Goal: Task Accomplishment & Management: Manage account settings

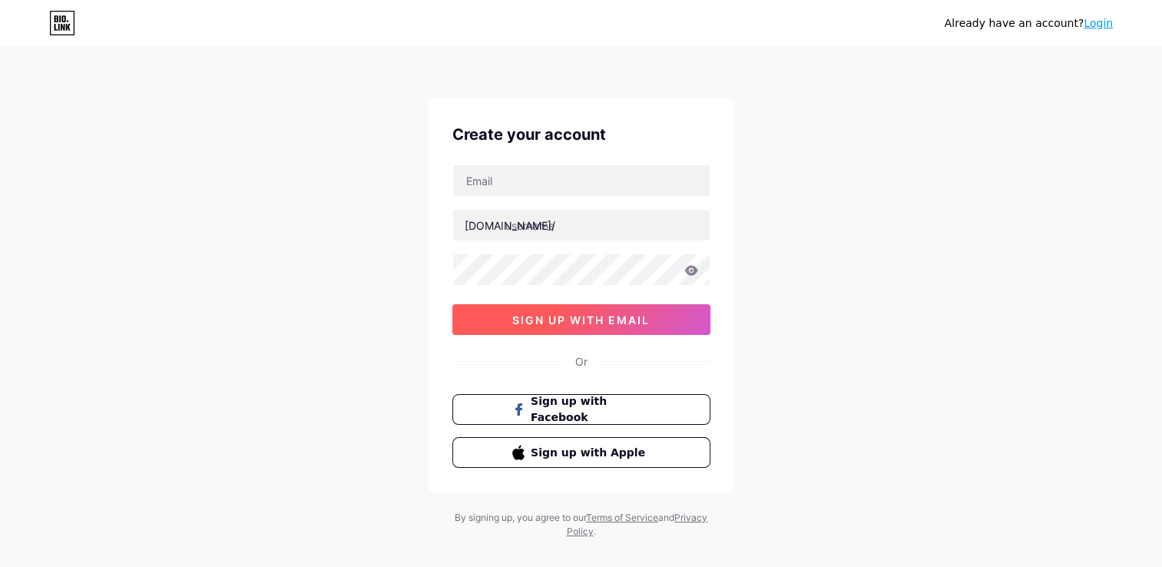
click at [567, 325] on button "sign up with email" at bounding box center [581, 319] width 258 height 31
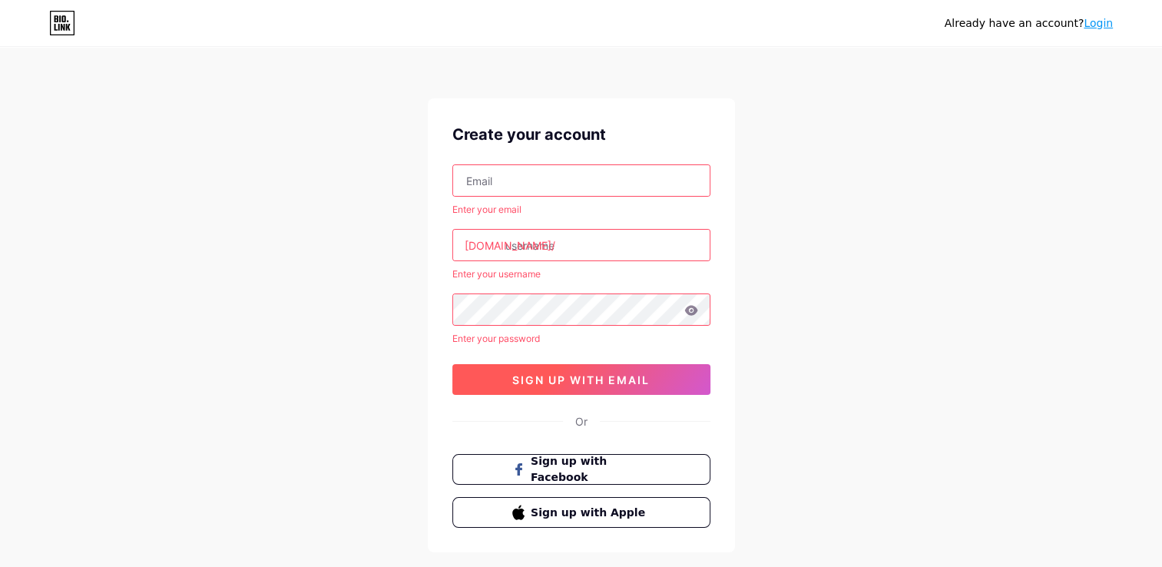
click at [562, 375] on span "sign up with email" at bounding box center [580, 379] width 137 height 13
click at [1102, 21] on link "Login" at bounding box center [1097, 23] width 29 height 12
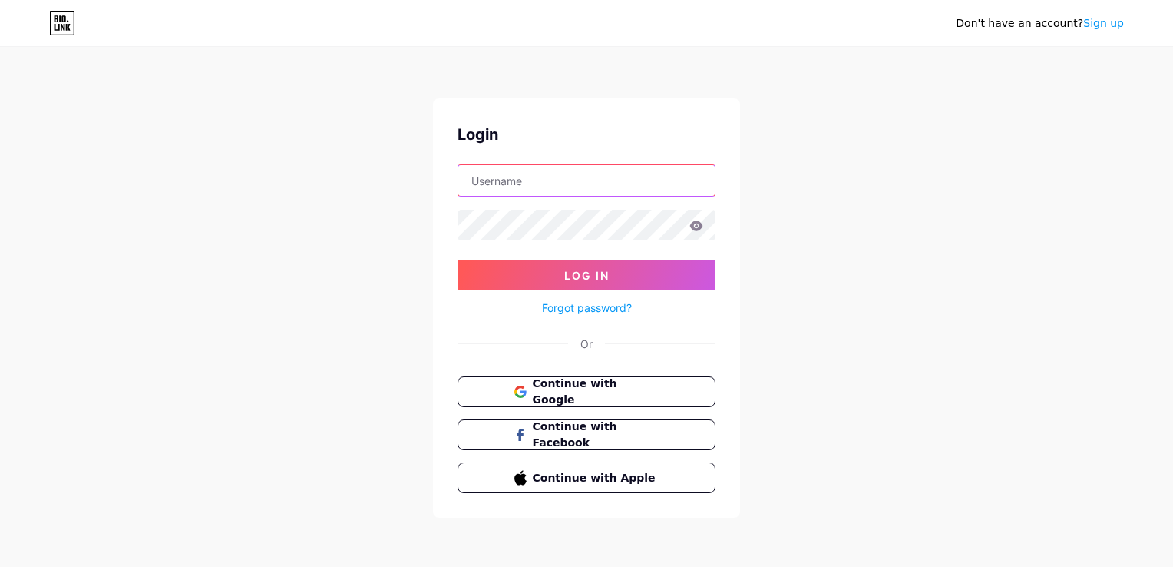
click at [489, 188] on input "text" at bounding box center [586, 180] width 256 height 31
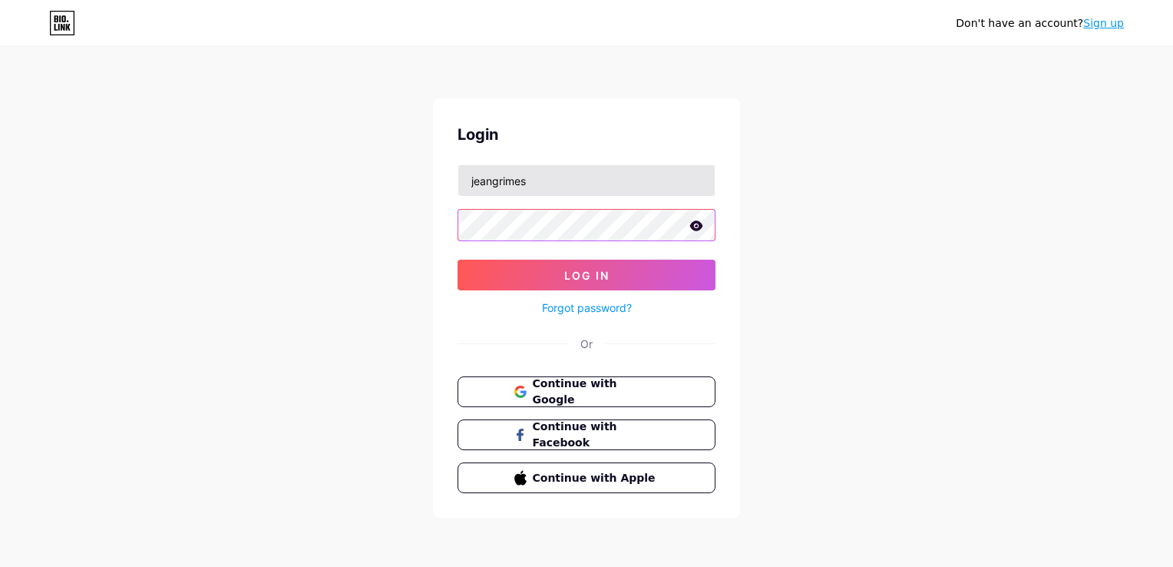
click at [458, 260] on button "Log In" at bounding box center [587, 275] width 258 height 31
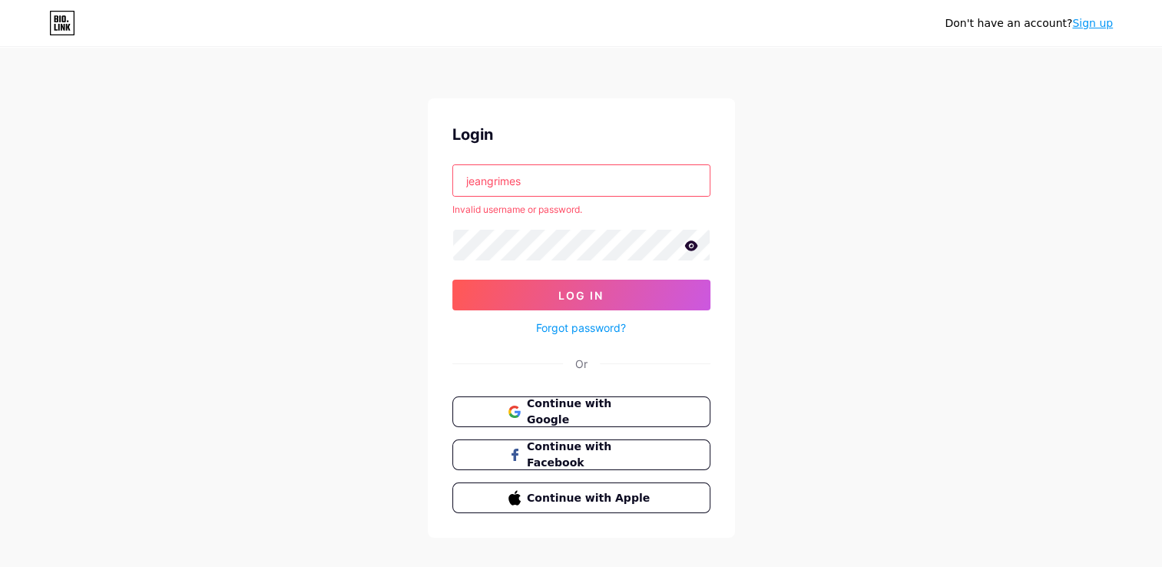
click at [529, 189] on input "jeangrimes" at bounding box center [581, 180] width 256 height 31
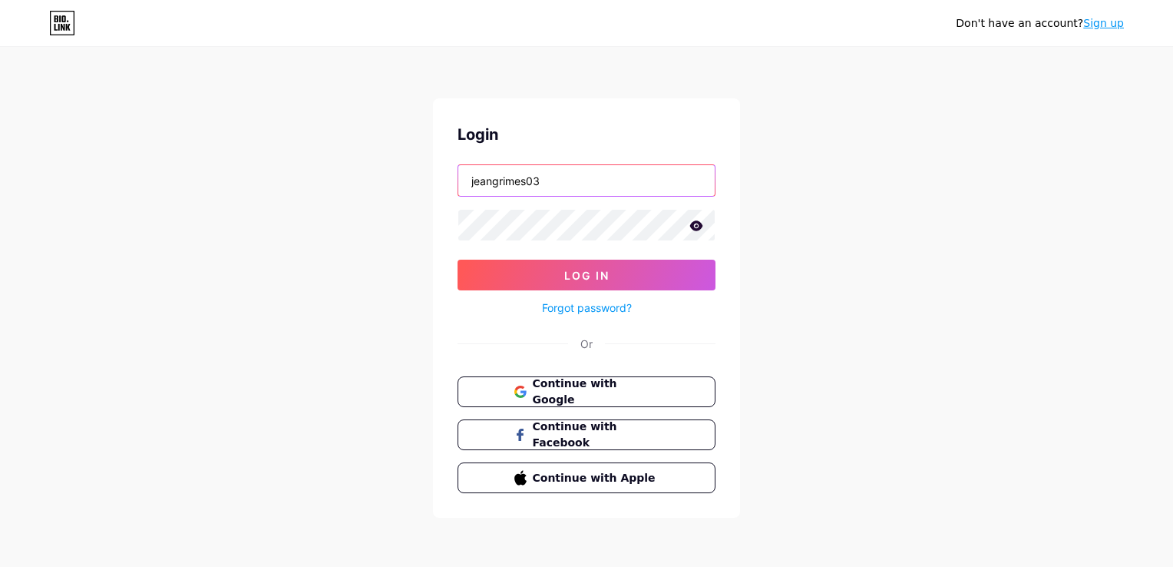
click at [458, 260] on button "Log In" at bounding box center [587, 275] width 258 height 31
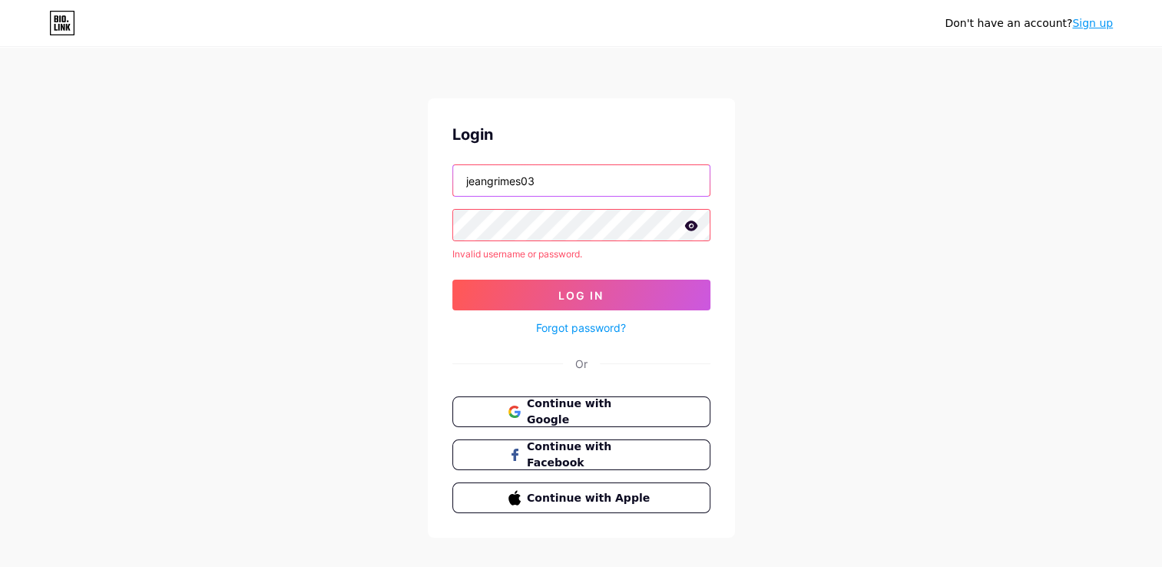
click at [529, 189] on input "jeangrimes03" at bounding box center [581, 180] width 256 height 31
type input "J"
type input "[EMAIL_ADDRESS][DOMAIN_NAME]"
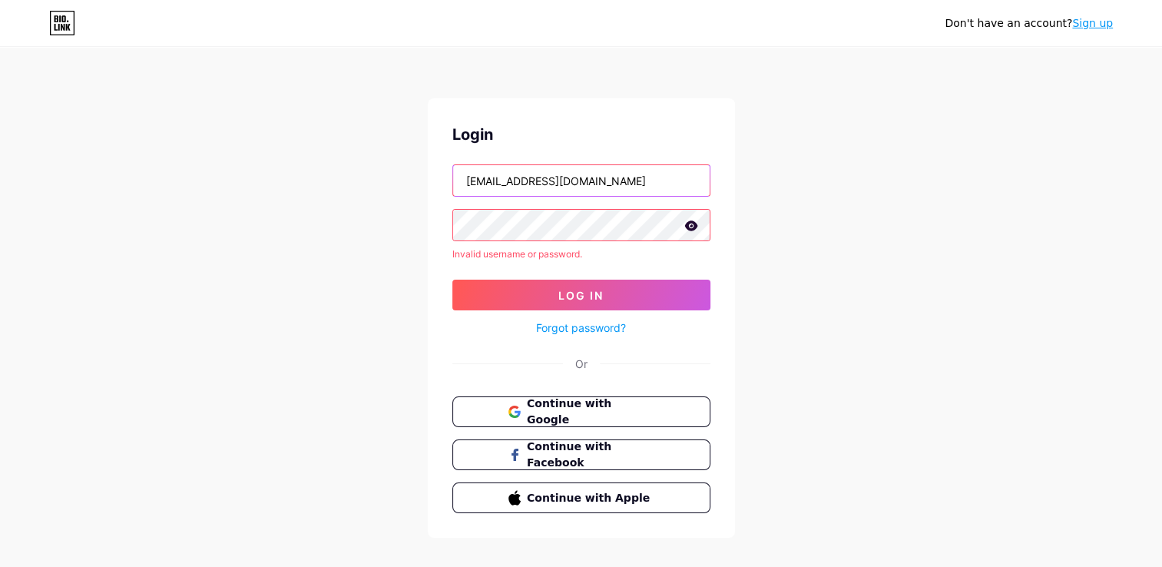
click at [452, 279] on button "Log In" at bounding box center [581, 294] width 258 height 31
click at [573, 407] on span "Continue with Google" at bounding box center [590, 411] width 128 height 33
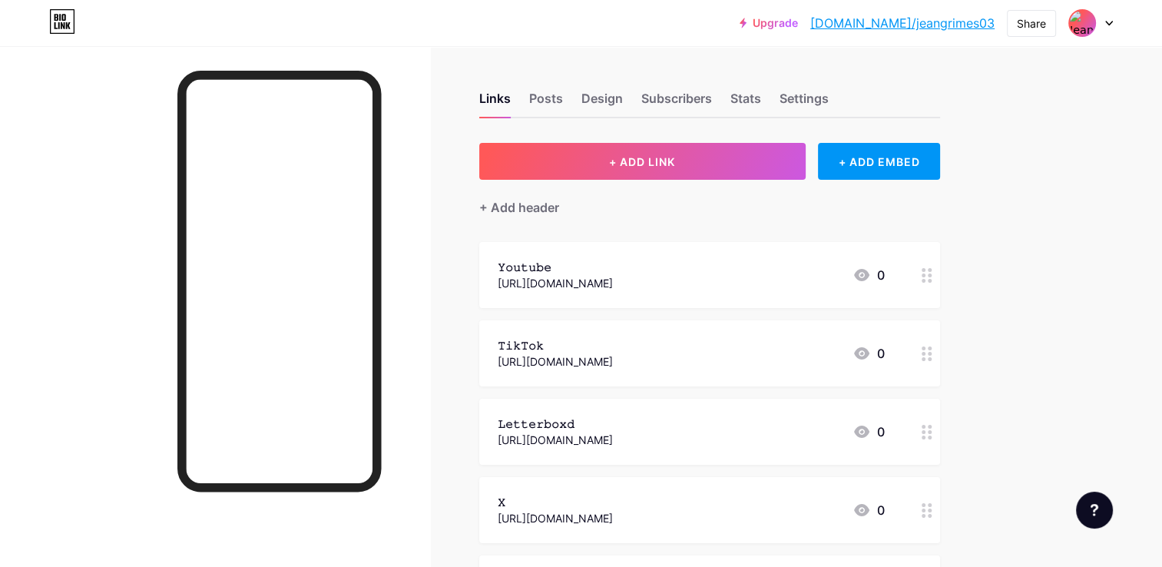
click at [1076, 18] on img at bounding box center [1082, 23] width 25 height 25
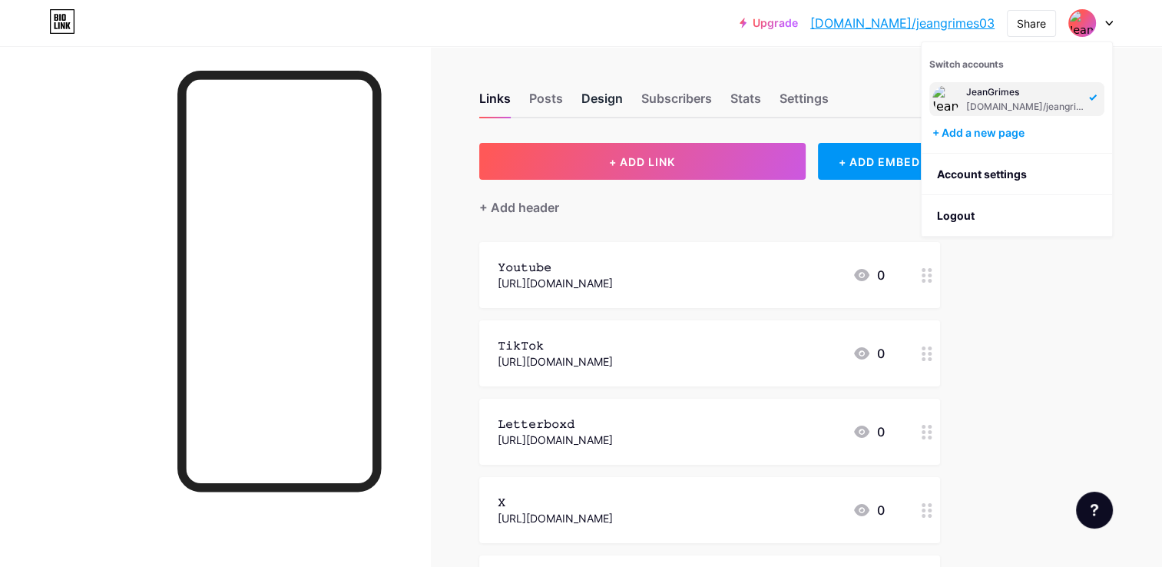
click at [607, 101] on div "Design" at bounding box center [601, 103] width 41 height 28
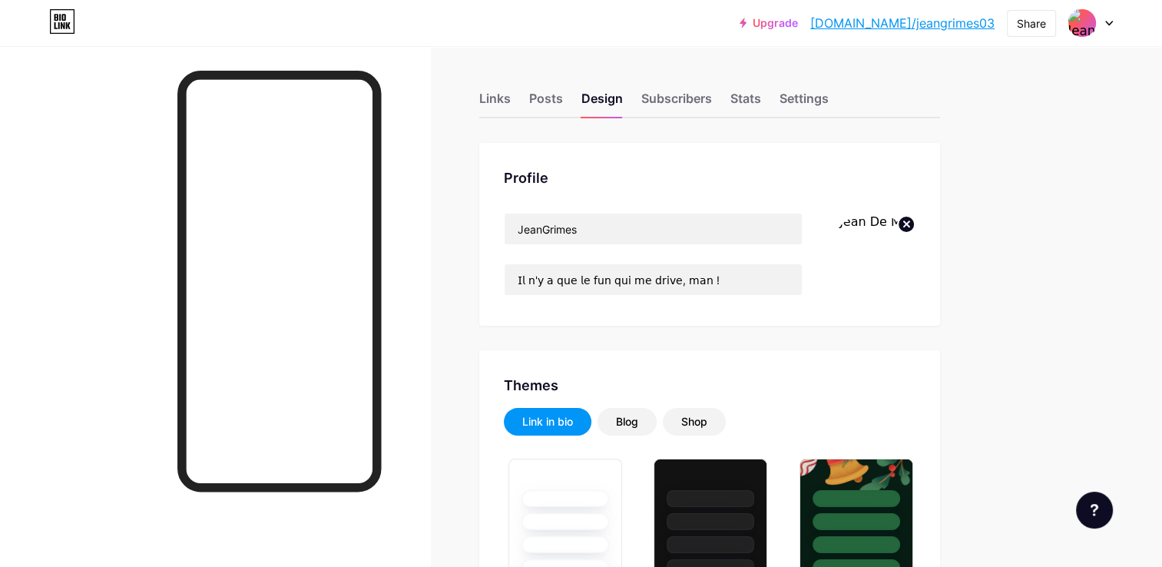
type input "#000000"
type input "#ffffff"
click at [901, 227] on circle at bounding box center [906, 224] width 17 height 17
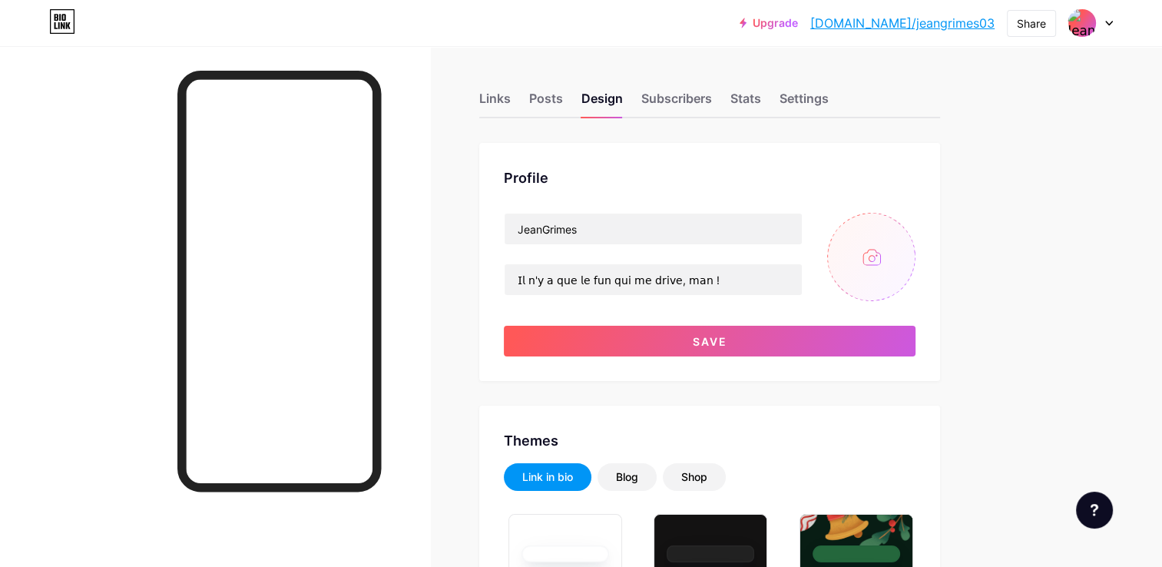
click at [862, 253] on input "file" at bounding box center [871, 257] width 88 height 88
type input "C:\fakepath\pixelcut-export.png"
click at [843, 238] on img at bounding box center [871, 257] width 88 height 88
click at [900, 227] on circle at bounding box center [906, 224] width 17 height 17
click at [849, 275] on input "file" at bounding box center [871, 257] width 88 height 88
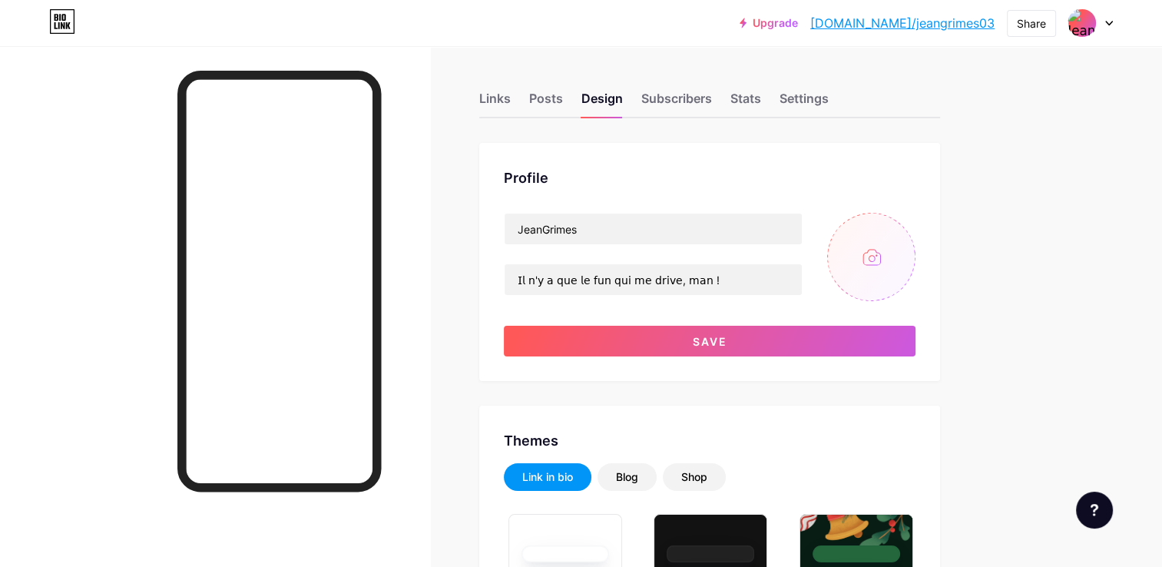
type input "C:\fakepath\télécharger.jpg"
click at [906, 225] on circle at bounding box center [906, 224] width 17 height 17
click at [842, 275] on input "file" at bounding box center [871, 257] width 88 height 88
type input "C:\fakepath\pixelcut-export.png"
click at [901, 229] on circle at bounding box center [906, 224] width 17 height 17
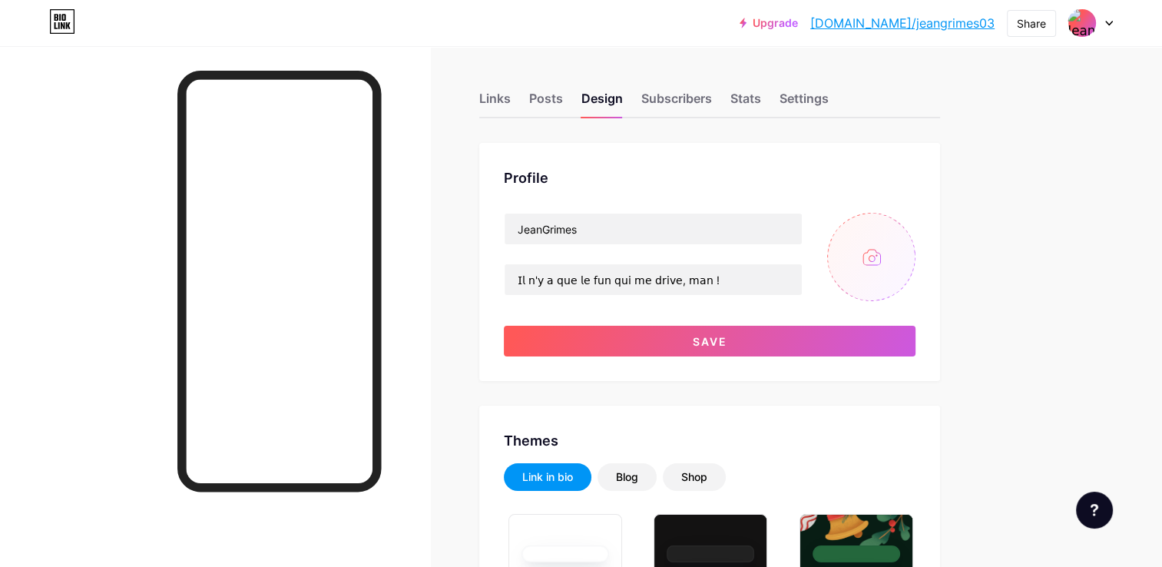
click at [856, 269] on input "file" at bounding box center [871, 257] width 88 height 88
type input "C:\fakepath\pixelcut-export 2.jpeg"
click at [899, 227] on circle at bounding box center [906, 224] width 17 height 17
click at [860, 251] on input "file" at bounding box center [871, 257] width 88 height 88
type input "C:\fakepath\Nxiu-imageonline.co-4620855.gif"
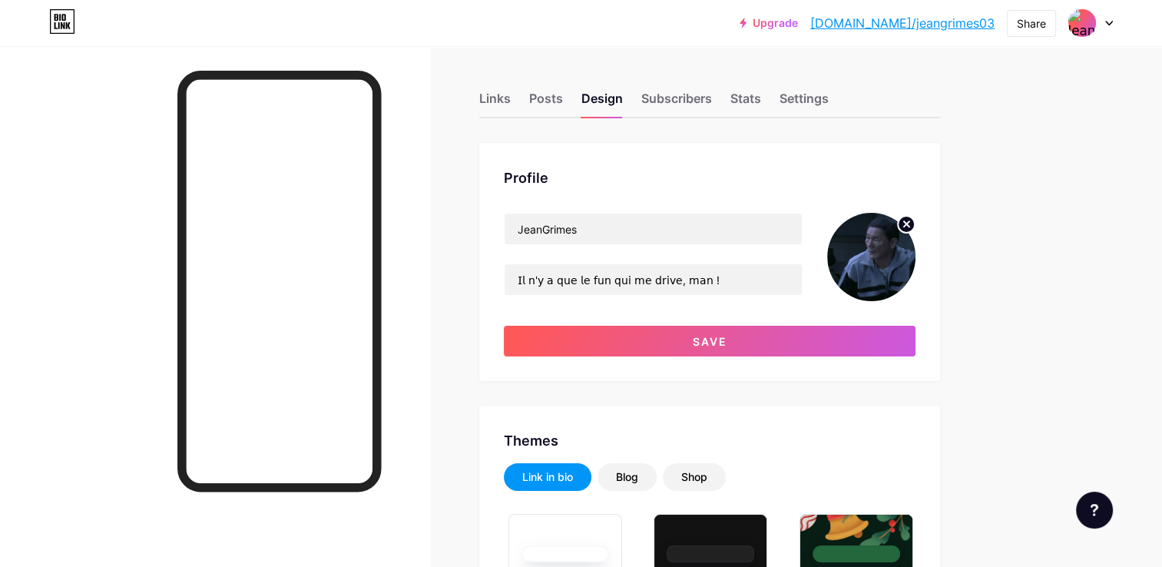
click at [905, 227] on circle at bounding box center [906, 224] width 17 height 17
click at [848, 266] on input "file" at bounding box center [871, 257] width 88 height 88
type input "C:\fakepath\tumblr_6280323f9300ed67c628b5554c233c0c_8feab75f_400.jpg"
click at [873, 254] on img at bounding box center [871, 257] width 88 height 88
click at [906, 225] on circle at bounding box center [906, 224] width 17 height 17
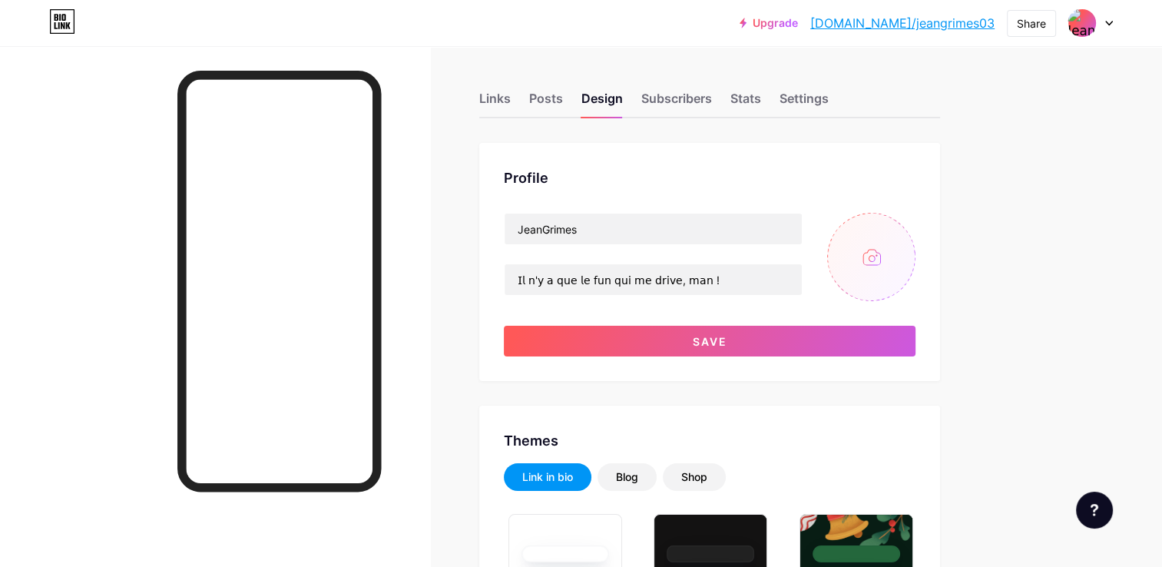
click at [849, 260] on input "file" at bounding box center [871, 257] width 88 height 88
type input "C:\fakepath\télécharger.jpg"
click at [899, 222] on circle at bounding box center [906, 224] width 17 height 17
click at [862, 250] on input "file" at bounding box center [871, 257] width 88 height 88
type input "C:\fakepath\pixelcut-export-1.jpeg"
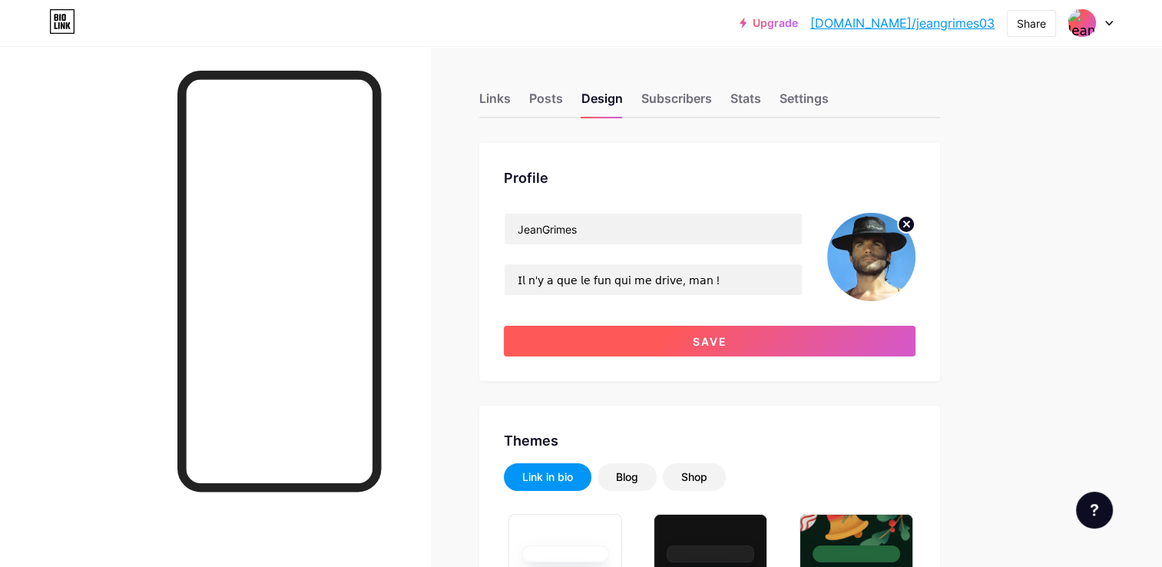
click at [713, 330] on button "Save" at bounding box center [710, 341] width 412 height 31
type input "#000000"
type input "#ffffff"
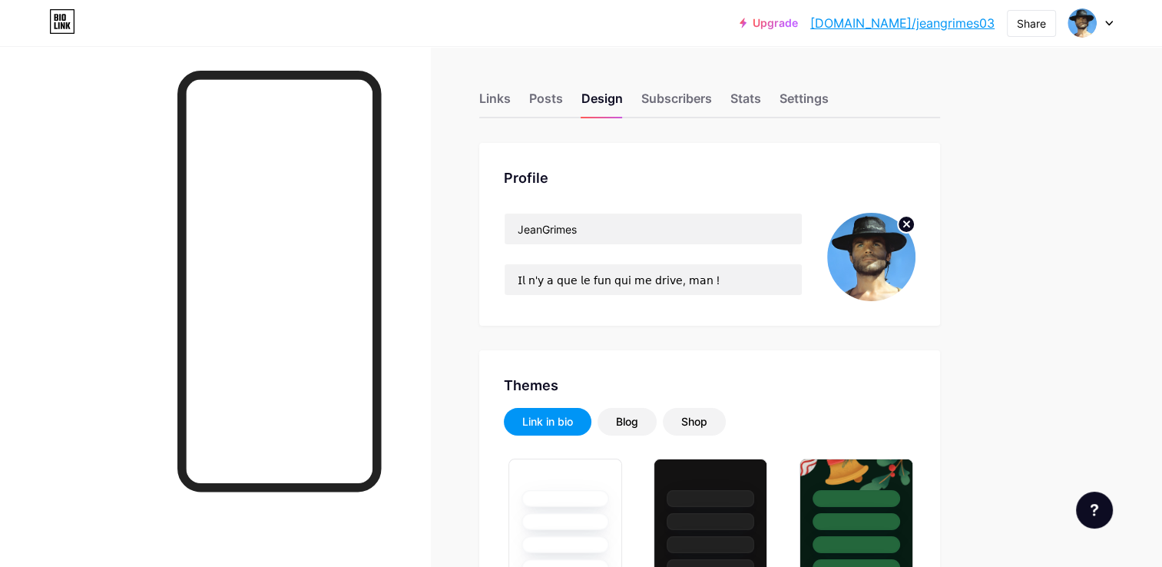
click at [99, 246] on div at bounding box center [215, 329] width 430 height 567
drag, startPoint x: 914, startPoint y: 35, endPoint x: 904, endPoint y: 28, distance: 12.0
click at [904, 28] on div "Upgrade bio.link/jeangr... bio.link/jeangrimes03" at bounding box center [866, 23] width 255 height 28
click at [904, 28] on link "bio.link/jeangrimes03" at bounding box center [902, 23] width 184 height 18
type input "#000000"
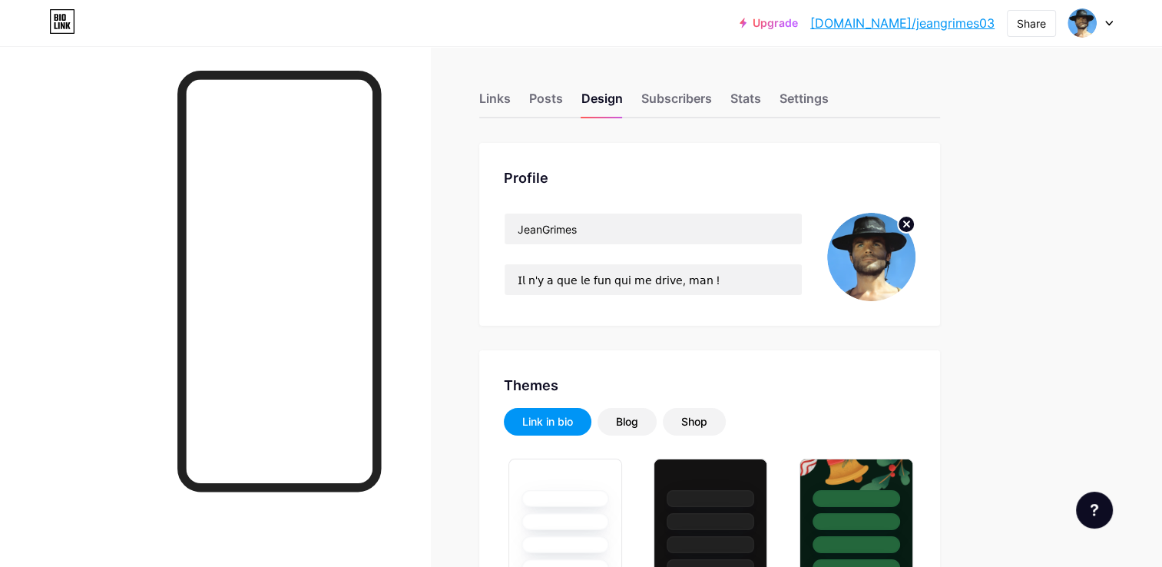
type input "#ffffff"
click at [498, 90] on div "Links" at bounding box center [494, 103] width 31 height 28
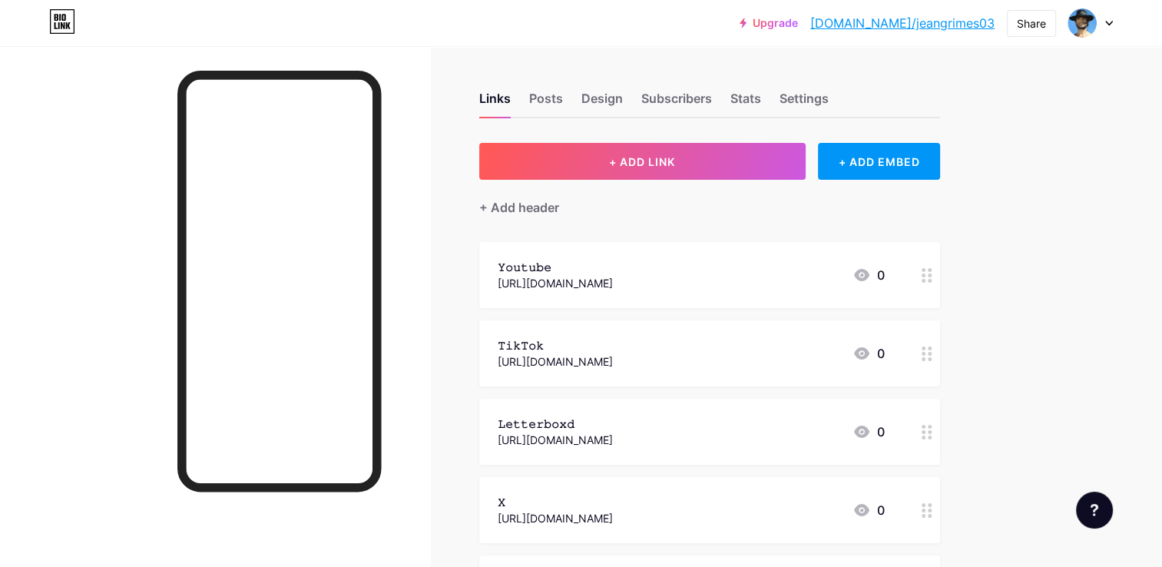
click at [613, 269] on div "𝚈𝚘𝚞𝚝𝚞𝚋𝚎" at bounding box center [555, 267] width 115 height 16
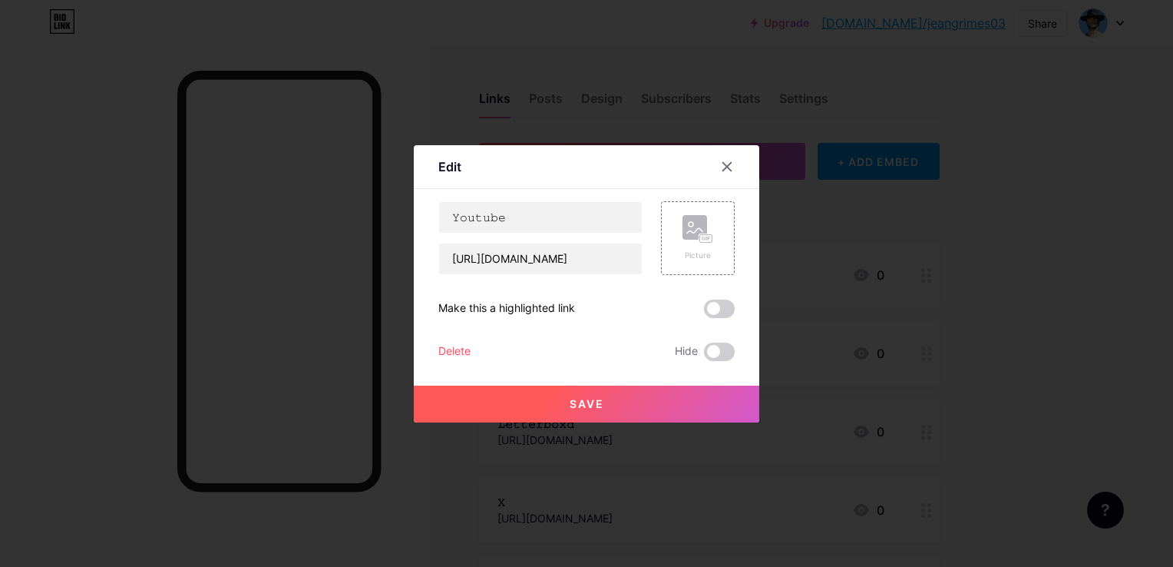
click at [249, 160] on div at bounding box center [586, 283] width 1173 height 567
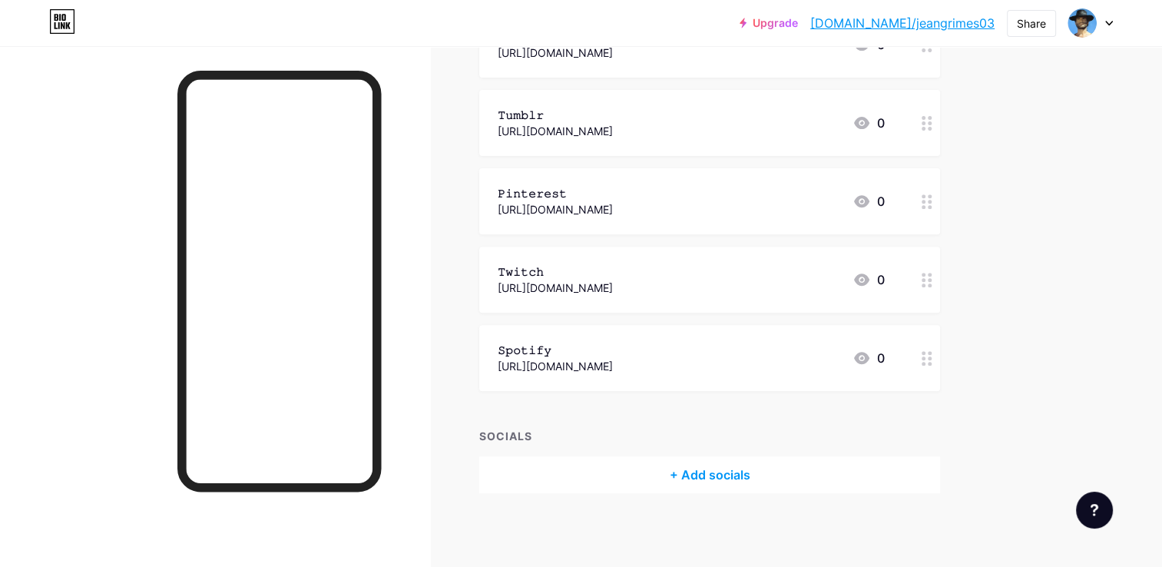
scroll to position [545, 0]
click at [596, 334] on div "𝚂𝚙𝚘𝚝𝚒𝚏𝚢 [URL][DOMAIN_NAME] 0" at bounding box center [709, 356] width 461 height 66
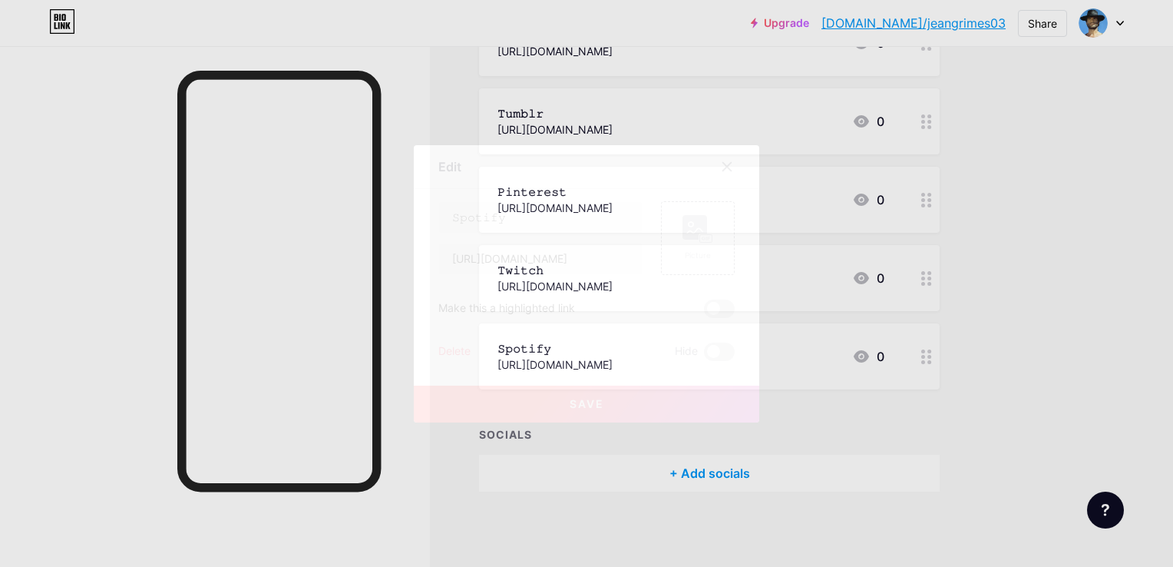
click at [394, 138] on div at bounding box center [586, 283] width 1173 height 567
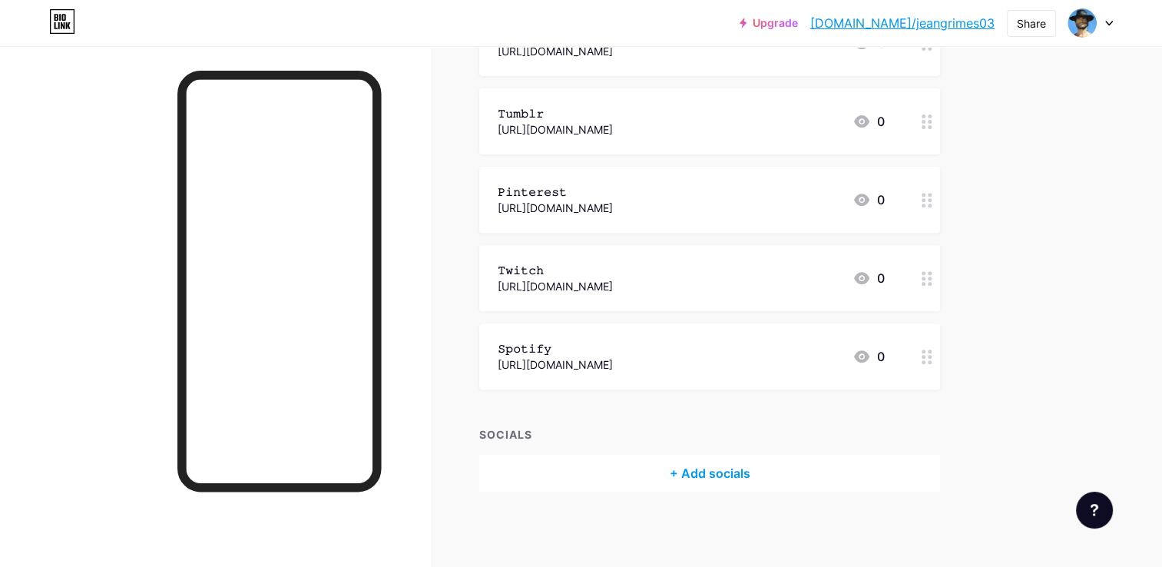
scroll to position [0, 0]
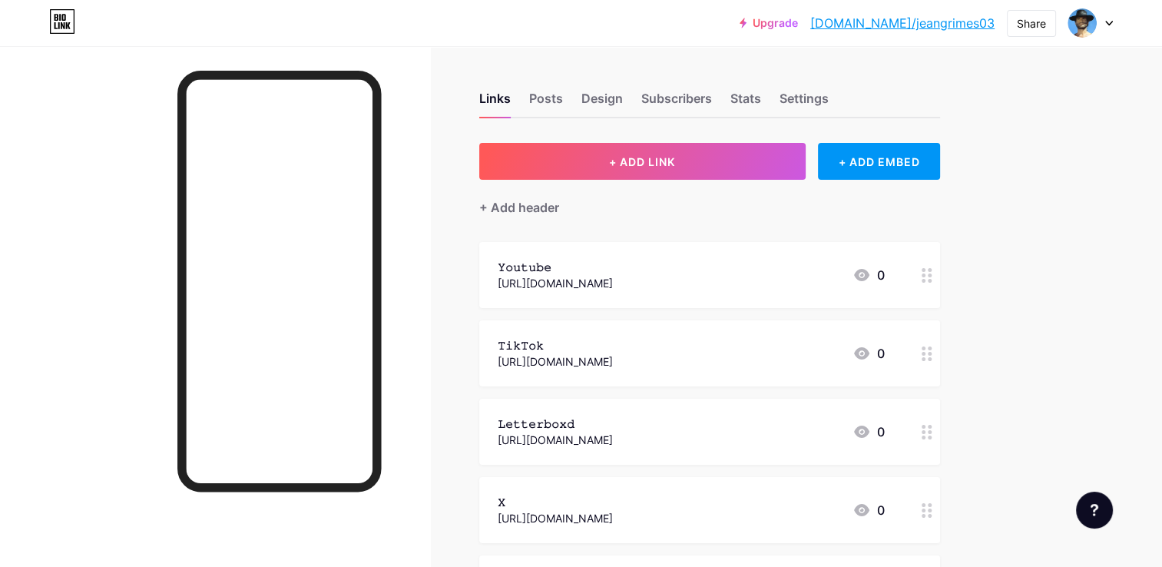
click at [564, 262] on div "𝚈𝚘𝚞𝚝𝚞𝚋𝚎" at bounding box center [555, 267] width 115 height 16
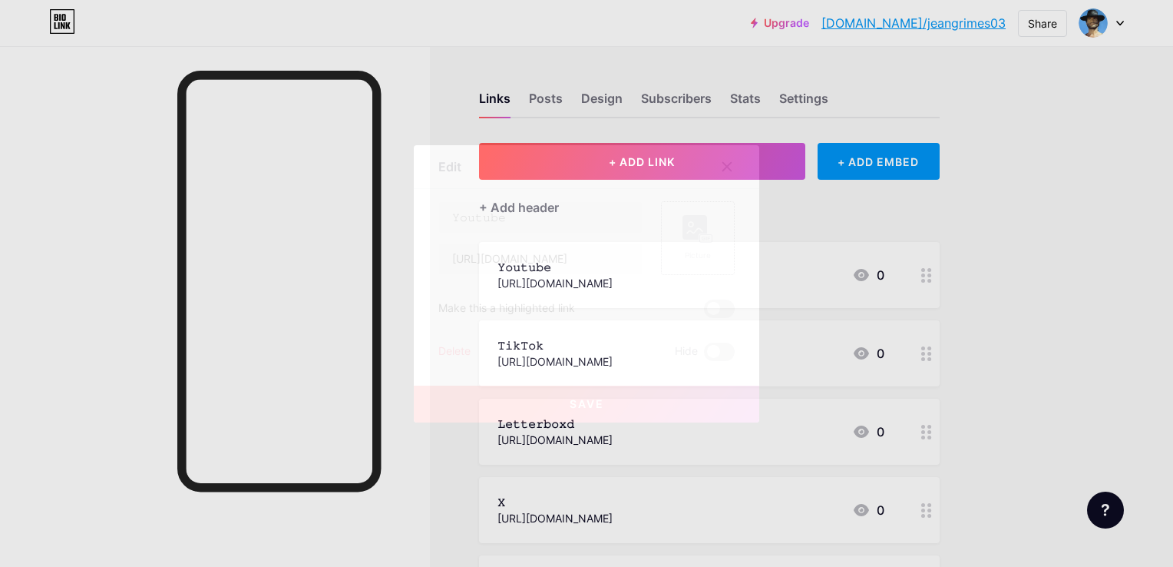
click at [701, 240] on rect at bounding box center [706, 238] width 12 height 8
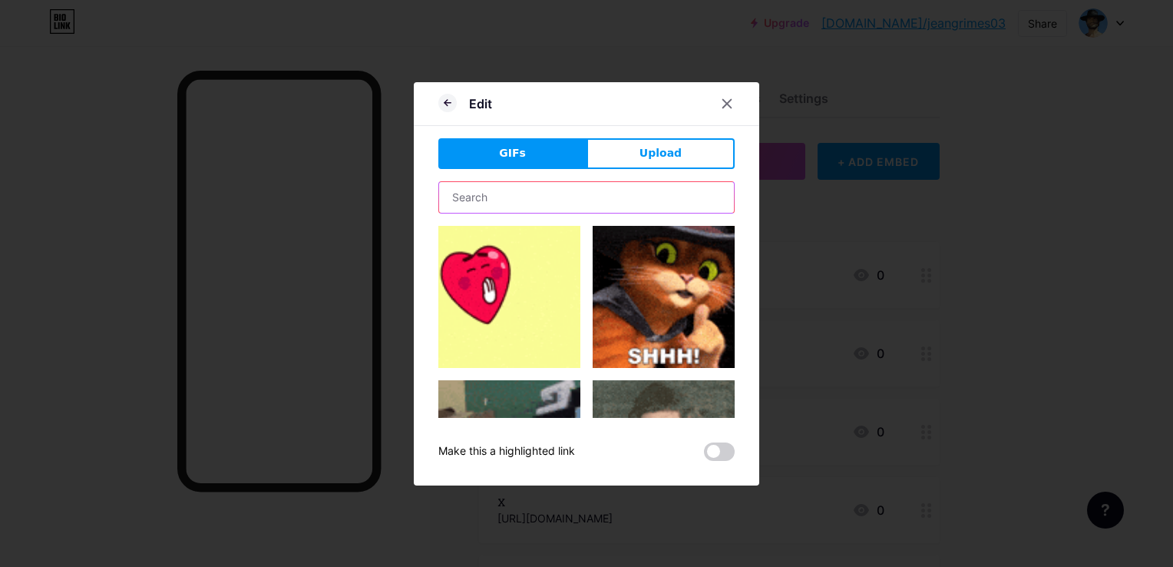
click at [527, 201] on input "text" at bounding box center [586, 197] width 295 height 31
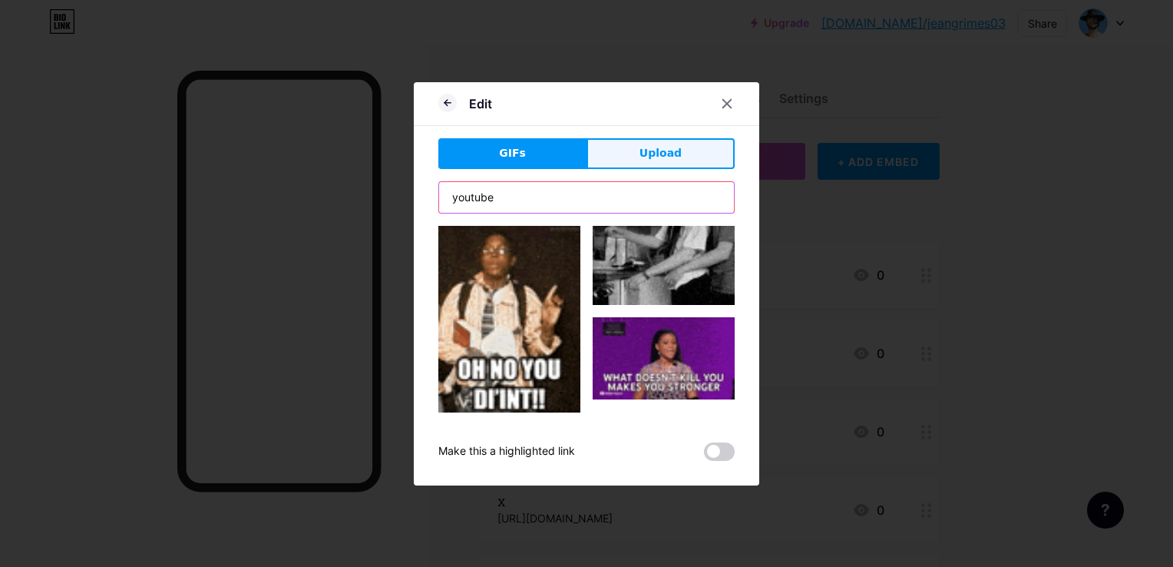
type input "youtube"
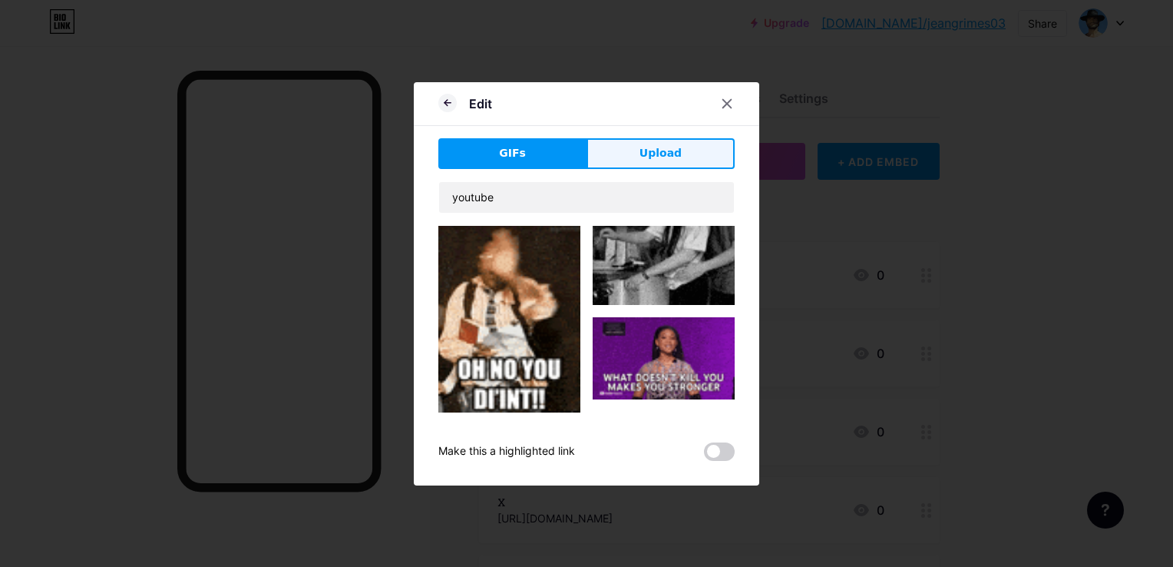
click at [630, 154] on button "Upload" at bounding box center [661, 153] width 148 height 31
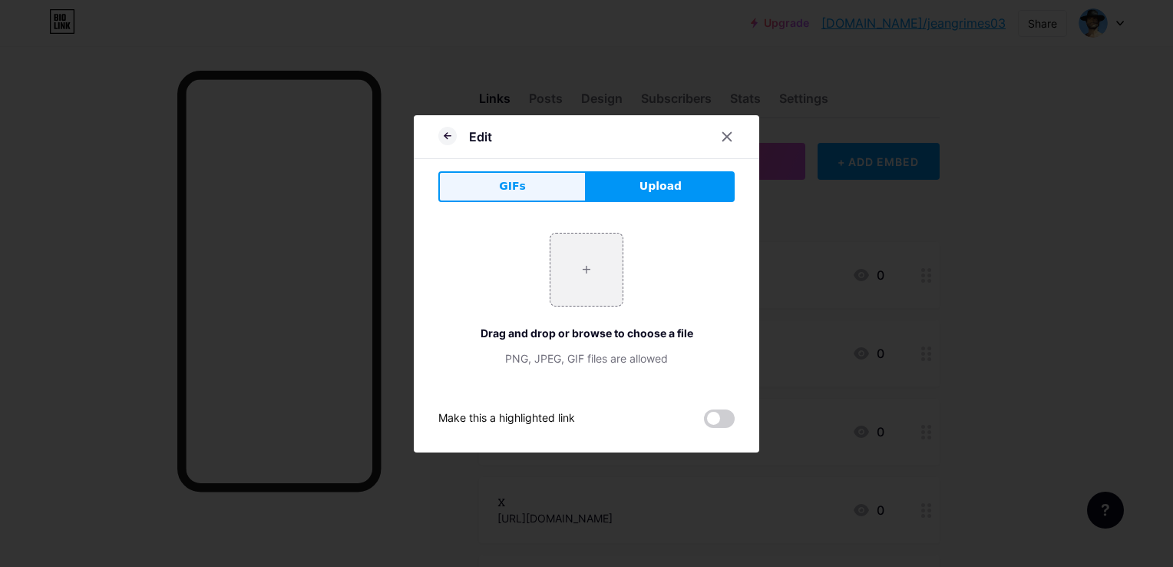
click at [514, 196] on button "GIFs" at bounding box center [512, 186] width 148 height 31
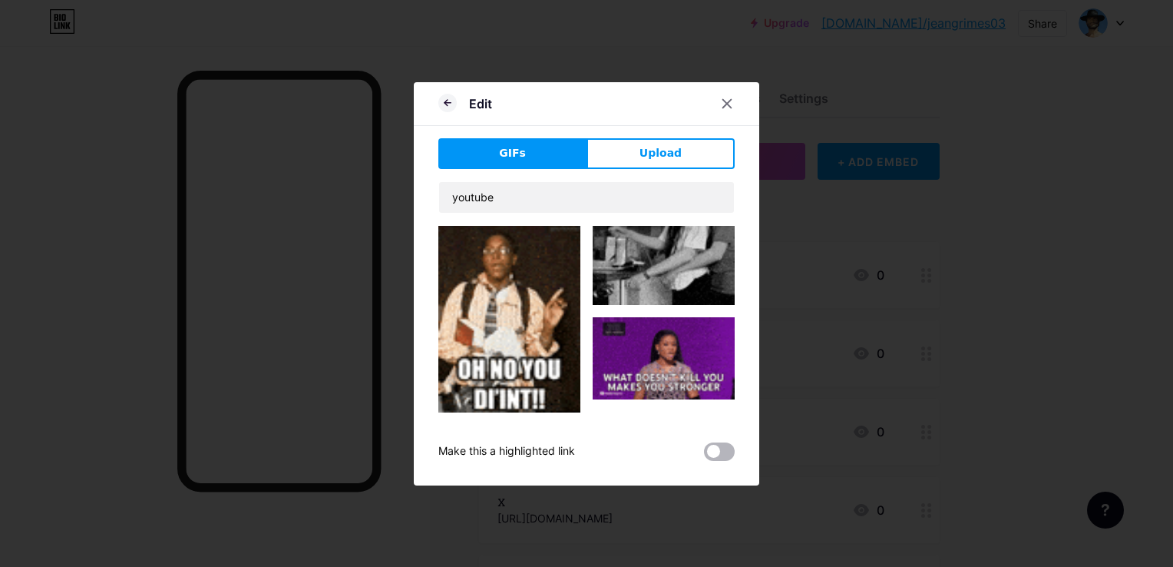
click at [717, 445] on span at bounding box center [719, 451] width 31 height 18
click at [704, 455] on input "checkbox" at bounding box center [704, 455] width 0 height 0
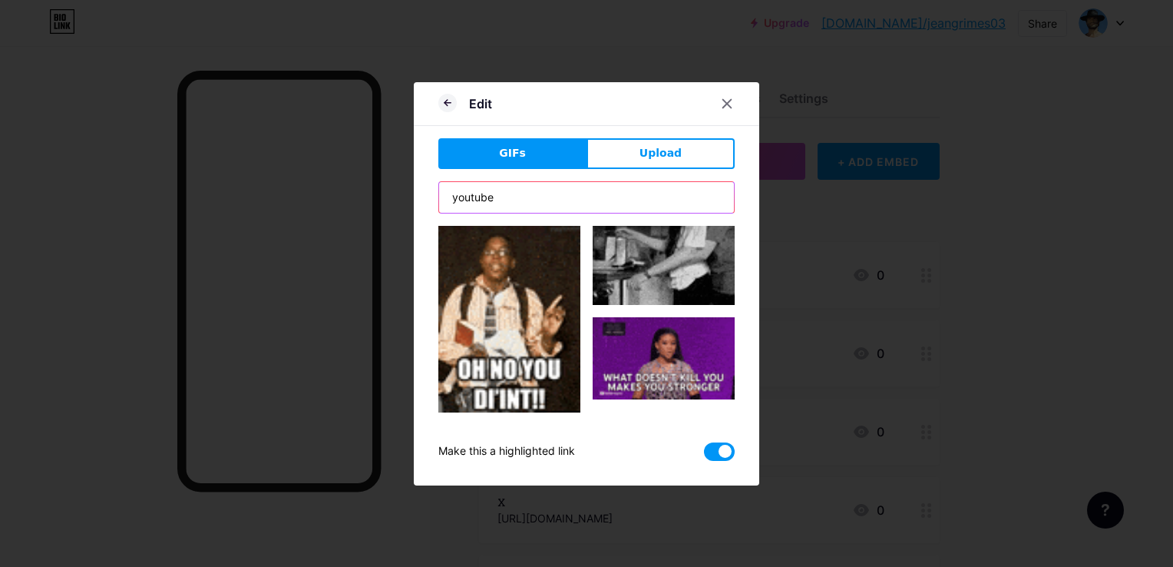
click at [533, 195] on input "youtube" at bounding box center [586, 197] width 295 height 31
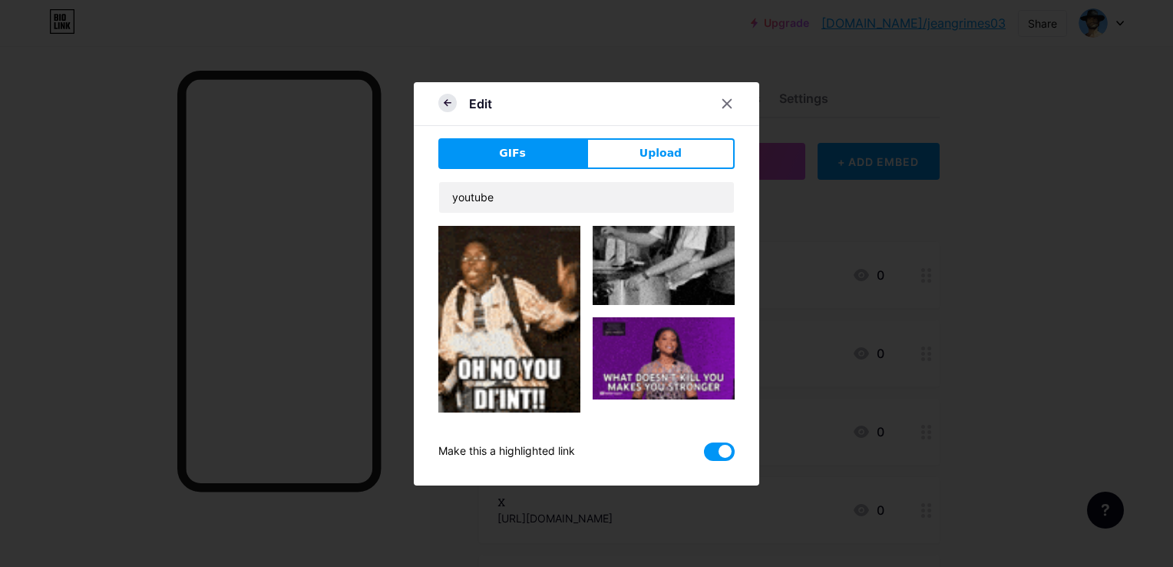
click at [445, 106] on icon at bounding box center [447, 103] width 18 height 18
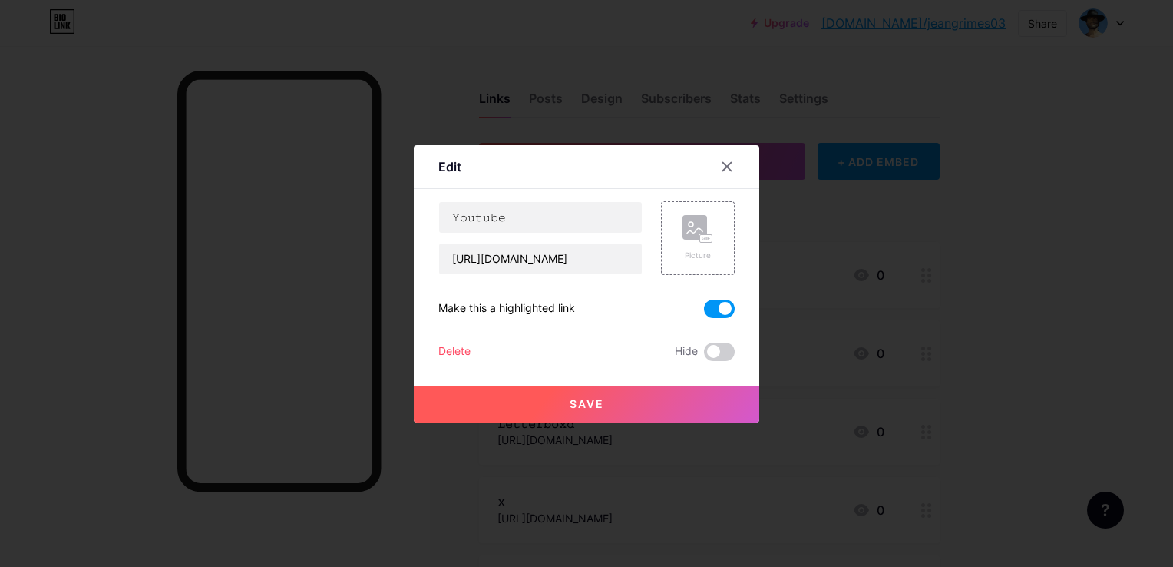
click at [721, 312] on span at bounding box center [719, 308] width 31 height 18
click at [704, 312] on input "checkbox" at bounding box center [704, 312] width 0 height 0
click at [878, 306] on div at bounding box center [586, 283] width 1173 height 567
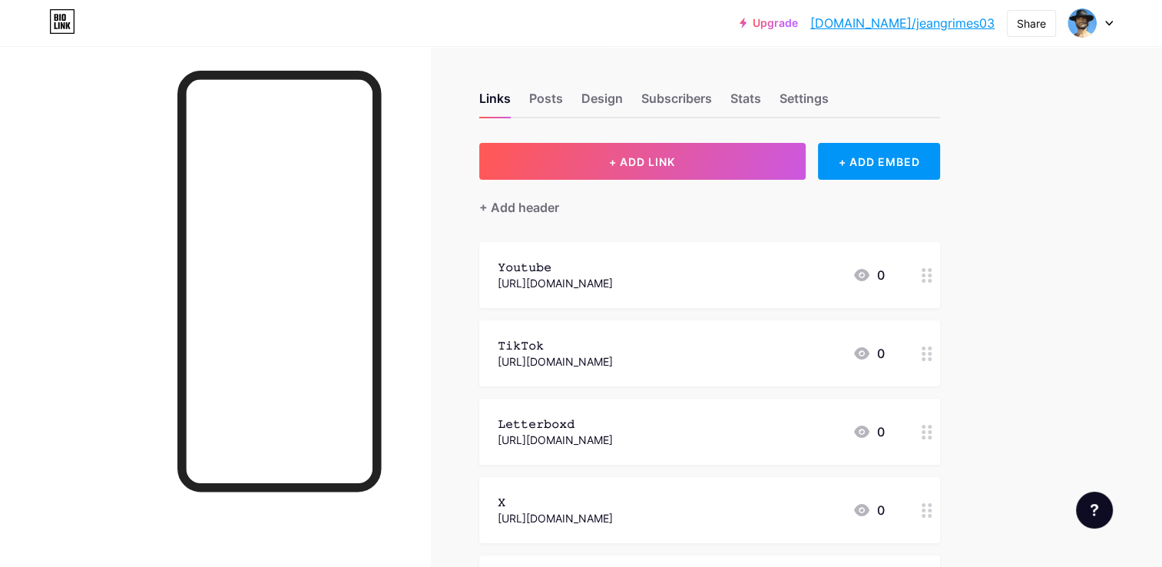
click at [878, 306] on div "𝚈𝚘𝚞𝚝𝚞𝚋𝚎 https://www.youtube.com/@JeanGrimes03 0" at bounding box center [709, 275] width 461 height 66
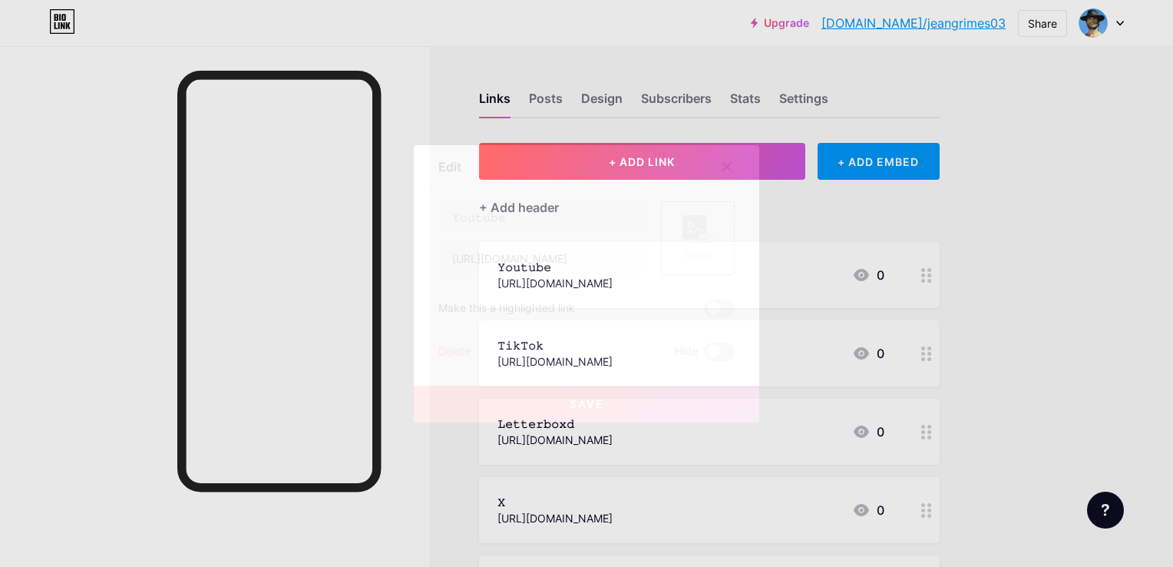
click at [931, 220] on div at bounding box center [586, 283] width 1173 height 567
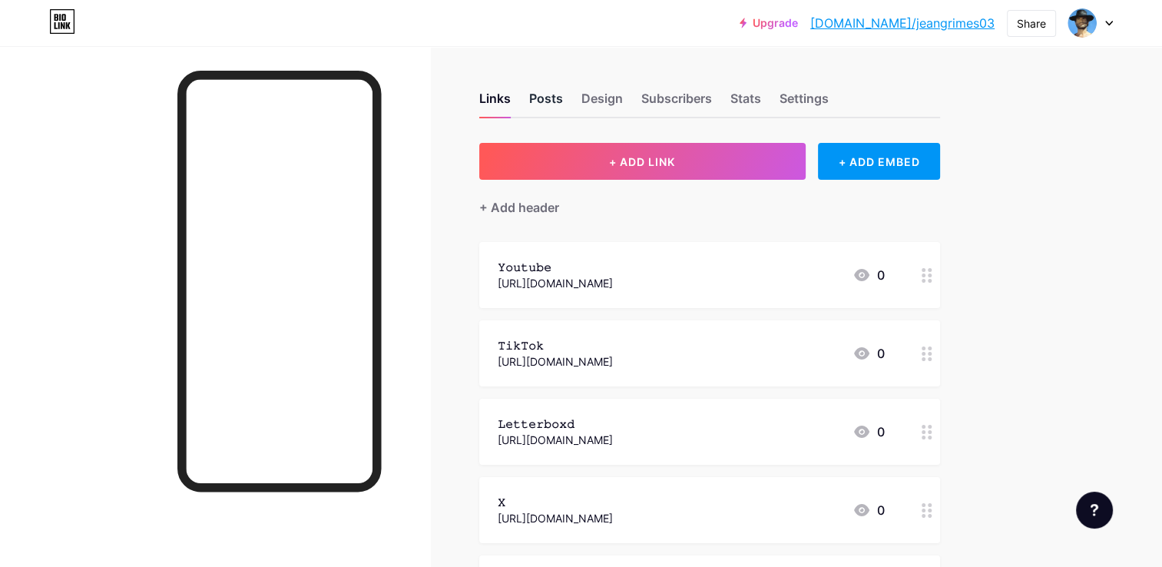
click at [553, 94] on div "Posts" at bounding box center [546, 103] width 34 height 28
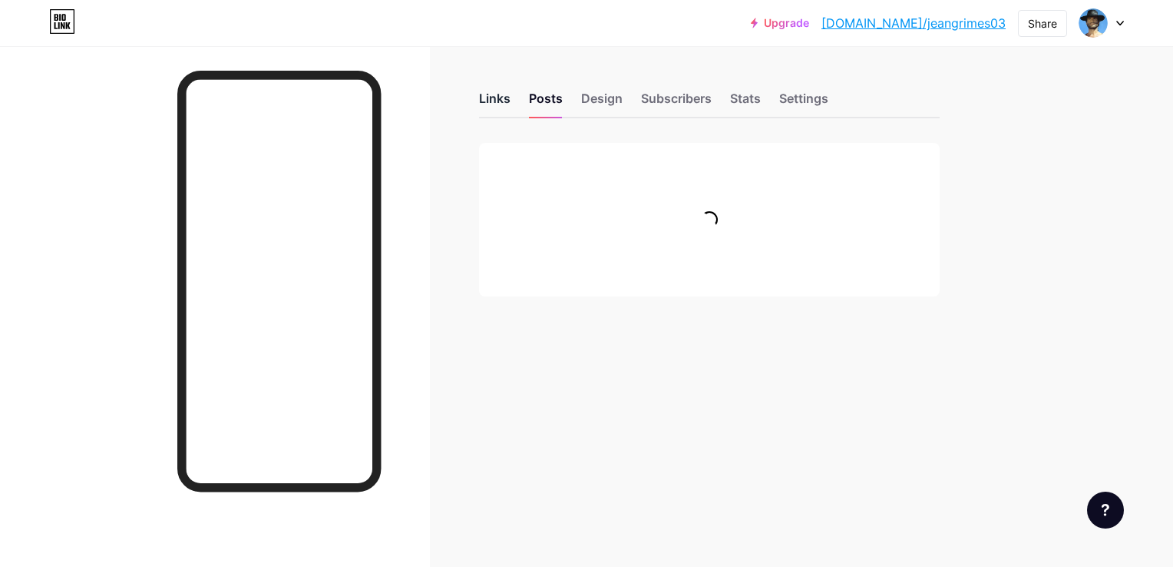
click at [488, 94] on div "Links" at bounding box center [494, 103] width 31 height 28
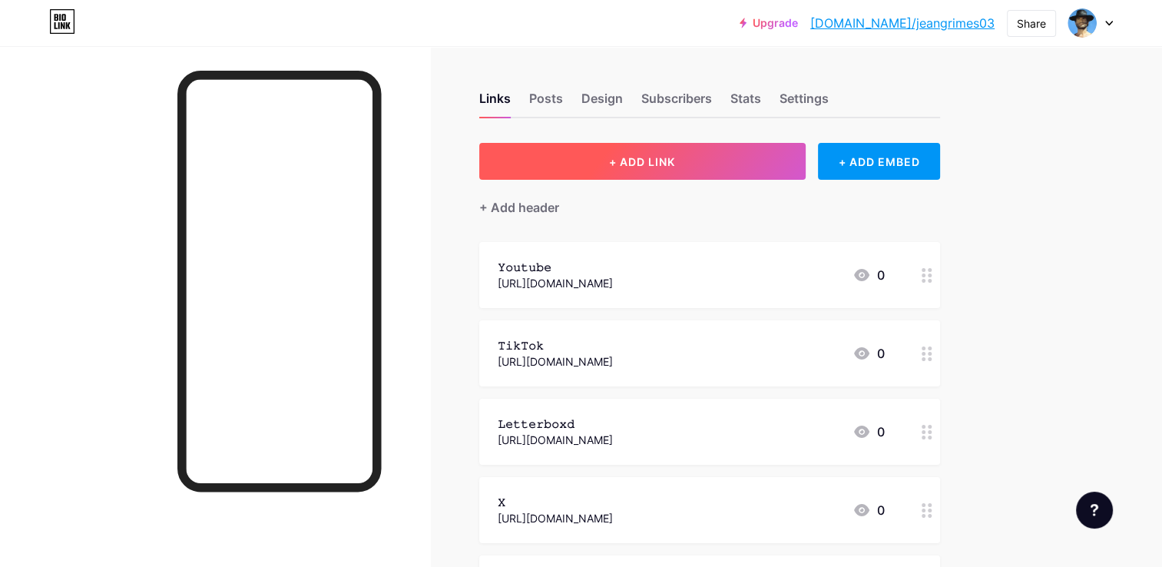
scroll to position [545, 0]
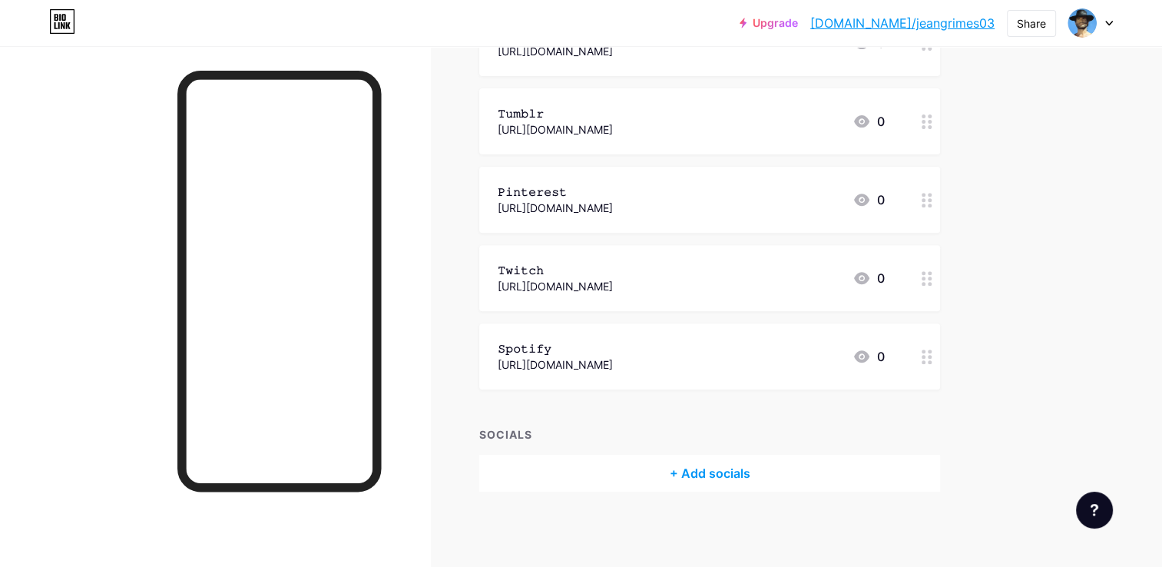
click at [693, 466] on div "+ Add socials" at bounding box center [709, 473] width 461 height 37
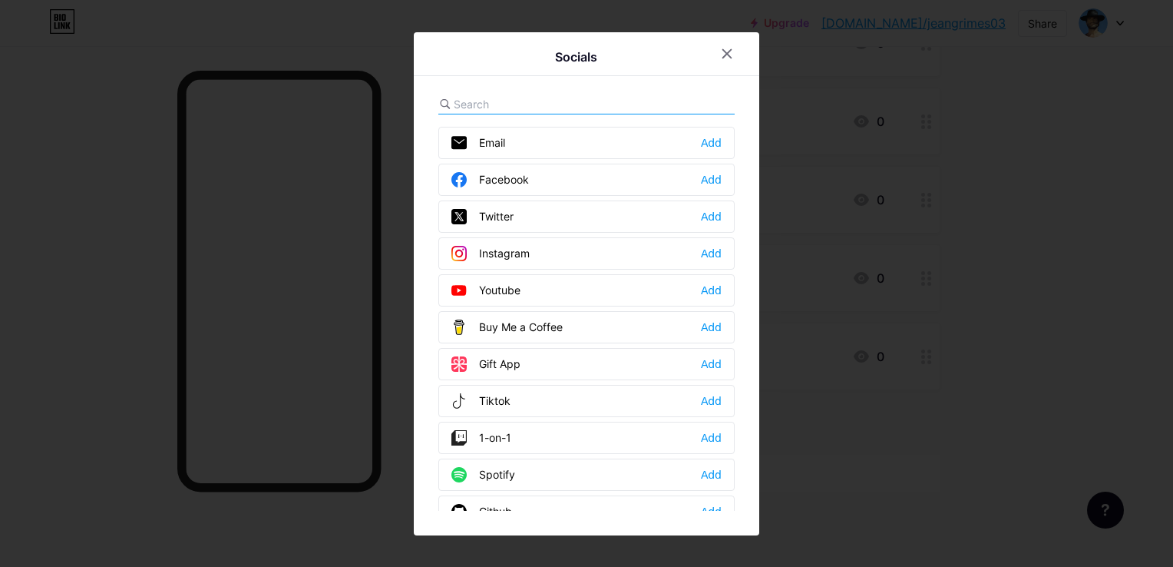
click at [541, 213] on div "Twitter Add" at bounding box center [586, 216] width 296 height 32
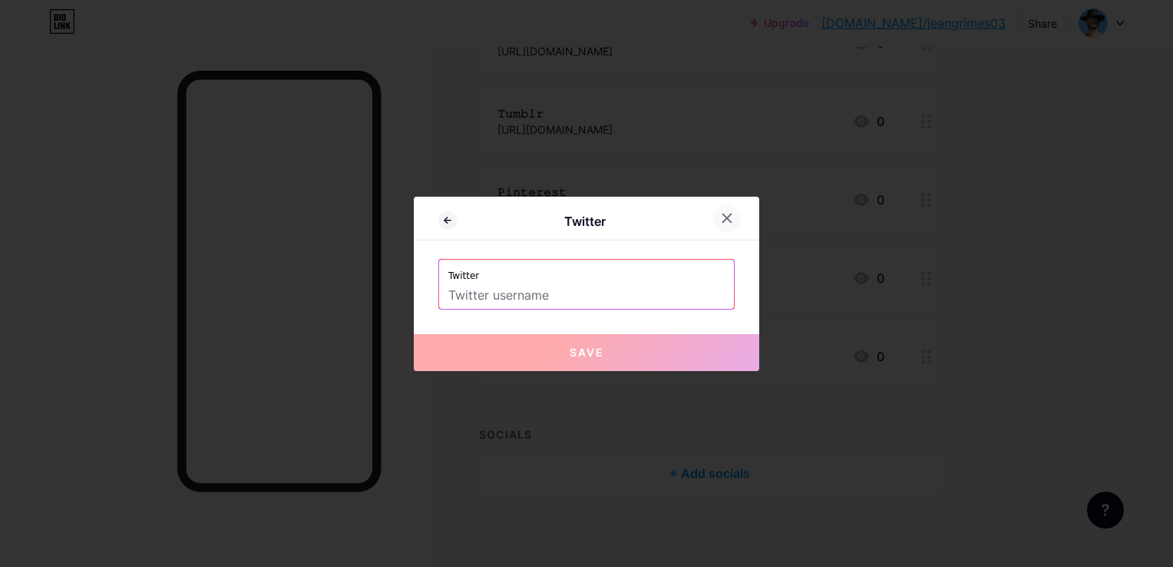
click at [719, 217] on div at bounding box center [727, 218] width 28 height 28
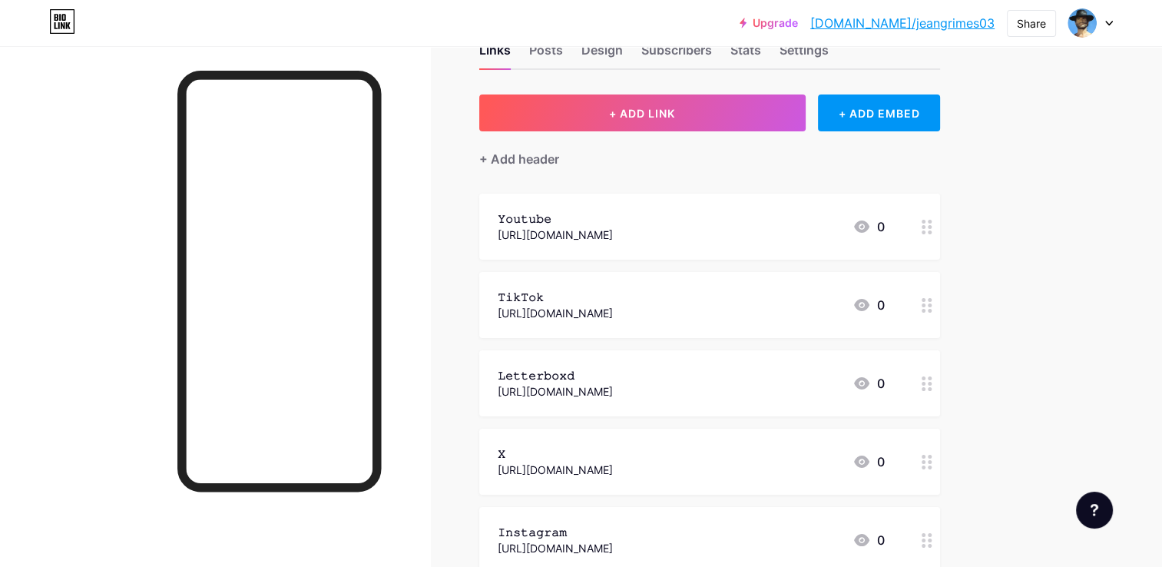
scroll to position [49, 0]
click at [560, 462] on div "https://x.com/JeanGrimes03" at bounding box center [555, 469] width 115 height 16
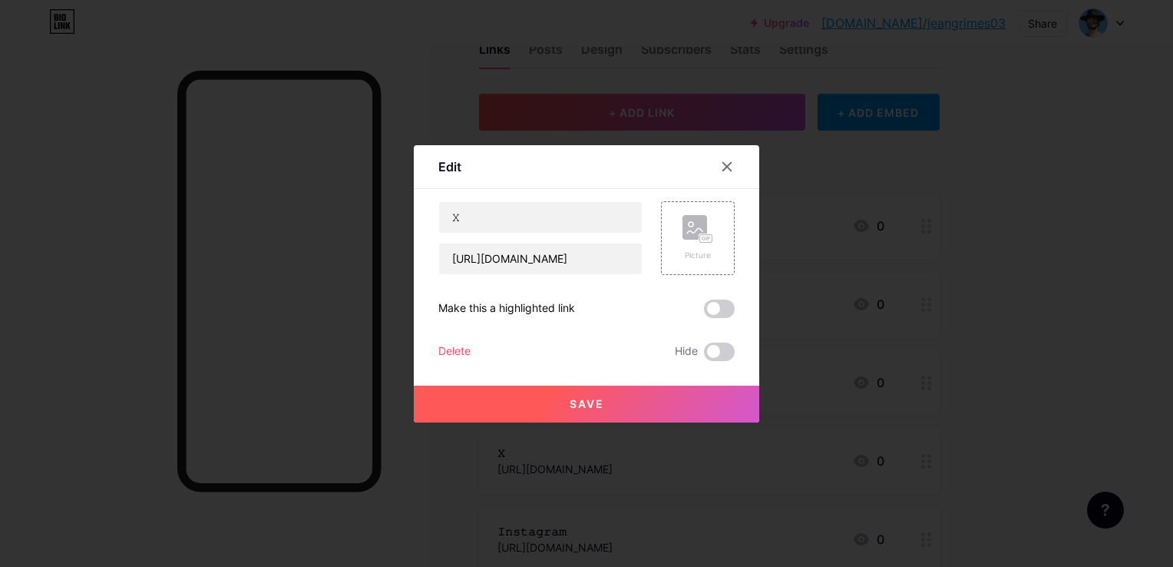
click at [516, 275] on div "𝚇 https://x.com/JeanGrimes03 Picture Make this a highlighted link Delete Hide S…" at bounding box center [586, 281] width 296 height 160
drag, startPoint x: 516, startPoint y: 275, endPoint x: 510, endPoint y: 268, distance: 9.2
click at [510, 268] on div "𝚇 https://x.com/JeanGrimes03 Picture Make this a highlighted link Delete Hide S…" at bounding box center [586, 281] width 296 height 160
click at [510, 268] on input "https://x.com/JeanGrimes03" at bounding box center [540, 258] width 203 height 31
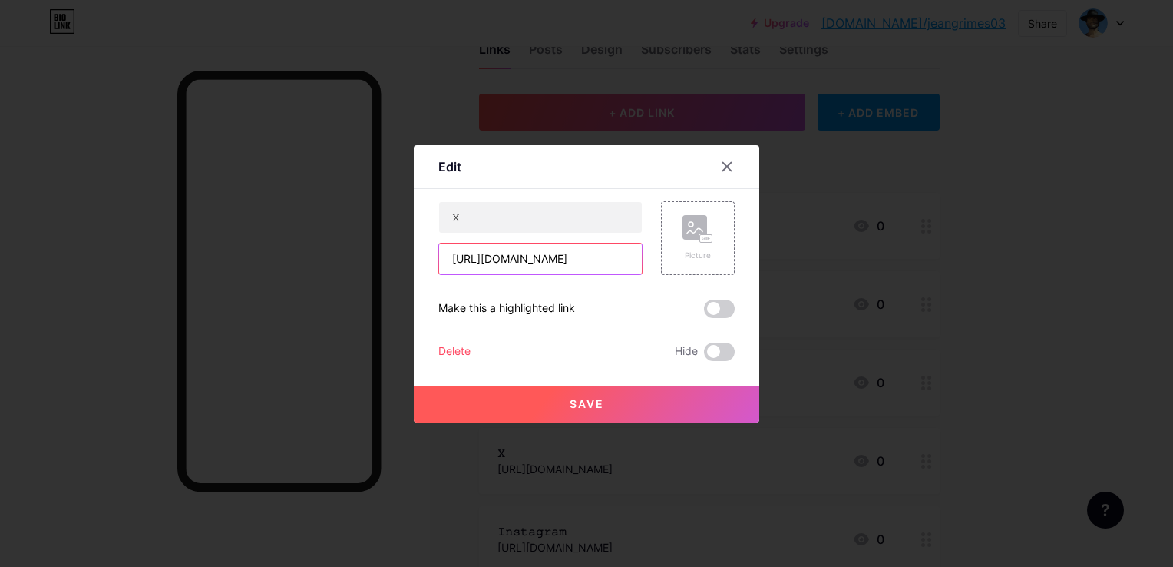
click at [510, 268] on input "https://x.com/JeanGrimes03" at bounding box center [540, 258] width 203 height 31
click at [840, 272] on div at bounding box center [586, 283] width 1173 height 567
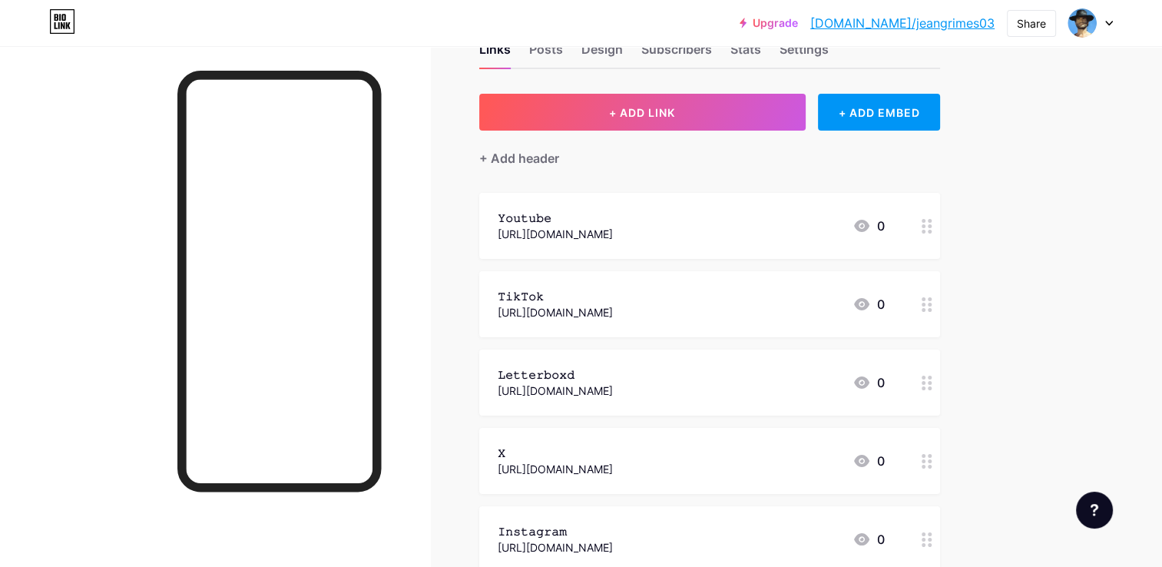
scroll to position [545, 0]
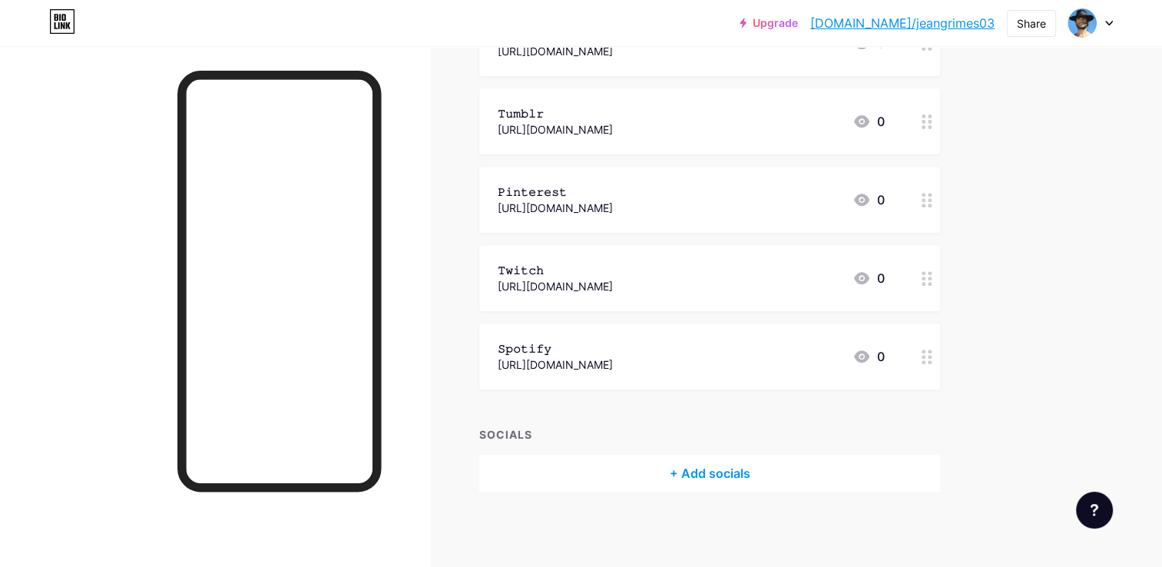
click at [709, 469] on div "+ Add socials" at bounding box center [709, 473] width 461 height 37
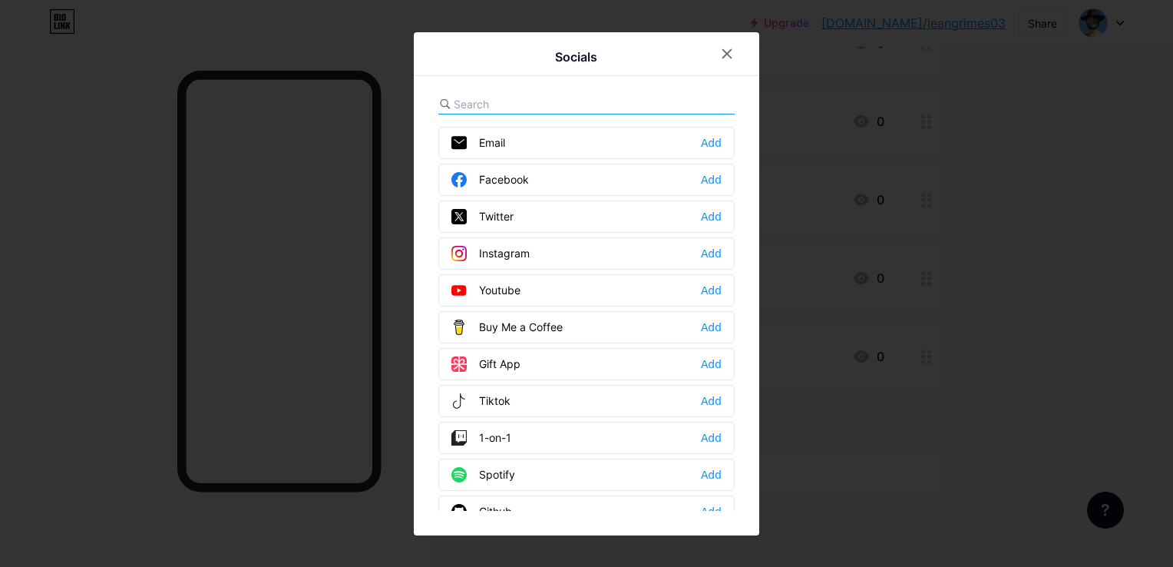
click at [502, 205] on div "Twitter Add" at bounding box center [586, 216] width 296 height 32
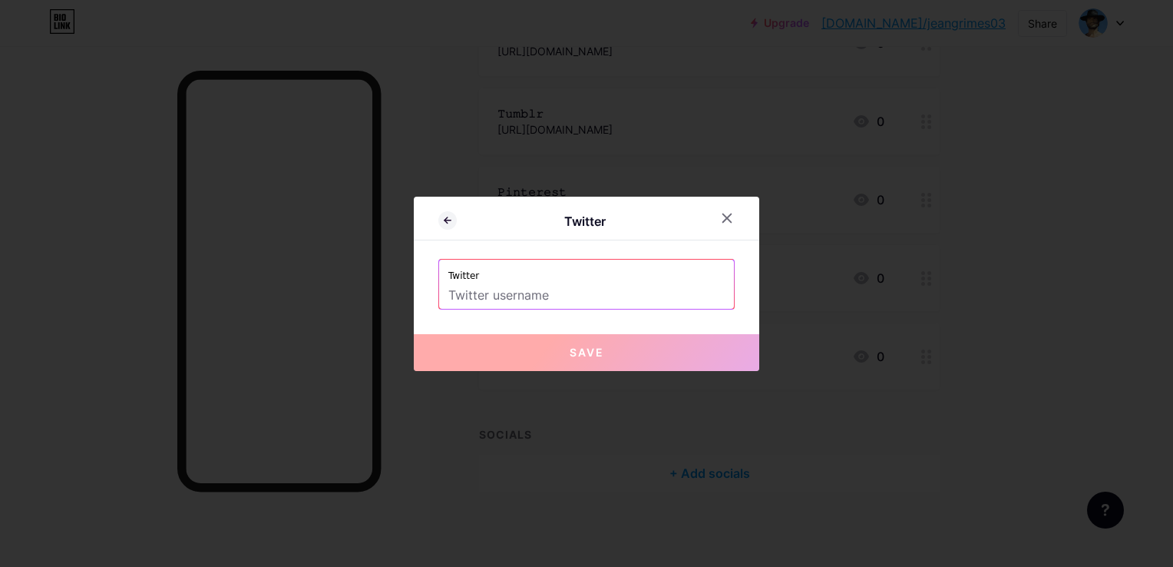
click at [510, 287] on input "text" at bounding box center [586, 296] width 276 height 26
paste input "https://x.com/JeanGrimes03"
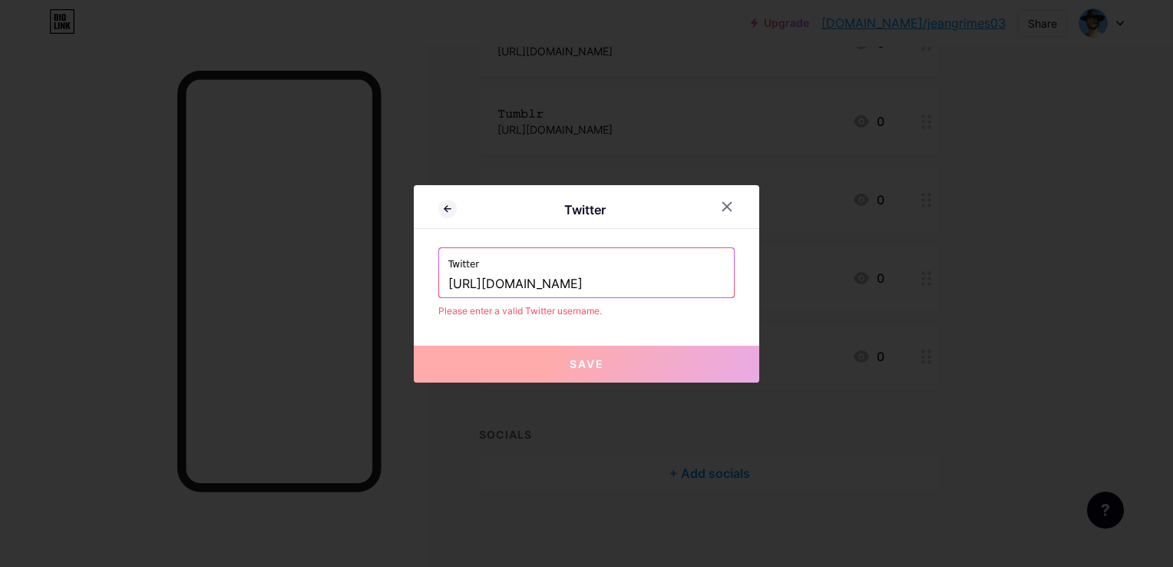
drag, startPoint x: 531, startPoint y: 284, endPoint x: 365, endPoint y: 274, distance: 166.1
click at [365, 274] on div "Twitter Twitter https://x.com/JeanGrimes03 Please enter a valid Twitter usernam…" at bounding box center [586, 283] width 1173 height 567
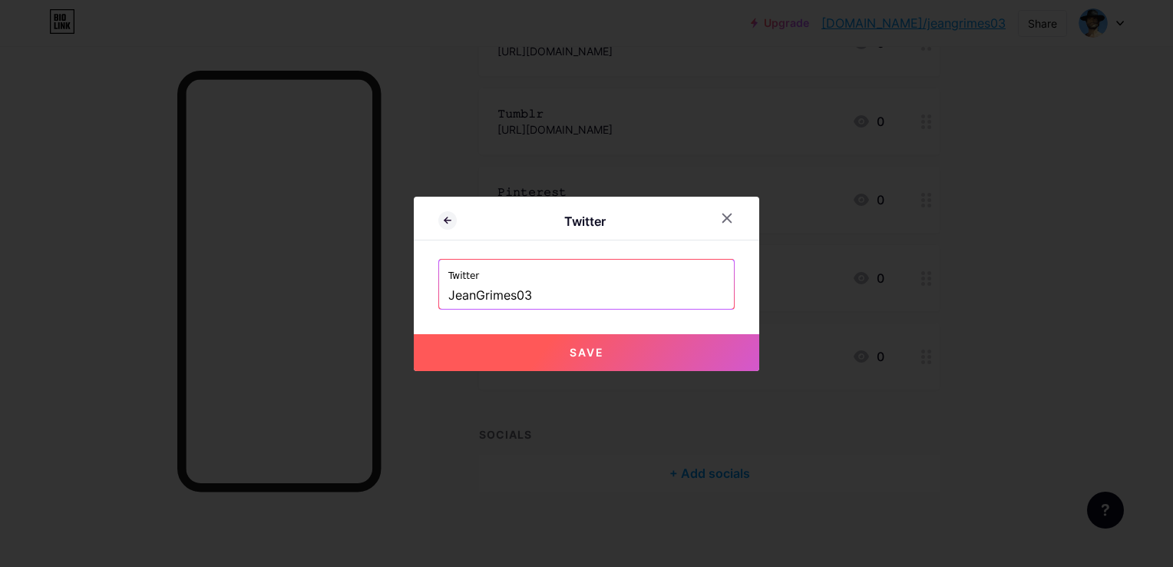
click at [543, 337] on button "Save" at bounding box center [587, 352] width 346 height 37
type input "https://twitter.com/JeanGrimes03"
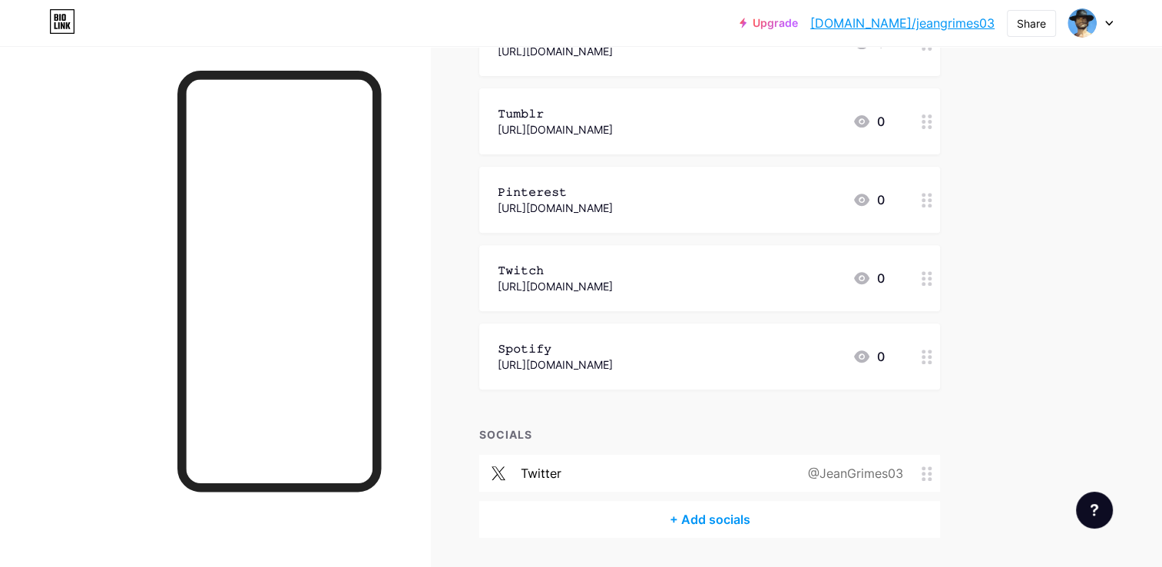
click at [563, 478] on div "twitter @JeanGrimes03" at bounding box center [709, 473] width 461 height 37
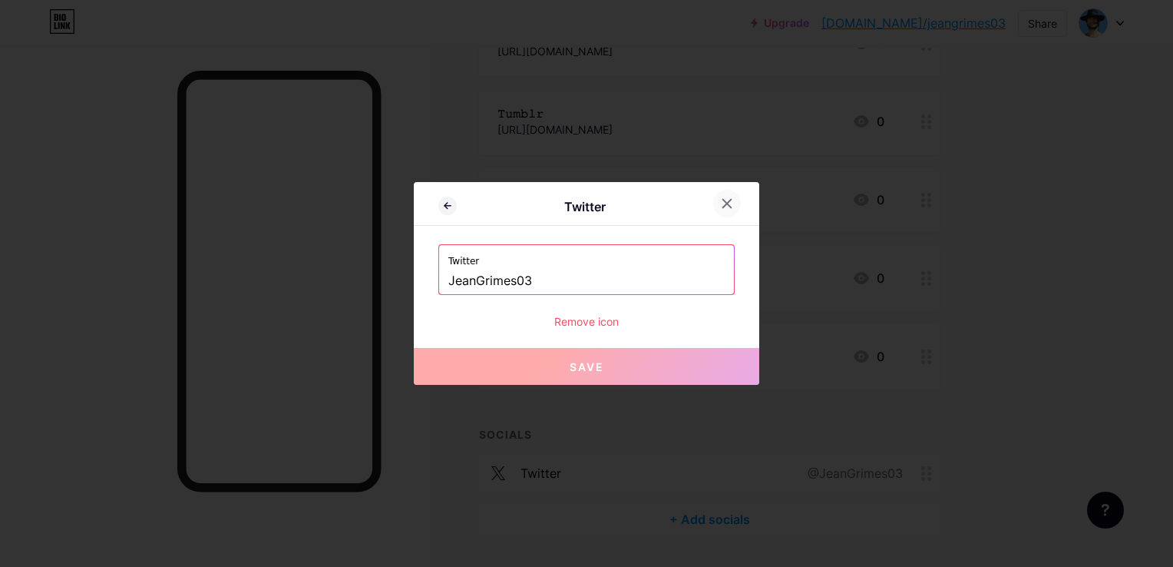
click at [726, 194] on div at bounding box center [727, 204] width 28 height 28
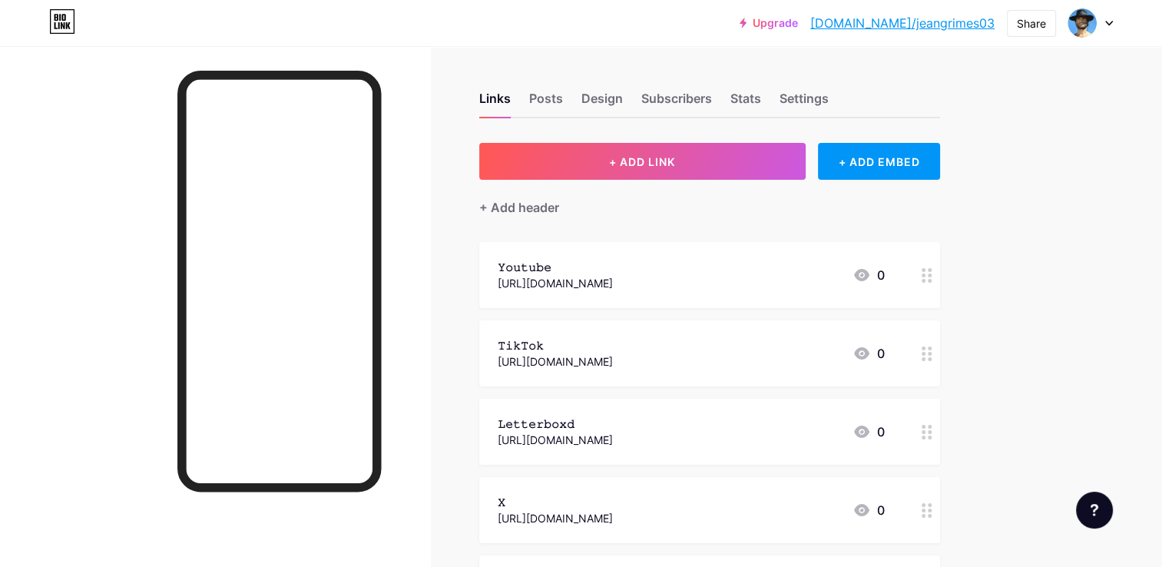
scroll to position [61, 0]
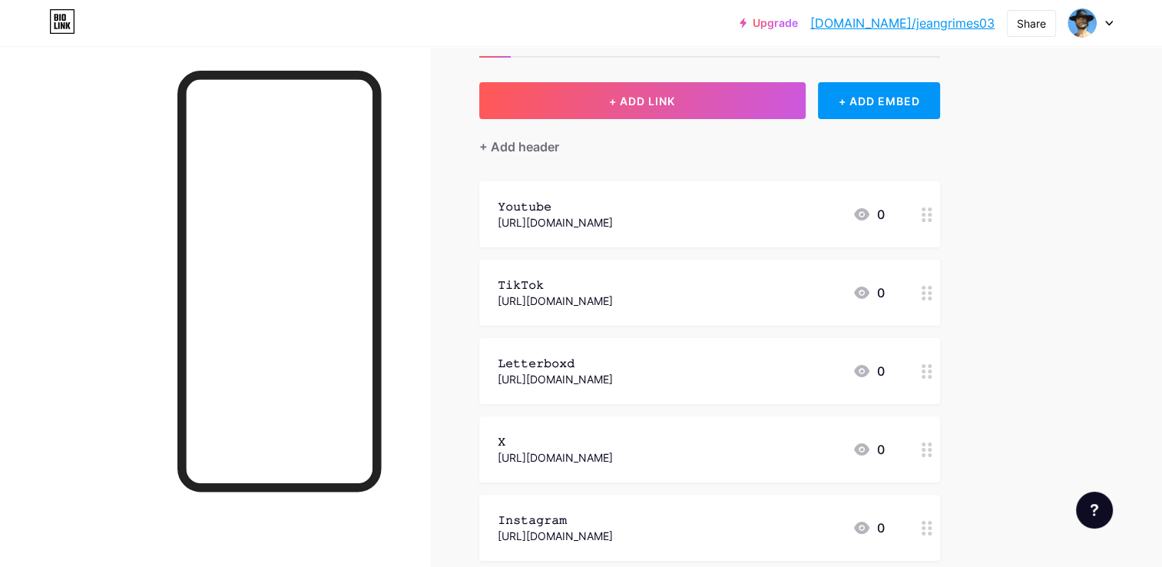
click at [928, 448] on circle at bounding box center [930, 450] width 4 height 4
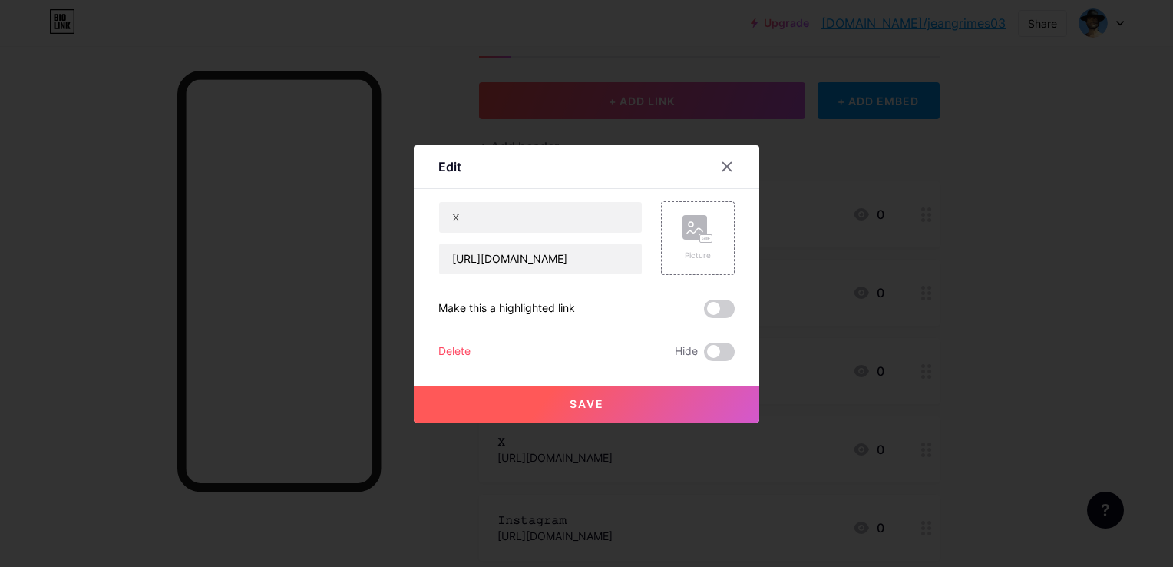
click at [460, 352] on div "Delete" at bounding box center [454, 351] width 32 height 18
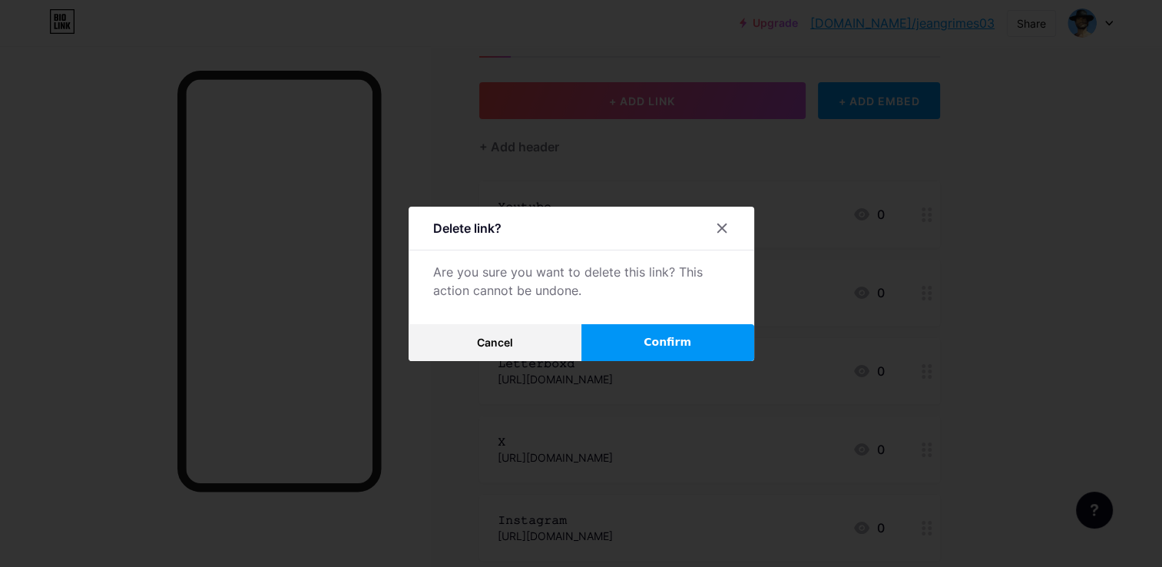
click at [633, 342] on button "Confirm" at bounding box center [667, 342] width 173 height 37
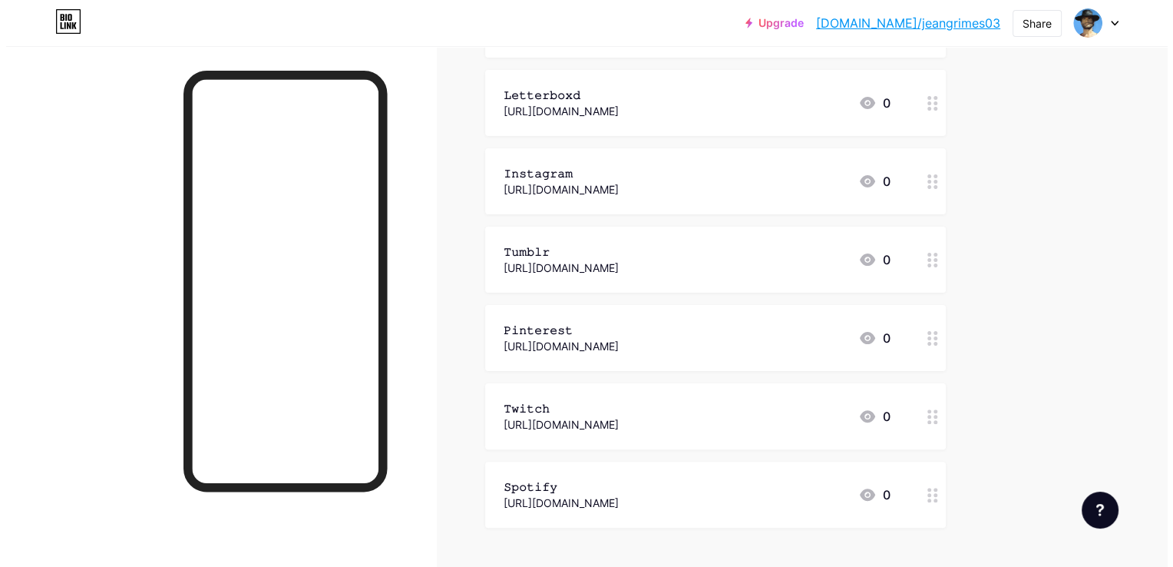
scroll to position [513, 0]
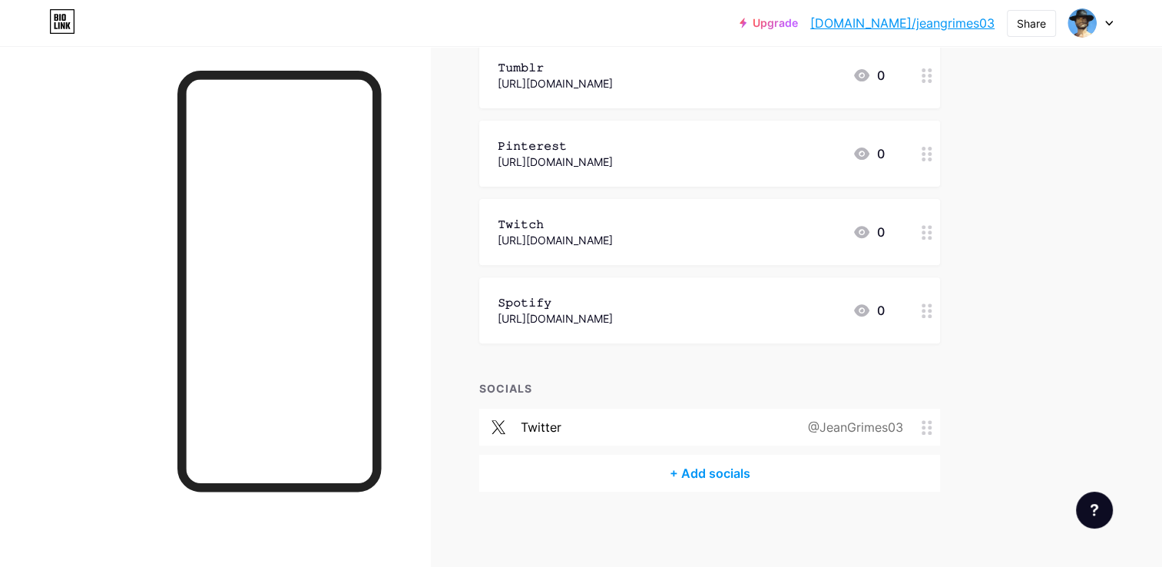
click at [693, 469] on div "+ Add socials" at bounding box center [709, 473] width 461 height 37
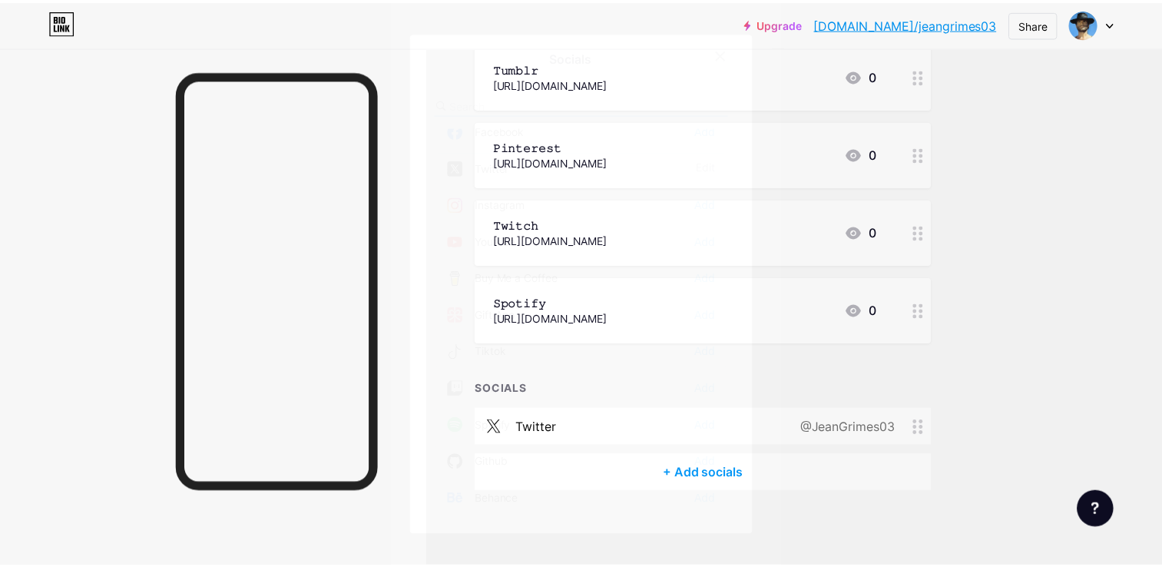
scroll to position [0, 0]
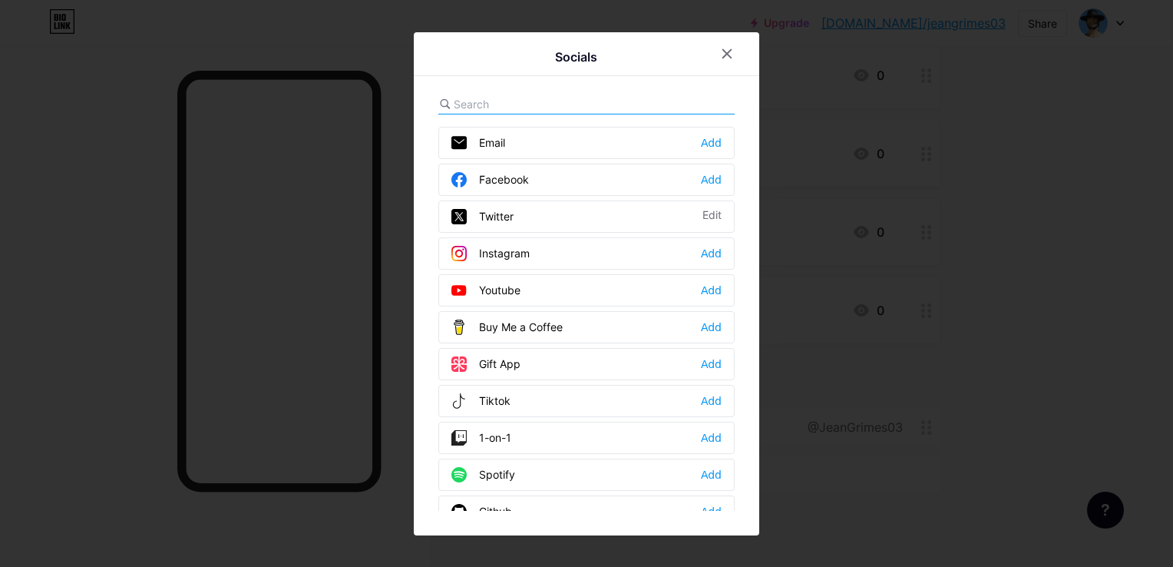
click at [503, 296] on div "Youtube Add" at bounding box center [586, 290] width 296 height 32
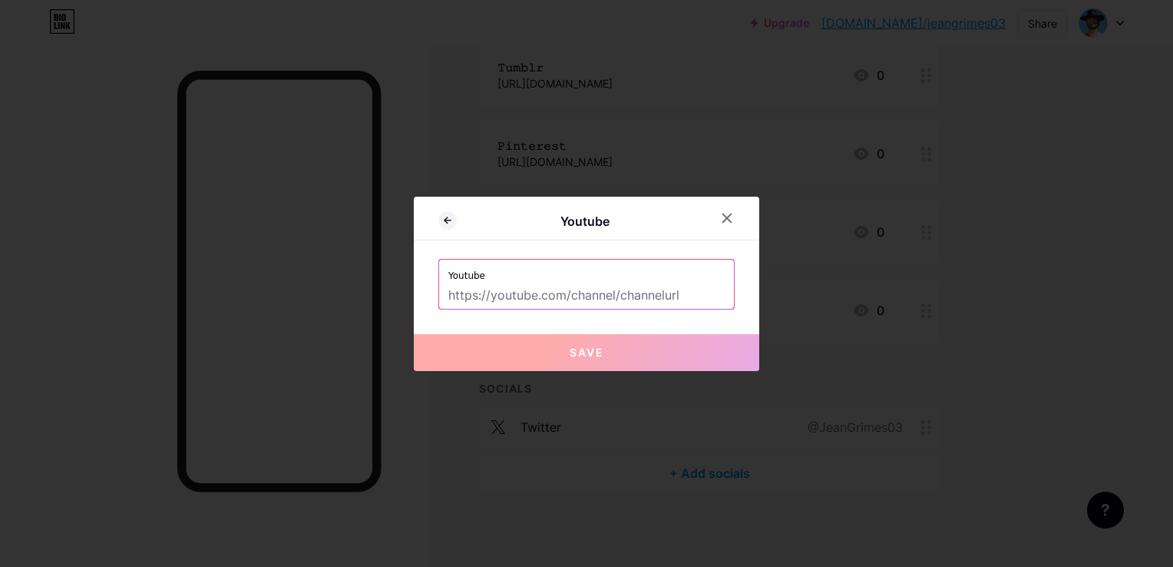
click at [744, 66] on div at bounding box center [586, 283] width 1173 height 567
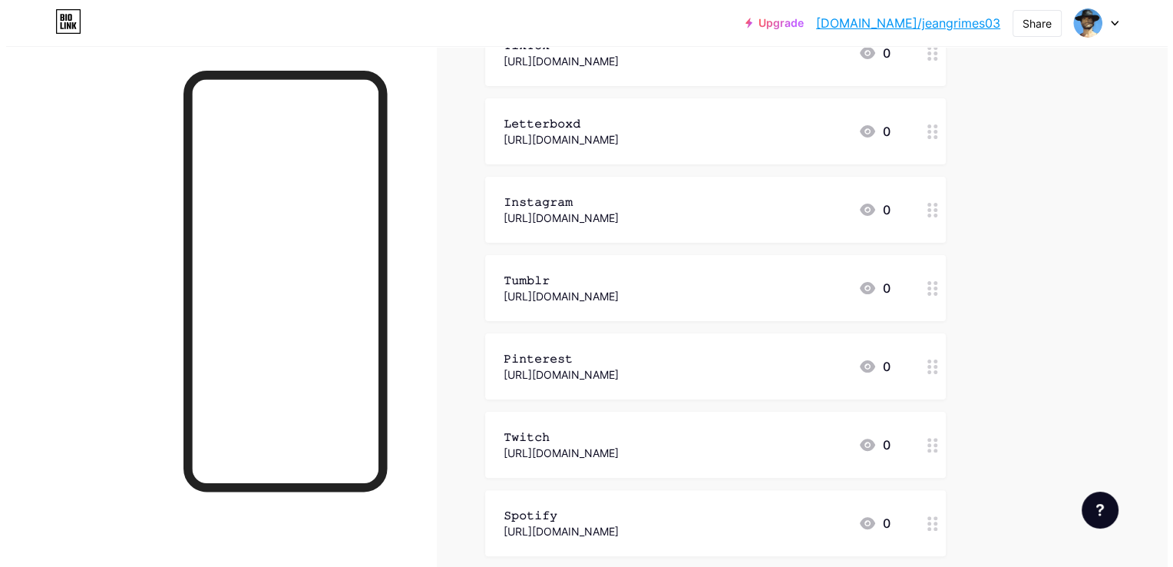
scroll to position [296, 0]
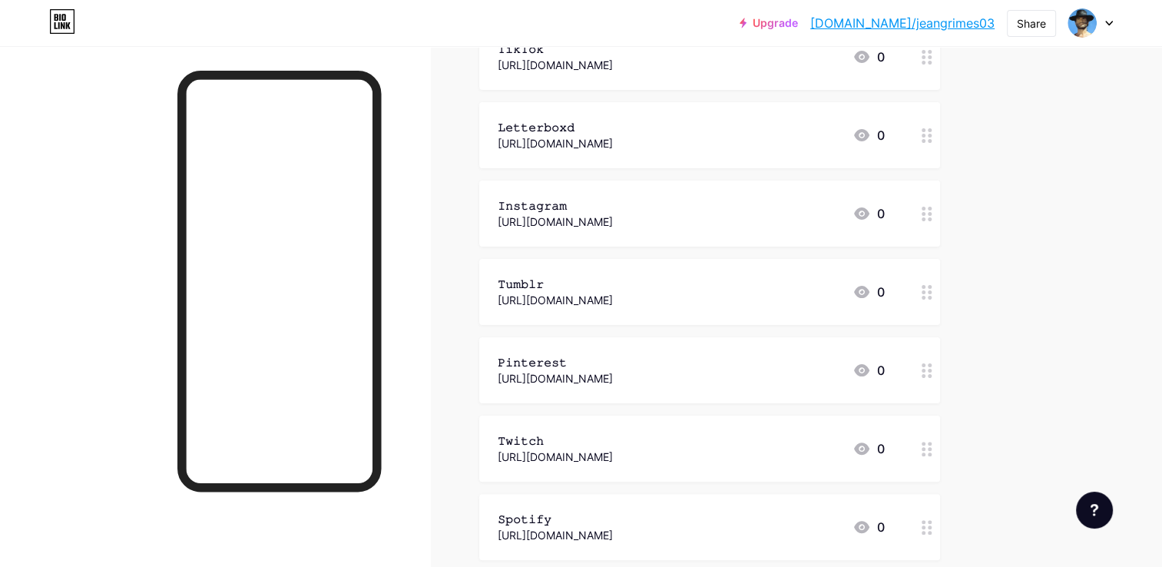
click at [613, 226] on div "https://www.instagram.com/jeangrimes03" at bounding box center [555, 221] width 115 height 16
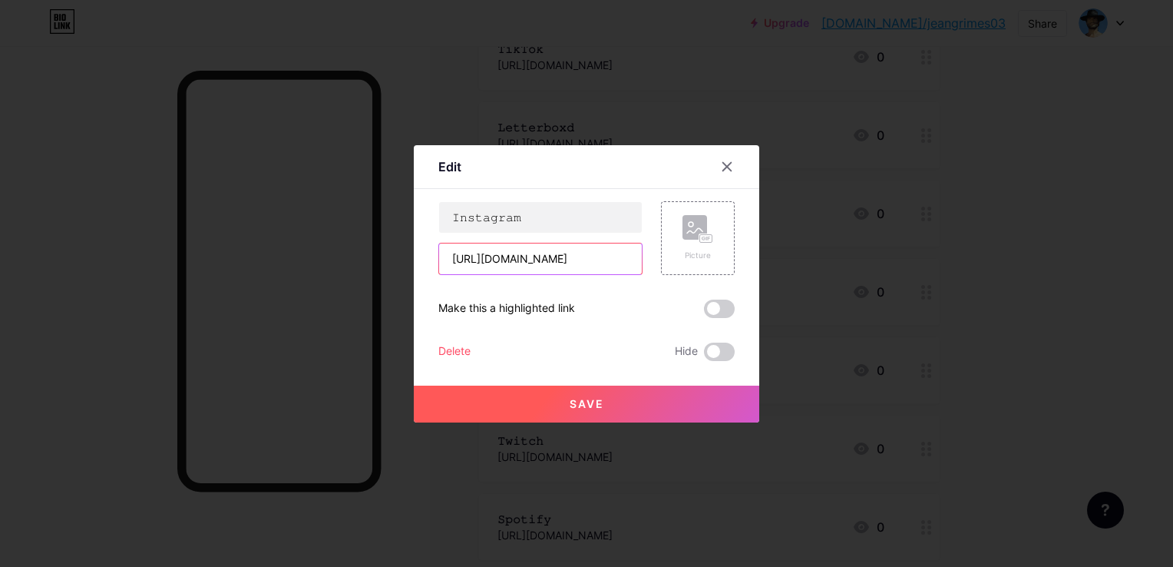
scroll to position [0, 35]
drag, startPoint x: 596, startPoint y: 257, endPoint x: 790, endPoint y: 259, distance: 194.3
click at [790, 259] on div "Edit Content YouTube Play YouTube video without leaving your page. ADD Vimeo Pl…" at bounding box center [586, 283] width 1173 height 567
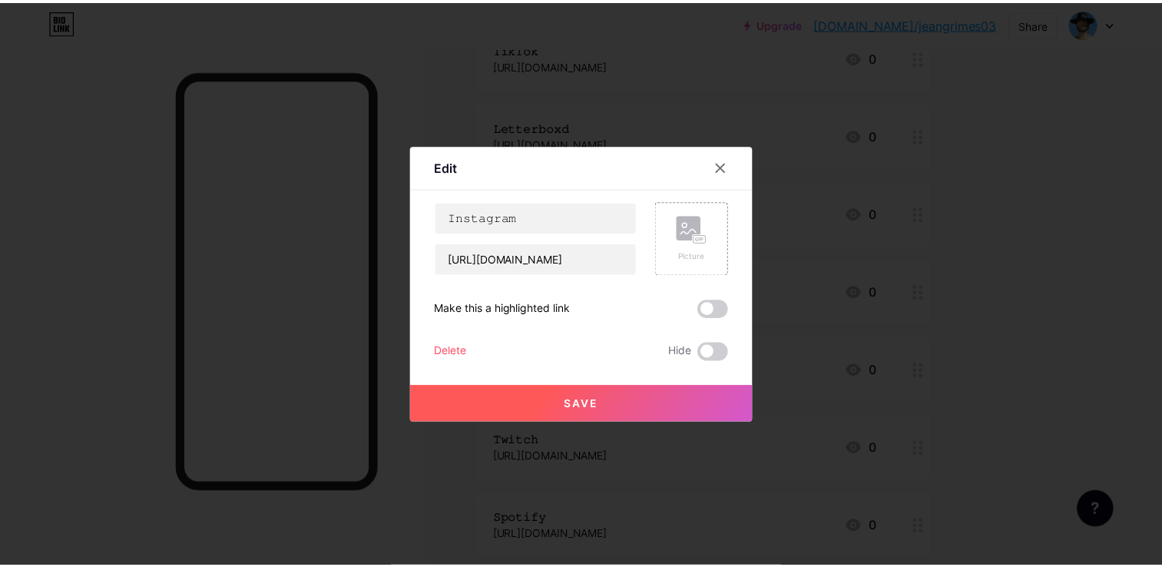
scroll to position [0, 0]
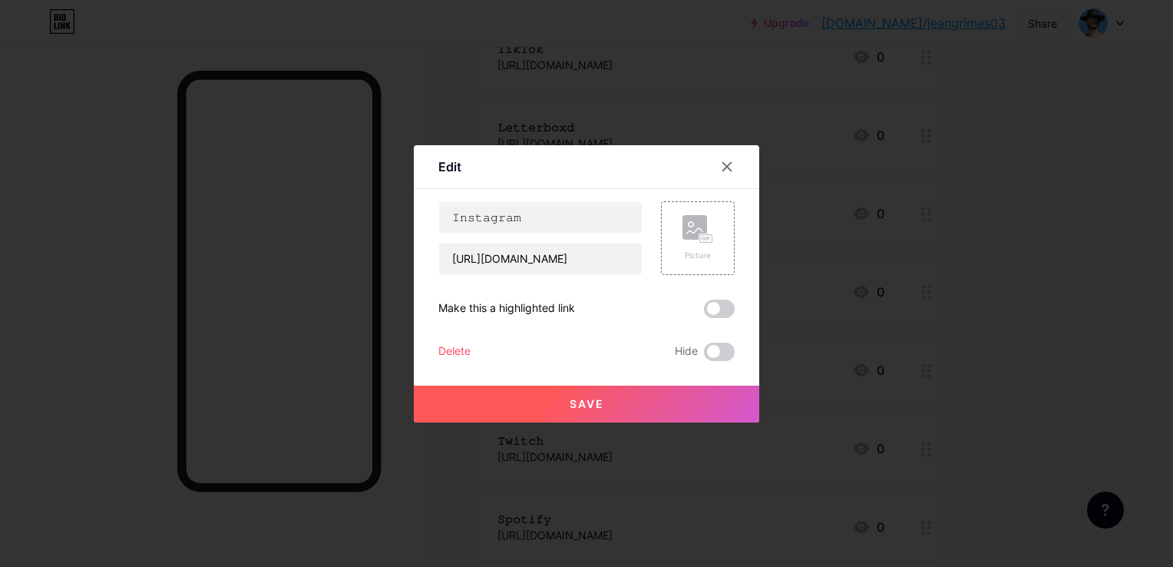
click at [437, 351] on div "Edit Content YouTube Play YouTube video without leaving your page. ADD Vimeo Pl…" at bounding box center [587, 283] width 346 height 277
click at [445, 349] on div "Delete" at bounding box center [454, 351] width 32 height 18
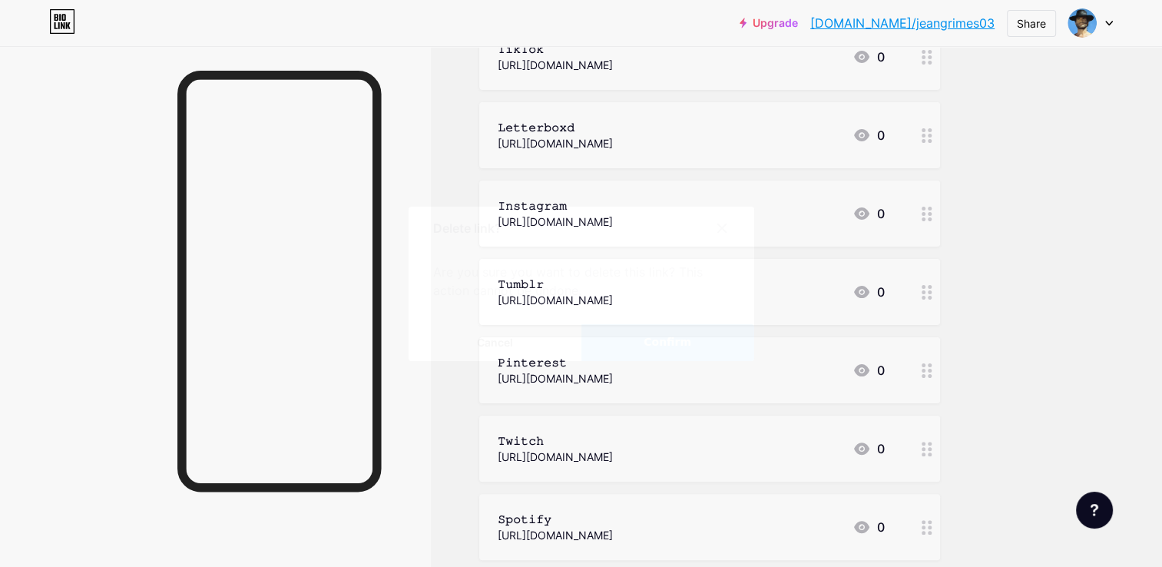
click at [690, 343] on span "Confirm" at bounding box center [667, 342] width 48 height 16
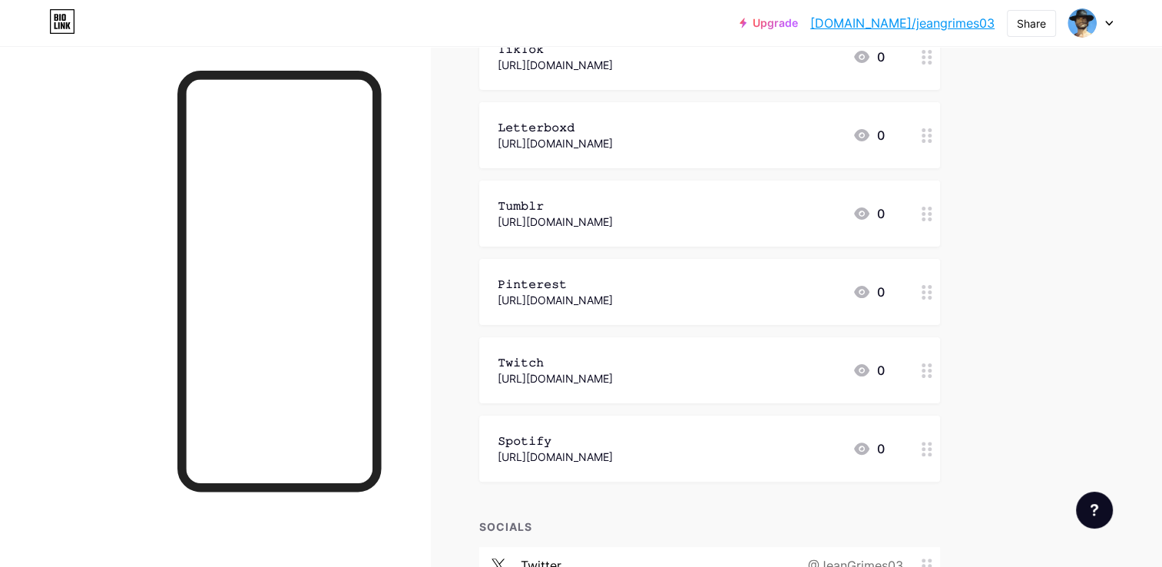
scroll to position [435, 0]
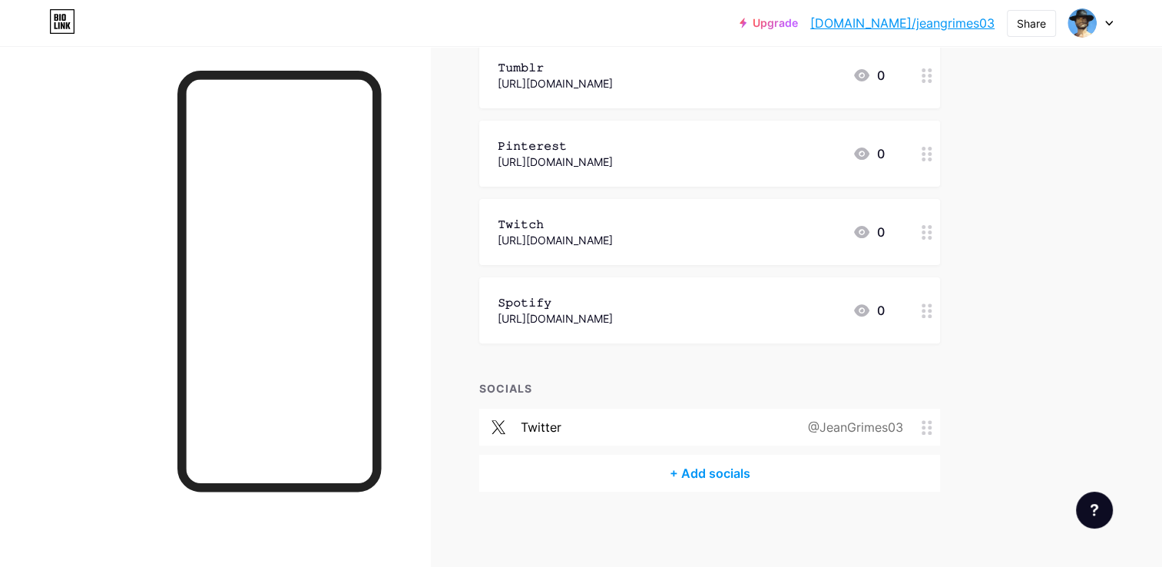
click at [722, 473] on div "+ Add socials" at bounding box center [709, 473] width 461 height 37
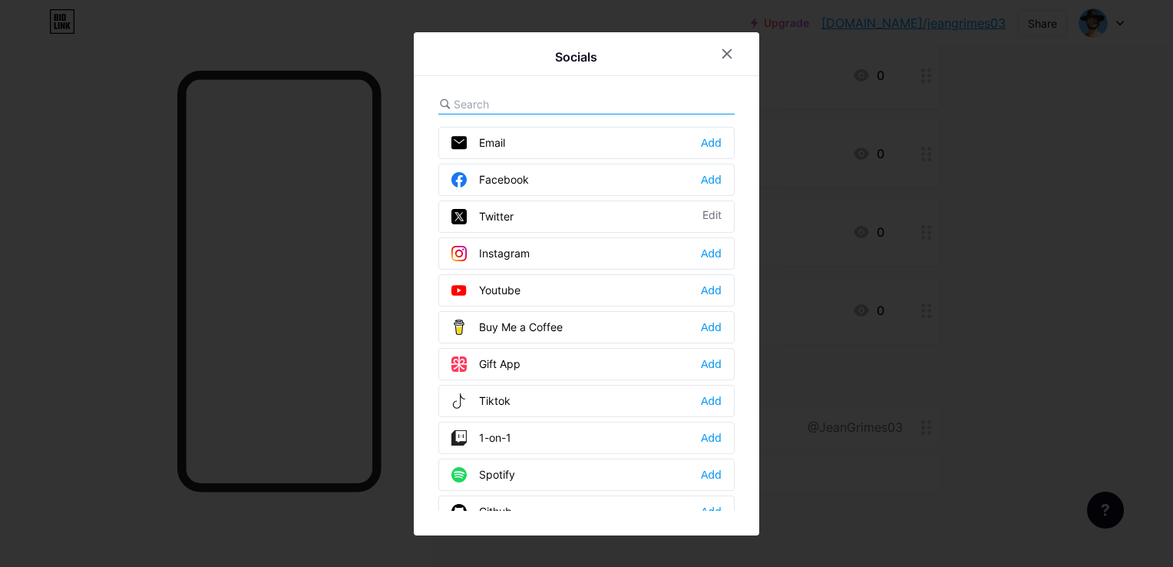
click at [507, 252] on div "Instagram" at bounding box center [490, 253] width 78 height 15
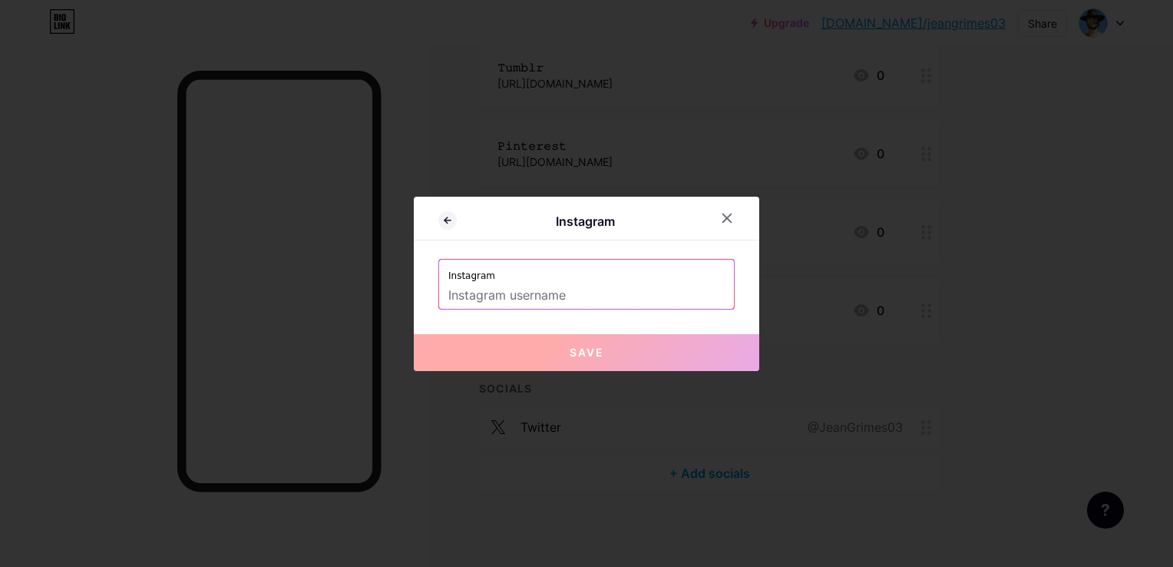
click at [489, 283] on input "text" at bounding box center [586, 296] width 276 height 26
paste input "jeangrimes03"
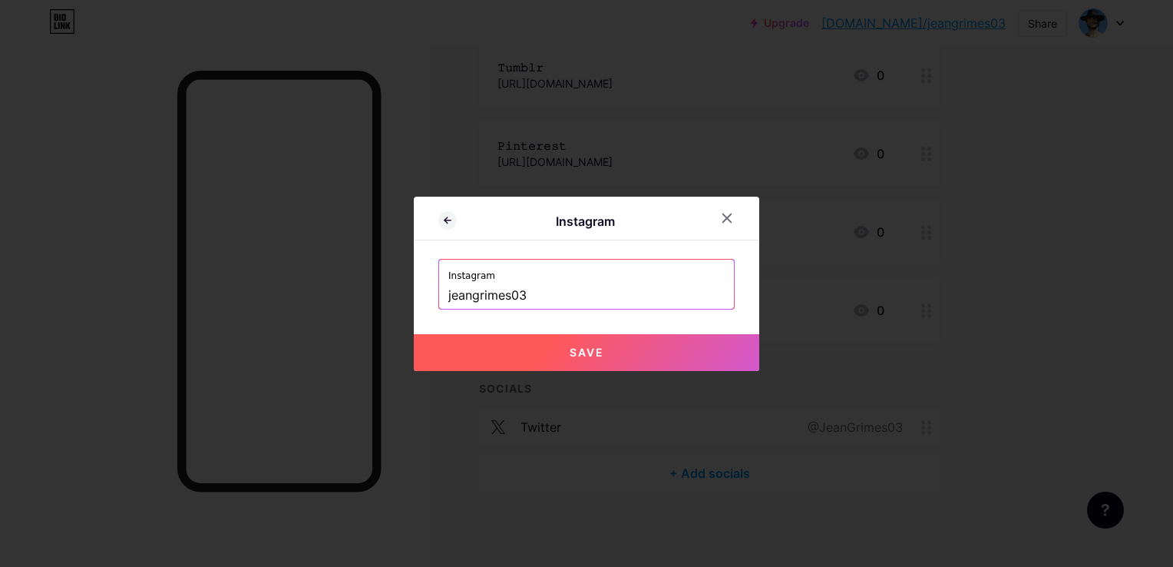
click at [544, 352] on button "Save" at bounding box center [587, 352] width 346 height 37
type input "https://instagram.com/jeangrimes03"
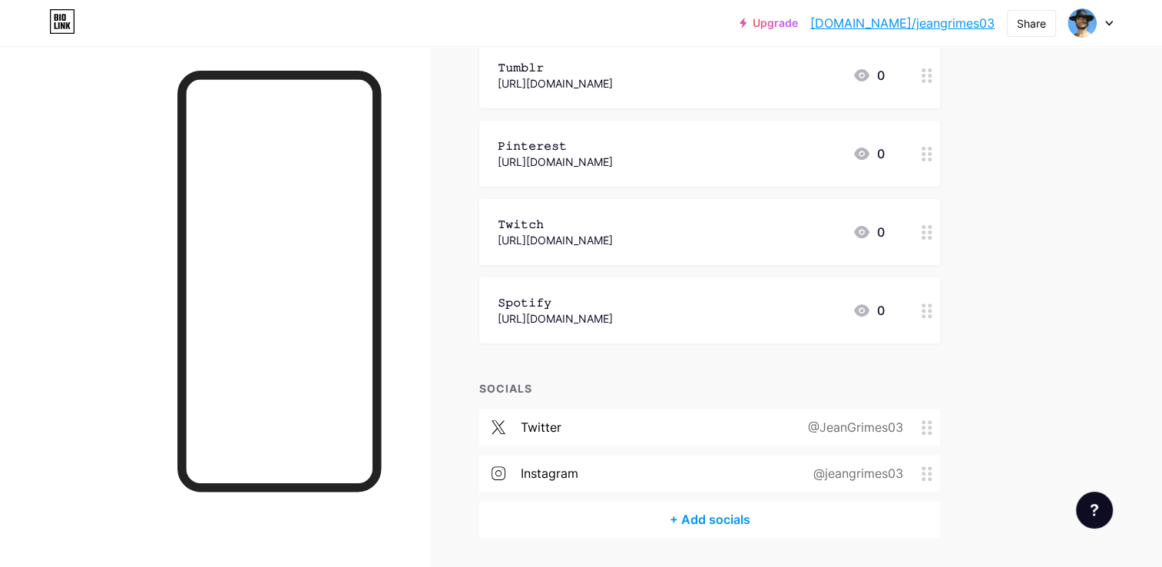
click at [555, 481] on div "instagram" at bounding box center [550, 473] width 58 height 18
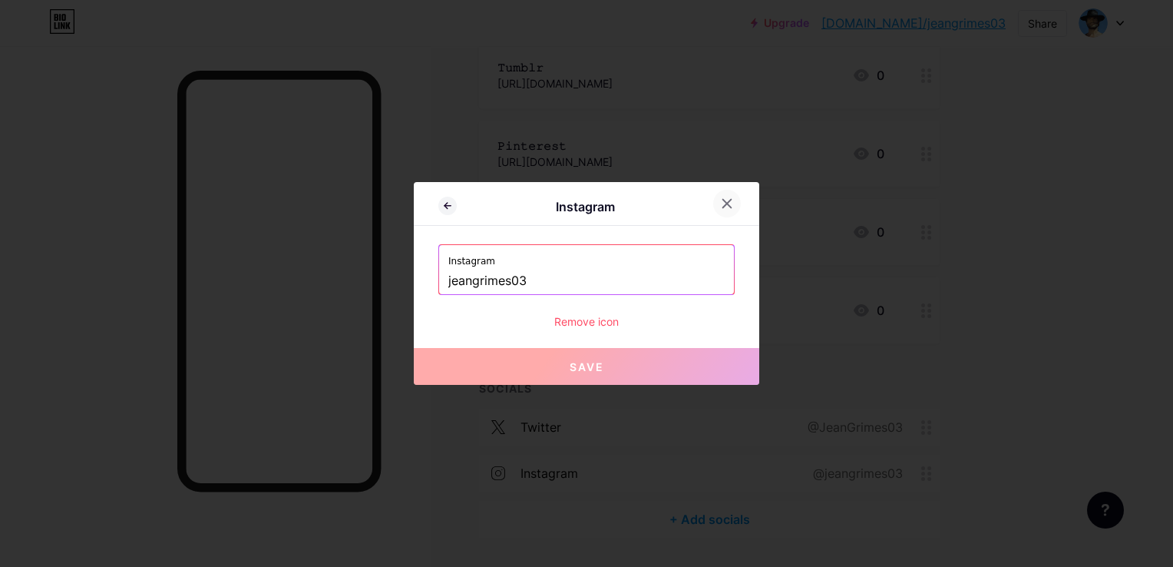
click at [732, 198] on div at bounding box center [727, 204] width 28 height 28
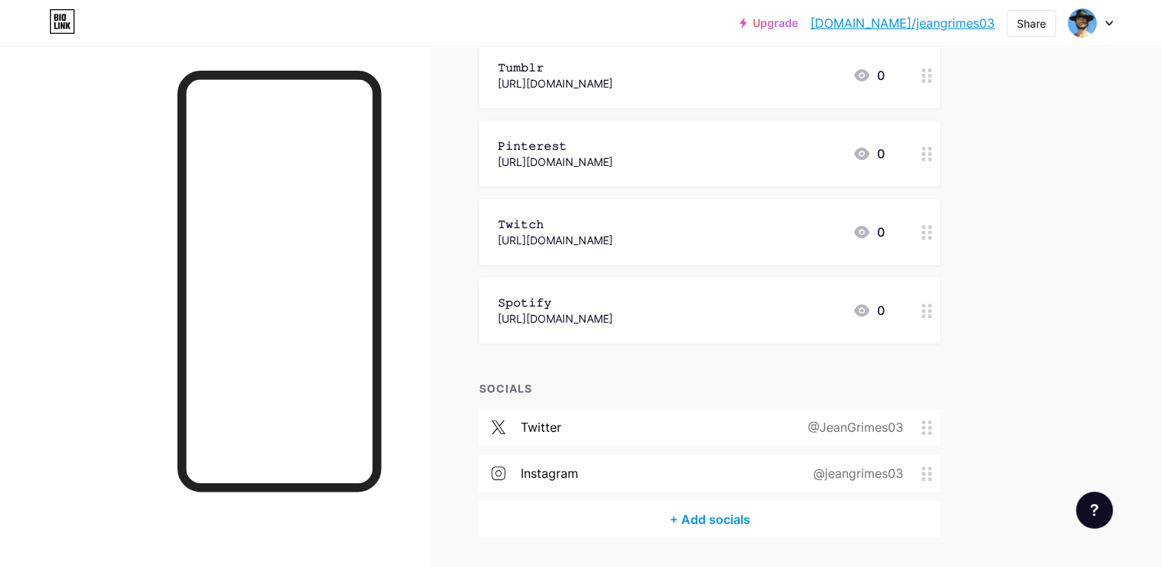
click at [849, 465] on div "@jeangrimes03" at bounding box center [855, 473] width 133 height 18
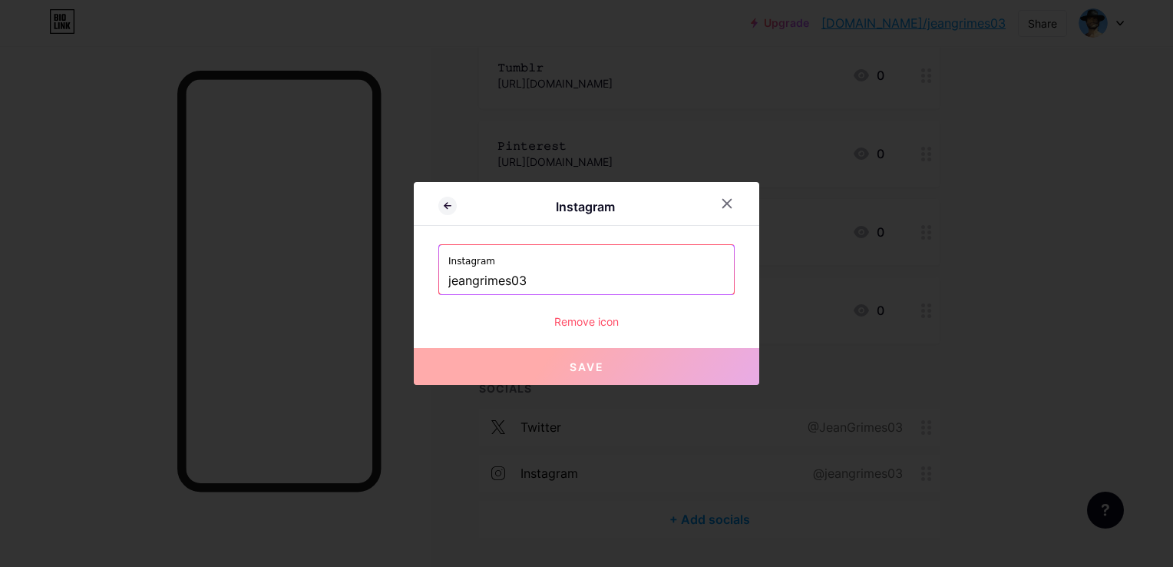
click at [205, 358] on div at bounding box center [586, 283] width 1173 height 567
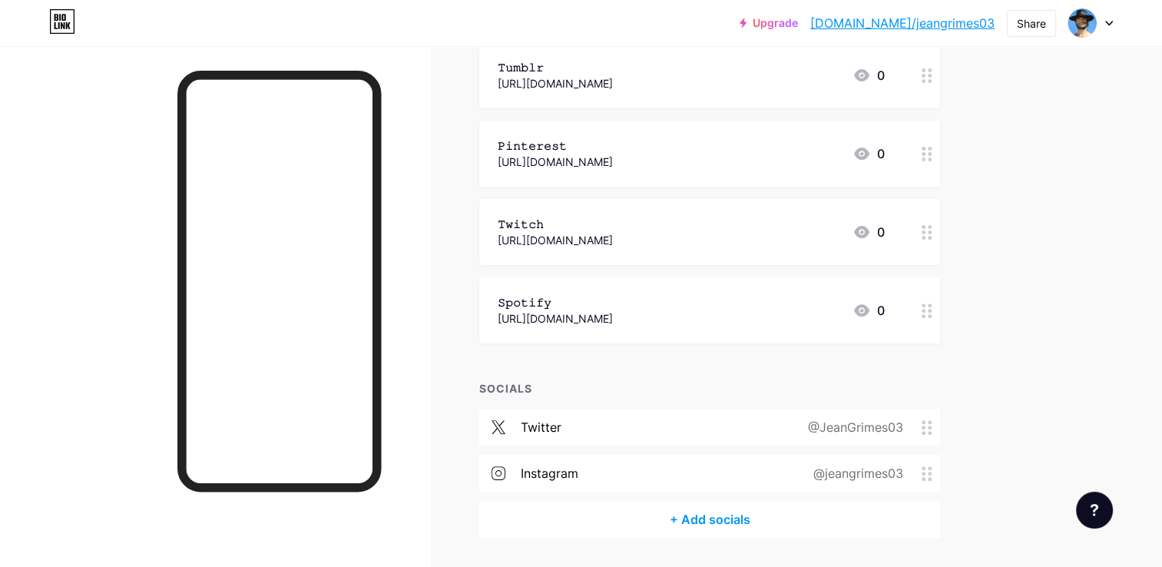
click at [923, 473] on circle at bounding box center [923, 473] width 4 height 4
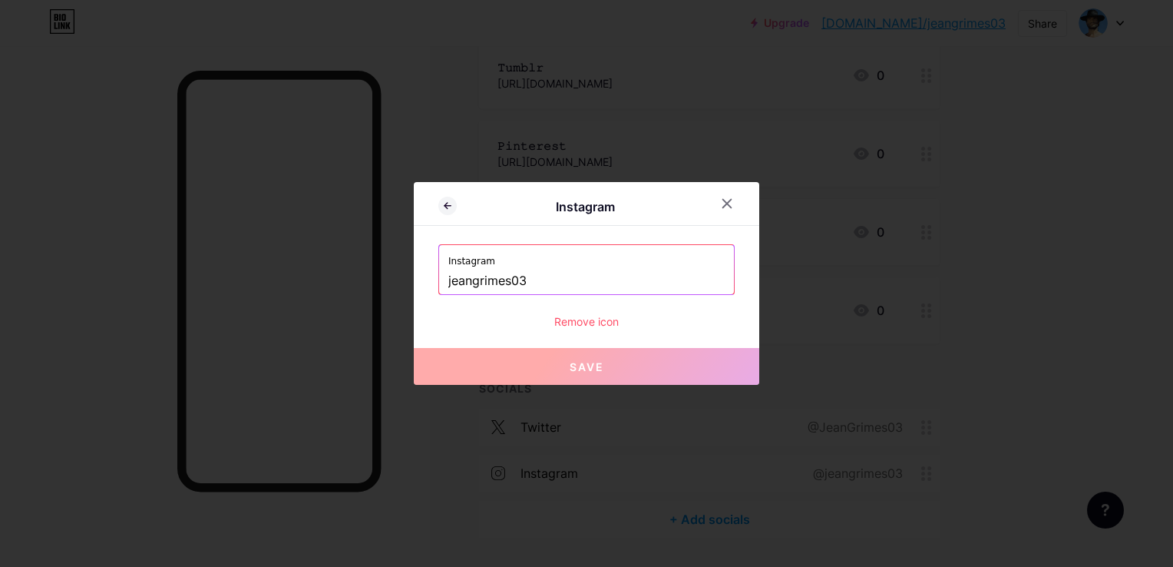
click at [570, 316] on div "Remove icon" at bounding box center [586, 321] width 296 height 16
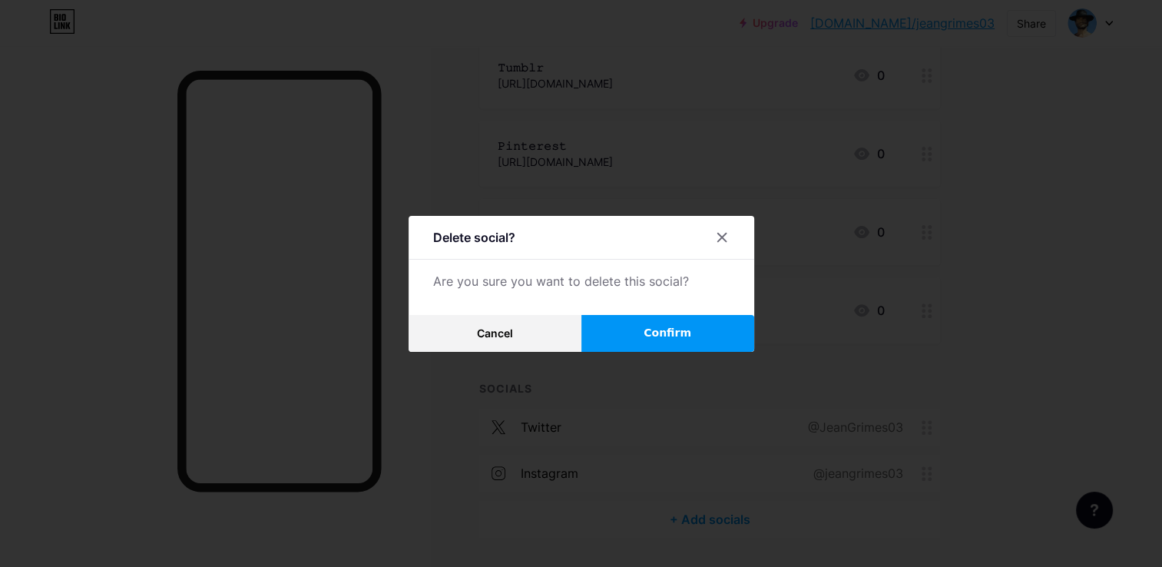
click at [633, 324] on button "Confirm" at bounding box center [667, 333] width 173 height 37
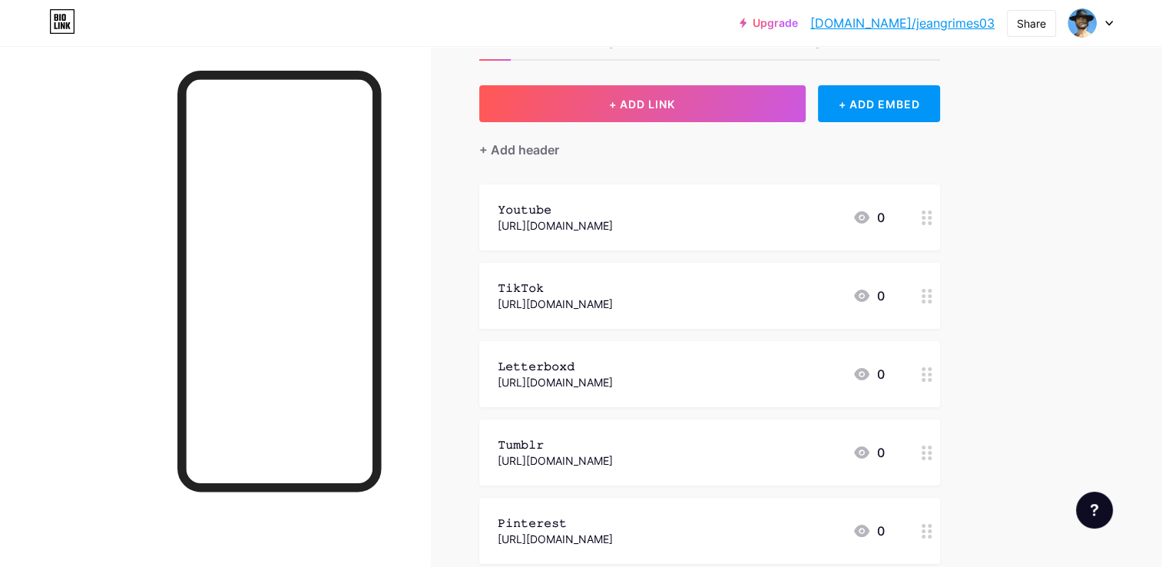
scroll to position [58, 0]
click at [719, 309] on div "𝚃𝚒𝚔𝚃𝚘𝚔 https://www.tiktok.com/@jeangrimes03 0" at bounding box center [691, 294] width 387 height 35
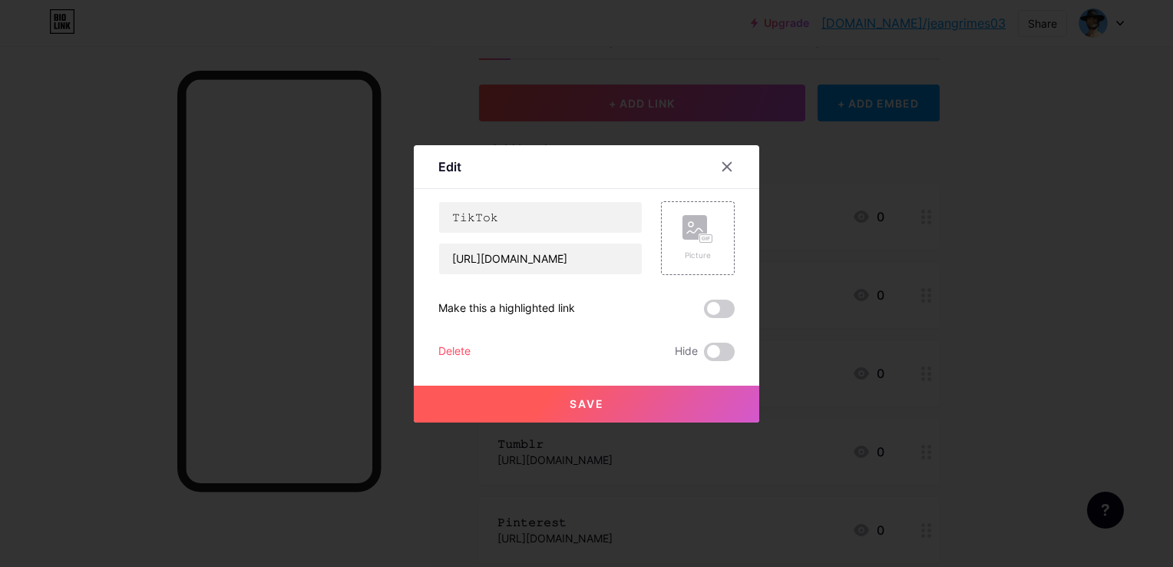
click at [968, 332] on div at bounding box center [586, 283] width 1173 height 567
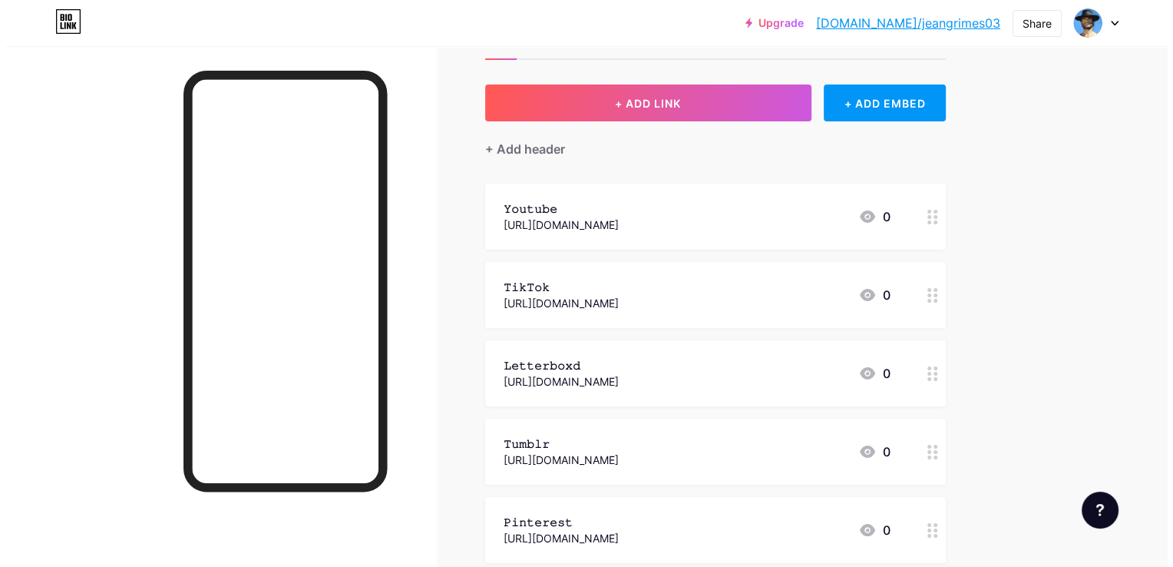
scroll to position [435, 0]
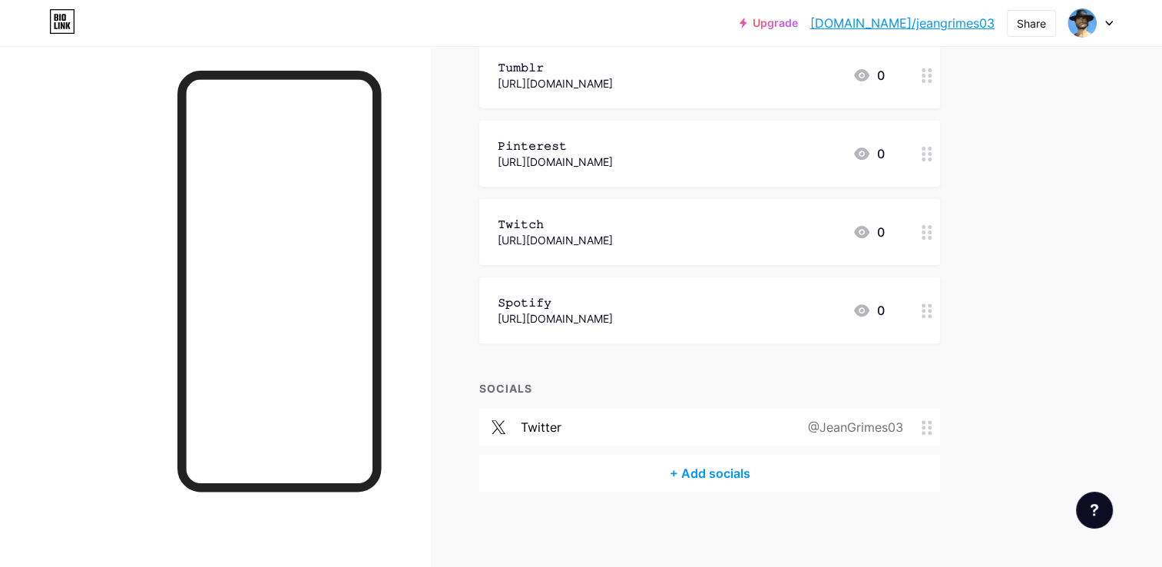
click at [718, 458] on div "+ Add socials" at bounding box center [709, 473] width 461 height 37
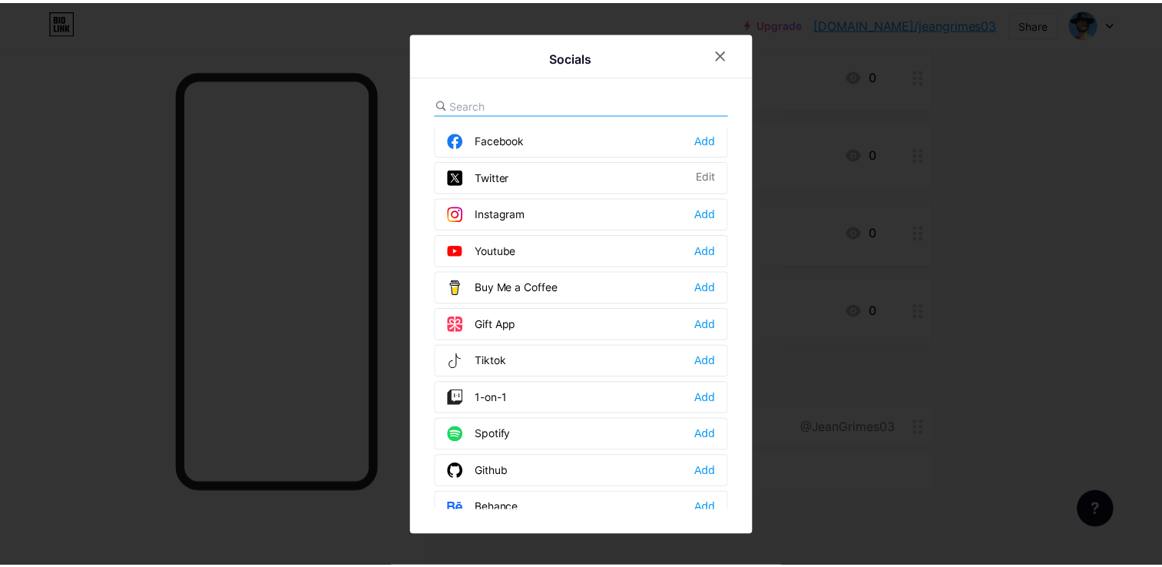
scroll to position [0, 0]
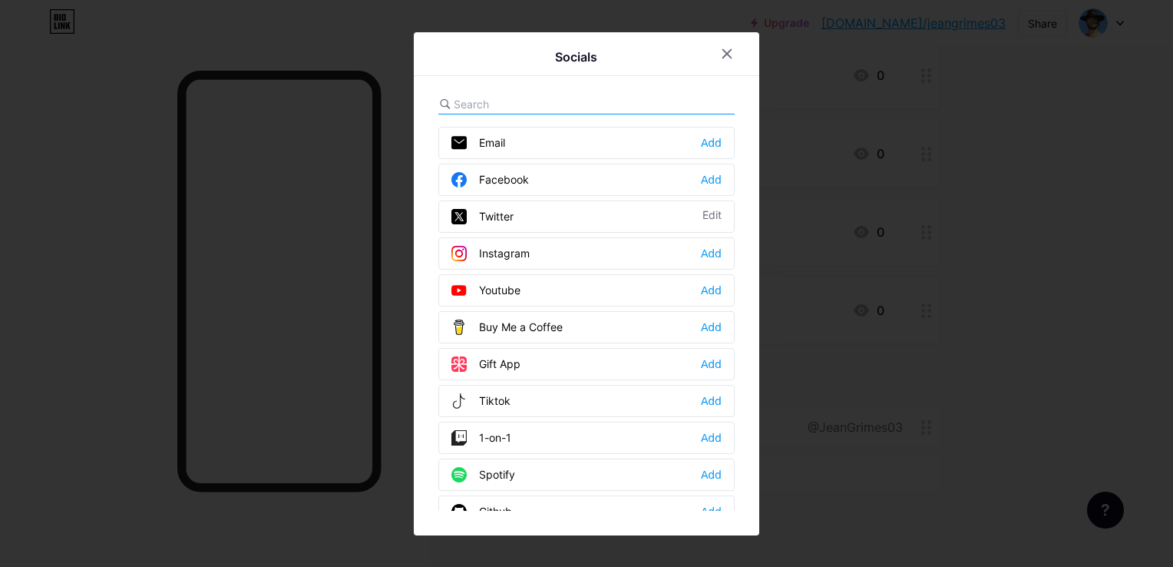
click at [552, 401] on div "Tiktok Add" at bounding box center [586, 401] width 296 height 32
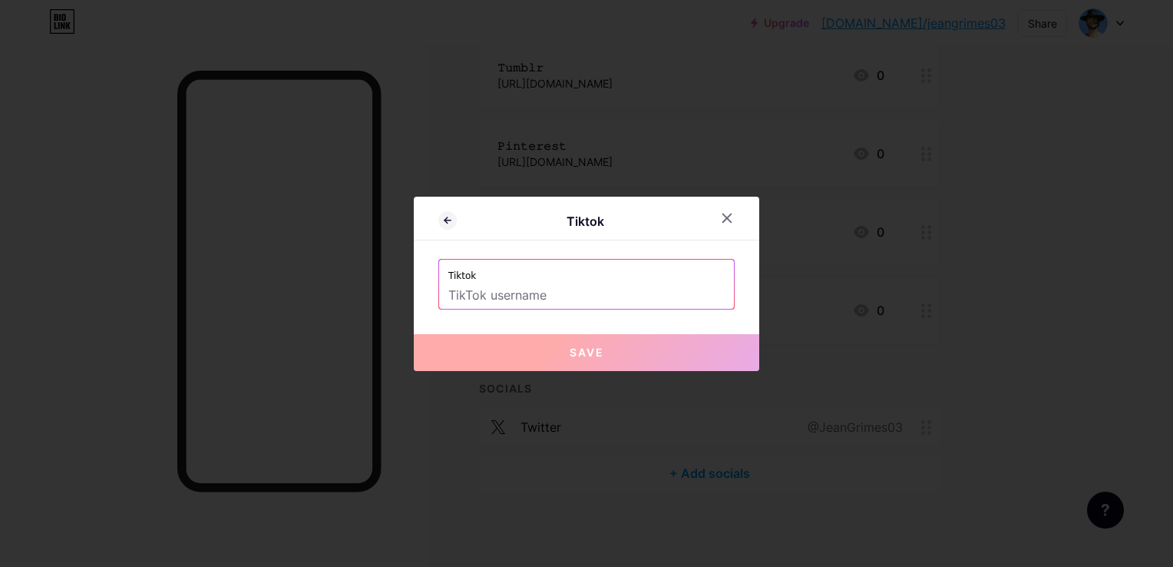
click at [477, 293] on input "text" at bounding box center [586, 296] width 276 height 26
paste input "jeangrimes03"
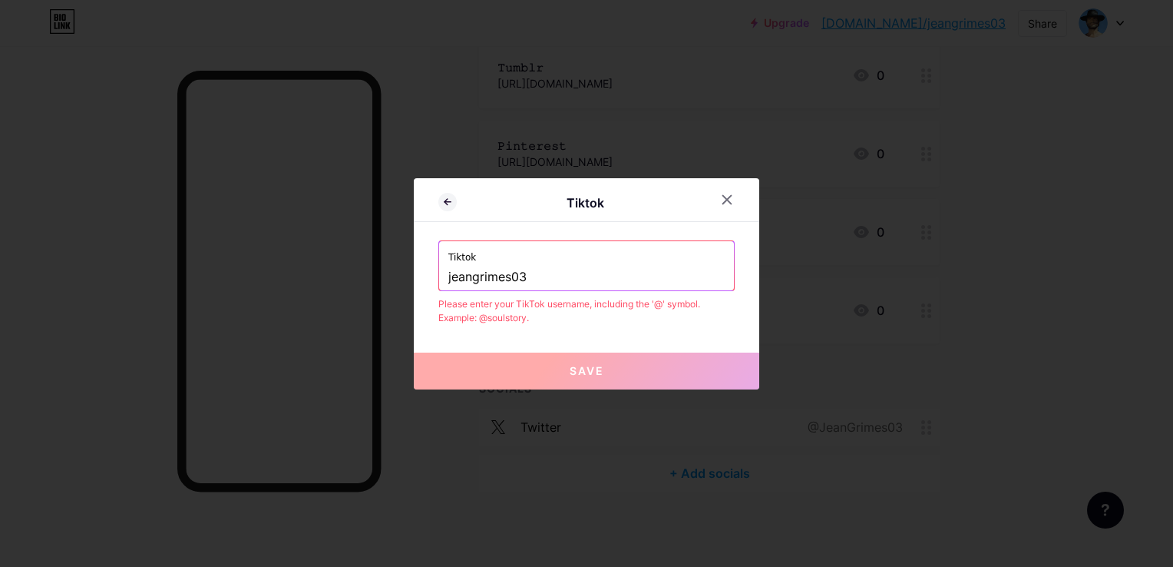
click at [458, 266] on input "jeangrimes03" at bounding box center [586, 277] width 276 height 26
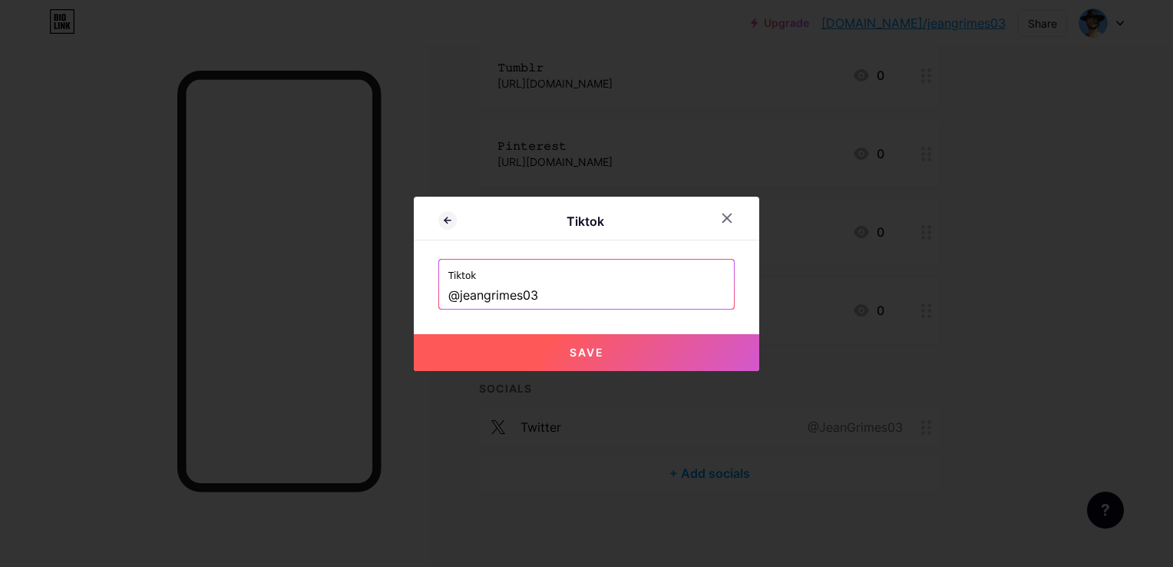
click at [535, 352] on button "Save" at bounding box center [587, 352] width 346 height 37
type input "https://tiktok.com/@jeangrimes03"
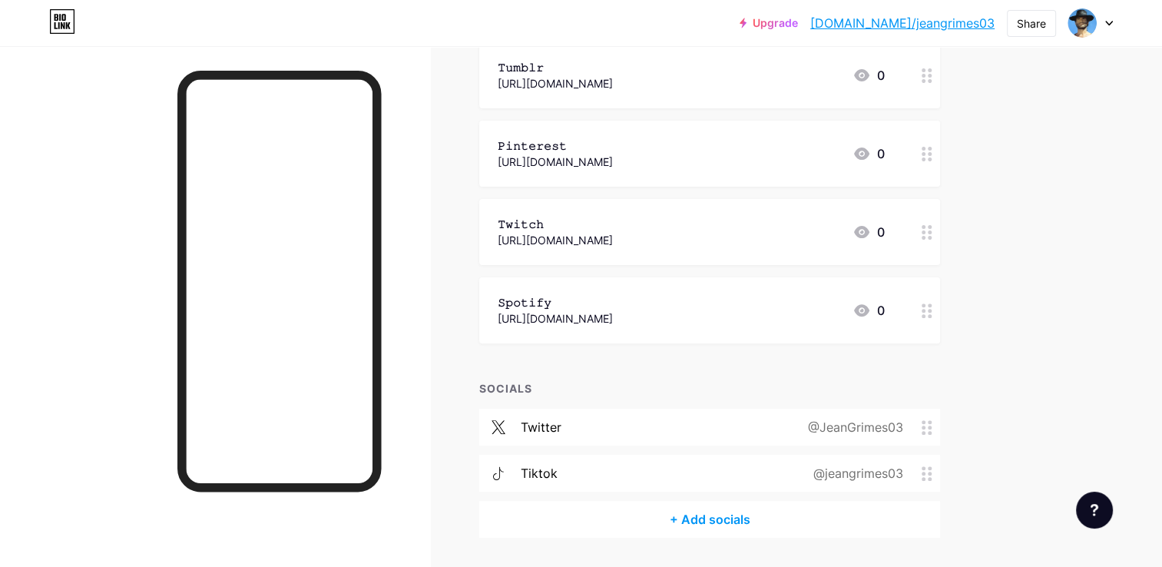
scroll to position [481, 0]
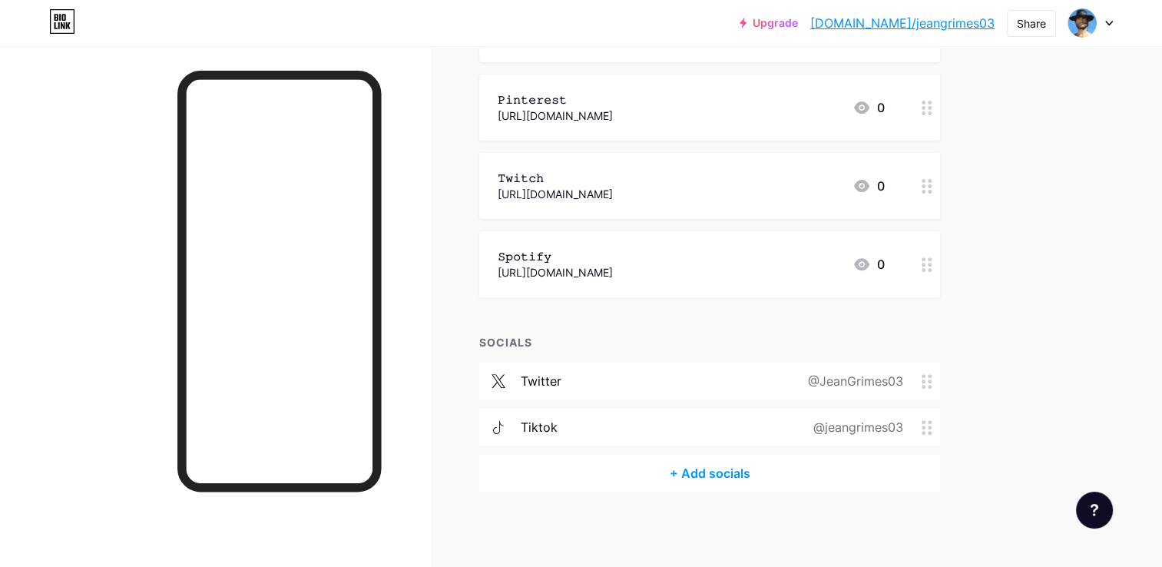
click at [537, 427] on div "tiktok" at bounding box center [539, 427] width 37 height 18
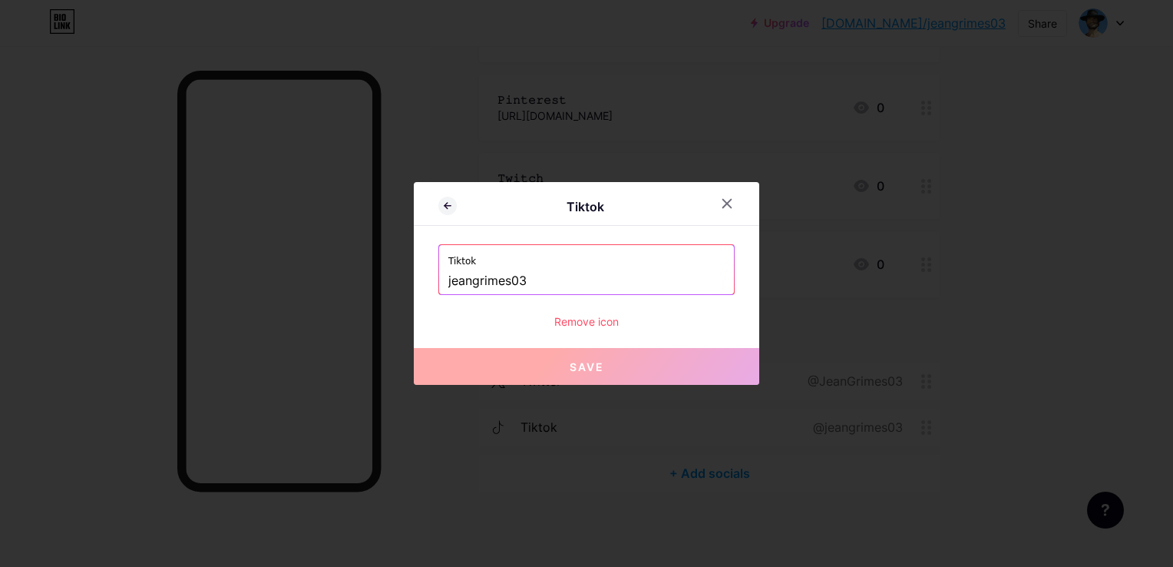
click at [359, 413] on div at bounding box center [586, 283] width 1173 height 567
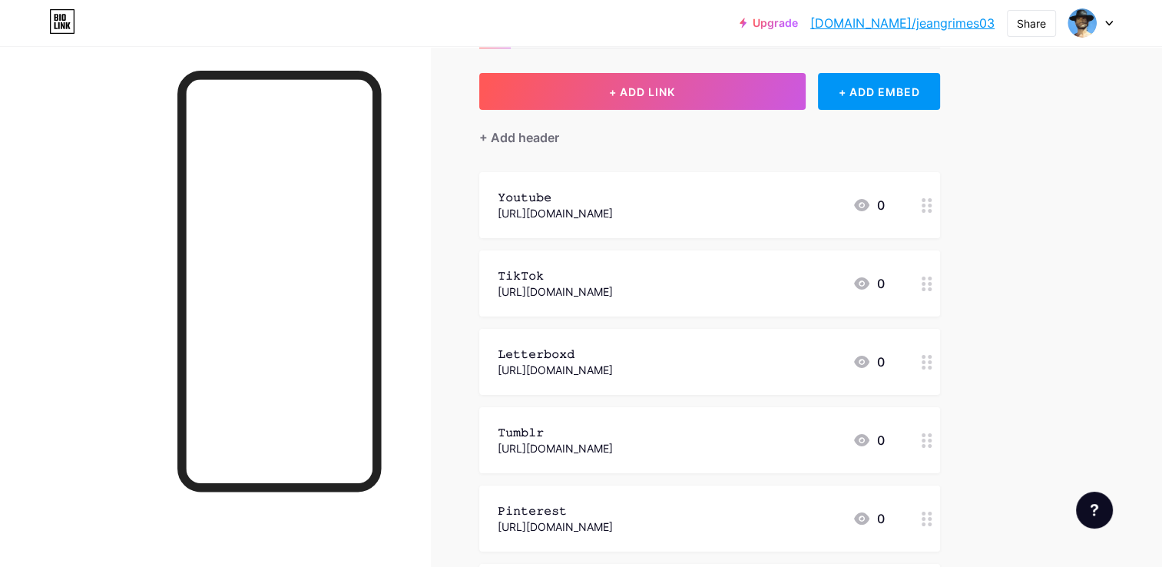
scroll to position [68, 0]
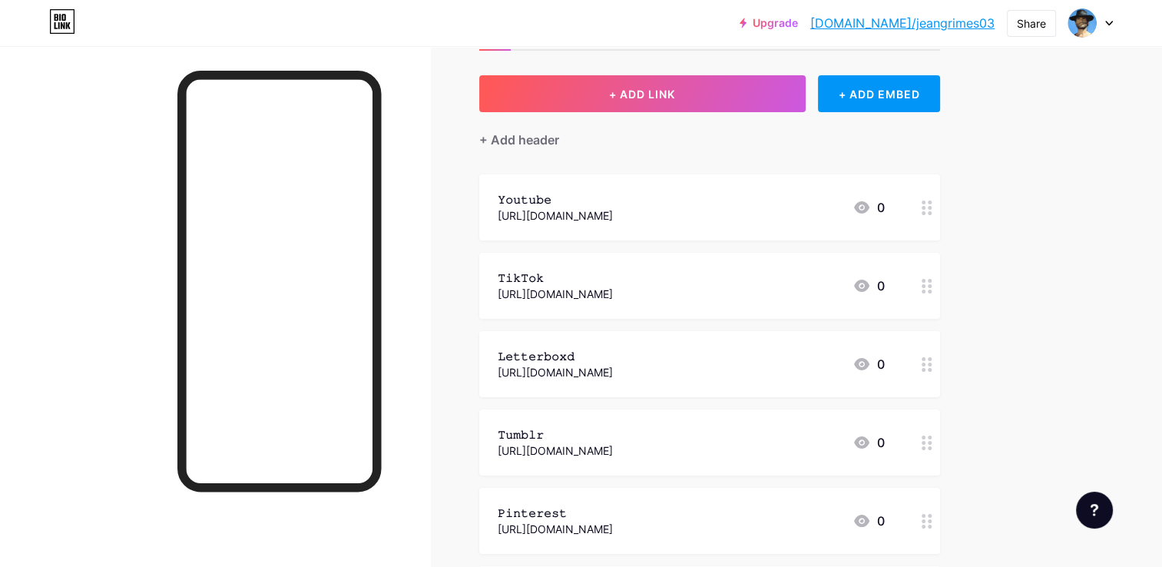
click at [933, 288] on div at bounding box center [927, 286] width 26 height 66
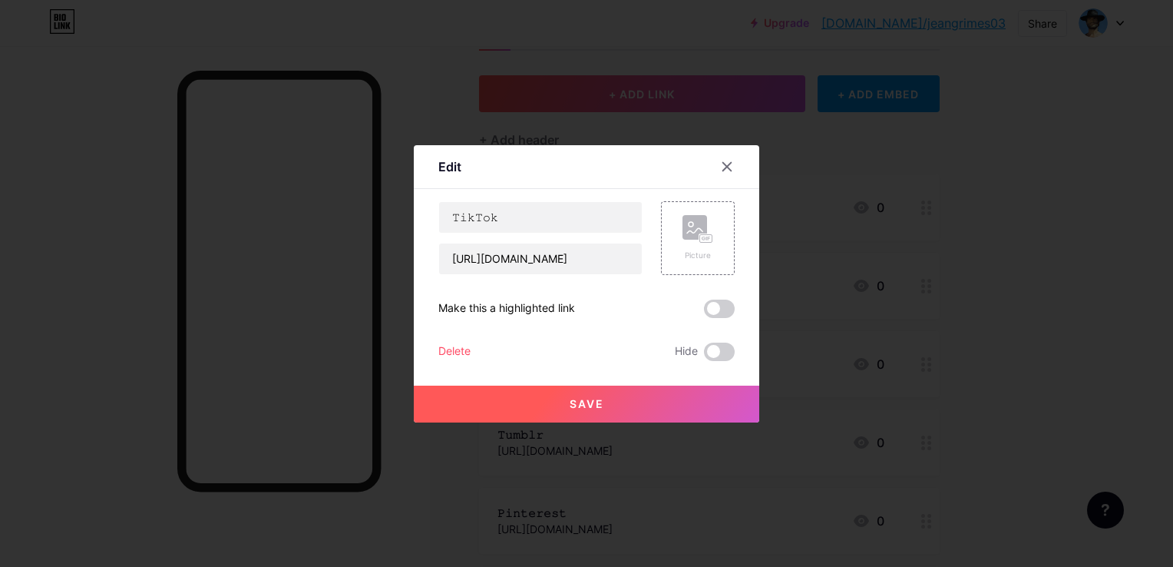
click at [455, 346] on div "Delete" at bounding box center [454, 351] width 32 height 18
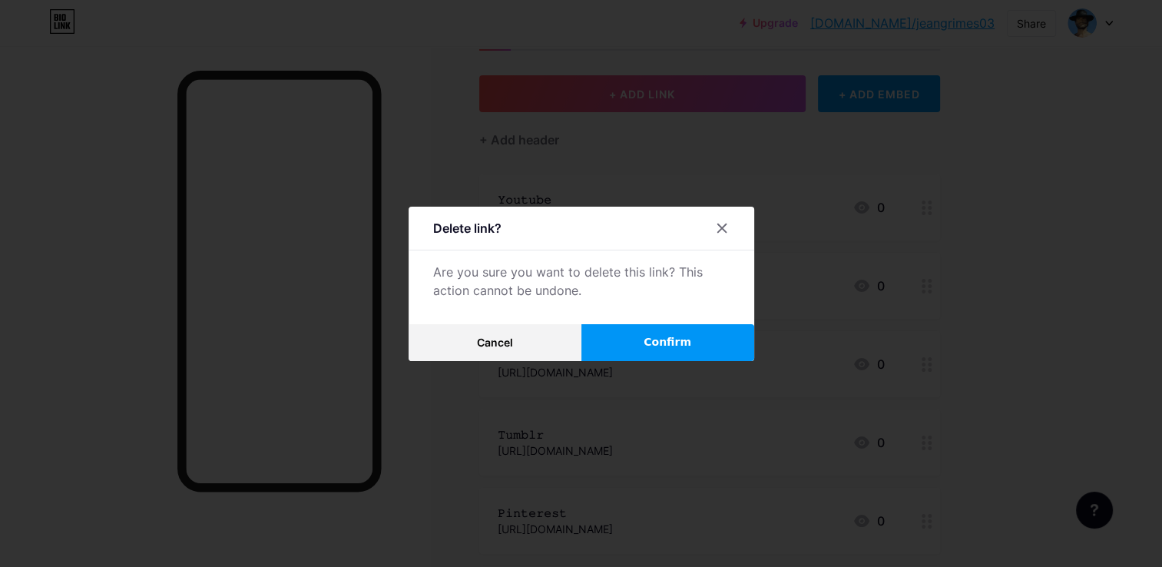
click at [660, 327] on button "Confirm" at bounding box center [667, 342] width 173 height 37
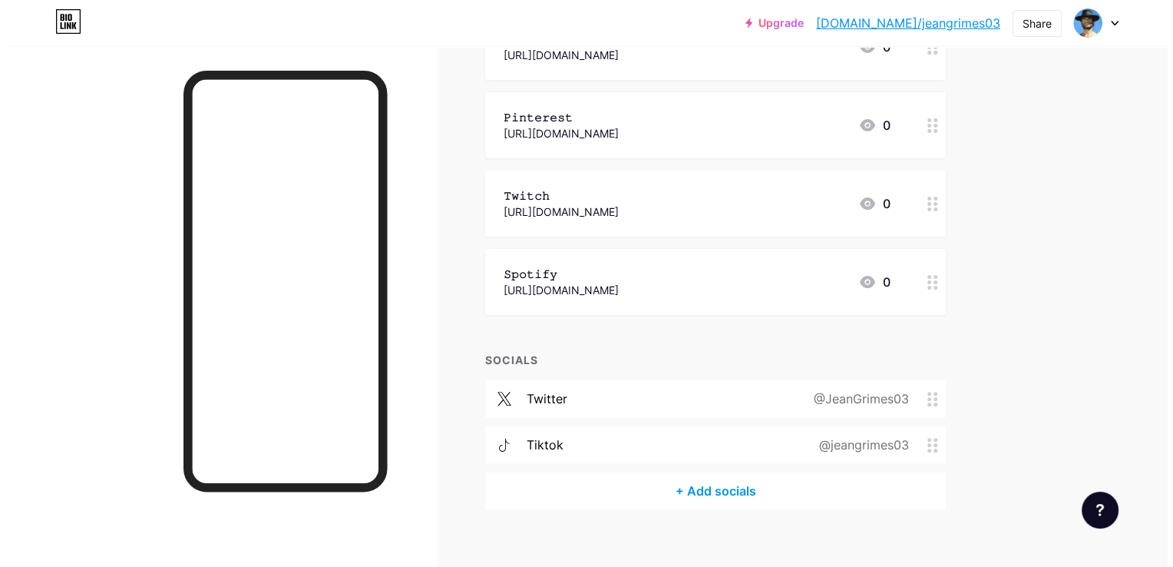
scroll to position [402, 0]
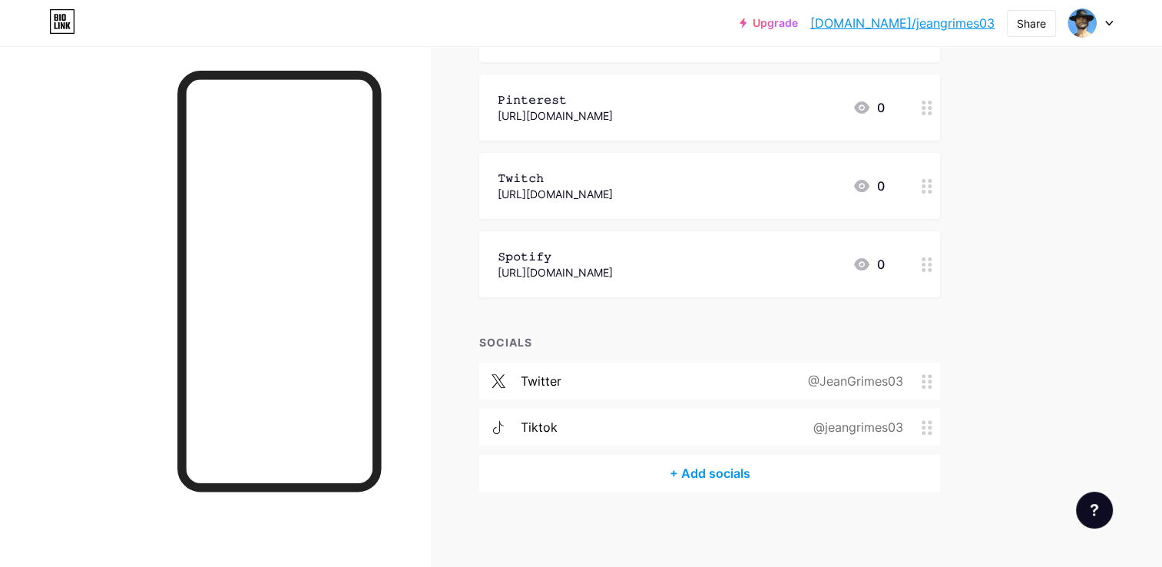
click at [709, 465] on div "+ Add socials" at bounding box center [709, 473] width 461 height 37
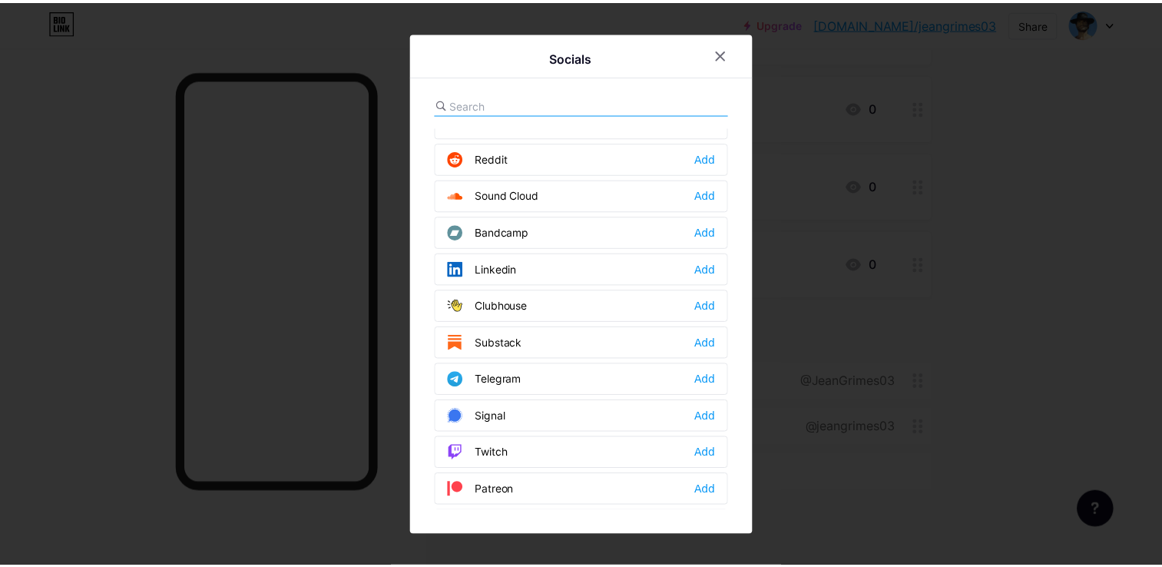
scroll to position [539, 0]
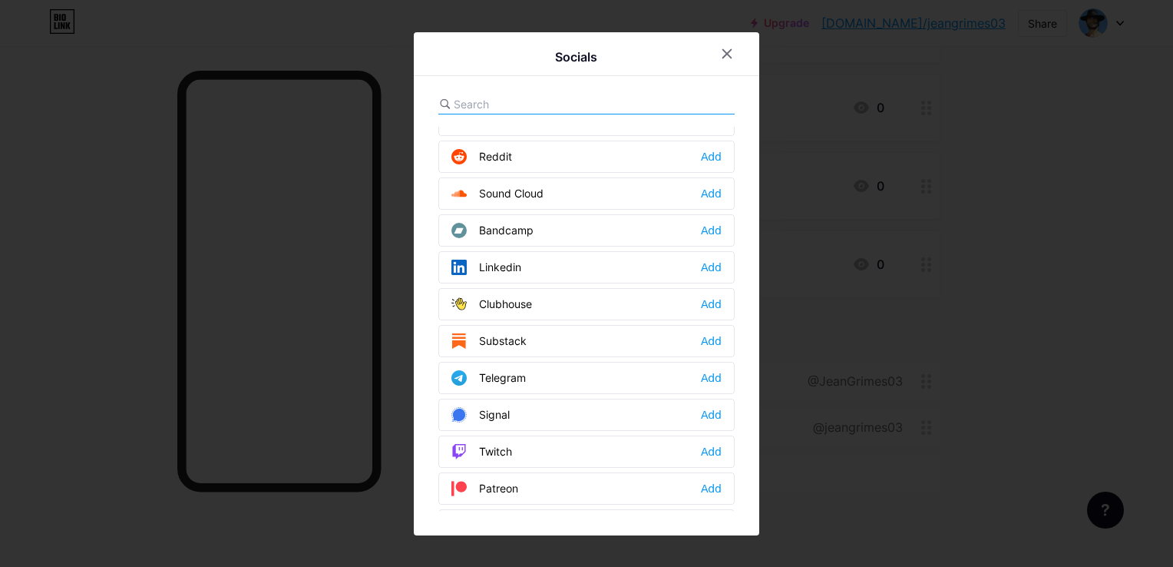
click at [535, 441] on div "Twitch Add" at bounding box center [586, 451] width 296 height 32
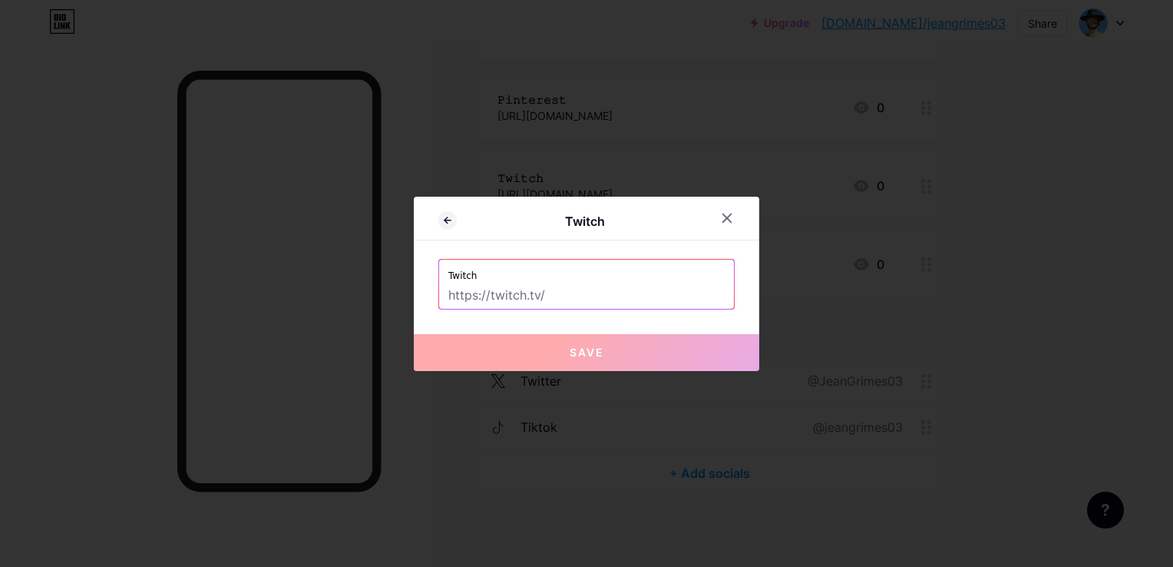
click at [461, 301] on input "text" at bounding box center [586, 296] width 276 height 26
paste input "jeangrimes03"
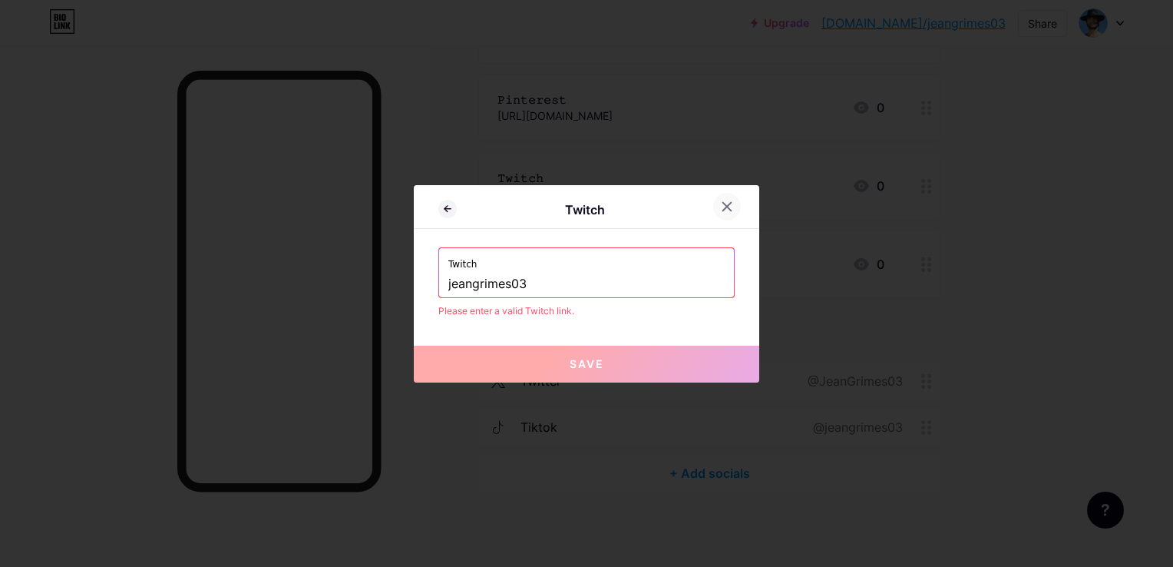
type input "jeangrimes03"
click at [727, 213] on div at bounding box center [727, 207] width 28 height 28
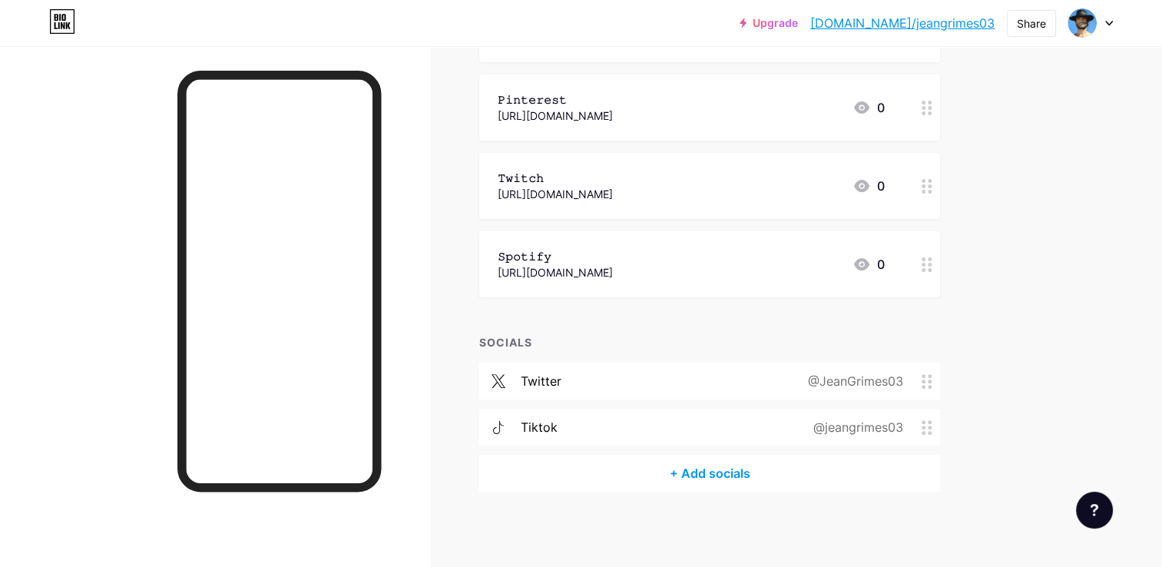
click at [648, 205] on div "𝚃𝚠𝚒𝚝𝚌𝚑 https://www.twitch.tv/jeangrimes03 0" at bounding box center [709, 186] width 461 height 66
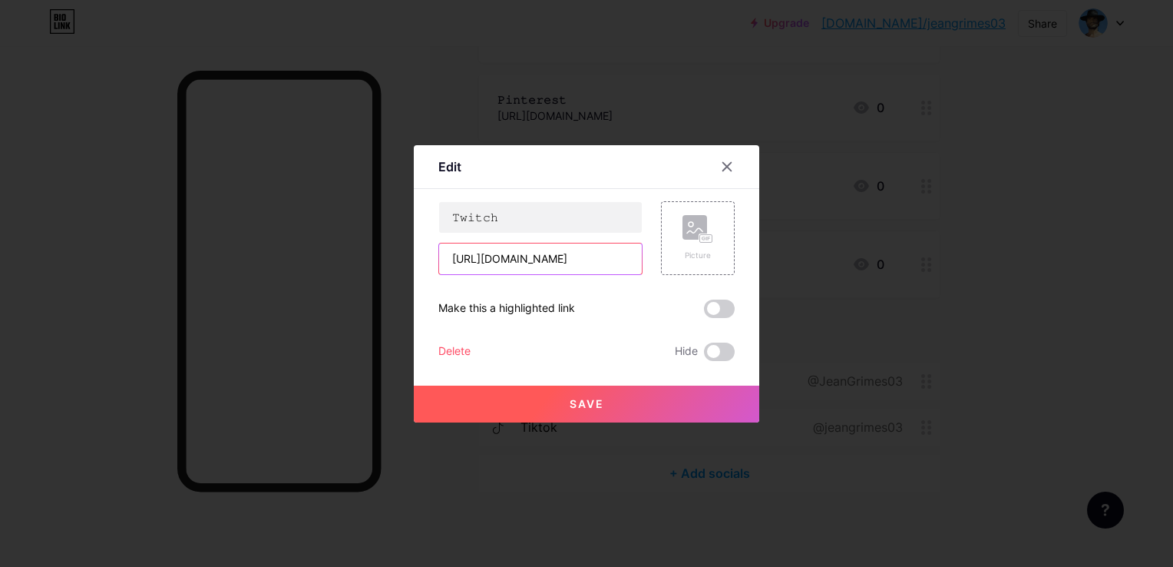
click at [501, 260] on input "https://www.twitch.tv/jeangrimes03" at bounding box center [540, 258] width 203 height 31
click at [445, 358] on div "Delete" at bounding box center [454, 351] width 32 height 18
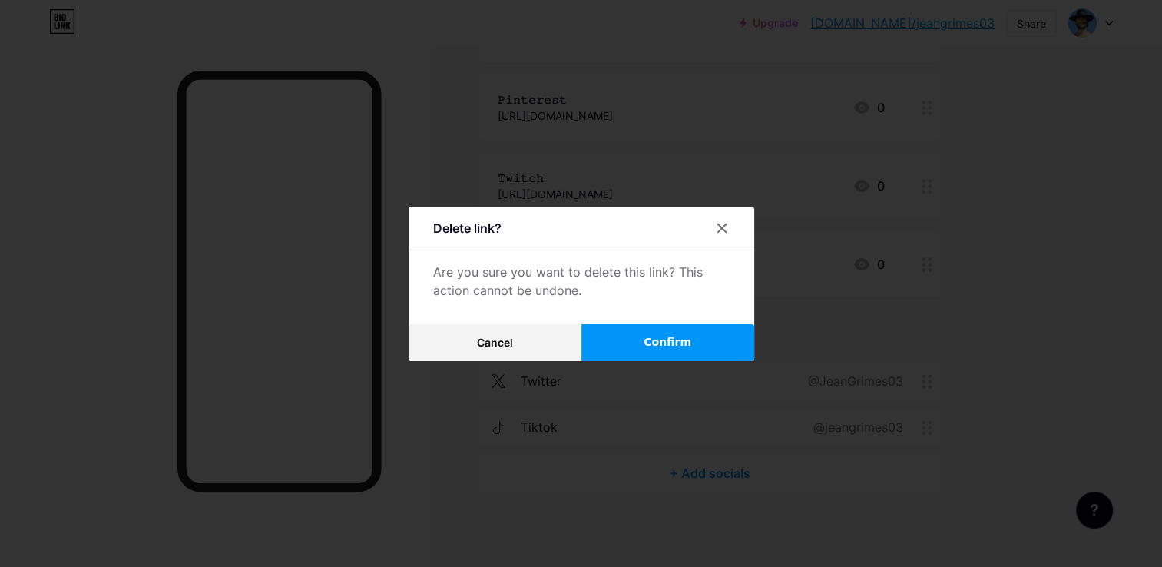
click at [660, 346] on span "Confirm" at bounding box center [667, 342] width 48 height 16
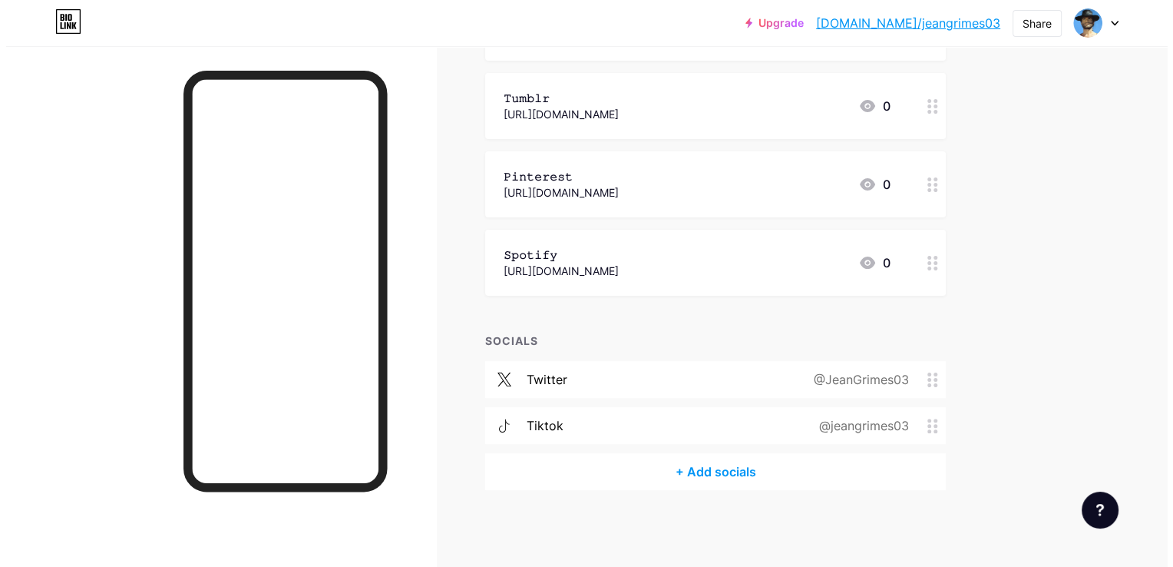
scroll to position [324, 0]
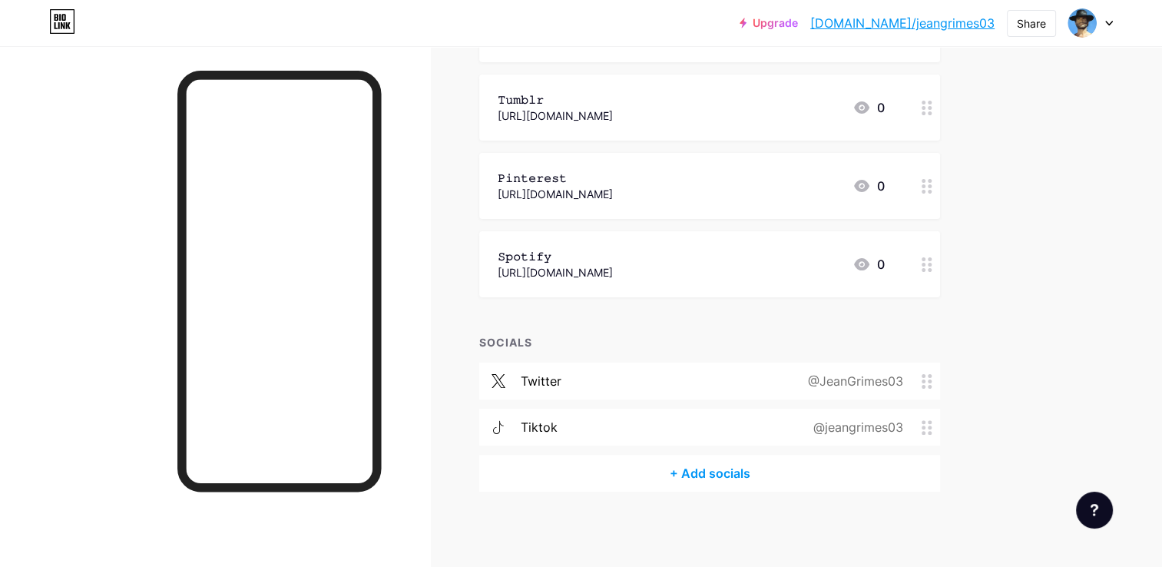
click at [689, 466] on div "+ Add socials" at bounding box center [709, 473] width 461 height 37
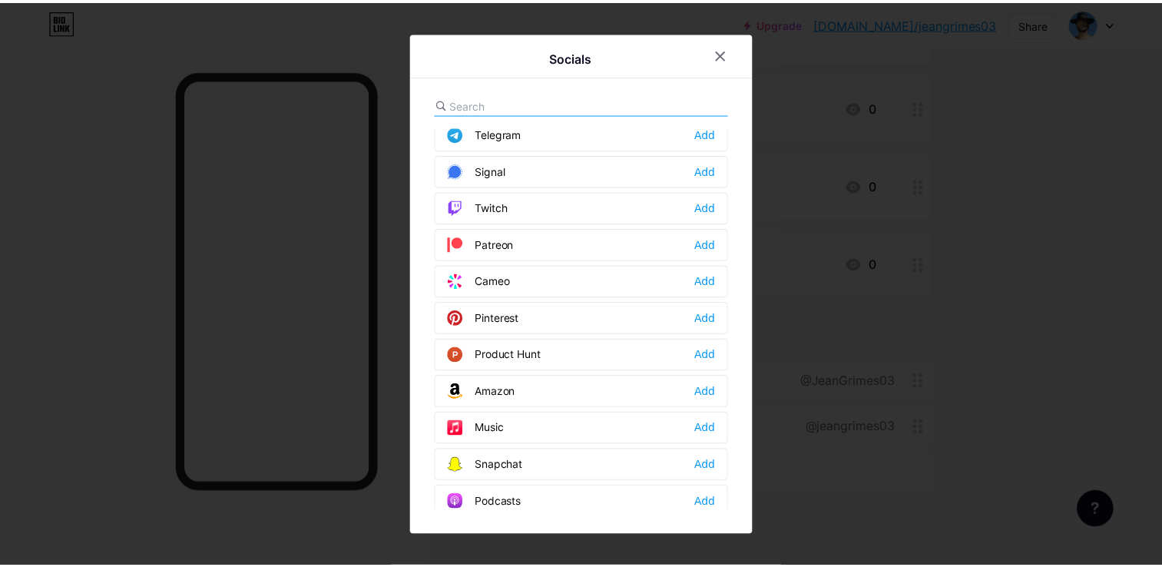
scroll to position [782, 0]
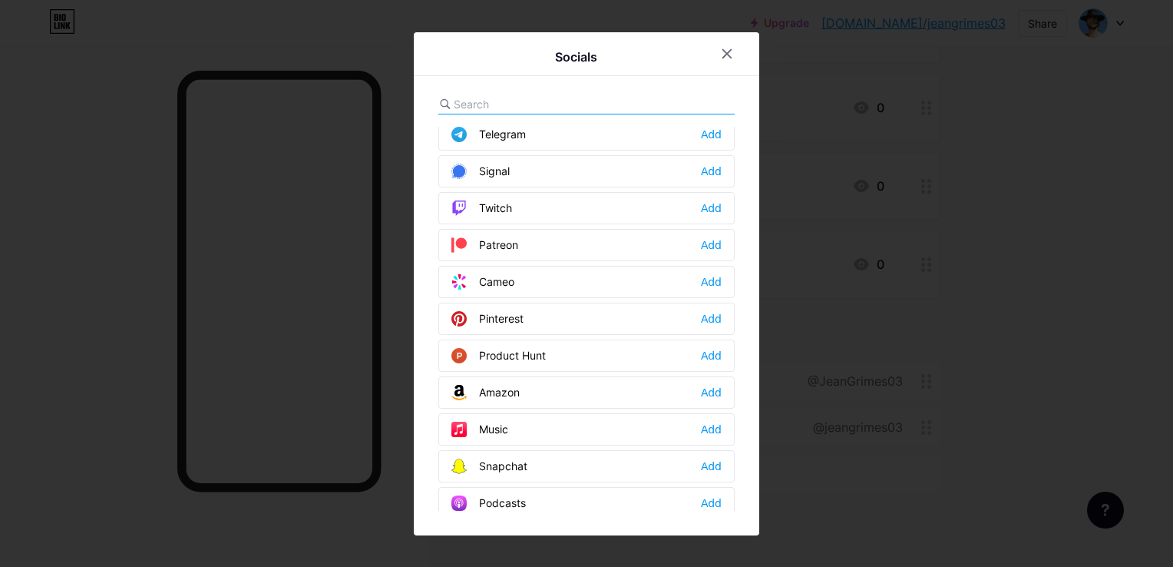
click at [501, 212] on div "Twitch Add" at bounding box center [586, 208] width 296 height 32
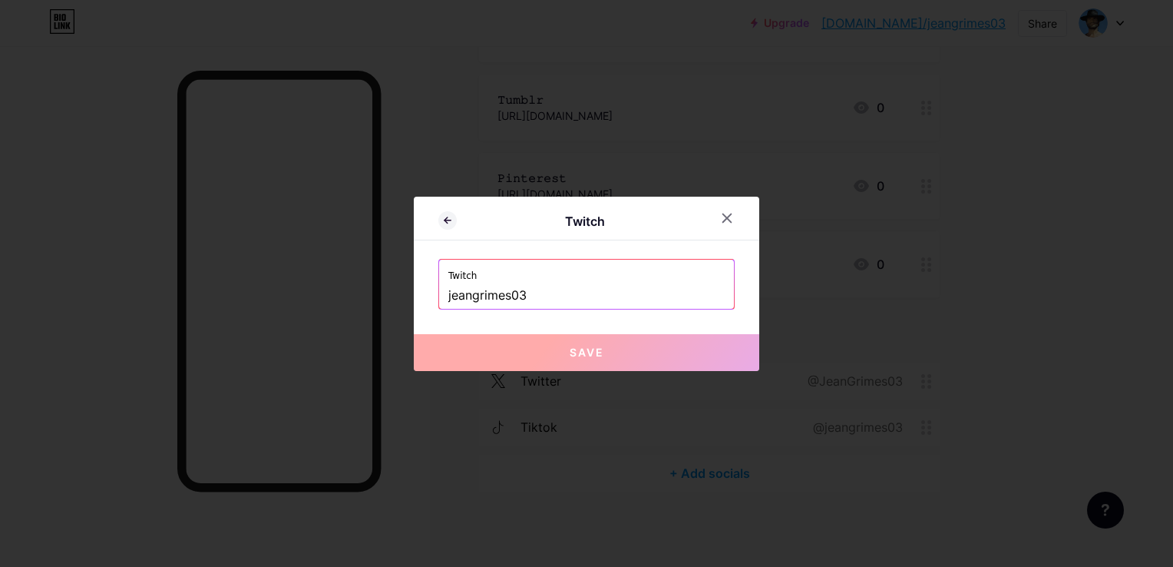
click at [494, 289] on input "jeangrimes03" at bounding box center [586, 296] width 276 height 26
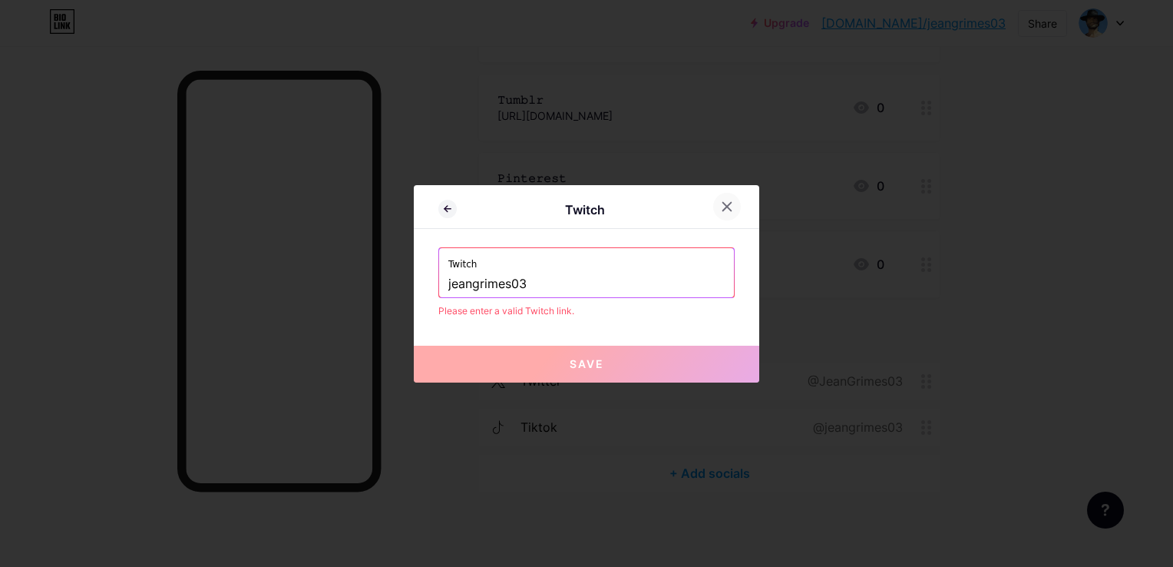
click at [717, 213] on div at bounding box center [727, 207] width 28 height 28
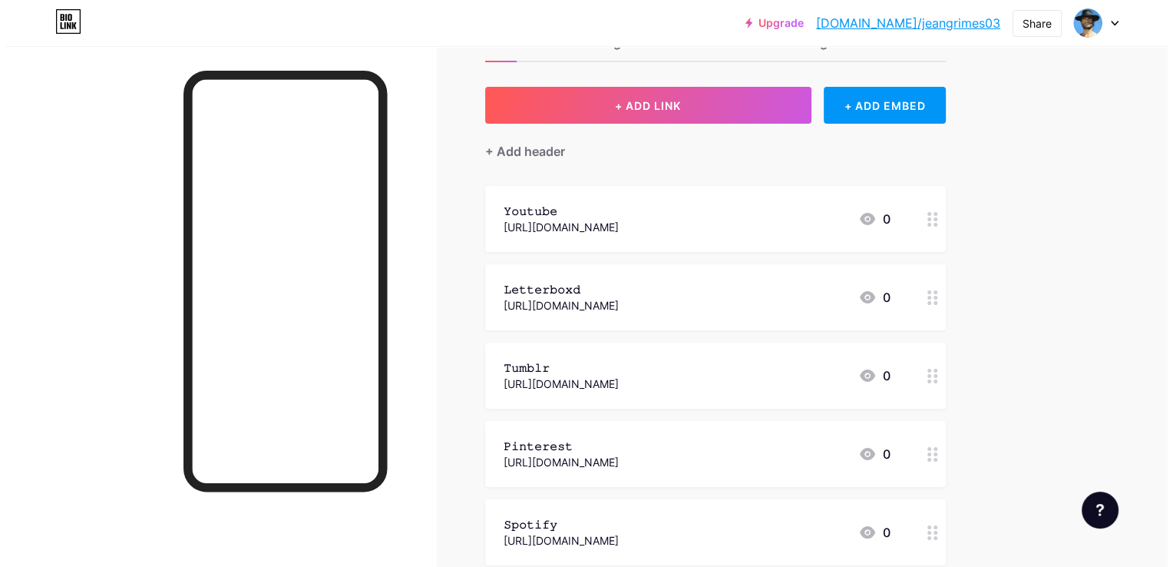
scroll to position [324, 0]
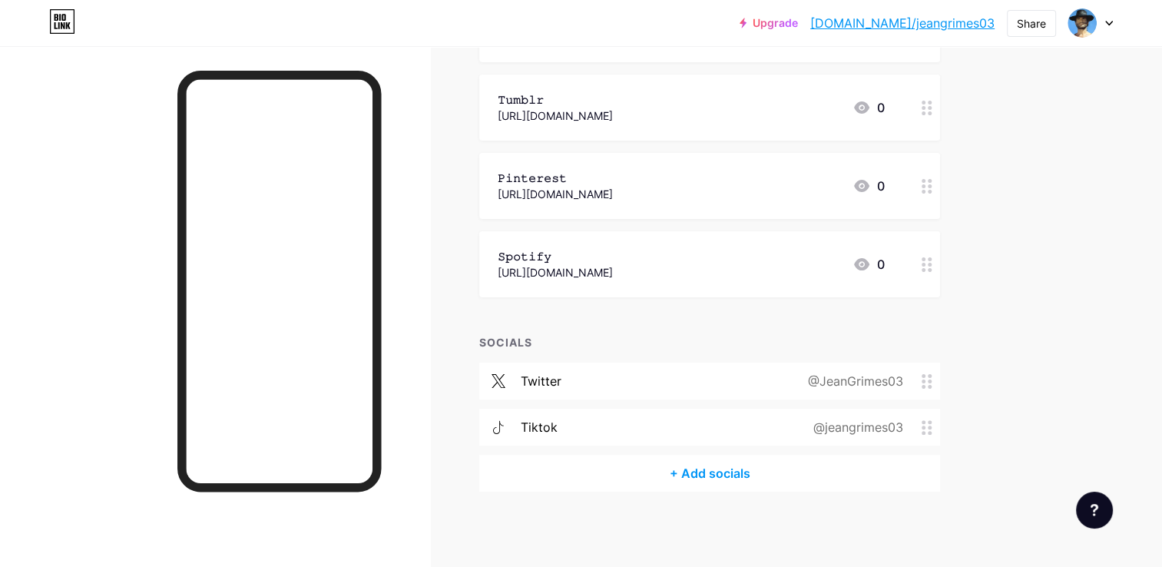
click at [726, 474] on div "+ Add socials" at bounding box center [709, 473] width 461 height 37
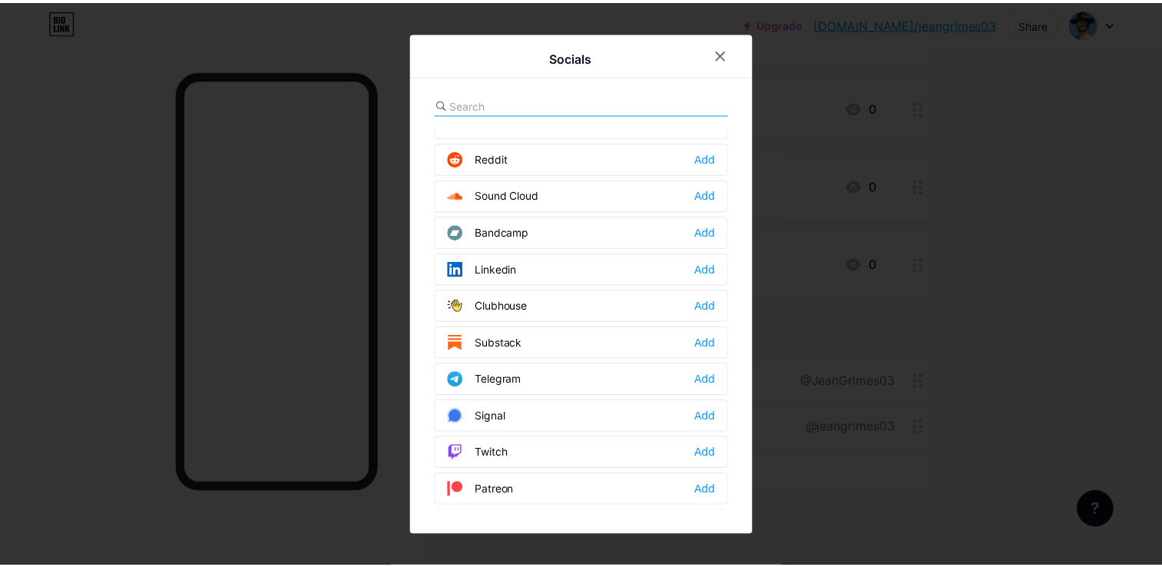
scroll to position [543, 0]
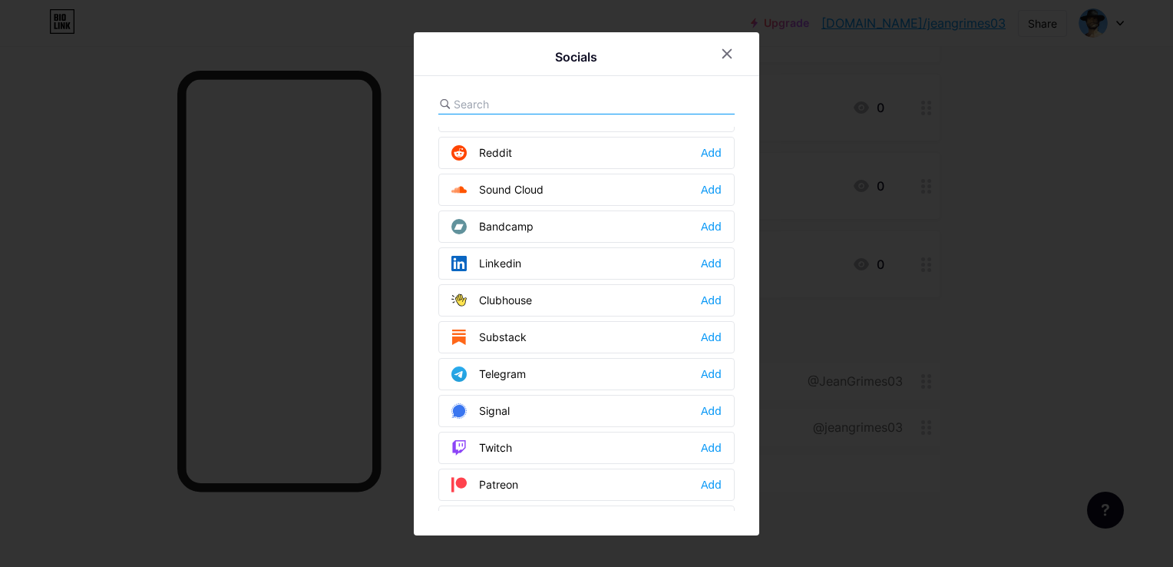
click at [506, 440] on div "Twitch" at bounding box center [481, 447] width 61 height 15
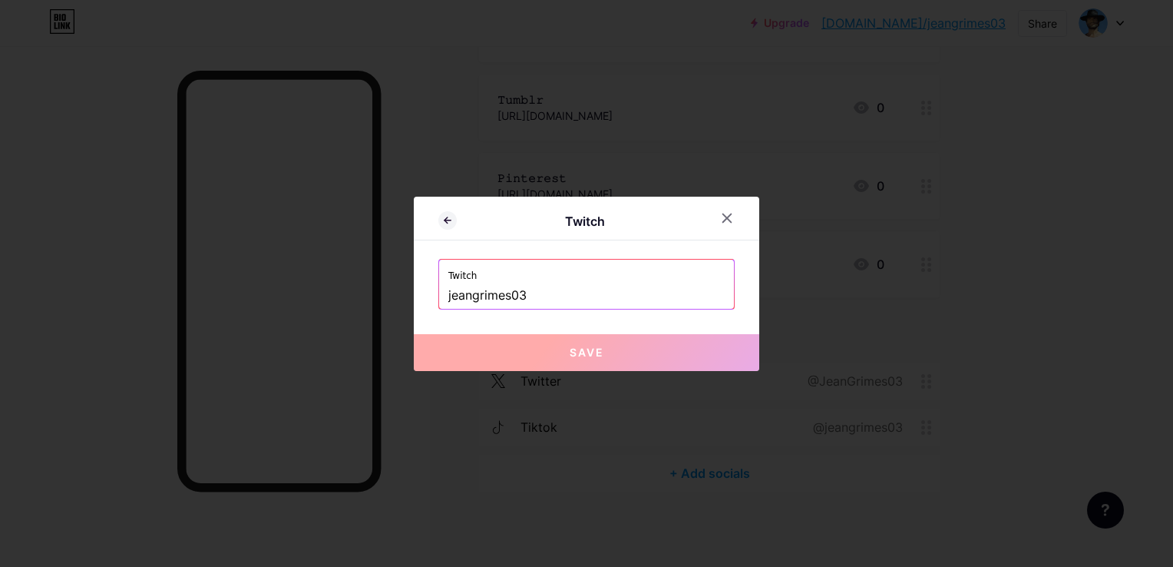
click at [494, 293] on input "jeangrimes03" at bounding box center [586, 296] width 276 height 26
paste input "https://www.twitch.tv/"
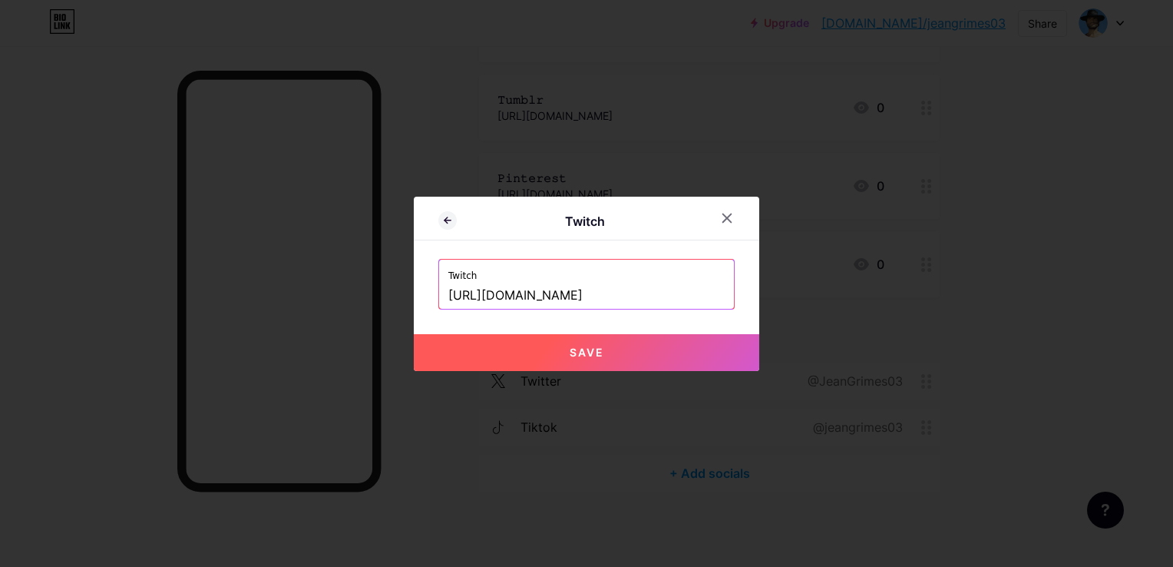
type input "https://www.twitch.tv/jeangrimes03"
click at [547, 355] on button "Save" at bounding box center [587, 352] width 346 height 37
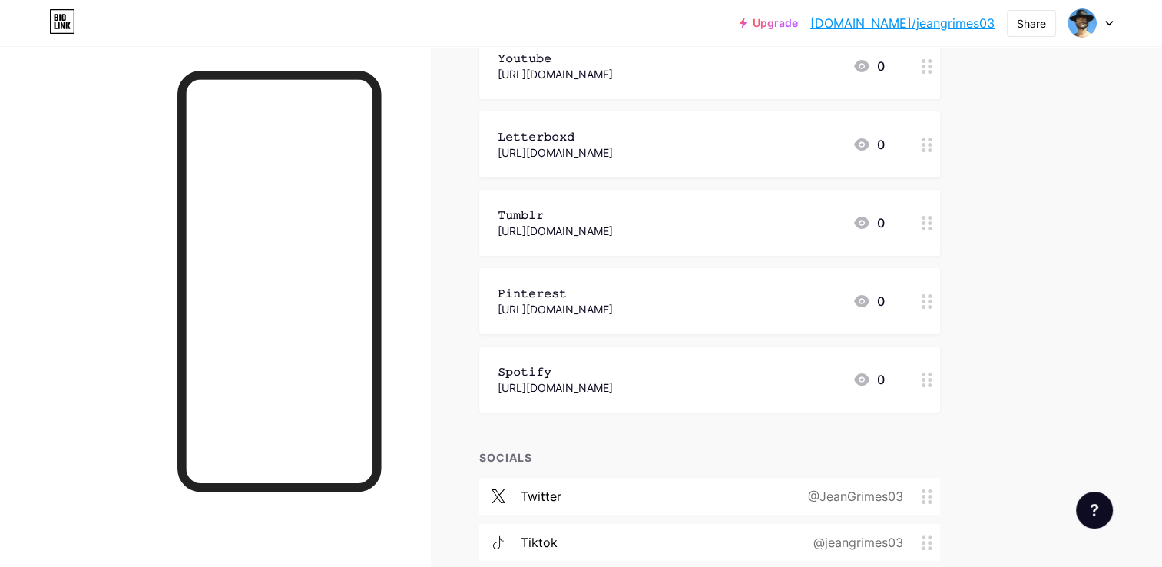
scroll to position [208, 0]
click at [613, 375] on div "𝚂𝚙𝚘𝚝𝚒𝚏𝚢" at bounding box center [555, 372] width 115 height 16
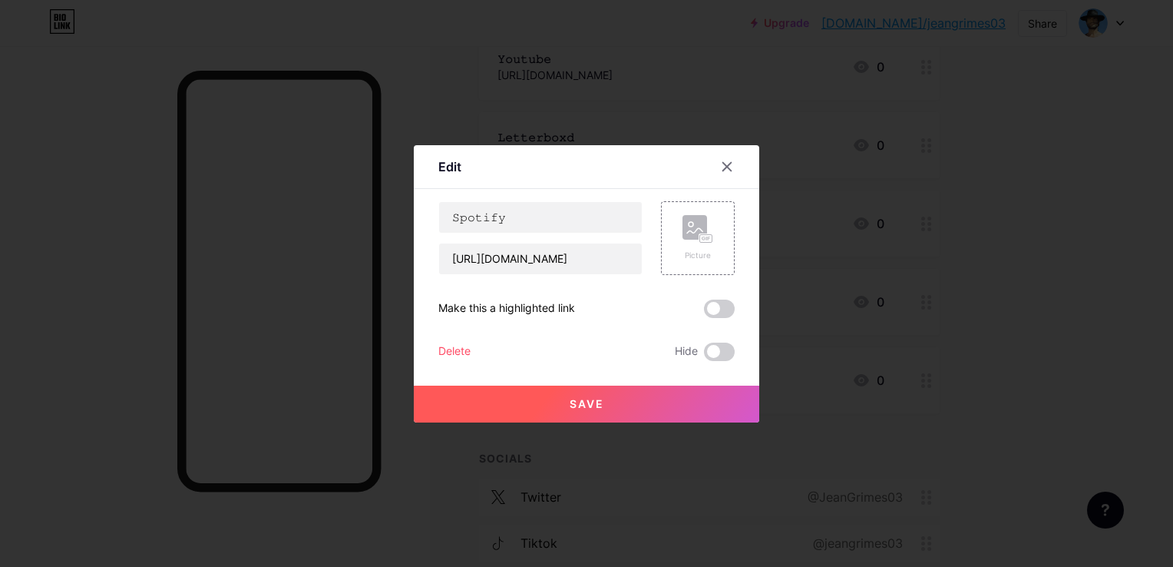
click at [413, 94] on div at bounding box center [586, 283] width 1173 height 567
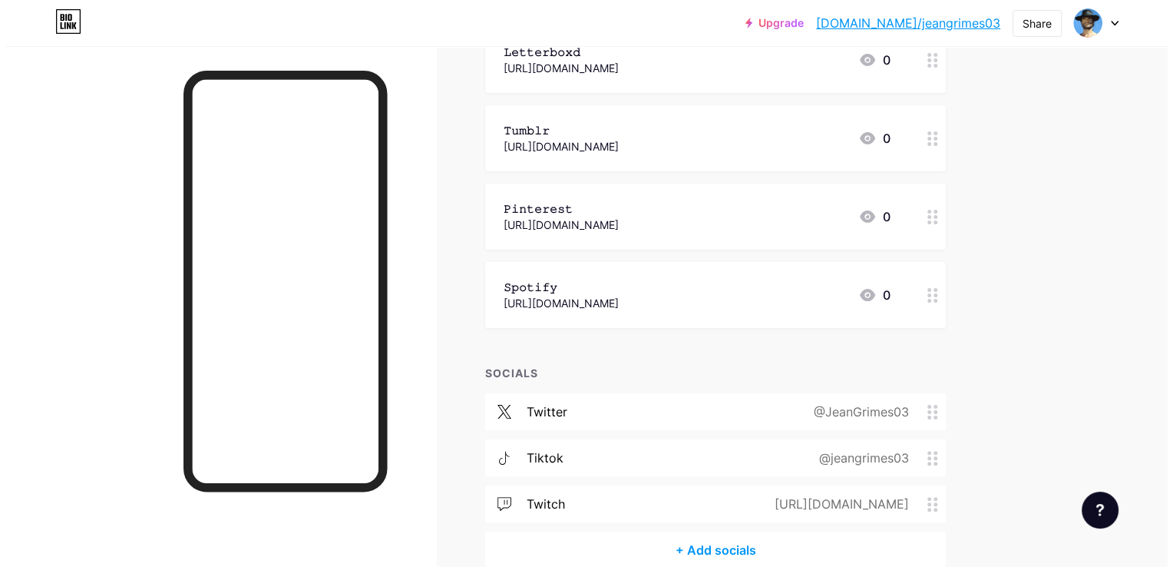
scroll to position [299, 0]
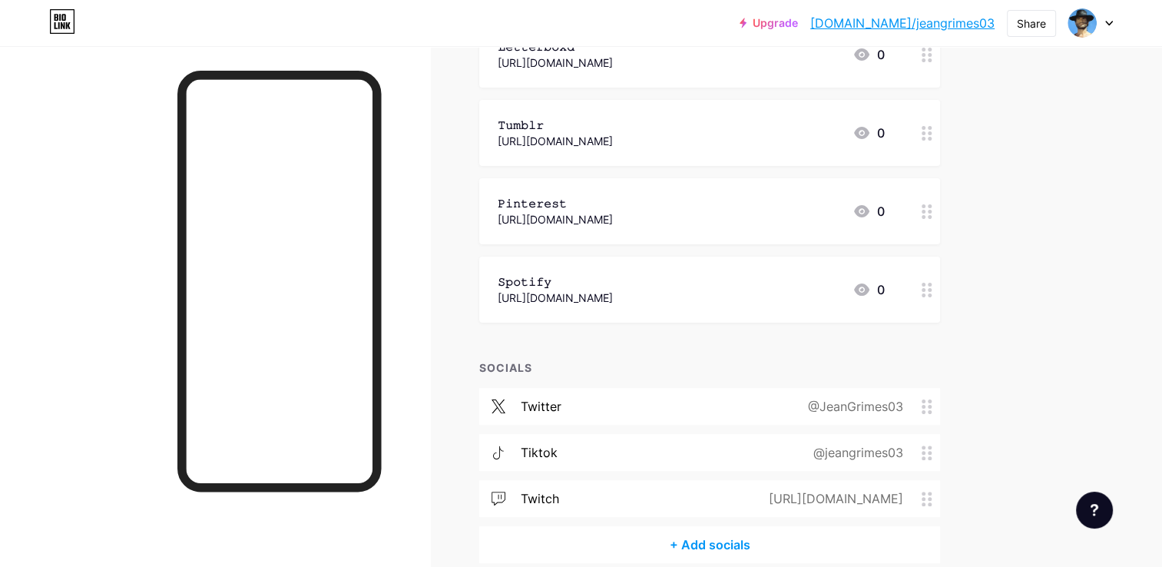
click at [694, 549] on div "+ Add socials" at bounding box center [709, 544] width 461 height 37
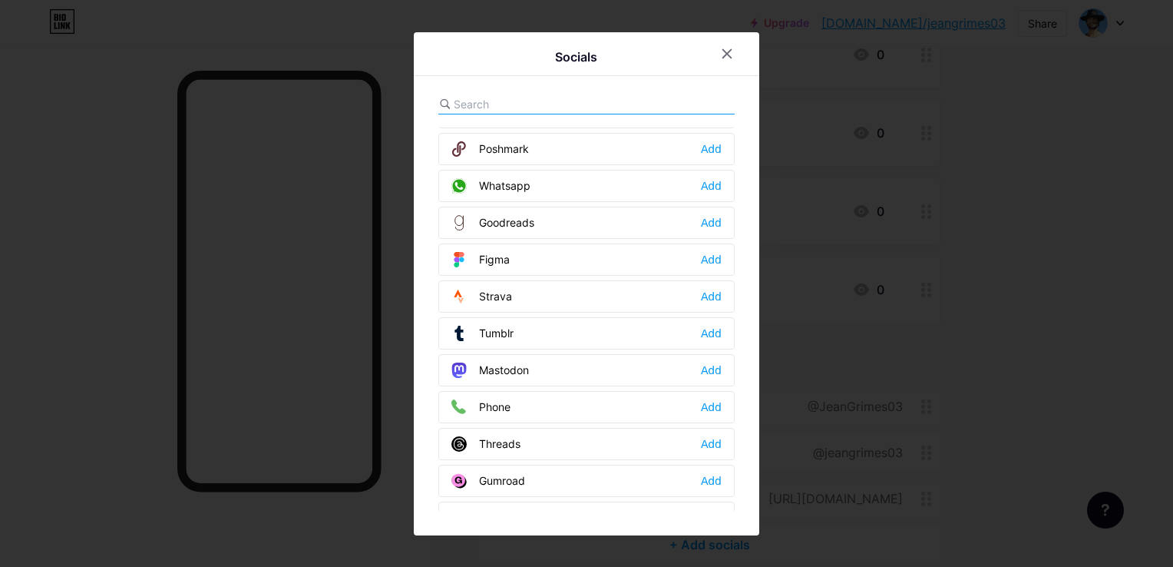
scroll to position [1285, 0]
click at [932, 330] on div at bounding box center [586, 283] width 1173 height 567
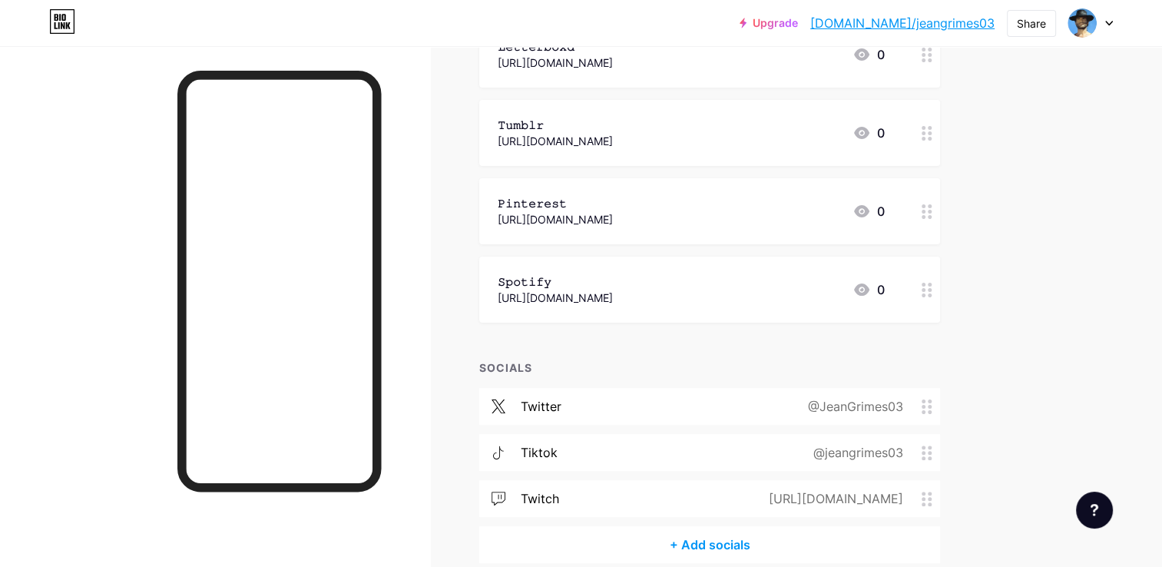
click at [583, 135] on div "https://www.tumblr.com/jeangrimes" at bounding box center [555, 141] width 115 height 16
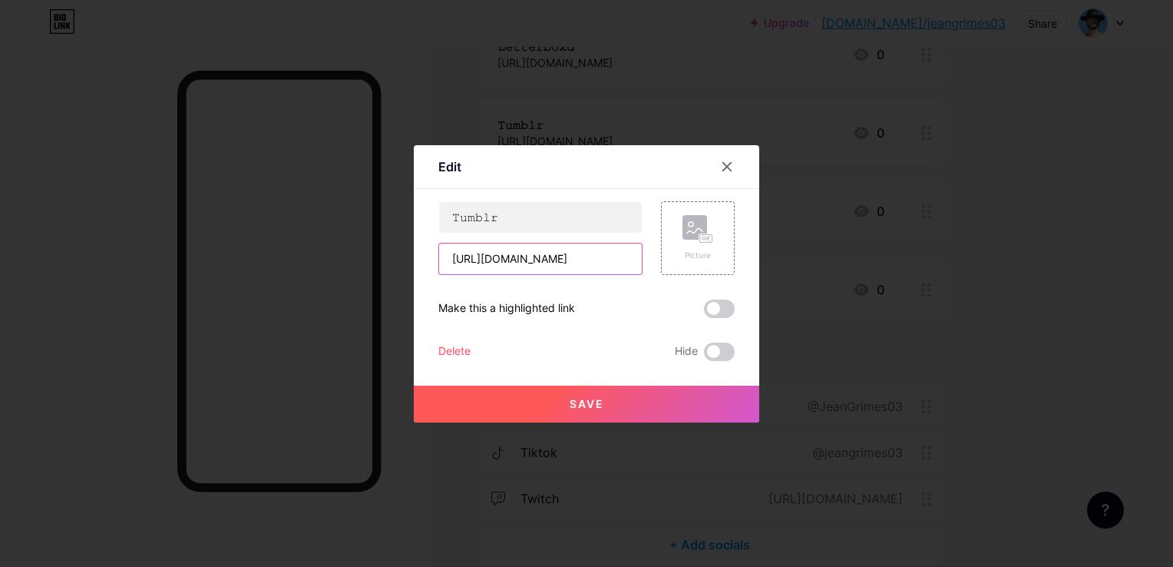
click at [525, 263] on input "https://www.tumblr.com/jeangrimes" at bounding box center [540, 258] width 203 height 31
click at [984, 461] on div at bounding box center [586, 283] width 1173 height 567
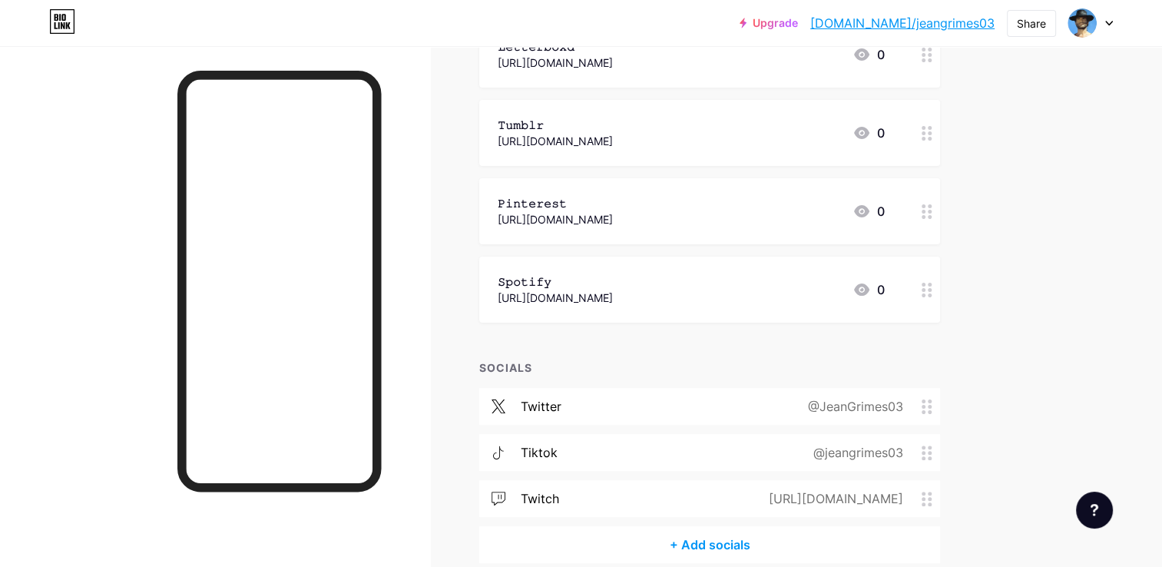
click at [689, 546] on div "+ Add socials" at bounding box center [709, 544] width 461 height 37
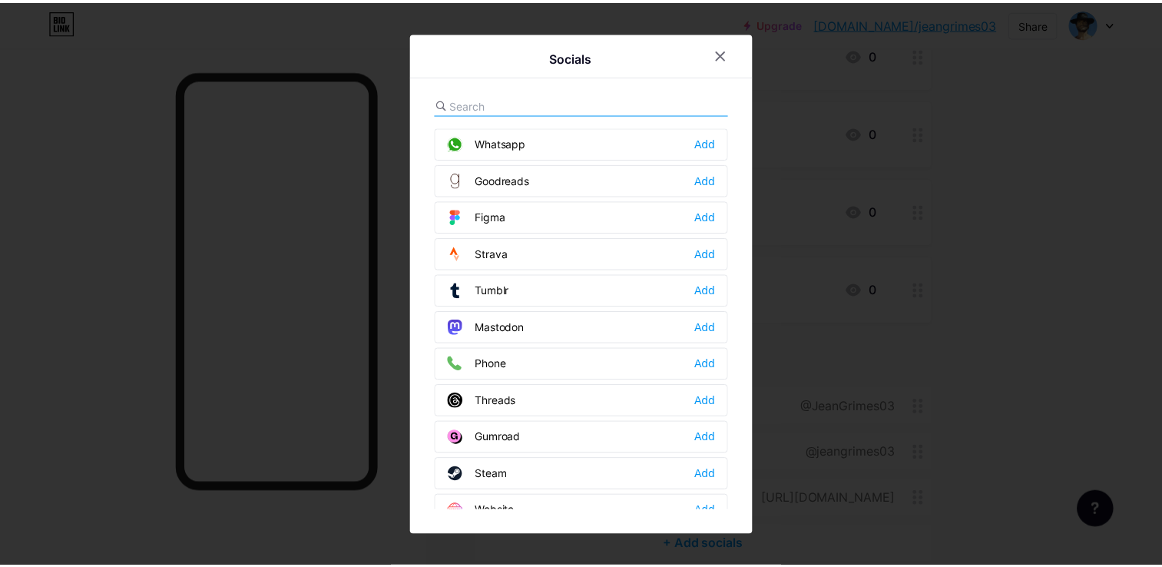
scroll to position [1312, 0]
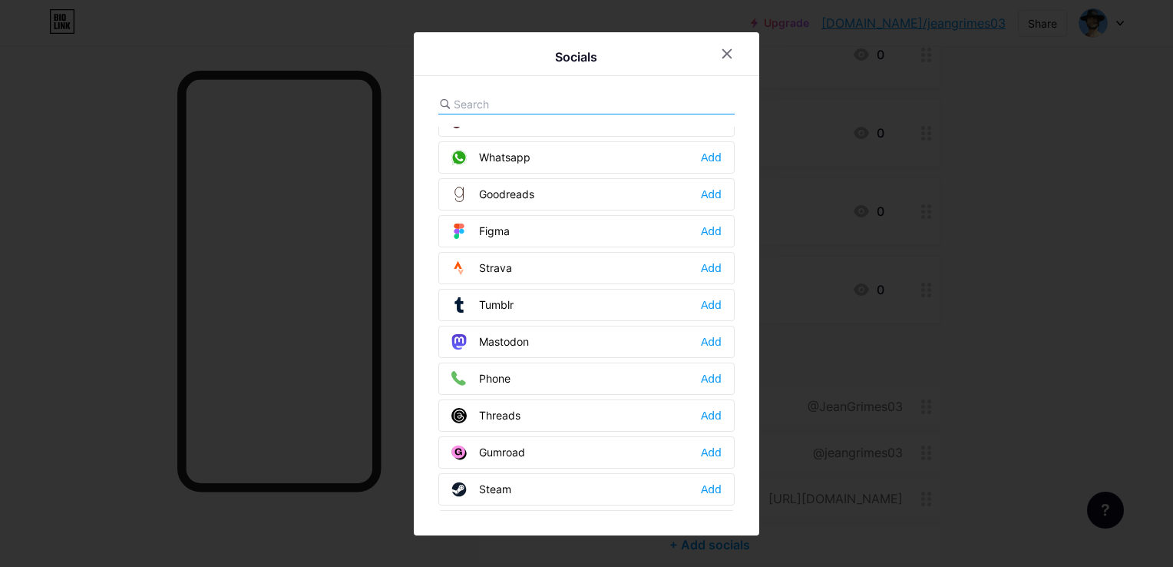
click at [504, 297] on div "Tumblr" at bounding box center [482, 304] width 62 height 15
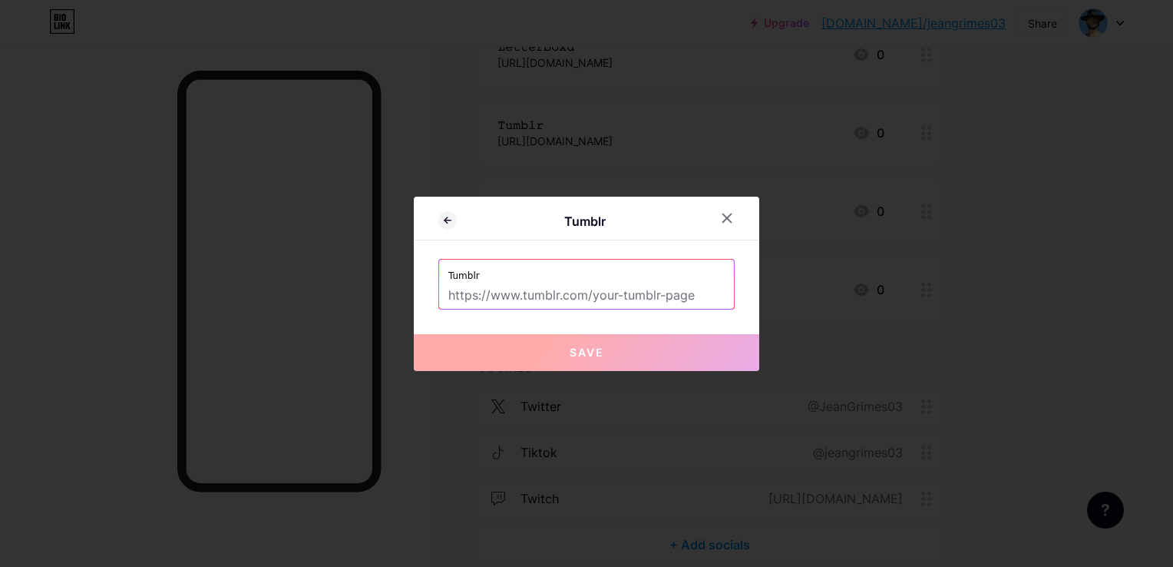
click at [484, 291] on input "text" at bounding box center [586, 296] width 276 height 26
paste input "https://www.tumblr.com/jeangrimes"
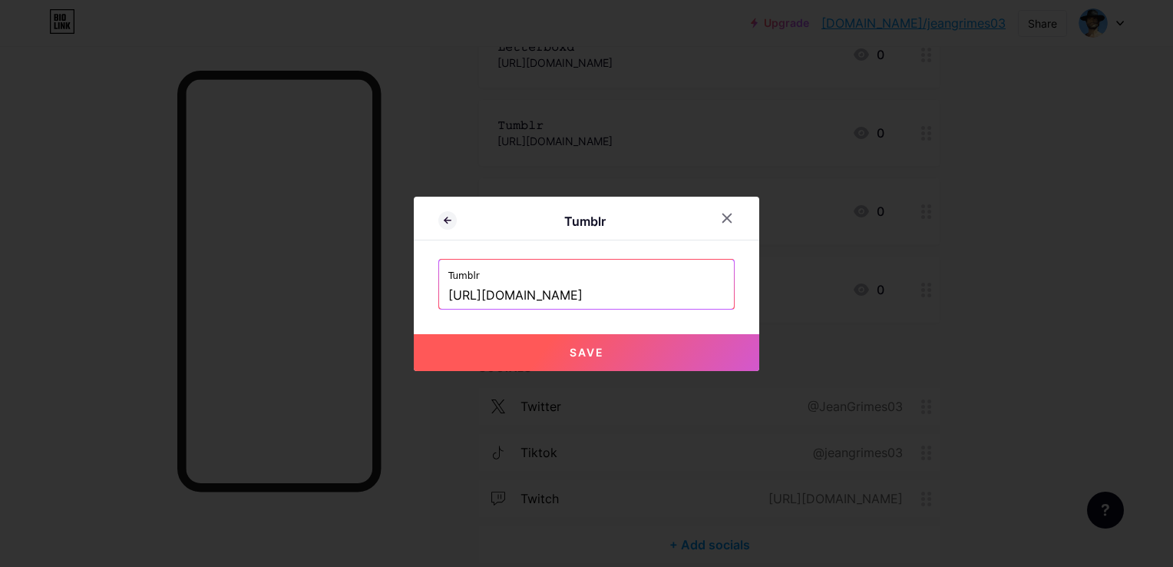
type input "https://www.tumblr.com/jeangrimes"
click at [560, 355] on button "Save" at bounding box center [587, 352] width 346 height 37
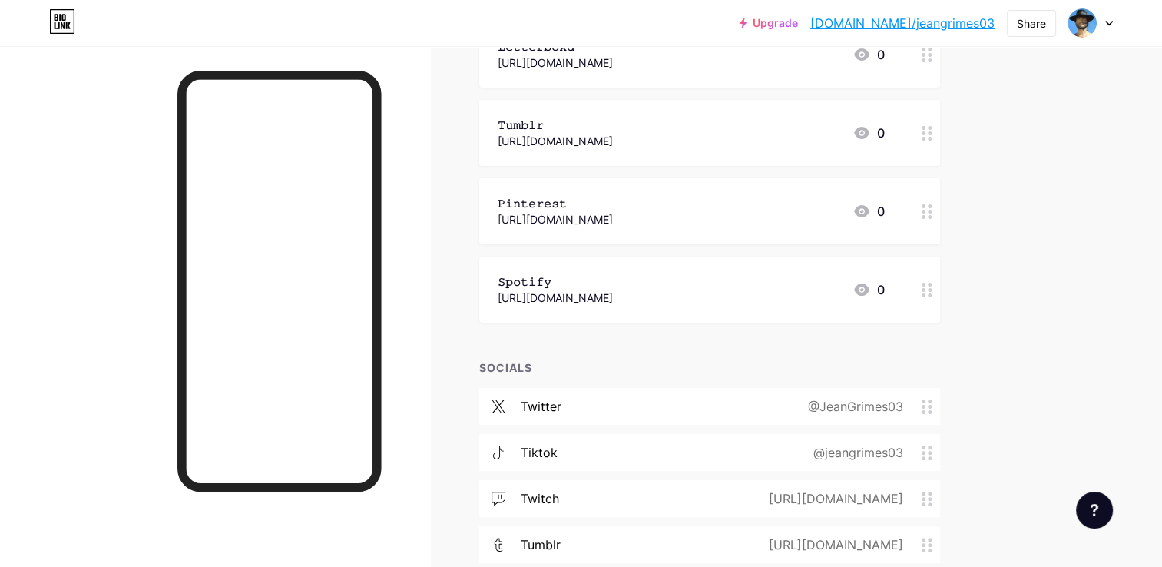
click at [921, 127] on div at bounding box center [927, 133] width 26 height 66
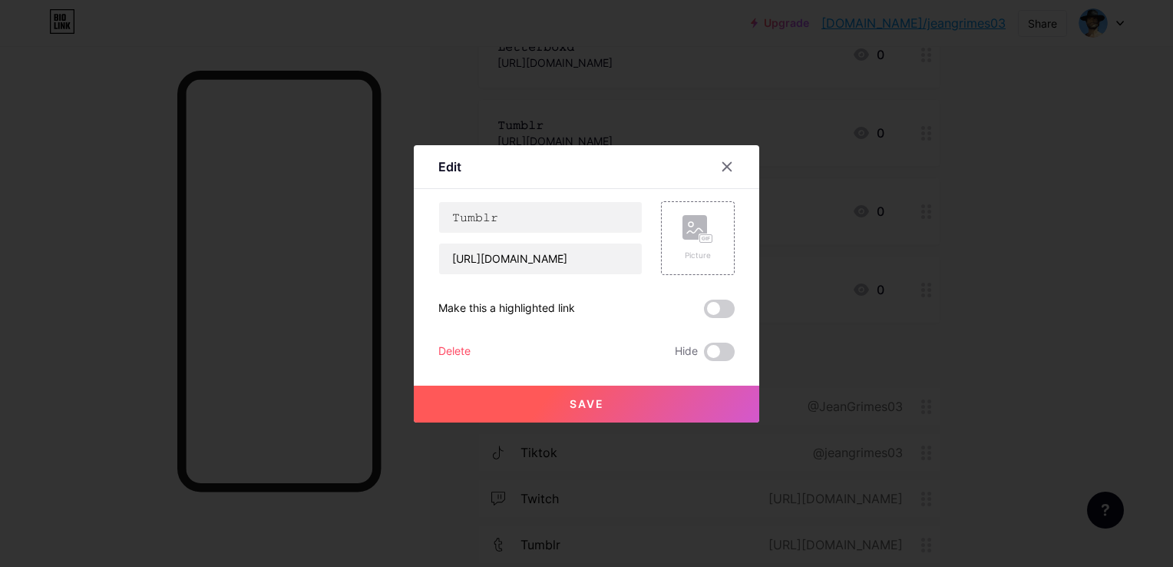
click at [441, 351] on div "Delete" at bounding box center [454, 351] width 32 height 18
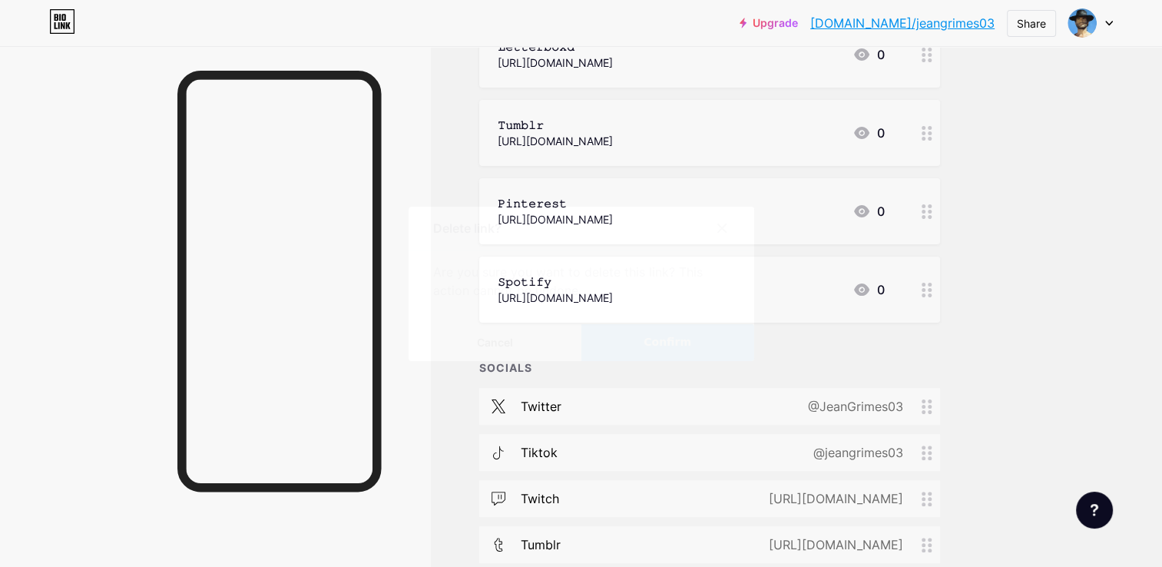
click at [635, 340] on button "Confirm" at bounding box center [667, 342] width 173 height 37
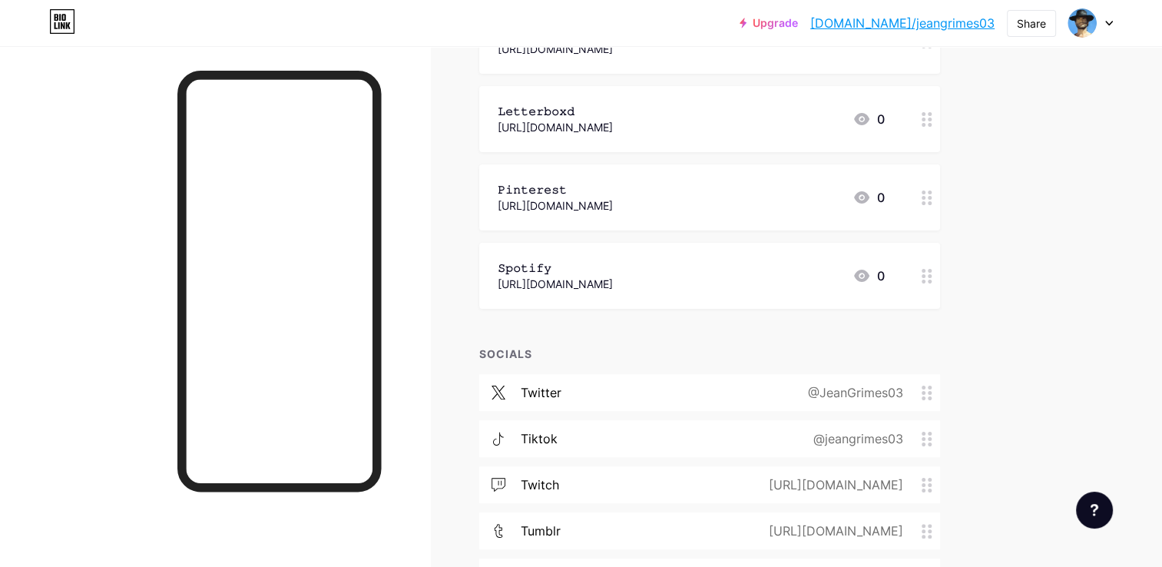
scroll to position [229, 0]
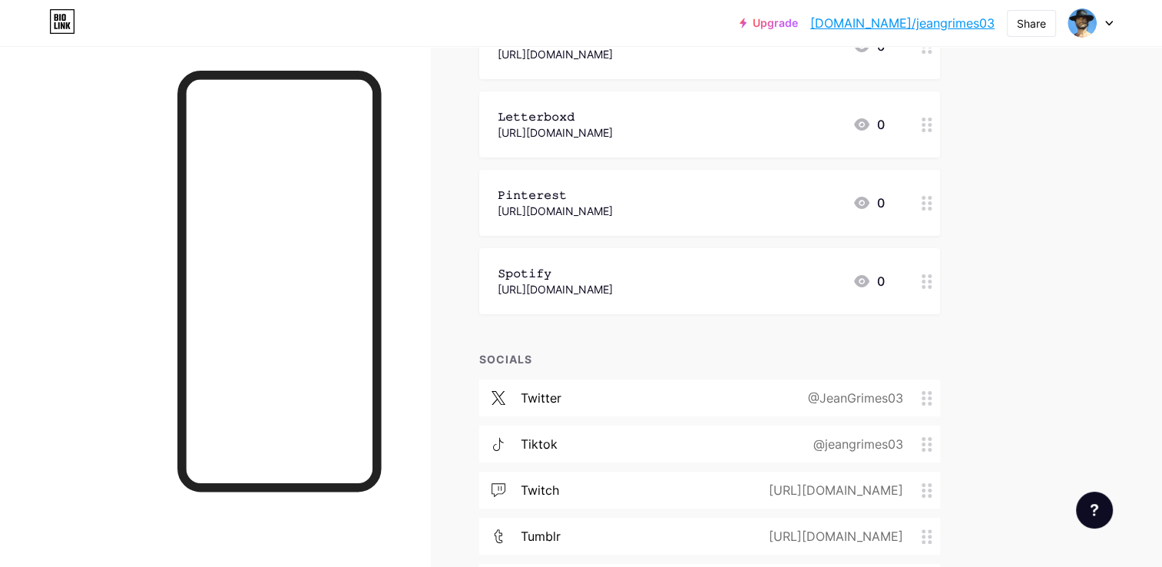
click at [900, 26] on link "bio.link/jeangrimes03" at bounding box center [902, 23] width 184 height 18
click at [613, 213] on div "https://fr.pinterest.com/JeanGrimes03" at bounding box center [555, 211] width 115 height 16
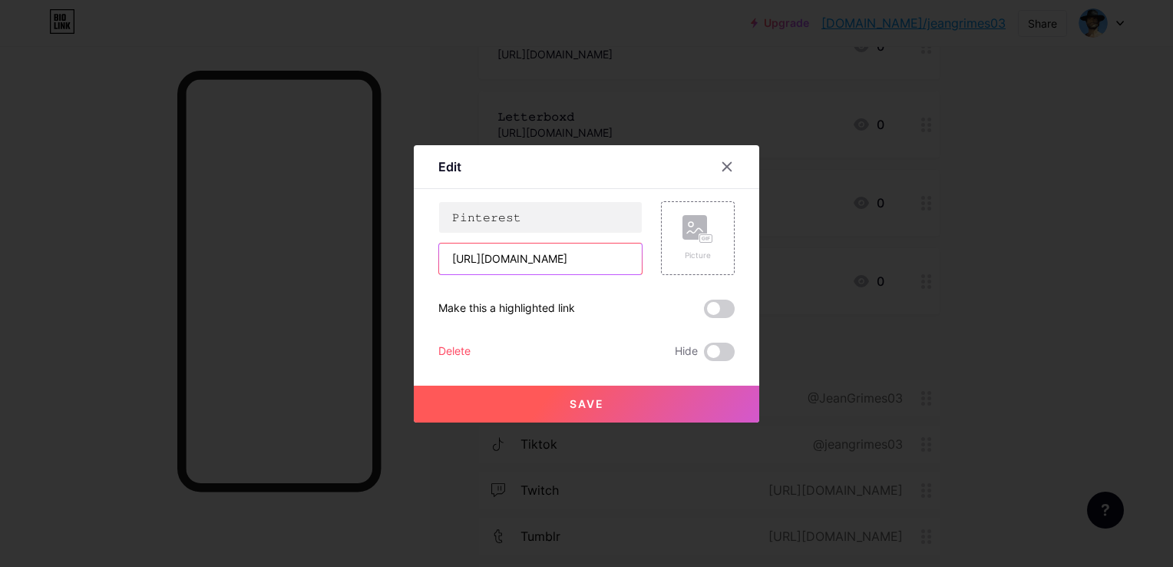
click at [551, 266] on input "https://fr.pinterest.com/JeanGrimes03" at bounding box center [540, 258] width 203 height 31
click at [992, 293] on div at bounding box center [586, 283] width 1173 height 567
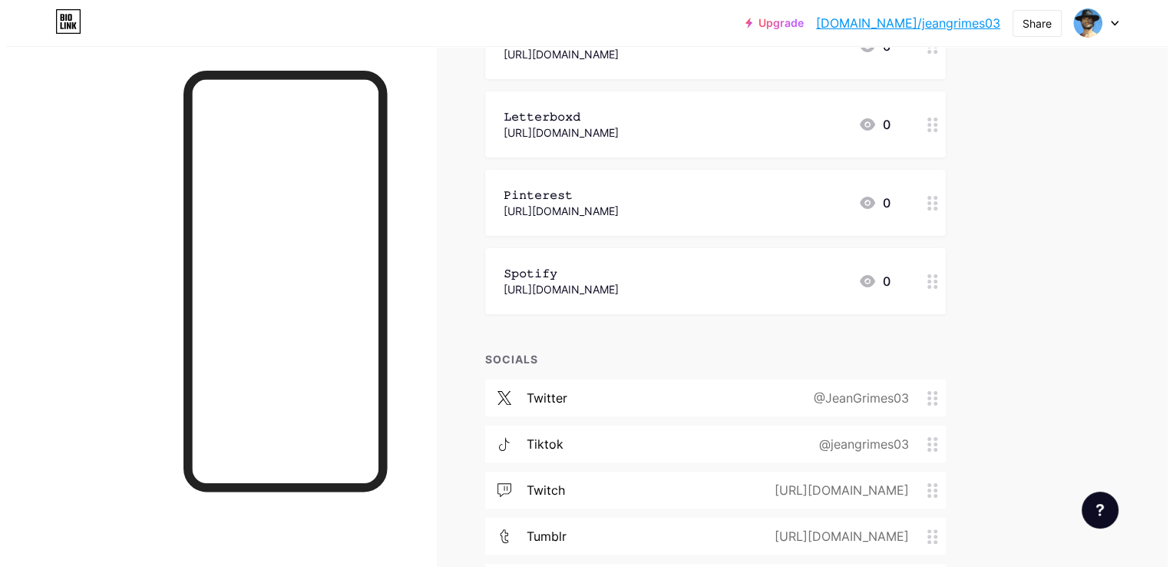
scroll to position [338, 0]
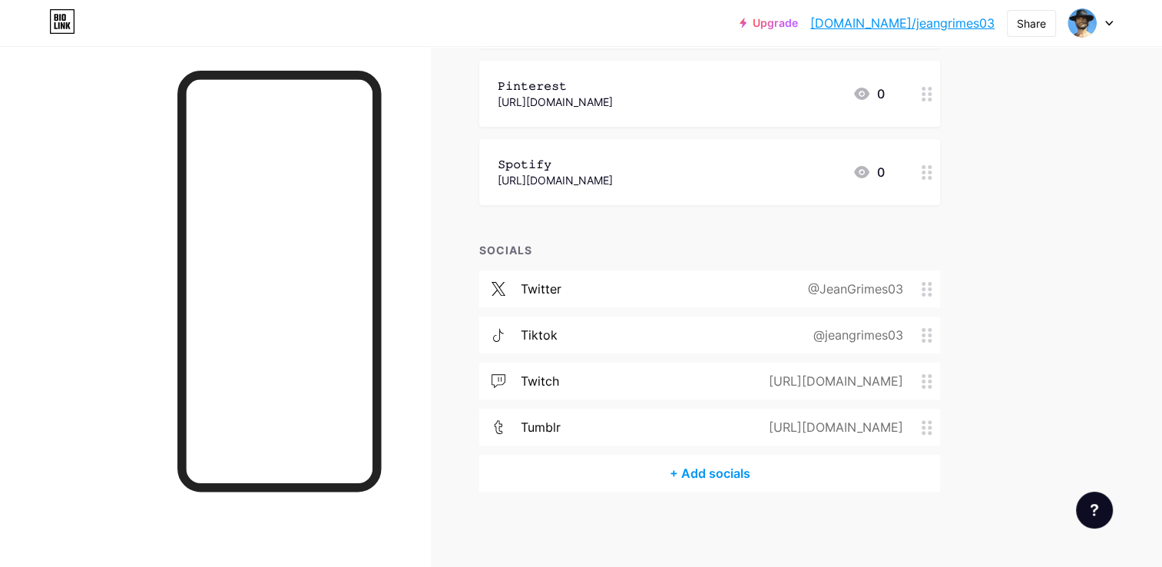
click at [688, 478] on div "+ Add socials" at bounding box center [709, 473] width 461 height 37
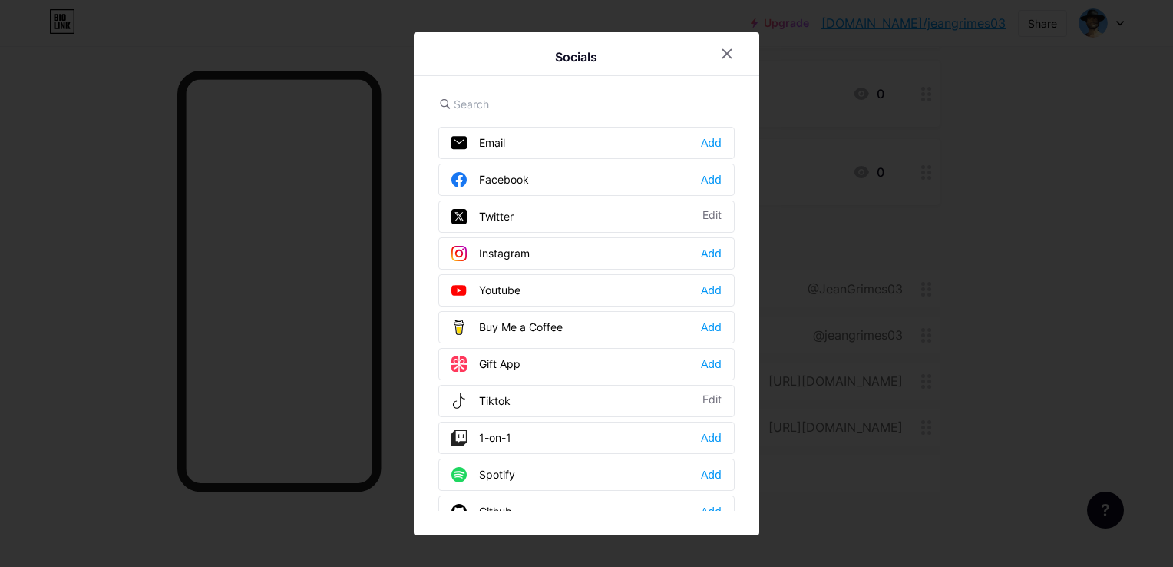
click at [517, 466] on div "Spotify Add" at bounding box center [586, 474] width 296 height 32
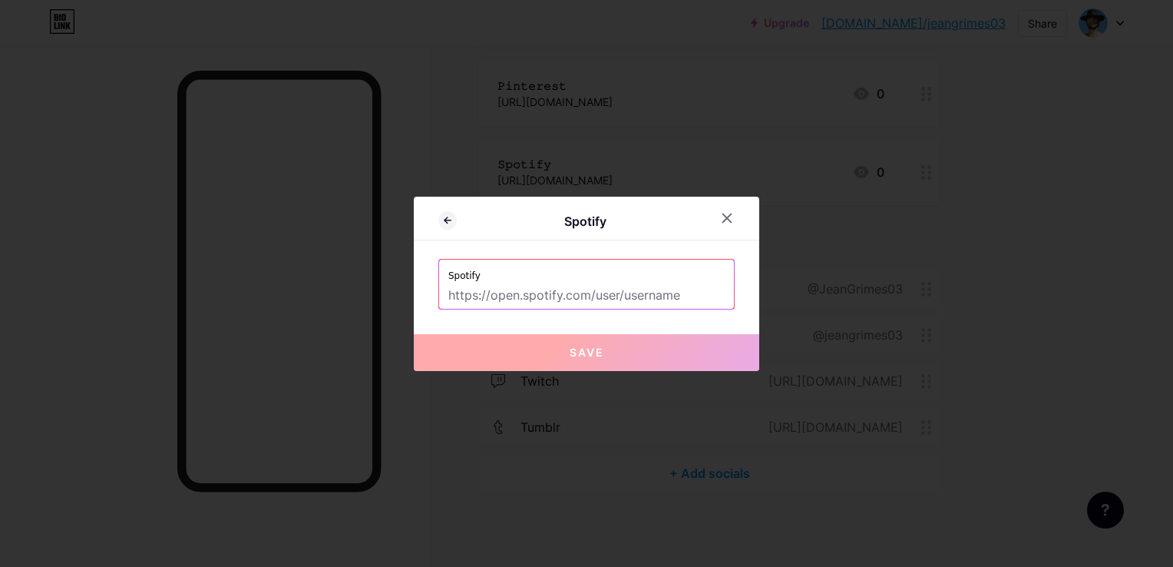
click at [438, 217] on div at bounding box center [447, 221] width 18 height 17
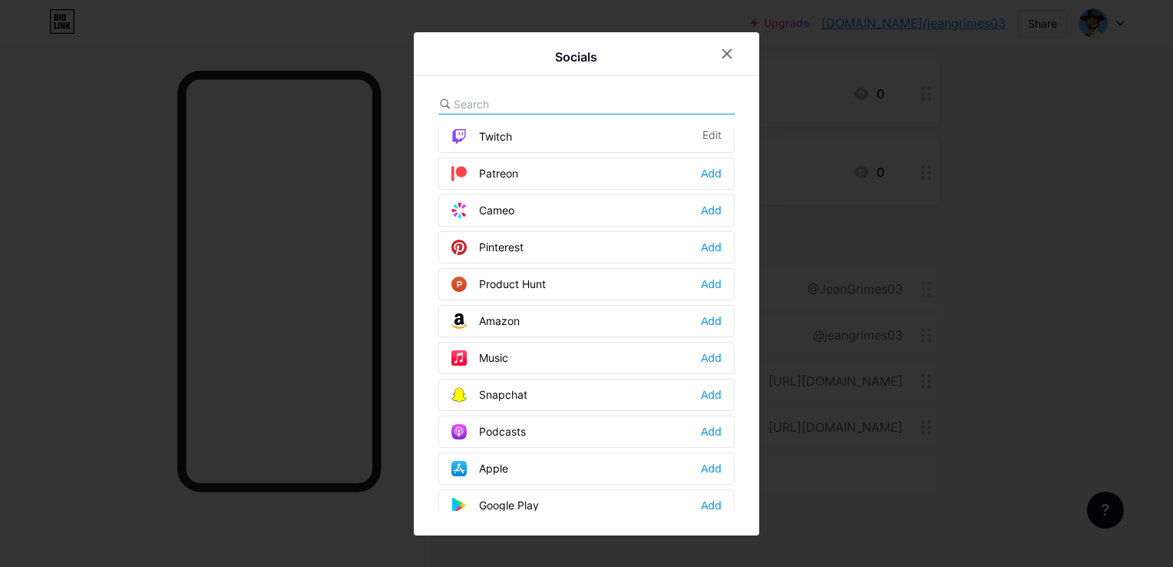
scroll to position [845, 0]
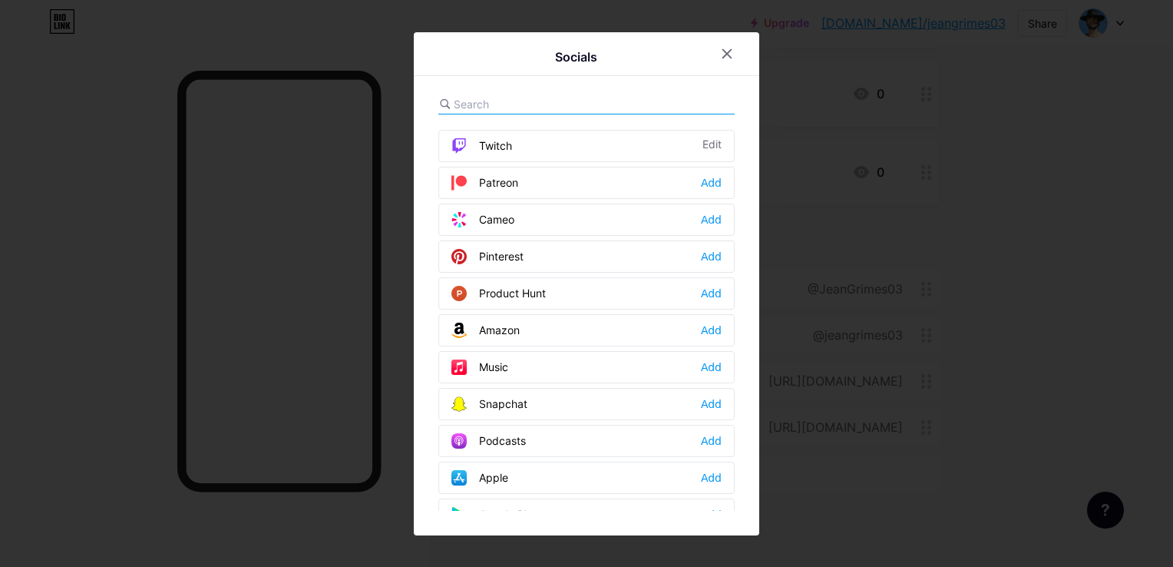
click at [510, 249] on div "Pinterest" at bounding box center [487, 256] width 72 height 15
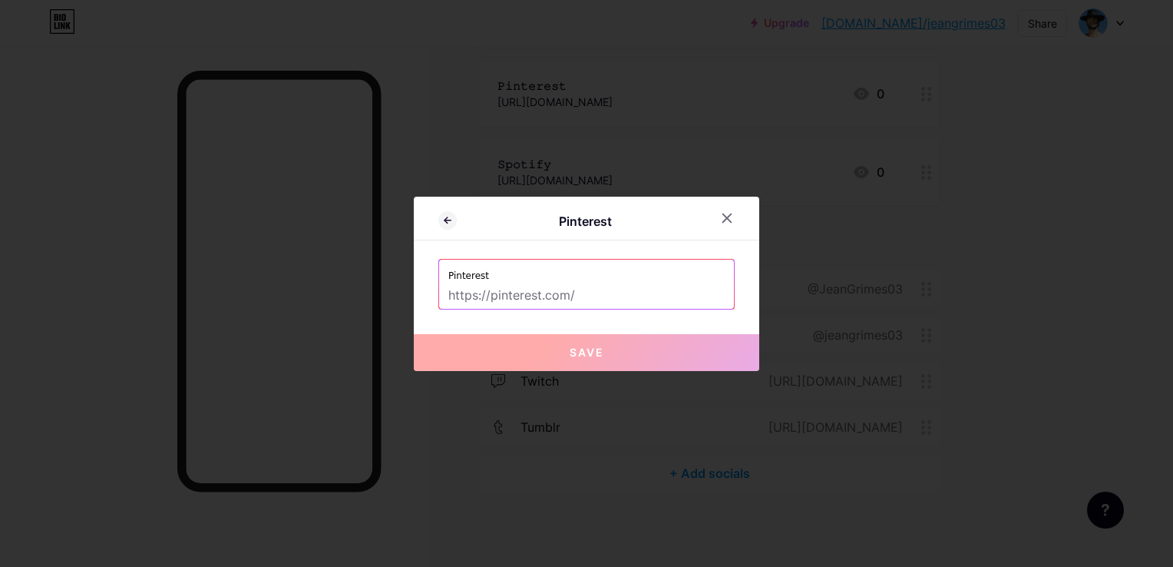
click at [502, 281] on label "Pinterest" at bounding box center [586, 271] width 276 height 23
click at [480, 298] on input "text" at bounding box center [586, 296] width 276 height 26
paste input "https://fr.pinterest.com/JeanGrimes03"
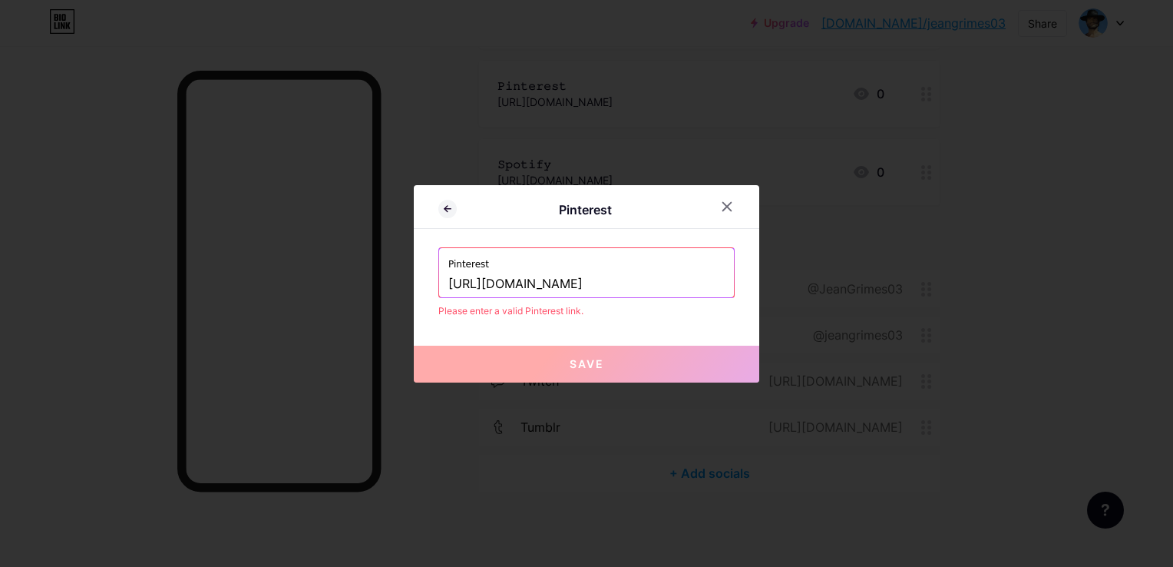
drag, startPoint x: 590, startPoint y: 284, endPoint x: 291, endPoint y: 268, distance: 299.9
click at [291, 268] on div "Pinterest Pinterest https://fr.pinterest.com/JeanGrimes03 Please enter a valid …" at bounding box center [586, 283] width 1173 height 567
type input "JeanGrimes03"
click at [515, 347] on button "Save" at bounding box center [587, 364] width 346 height 37
click at [560, 283] on input "JeanGrimes03" at bounding box center [586, 284] width 276 height 26
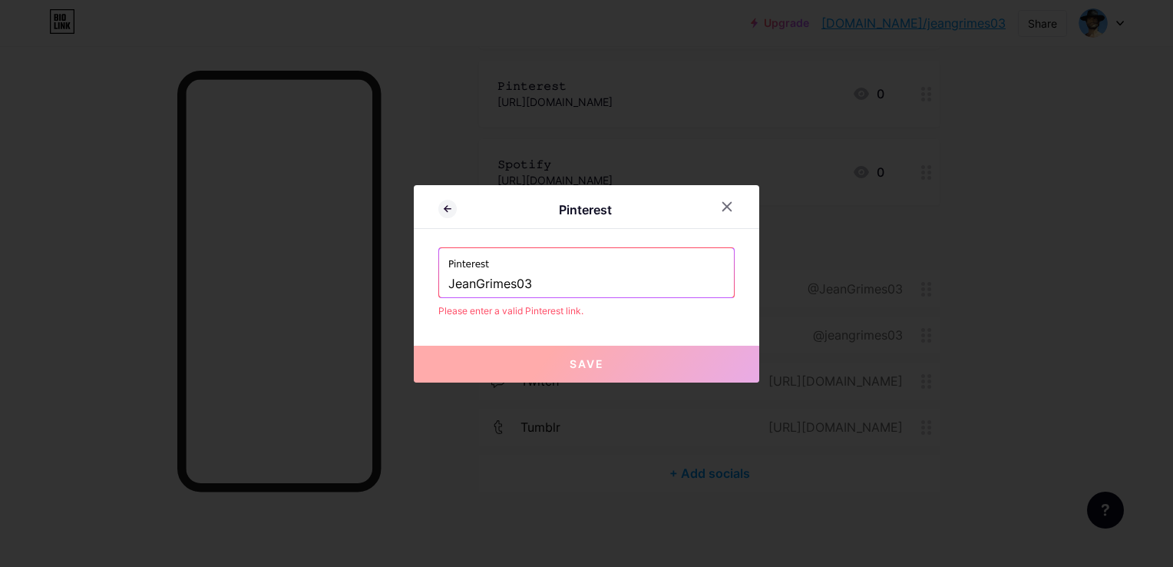
click at [938, 312] on div at bounding box center [586, 283] width 1173 height 567
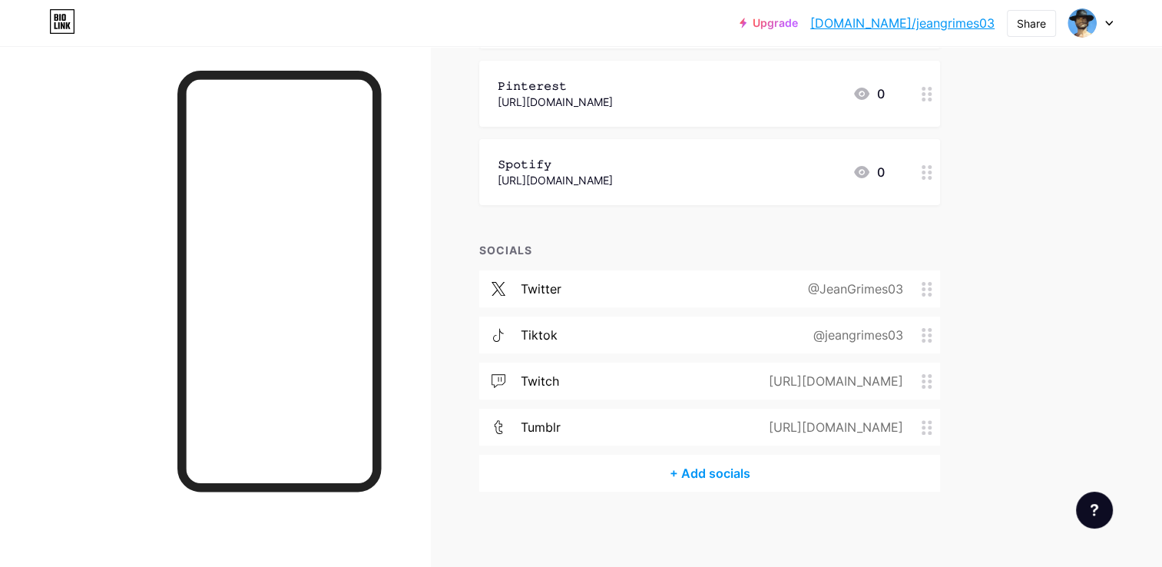
click at [707, 462] on div "+ Add socials" at bounding box center [709, 473] width 461 height 37
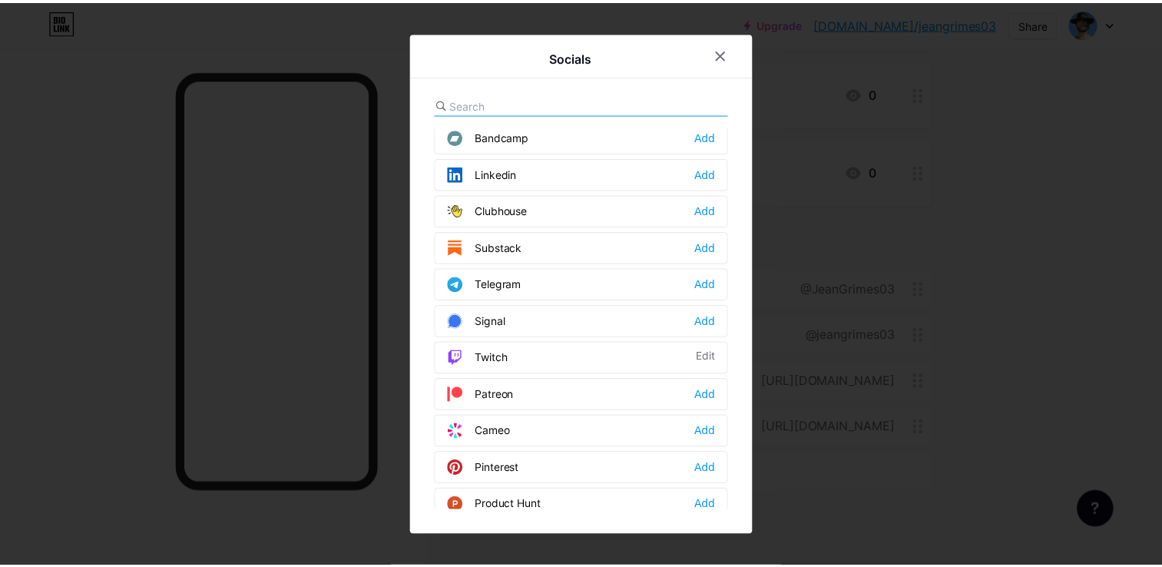
scroll to position [789, 0]
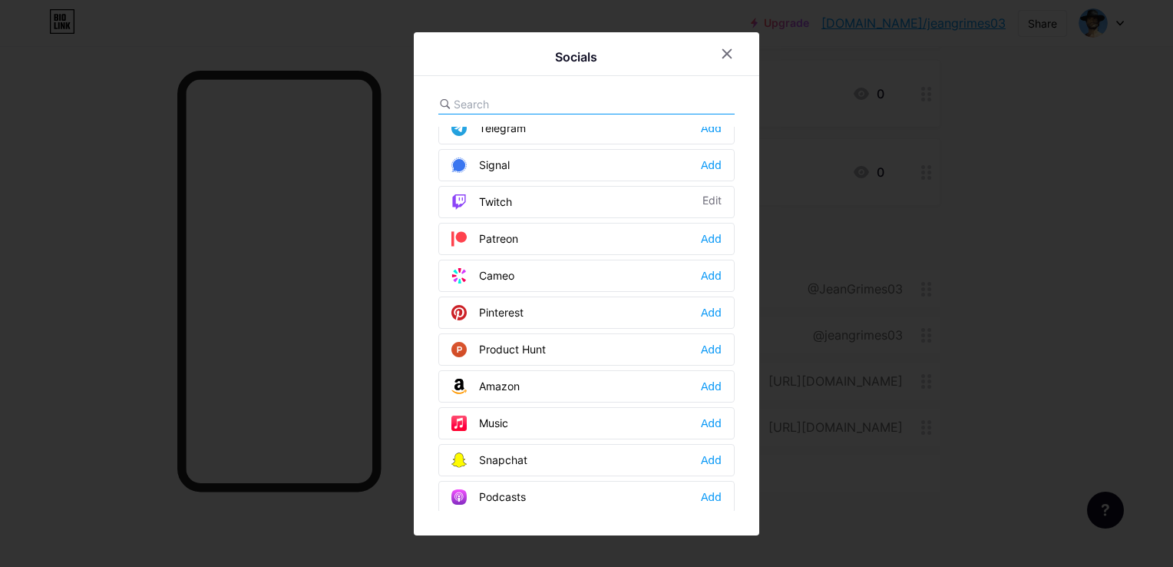
click at [494, 305] on div "Pinterest" at bounding box center [487, 312] width 72 height 15
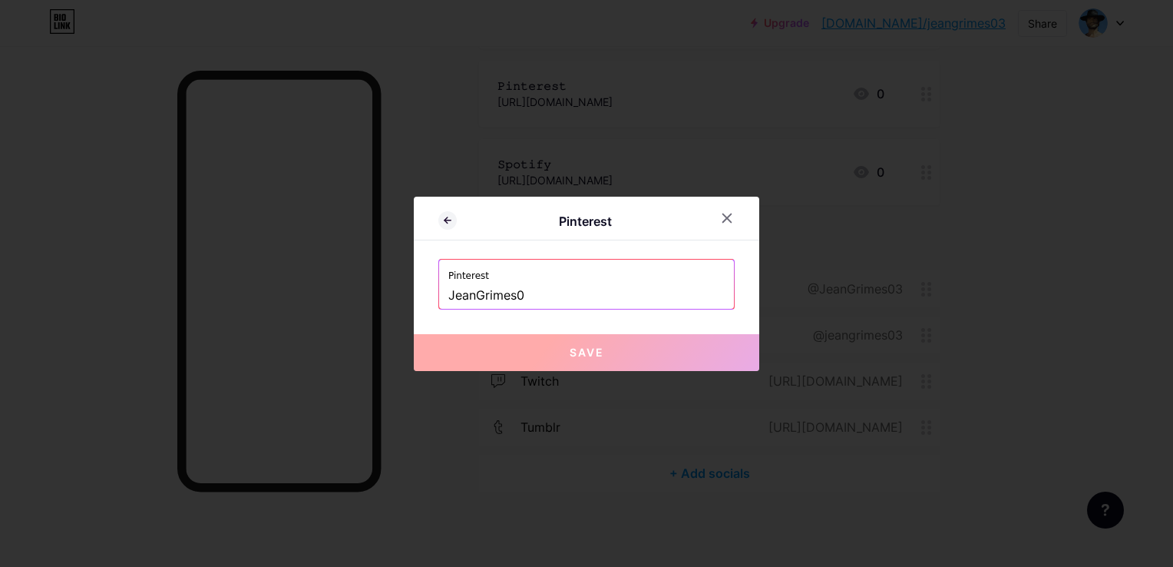
click at [576, 303] on div "Pinterest JeanGrimes0" at bounding box center [586, 284] width 296 height 51
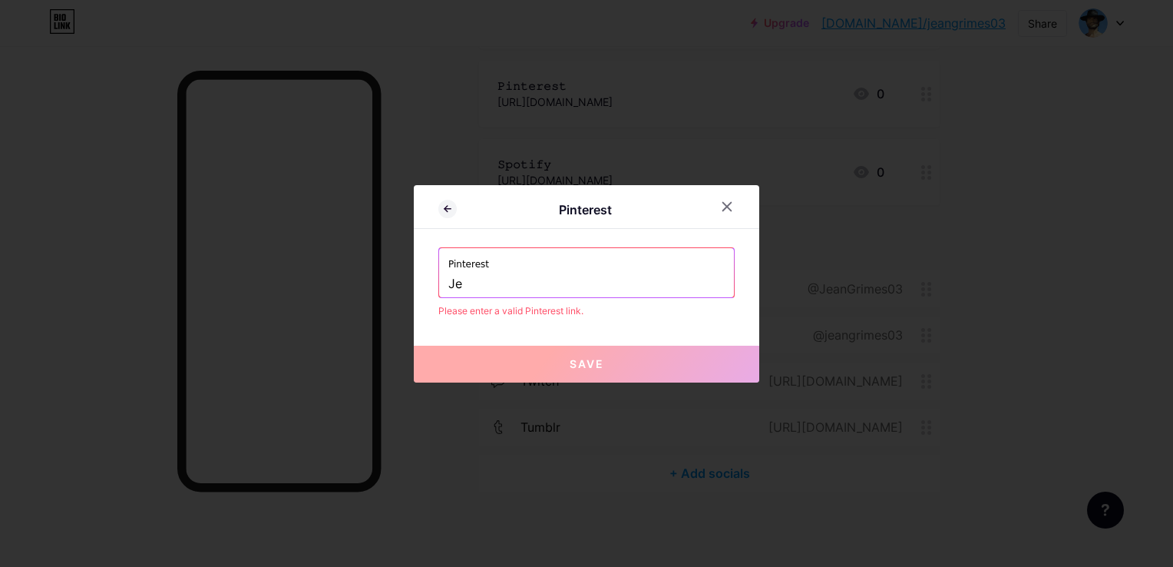
type input "J"
paste input "https://fr.pinterest.com/JeanGrimes03"
type input "h"
paste input "https://fr.pinterest.com/JeanGrimes03"
click at [501, 274] on input "https://fr.pinterest.com/JeanGrimes03" at bounding box center [586, 284] width 276 height 26
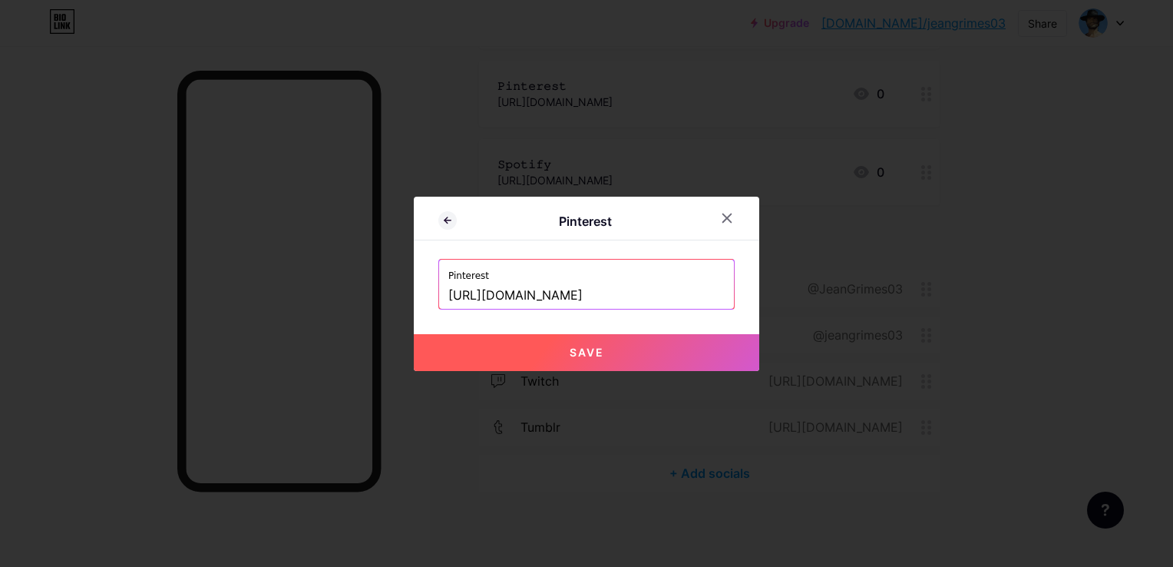
type input "https://pinterest.com/JeanGrimes03"
click at [535, 339] on button "Save" at bounding box center [587, 352] width 346 height 37
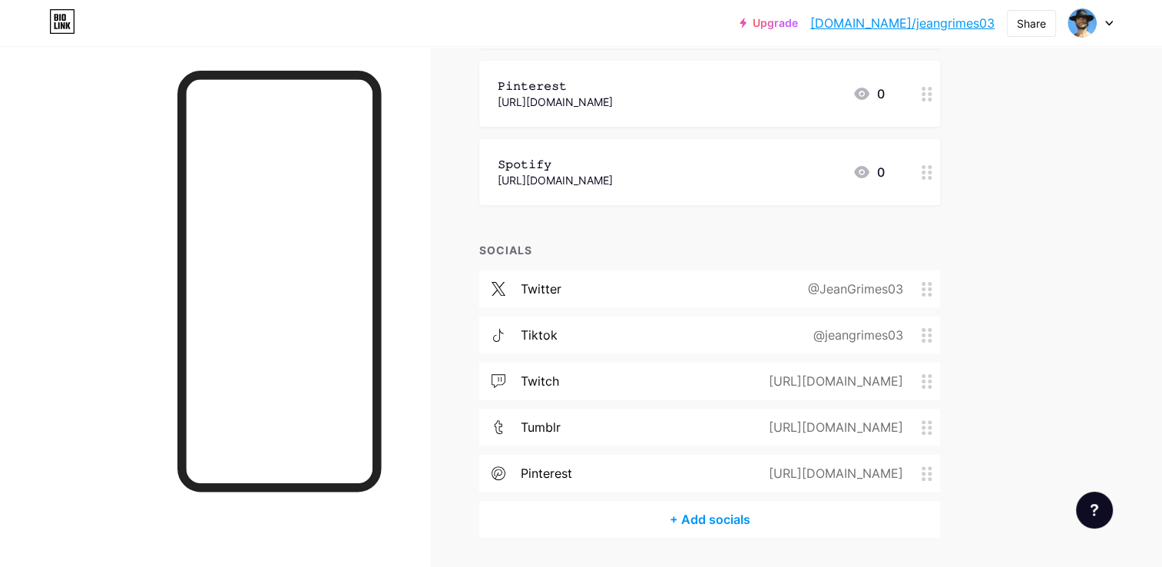
click at [896, 25] on link "bio.link/jeangrimes03" at bounding box center [902, 23] width 184 height 18
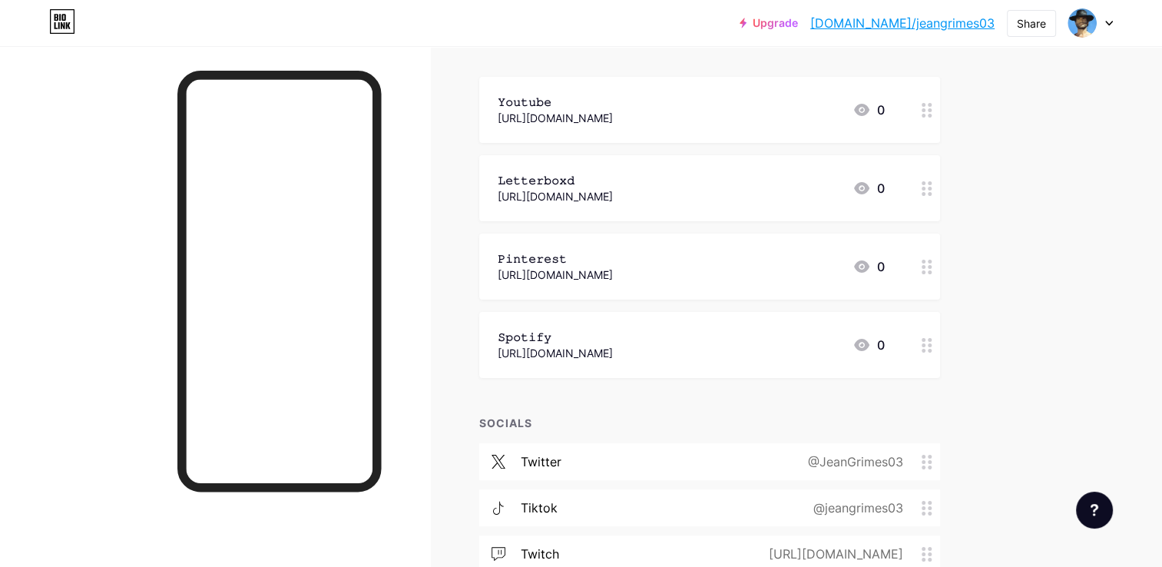
scroll to position [163, 0]
click at [928, 277] on div at bounding box center [927, 269] width 26 height 66
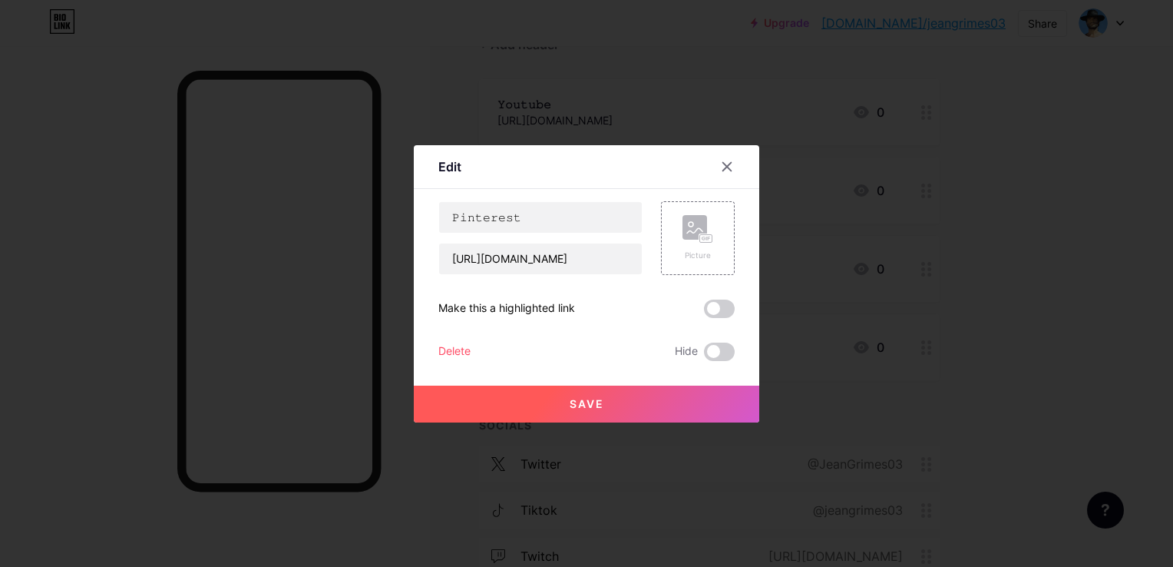
click at [444, 342] on div "Delete" at bounding box center [454, 351] width 32 height 18
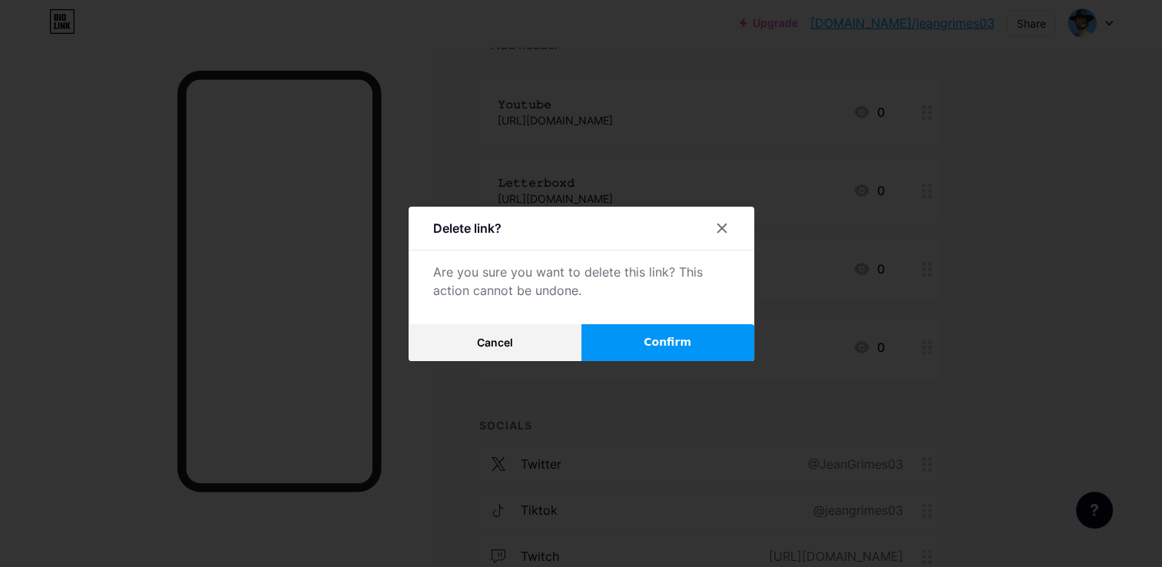
click at [643, 347] on button "Confirm" at bounding box center [667, 342] width 173 height 37
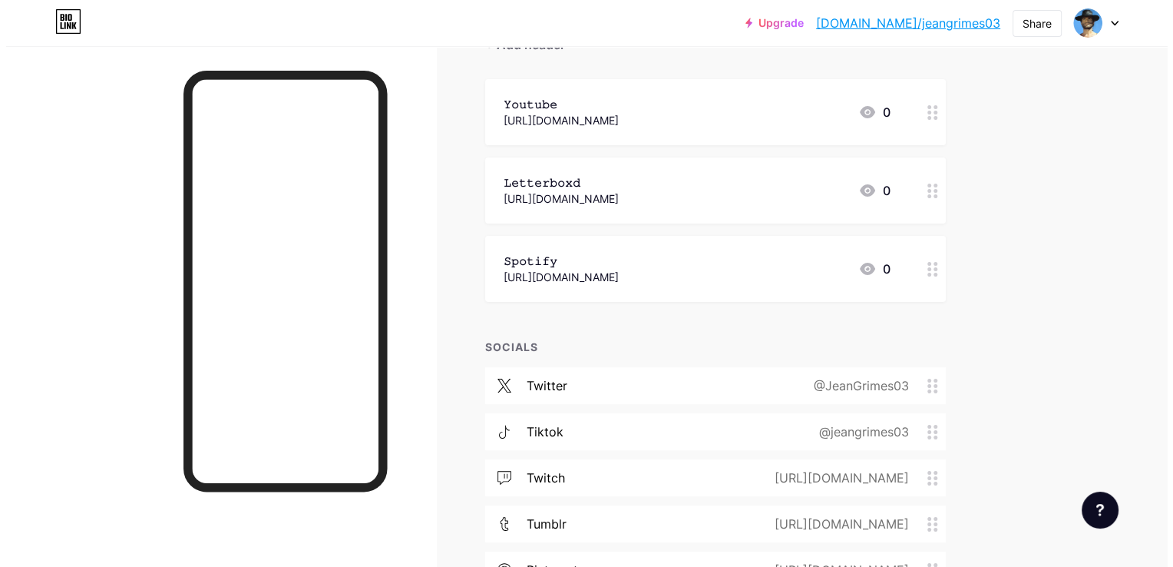
scroll to position [89, 0]
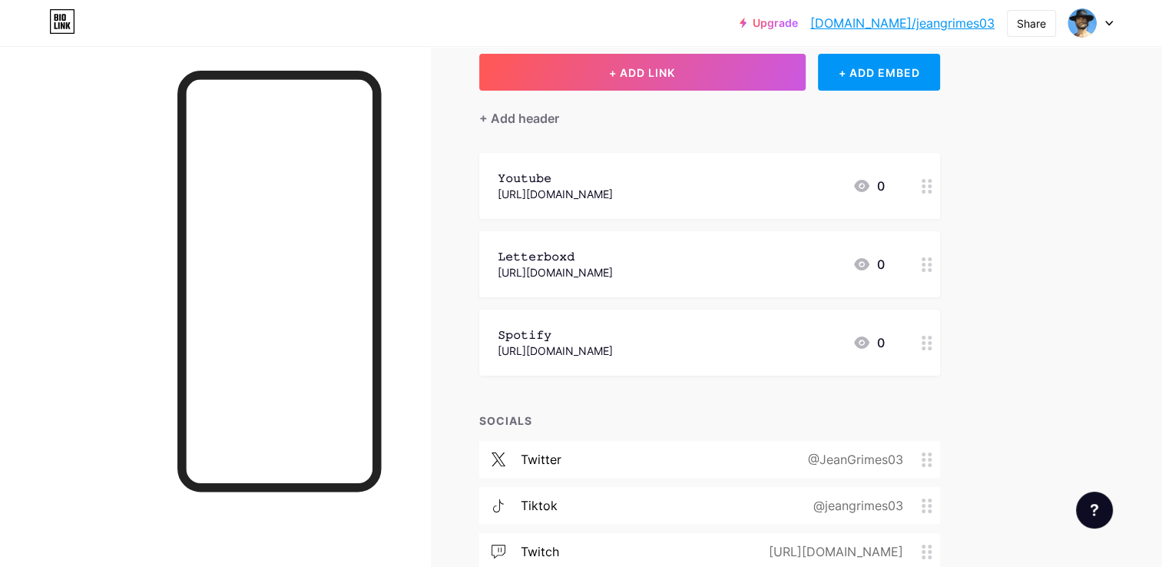
click at [660, 363] on div "𝚂𝚙𝚘𝚝𝚒𝚏𝚢 https://open.spotify.com/user/08cdnx83fme1p292d7mbul8od?si=da32d1e357a7…" at bounding box center [709, 342] width 461 height 66
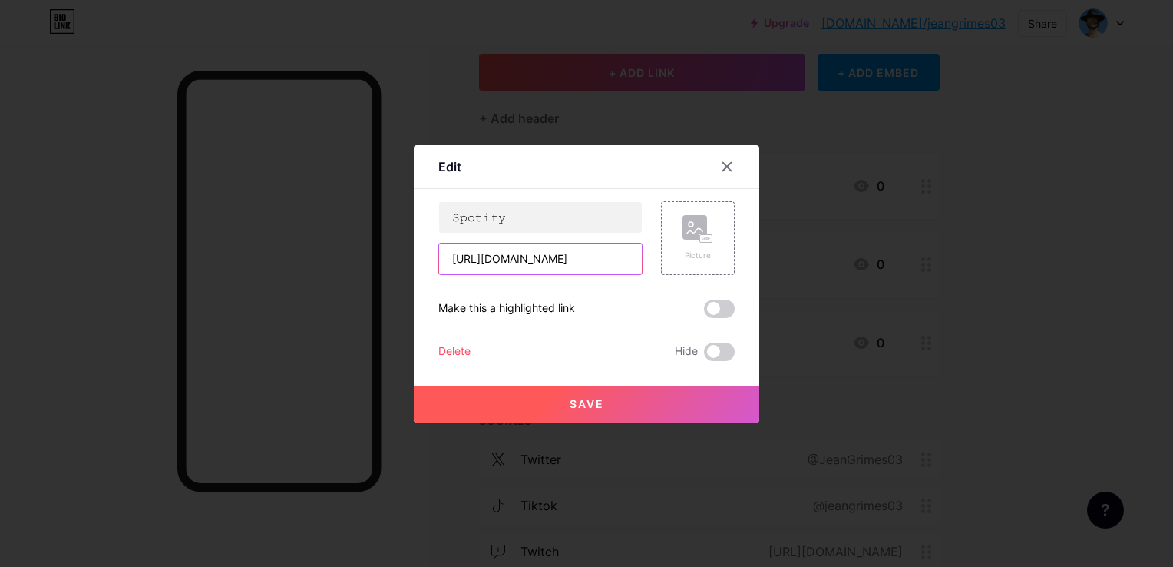
scroll to position [0, 258]
drag, startPoint x: 558, startPoint y: 244, endPoint x: 749, endPoint y: 288, distance: 196.1
click at [752, 288] on div "Edit Content YouTube Play YouTube video without leaving your page. ADD Vimeo Pl…" at bounding box center [587, 283] width 346 height 277
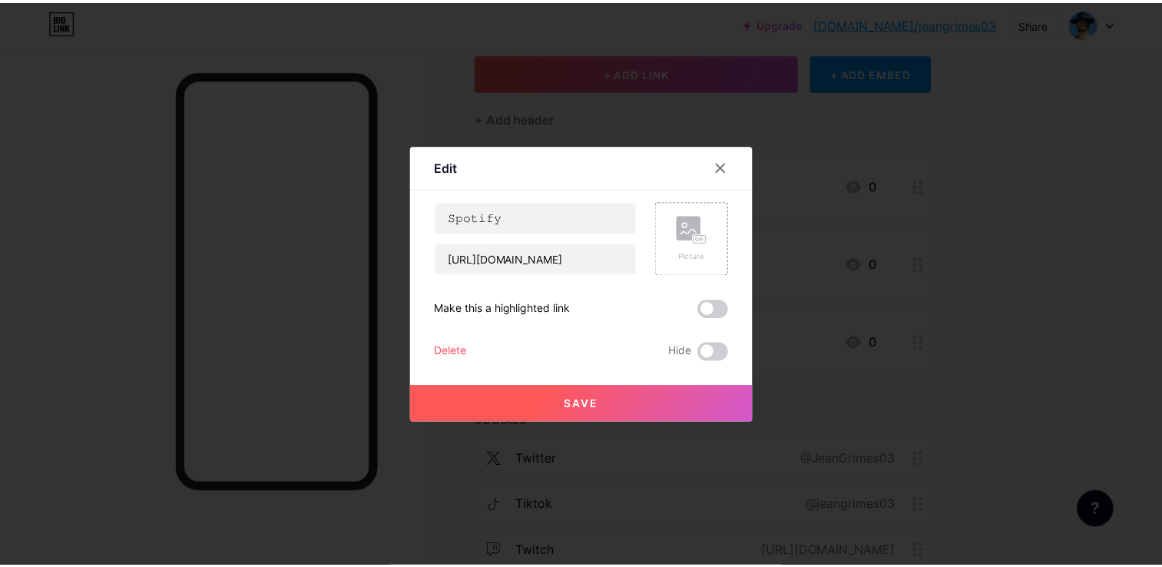
scroll to position [0, 0]
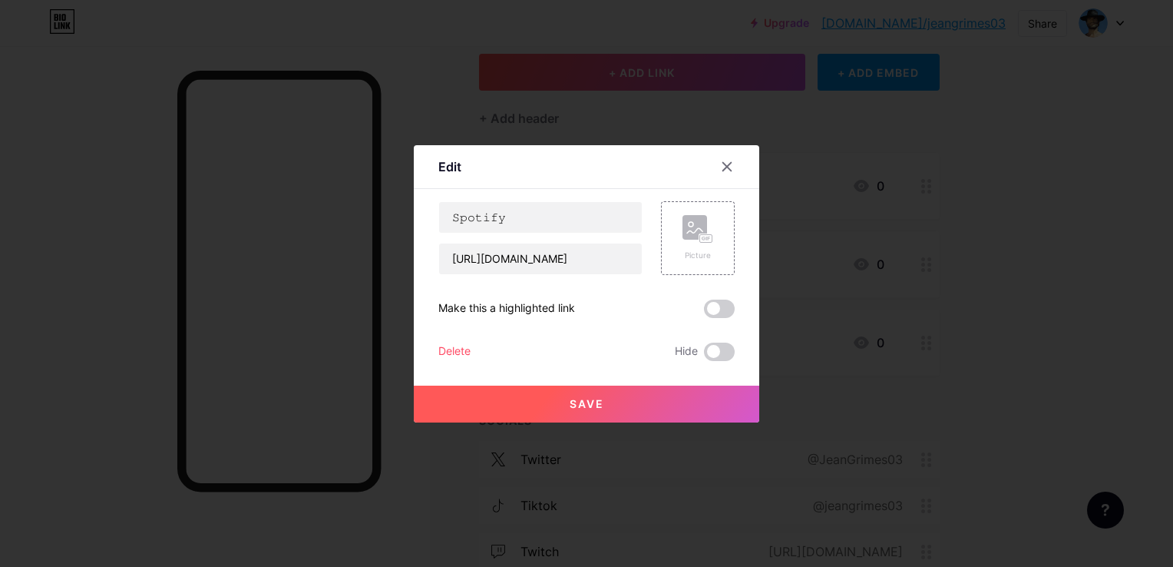
click at [881, 287] on div at bounding box center [586, 283] width 1173 height 567
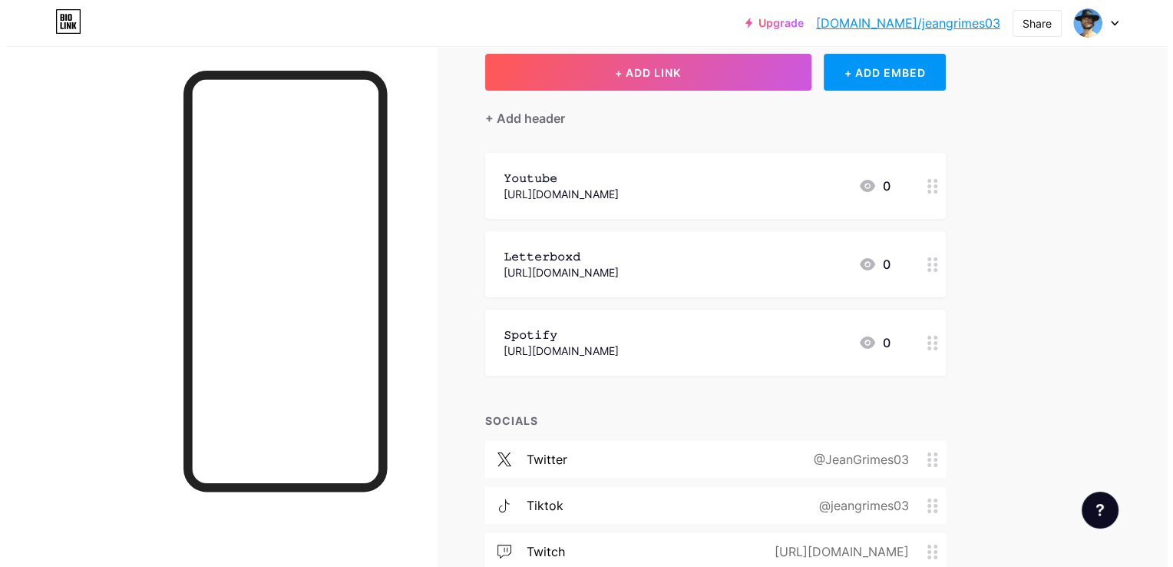
scroll to position [306, 0]
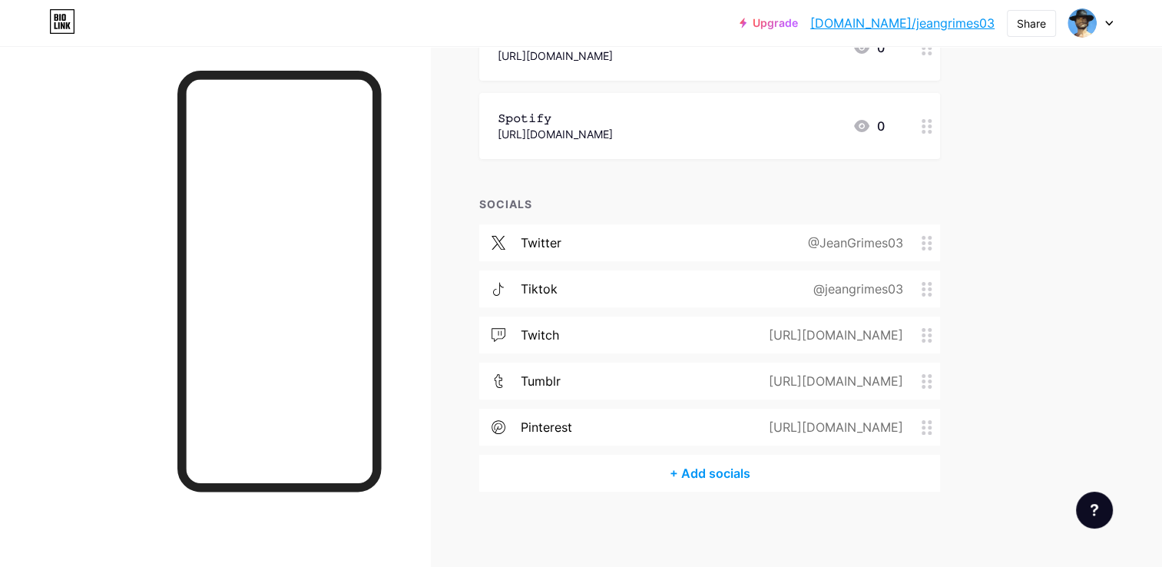
click at [691, 478] on div "+ Add socials" at bounding box center [709, 473] width 461 height 37
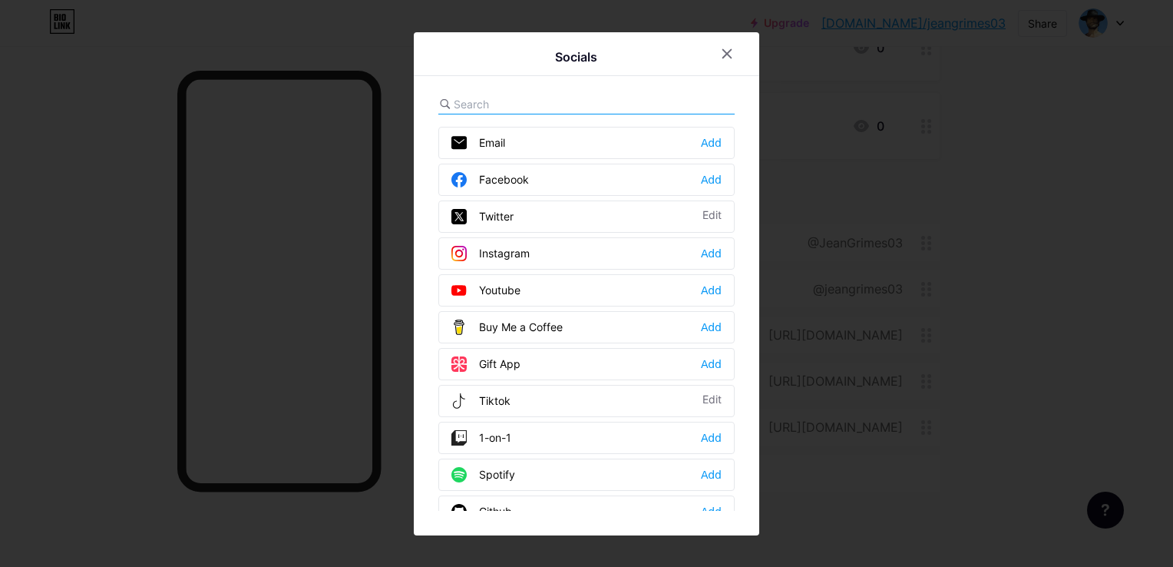
click at [501, 460] on div "Spotify Add" at bounding box center [586, 474] width 296 height 32
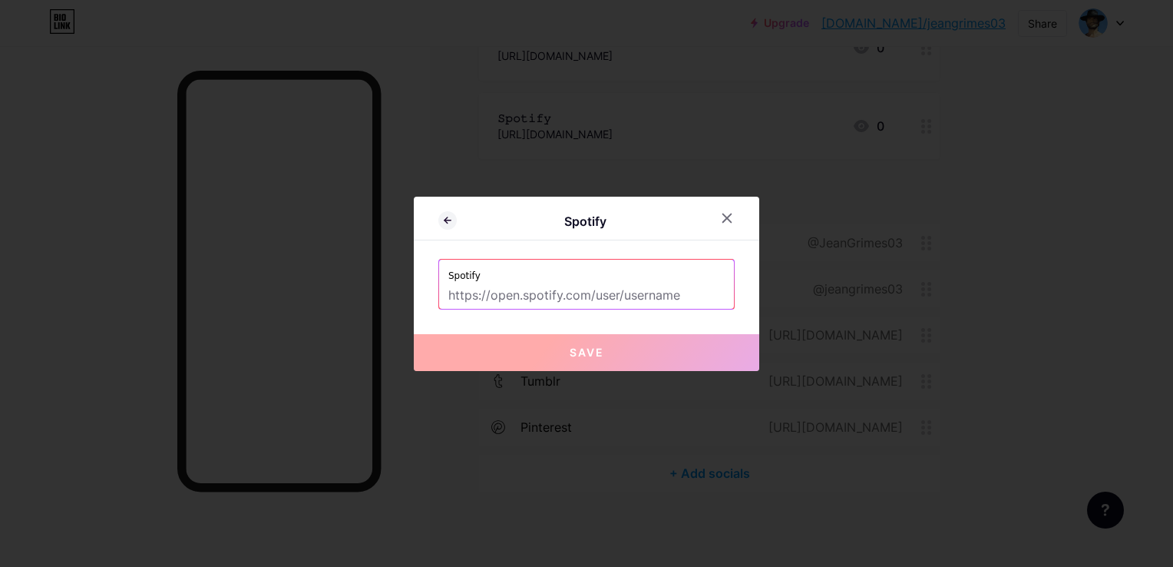
click at [484, 293] on input "text" at bounding box center [586, 296] width 276 height 26
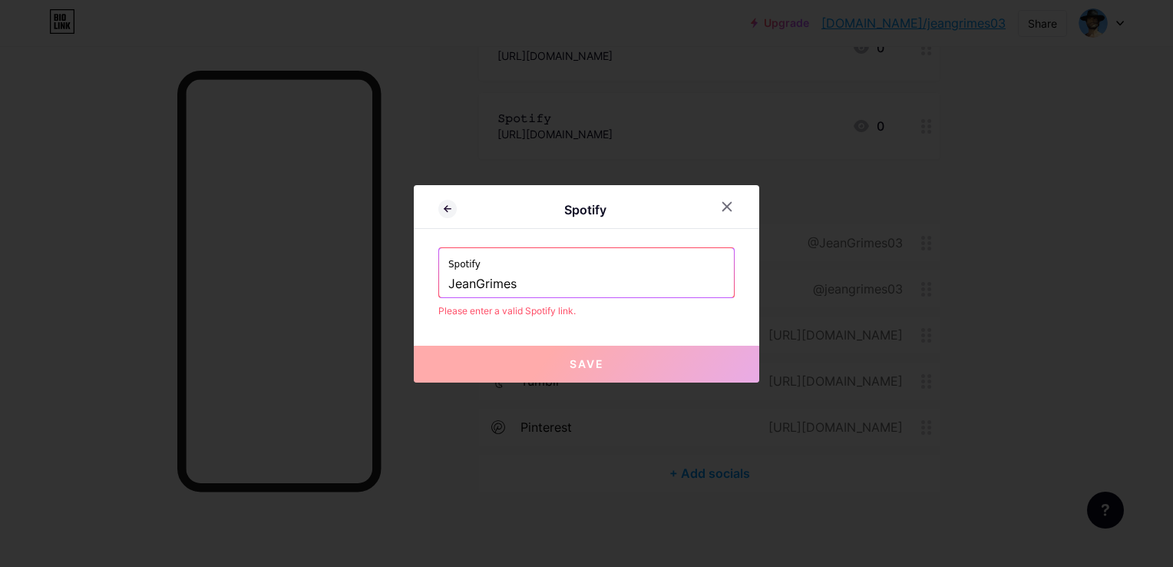
type input "JeanGrimes"
click at [778, 244] on div at bounding box center [586, 283] width 1173 height 567
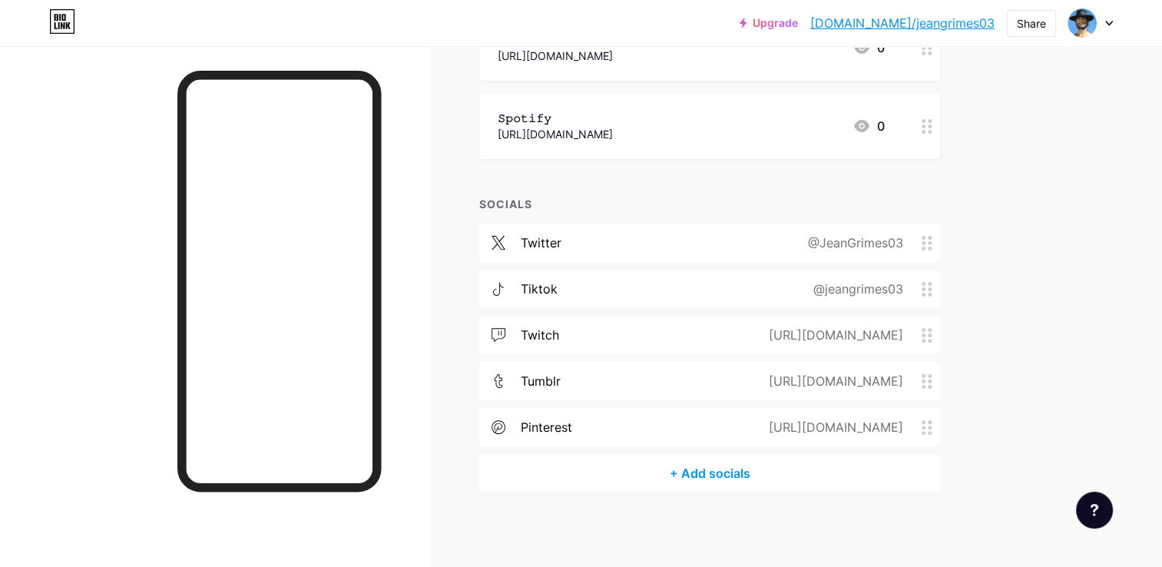
click at [607, 127] on div "https://open.spotify.com/user/08cdnx83fme1p292d7mbul8od?si=da32d1e357a7469c" at bounding box center [555, 134] width 115 height 16
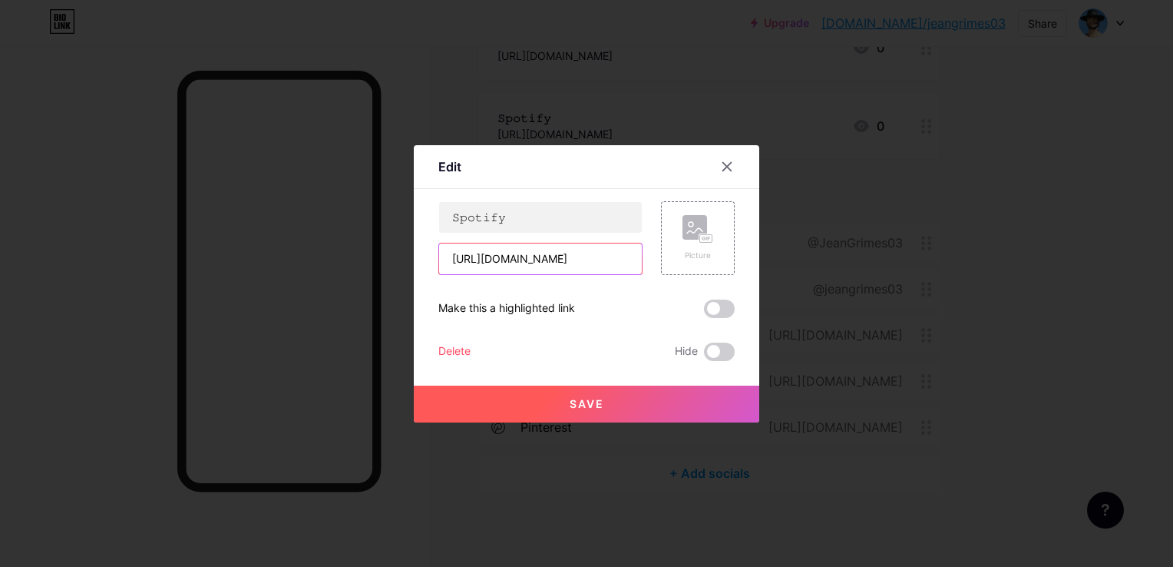
click at [534, 244] on input "https://open.spotify.com/user/08cdnx83fme1p292d7mbul8od?si=da32d1e357a7469c" at bounding box center [540, 258] width 203 height 31
click at [878, 361] on div at bounding box center [586, 283] width 1173 height 567
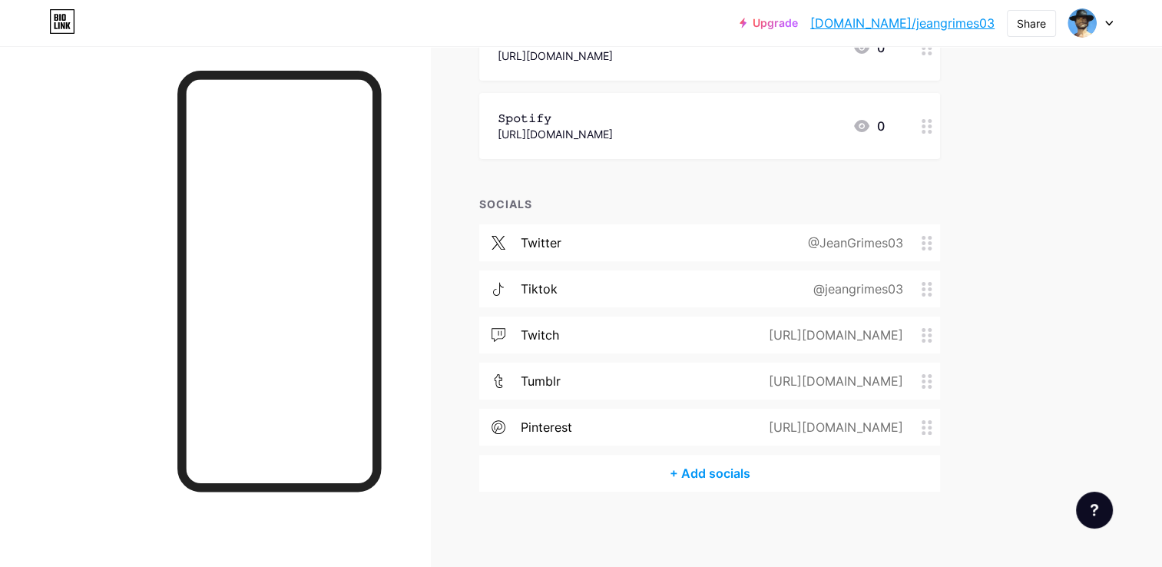
click at [689, 473] on div "+ Add socials" at bounding box center [709, 473] width 461 height 37
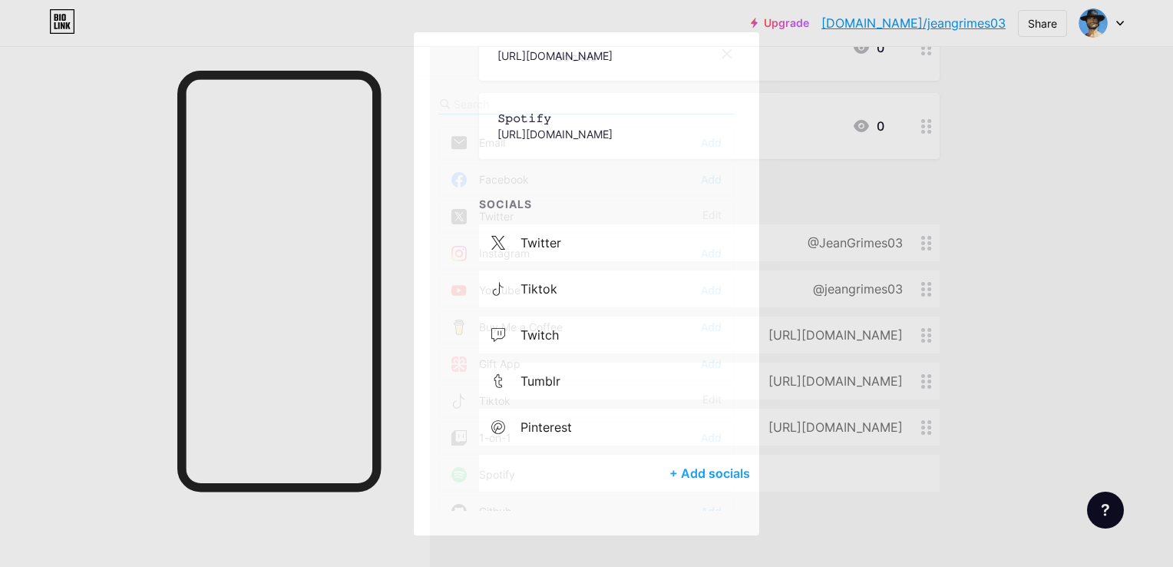
click at [505, 474] on div "Spotify" at bounding box center [483, 474] width 64 height 15
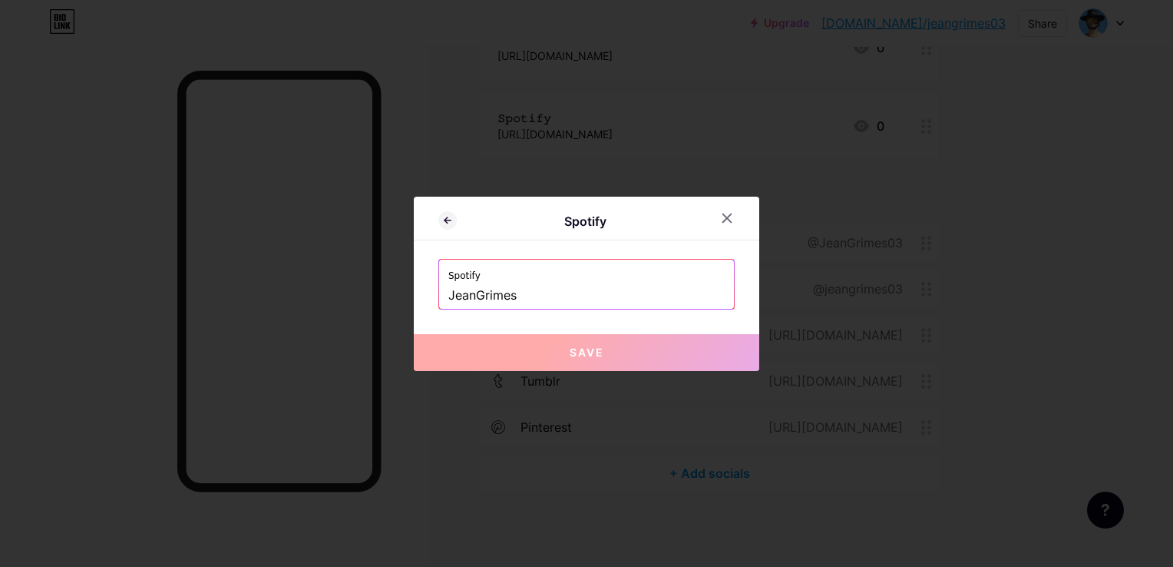
click at [450, 290] on input "JeanGrimes" at bounding box center [586, 296] width 276 height 26
paste input "https://open.spotify.com/user/08cdnx83fme1p292d7mbul8od?si=da32d1e357a7469c"
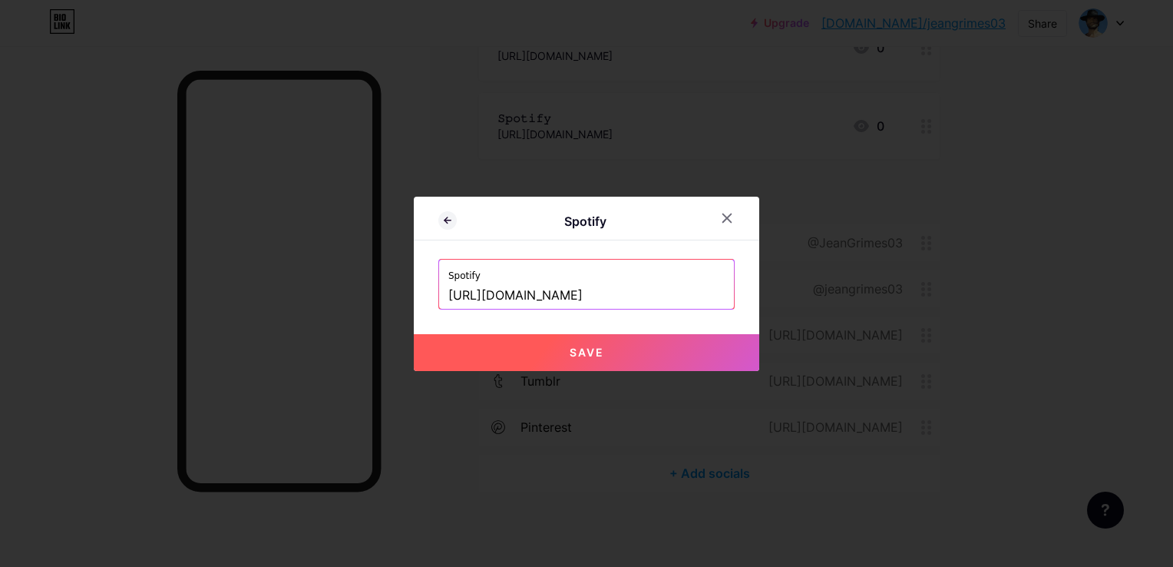
scroll to position [0, 0]
type input "https://open.spotify.com/user/JeanGrimes"
click at [559, 339] on button "Save" at bounding box center [587, 352] width 346 height 37
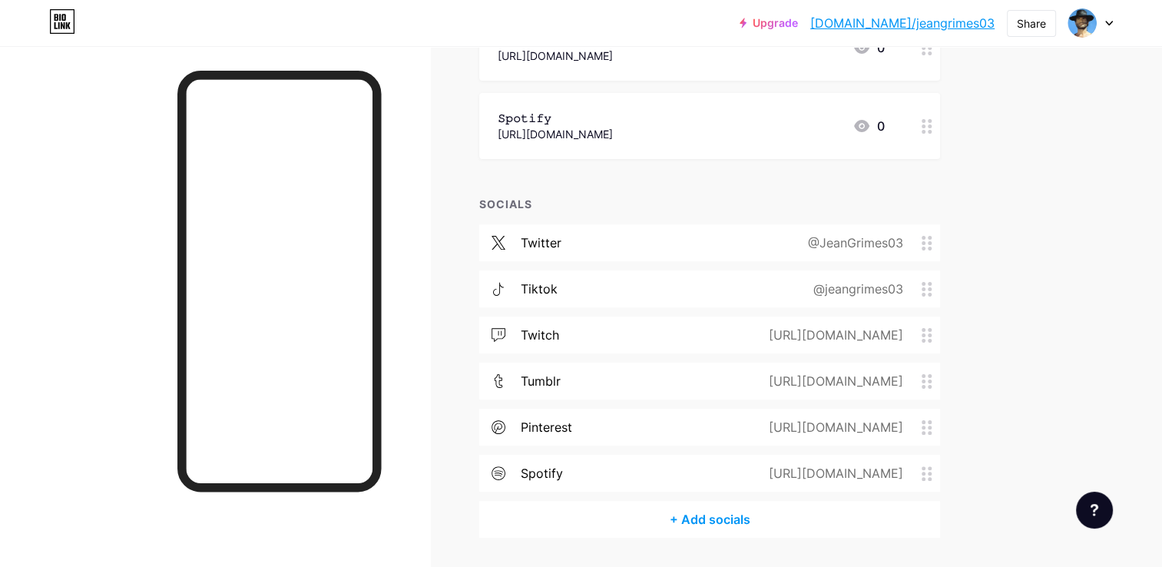
click at [744, 471] on div "https://open.spotify.com/user/JeanGrimes" at bounding box center [832, 473] width 177 height 18
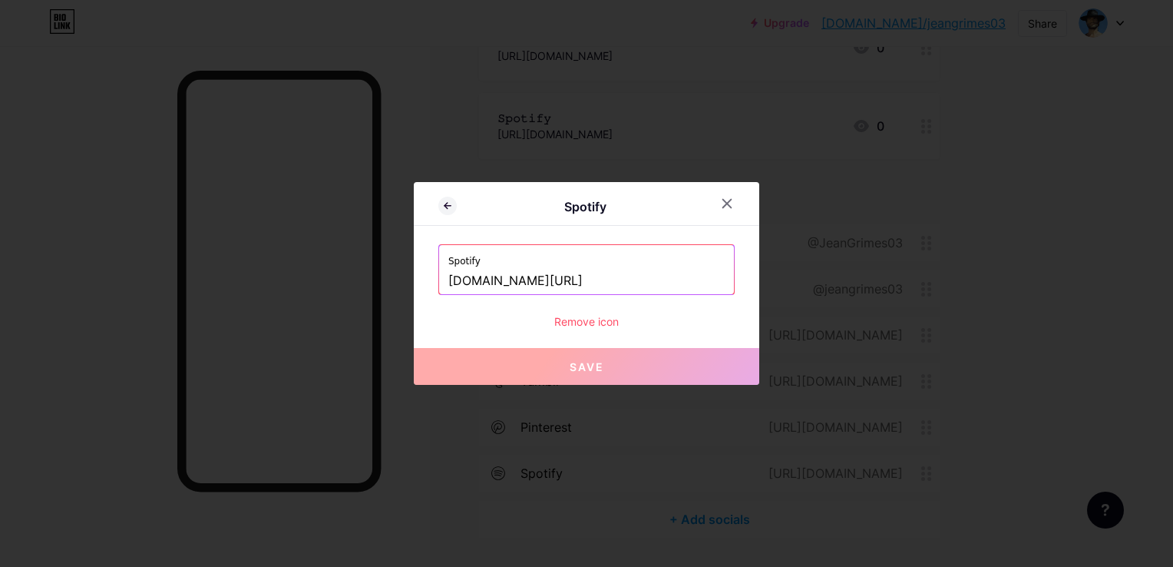
click at [511, 283] on input "open.spotify.com/user/JeanGrimes" at bounding box center [586, 281] width 276 height 26
paste input "https://open.spotify.com/user/08cdnx83fme1p292d7mbul8od?si=da32d1e357a7469c"
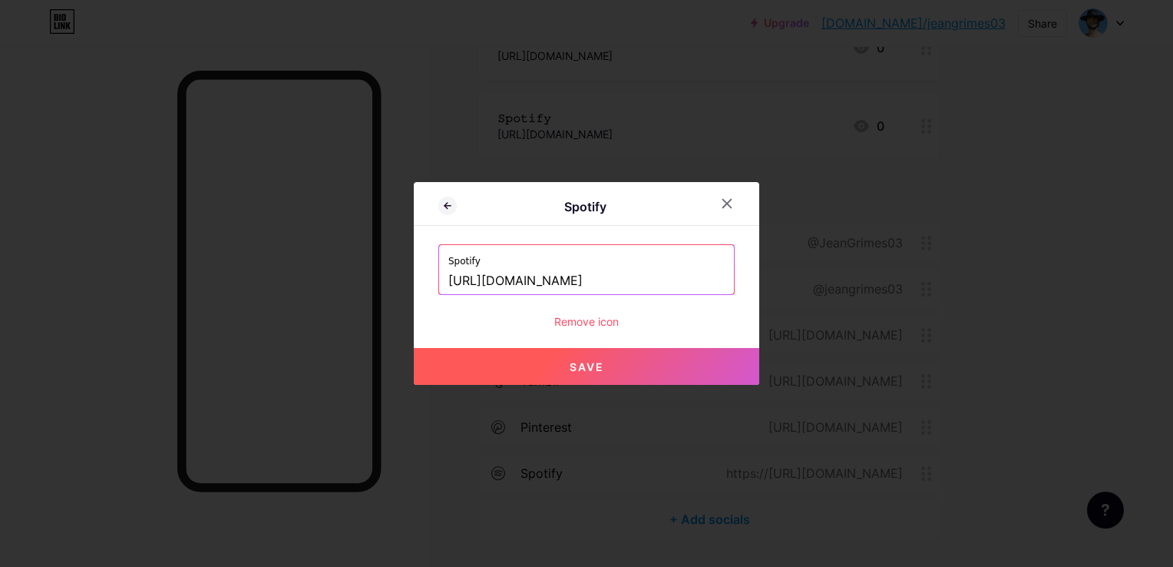
type input "https://open.spotify.com/user/08cdnx83fme1p292d7mbul8od?si=da32d1e357a7469c"
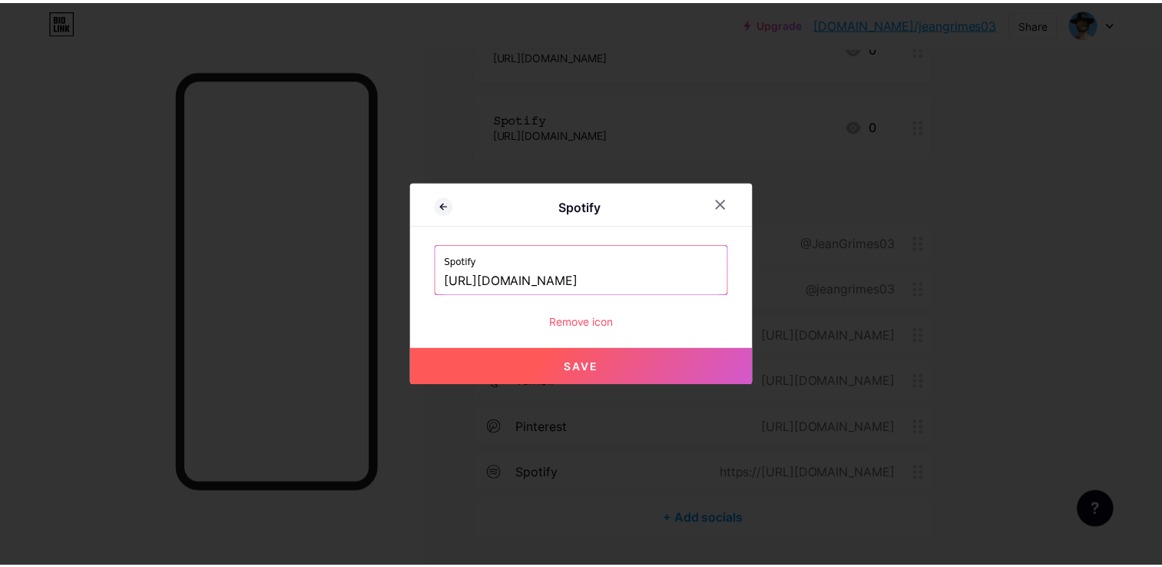
scroll to position [0, 0]
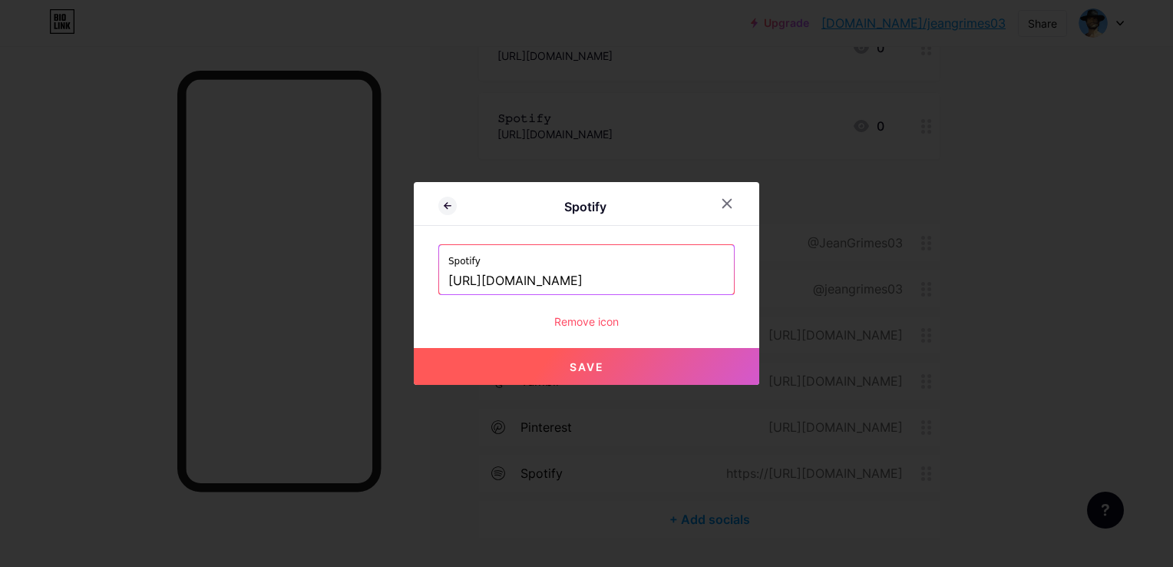
click at [578, 354] on button "Save" at bounding box center [587, 366] width 346 height 37
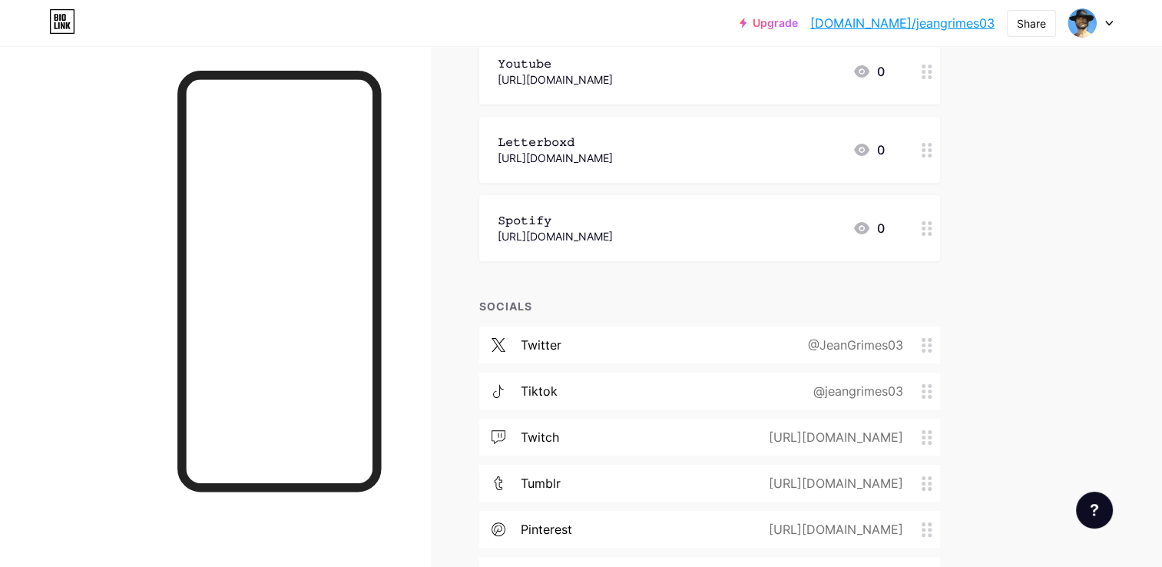
scroll to position [204, 0]
click at [556, 521] on div "pinterest" at bounding box center [546, 528] width 51 height 18
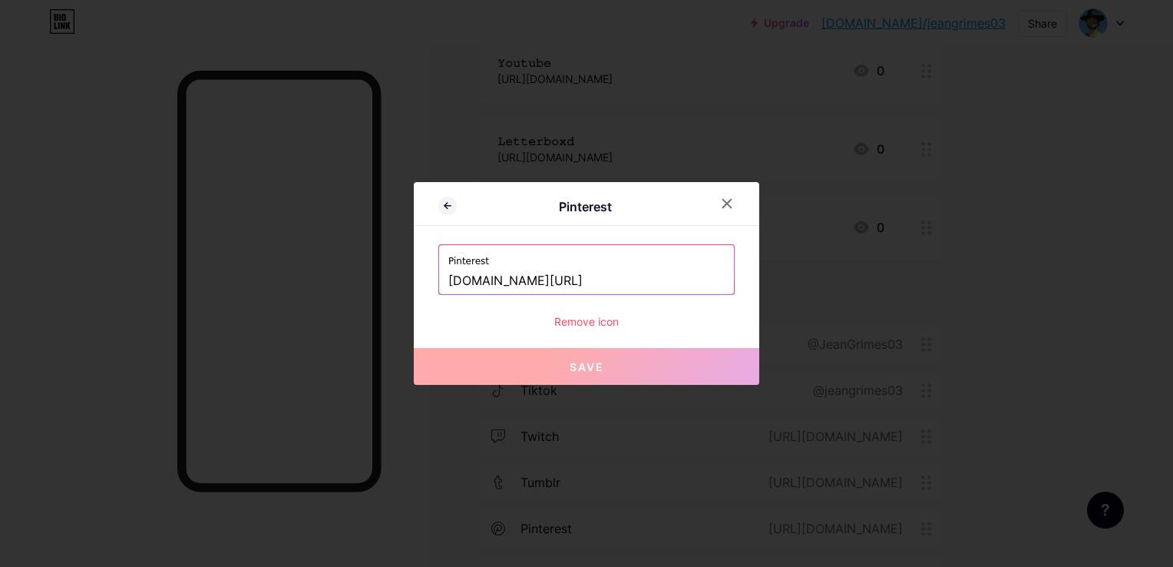
click at [449, 492] on div at bounding box center [586, 283] width 1173 height 567
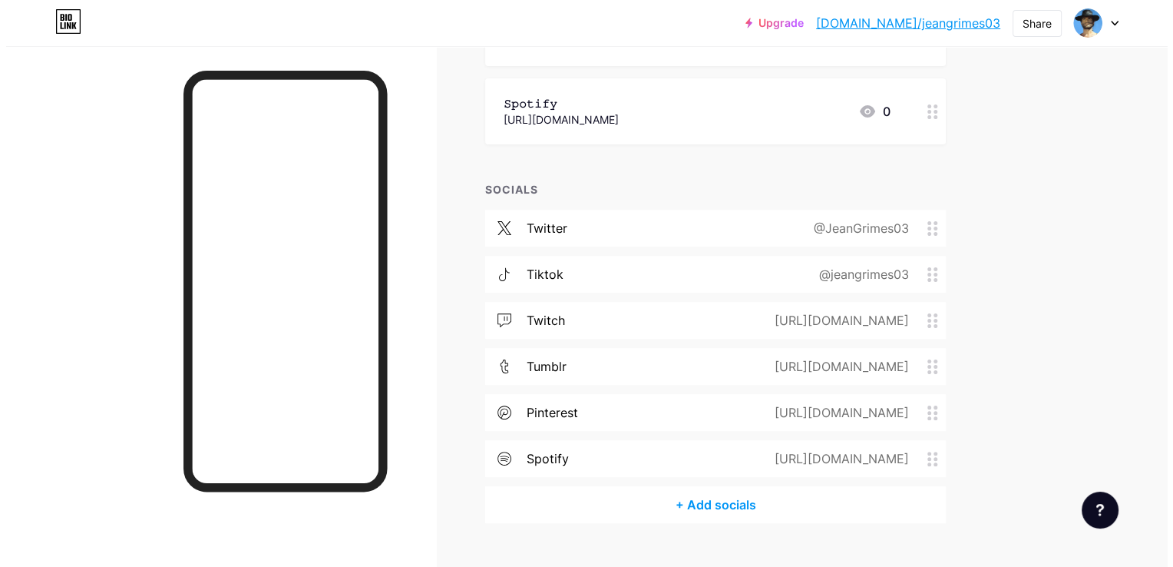
scroll to position [352, 0]
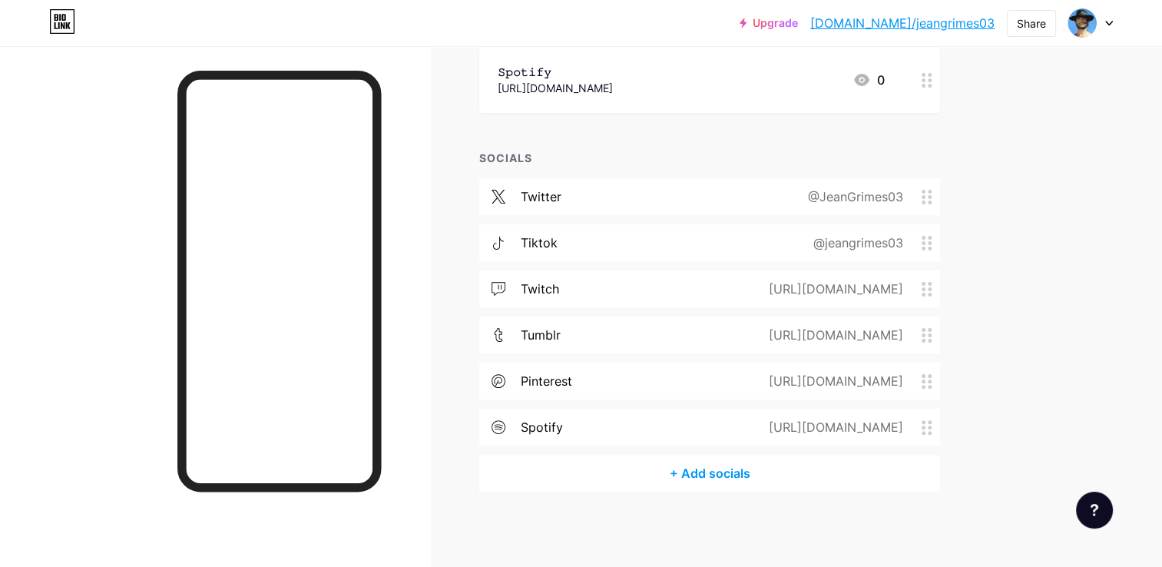
click at [744, 418] on div "https://open.spotify.com/user/08cdnx83fme1p292d7mbul8od?si=da32d1e357a7469c" at bounding box center [832, 427] width 177 height 18
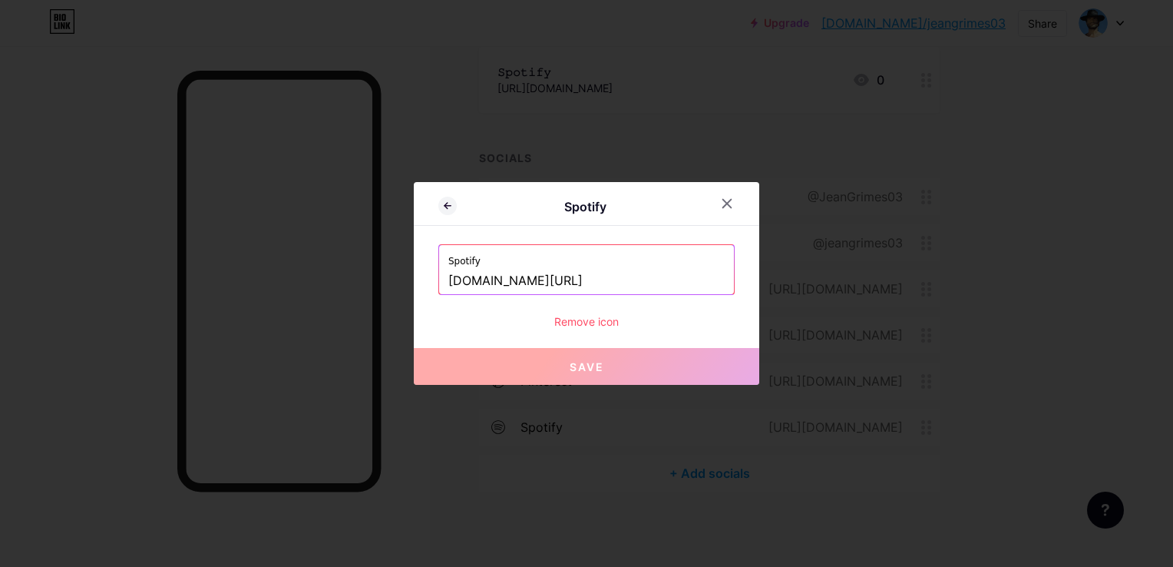
click at [486, 282] on input "open.spotify.com/user/08cdnx83fme1p292d7mbul8od?si=da32d1e357a7469c" at bounding box center [586, 281] width 276 height 26
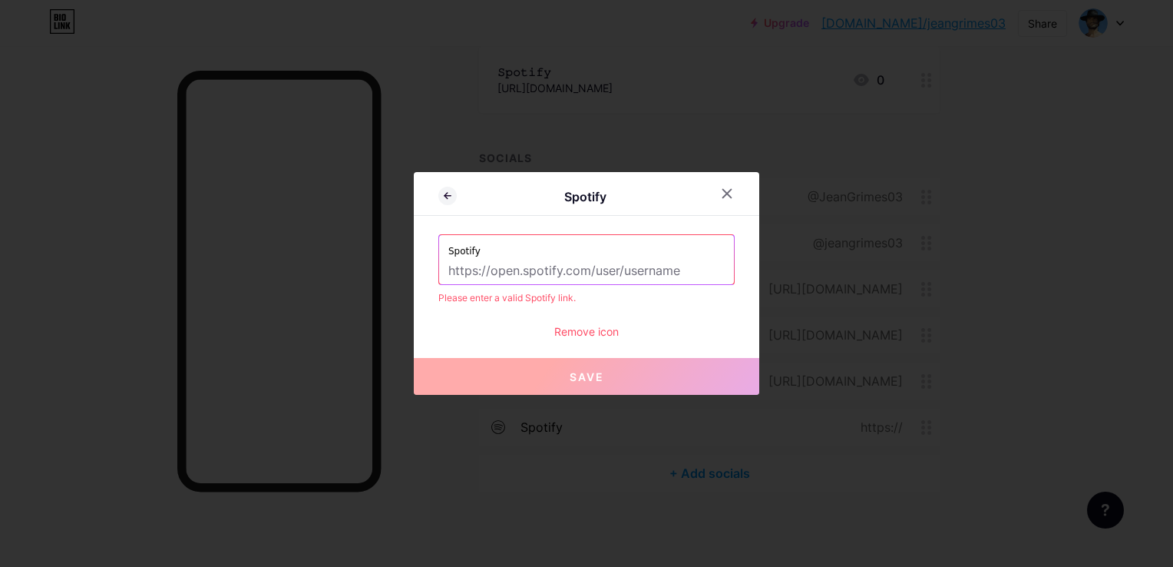
paste input "https://open.spotify.com/user/08cdnx83fme1p292d7mbul8od?si=cf982ea2d8784643"
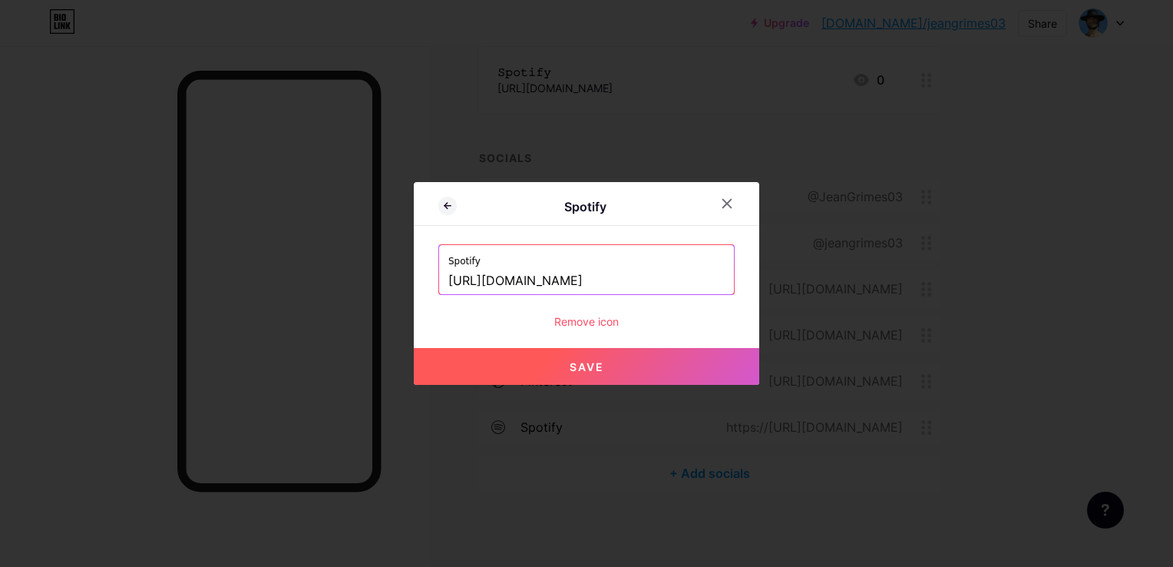
scroll to position [0, 0]
drag, startPoint x: 486, startPoint y: 281, endPoint x: 332, endPoint y: 304, distance: 156.0
click at [332, 304] on div "Spotify Spotify https://open.spotify.com/user/08cdnx83fme1p292d7mbul8od?si=cf98…" at bounding box center [586, 283] width 1173 height 567
type input "https://open.spotify.com/user/08cdnx83fme1p292d7mbul8od?si=cf982ea2d8784643"
click at [607, 283] on input "https://open.spotify.com/user/08cdnx83fme1p292d7mbul8od?si=cf982ea2d8784643" at bounding box center [586, 281] width 276 height 26
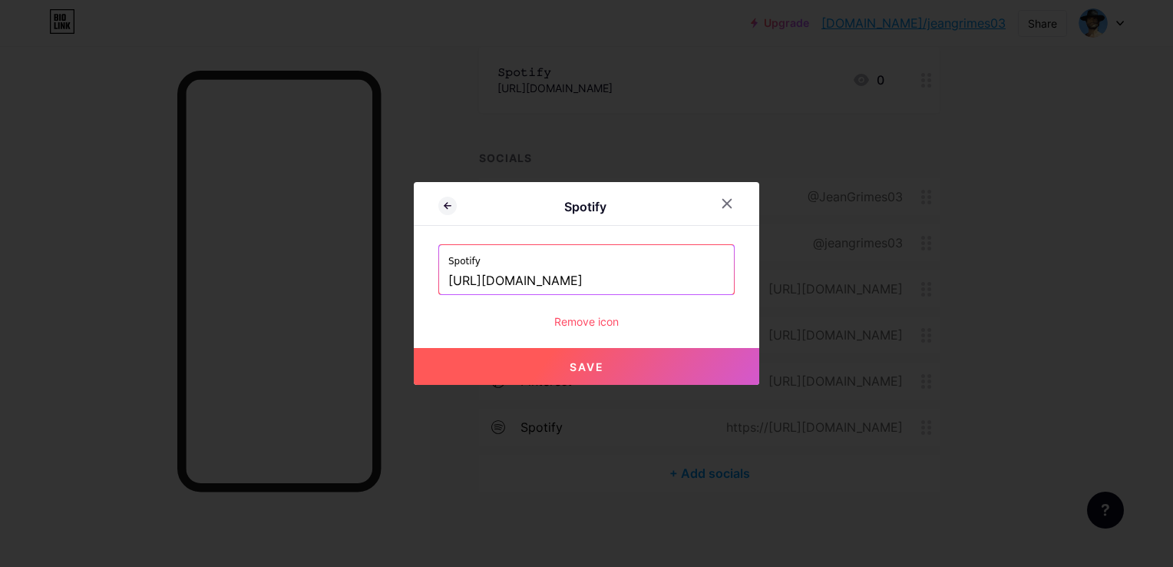
click at [607, 283] on input "https://open.spotify.com/user/08cdnx83fme1p292d7mbul8od?si=cf982ea2d8784643" at bounding box center [586, 281] width 276 height 26
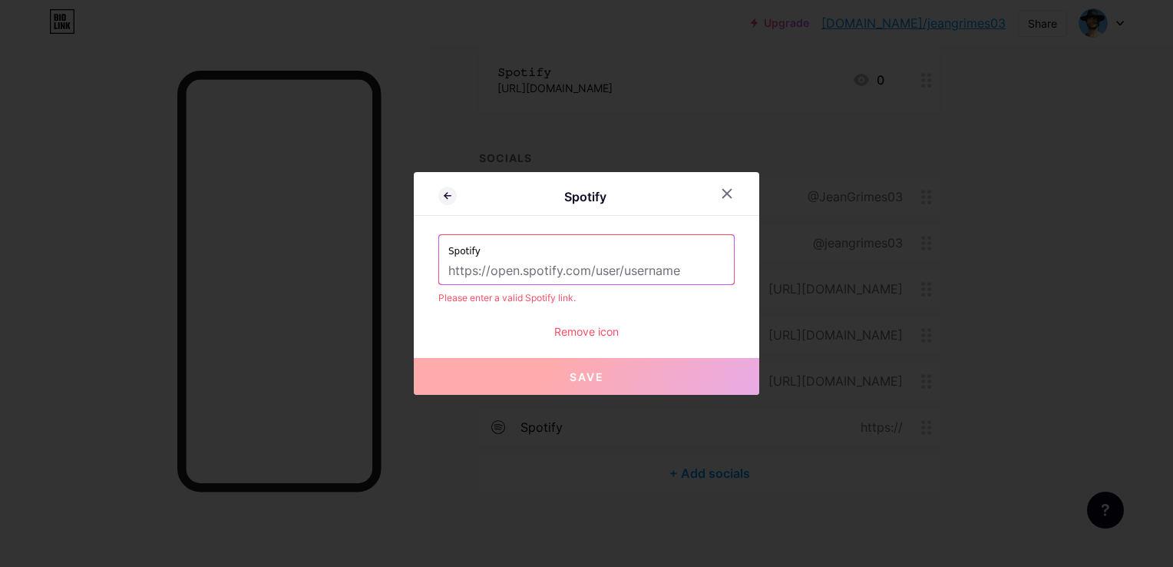
type input "b"
paste input "https://open.spotify.com/user/08cdnx83fme1p292d7mbul8od"
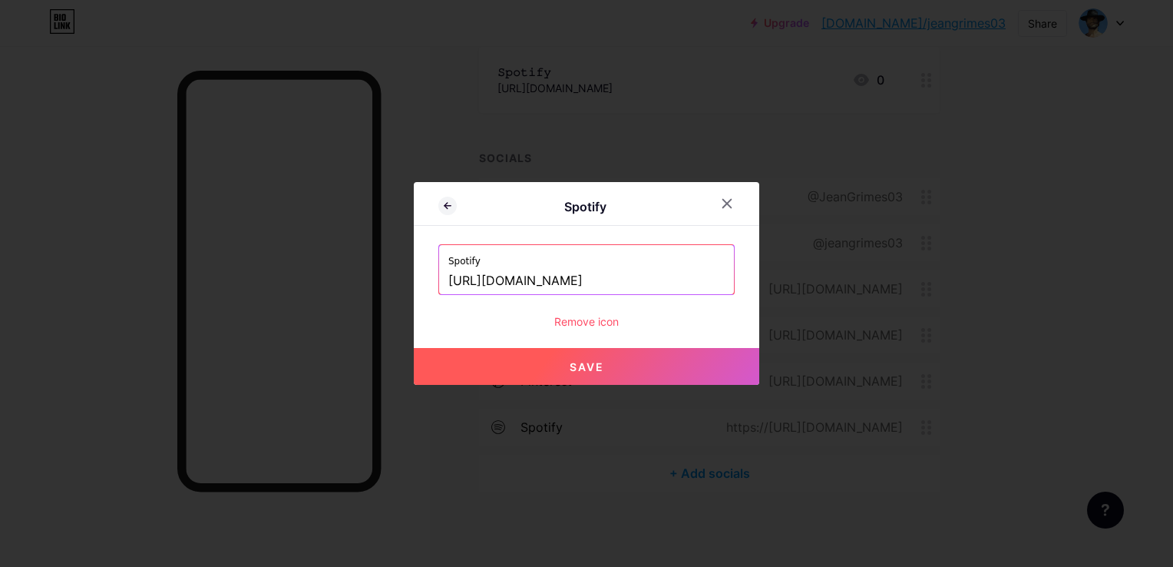
scroll to position [0, 81]
type input "https://open.spotify.com/user/08cdnx83fme1p292d7mbul8od"
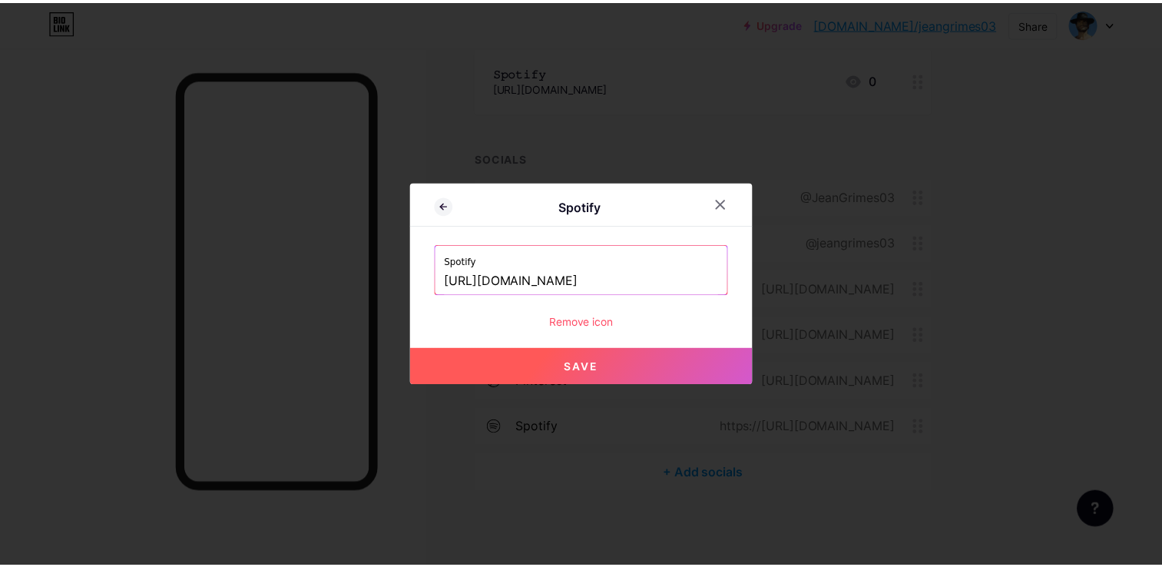
scroll to position [0, 0]
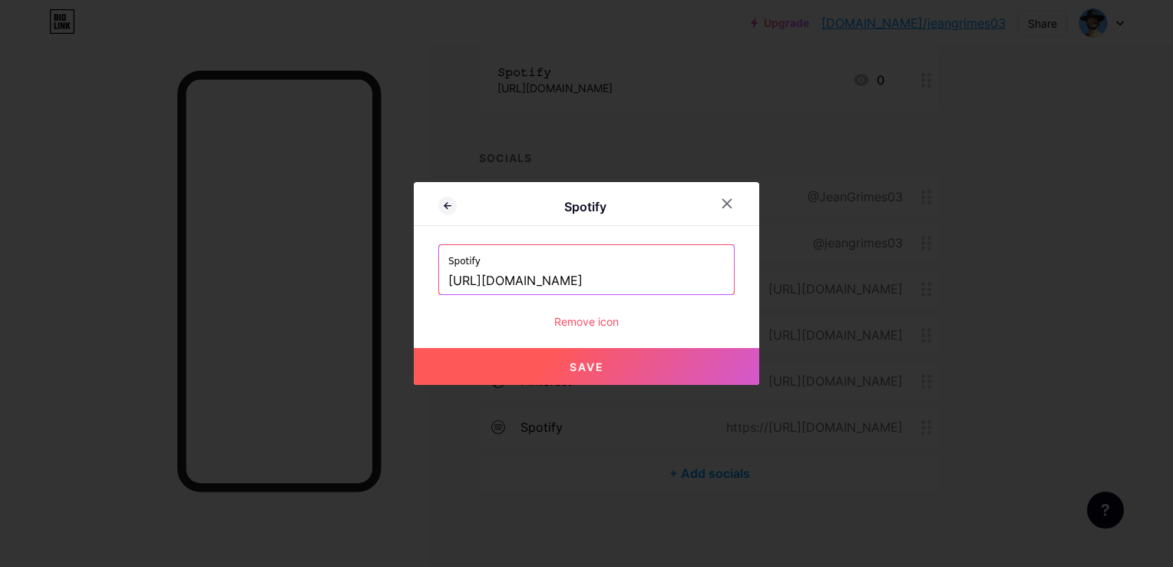
click at [570, 370] on span "Save" at bounding box center [587, 366] width 35 height 13
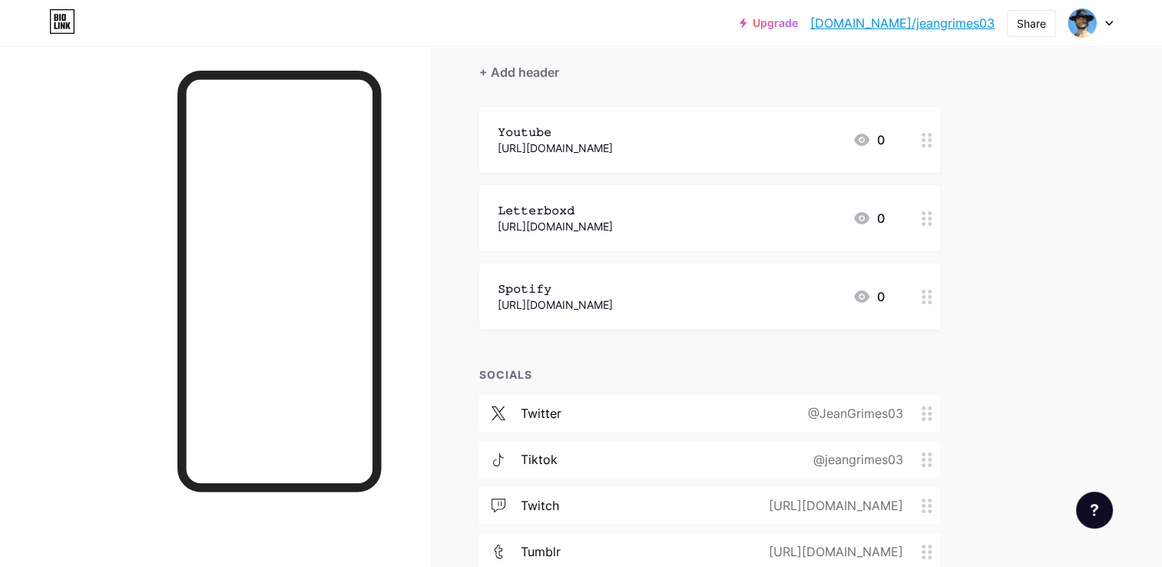
scroll to position [134, 0]
click at [928, 296] on icon at bounding box center [926, 297] width 11 height 15
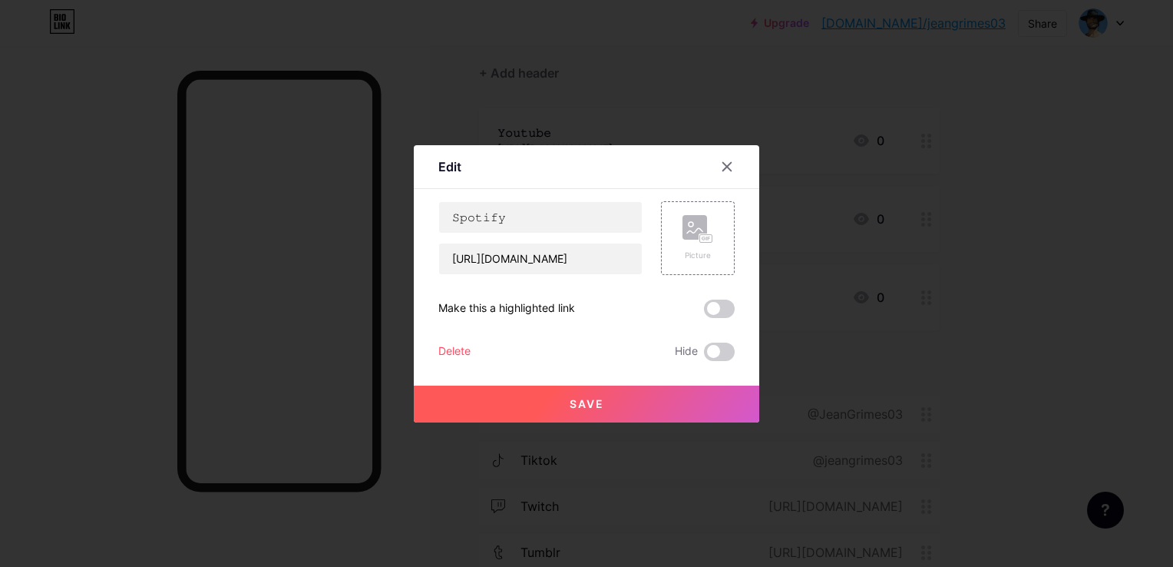
click at [445, 352] on div "Delete" at bounding box center [454, 351] width 32 height 18
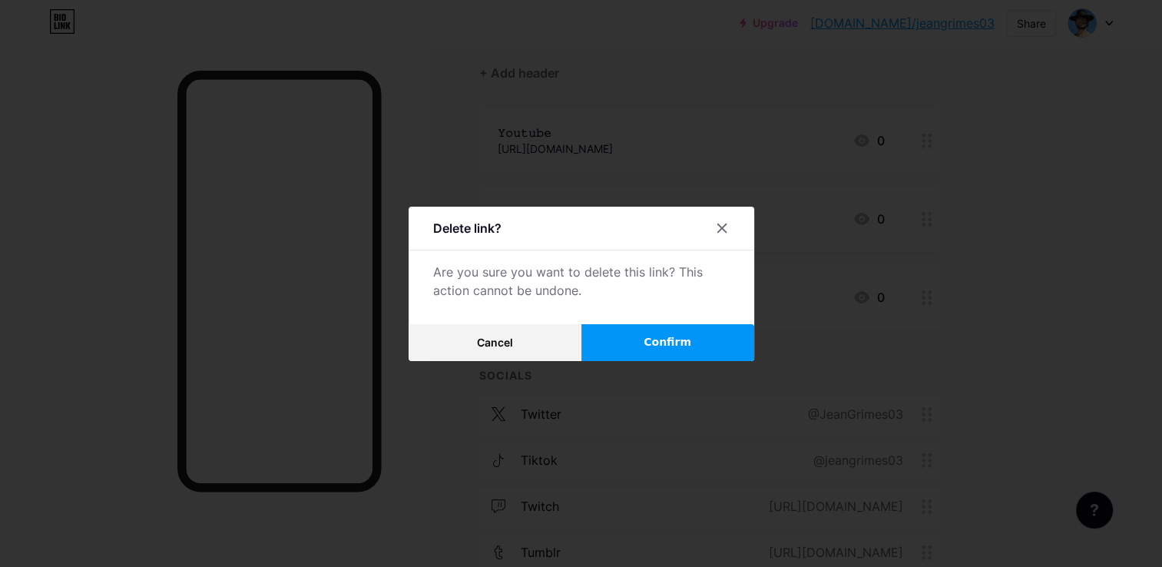
click at [660, 345] on span "Confirm" at bounding box center [667, 342] width 48 height 16
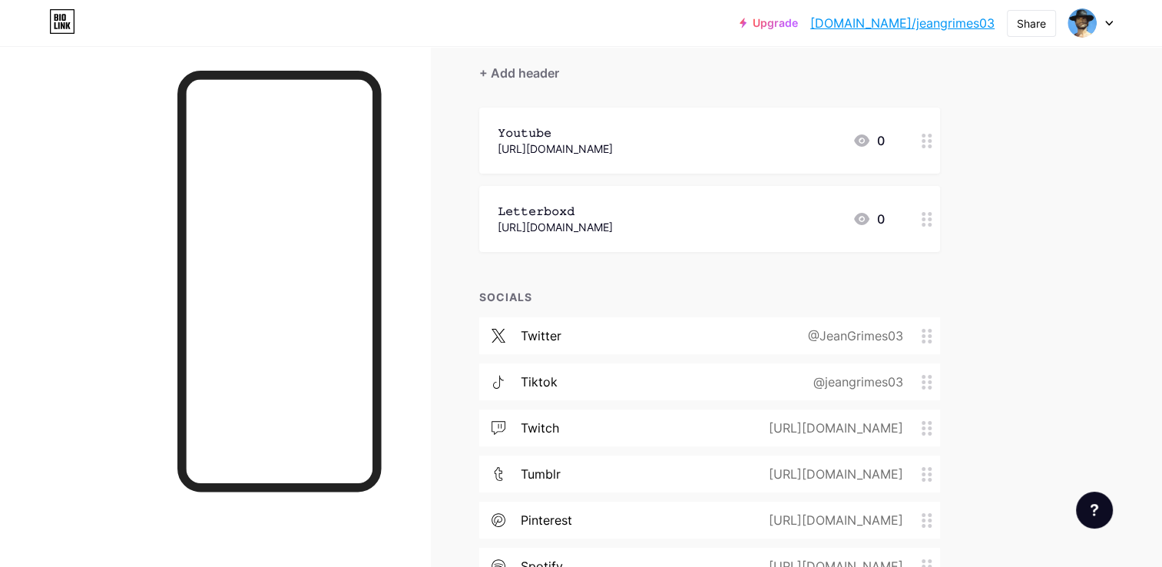
click at [872, 21] on link "bio.link/jeangrimes03" at bounding box center [902, 23] width 184 height 18
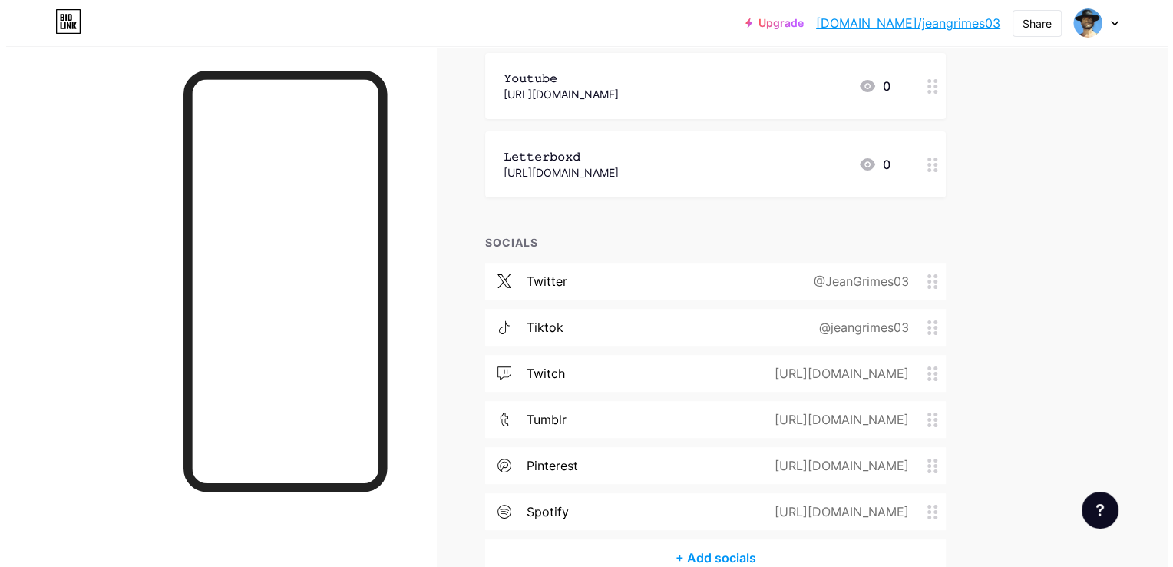
scroll to position [273, 0]
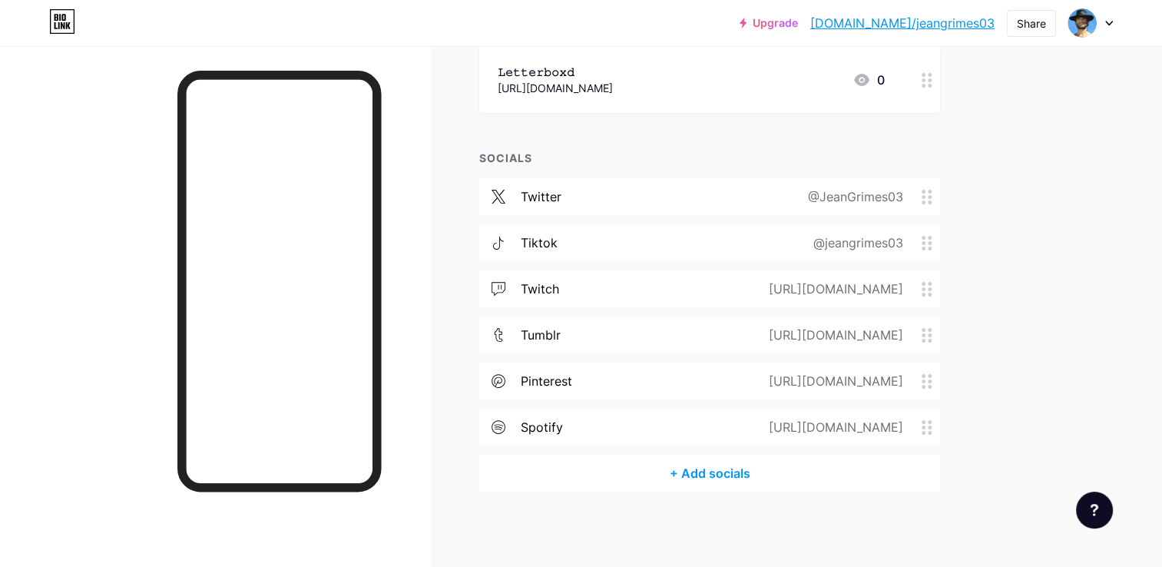
click at [729, 474] on div "+ Add socials" at bounding box center [709, 473] width 461 height 37
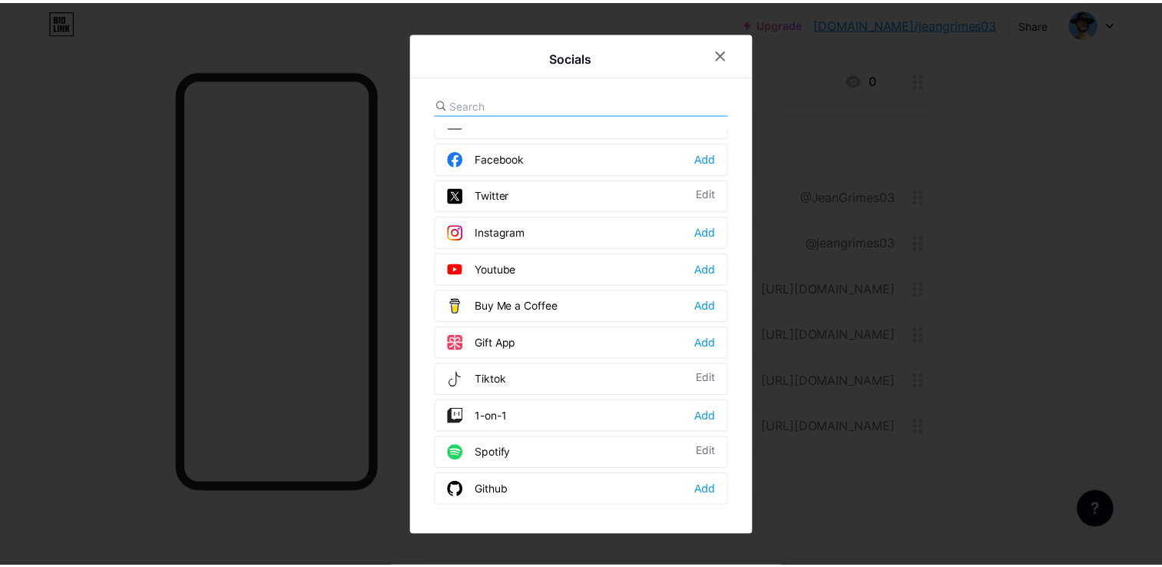
scroll to position [27, 0]
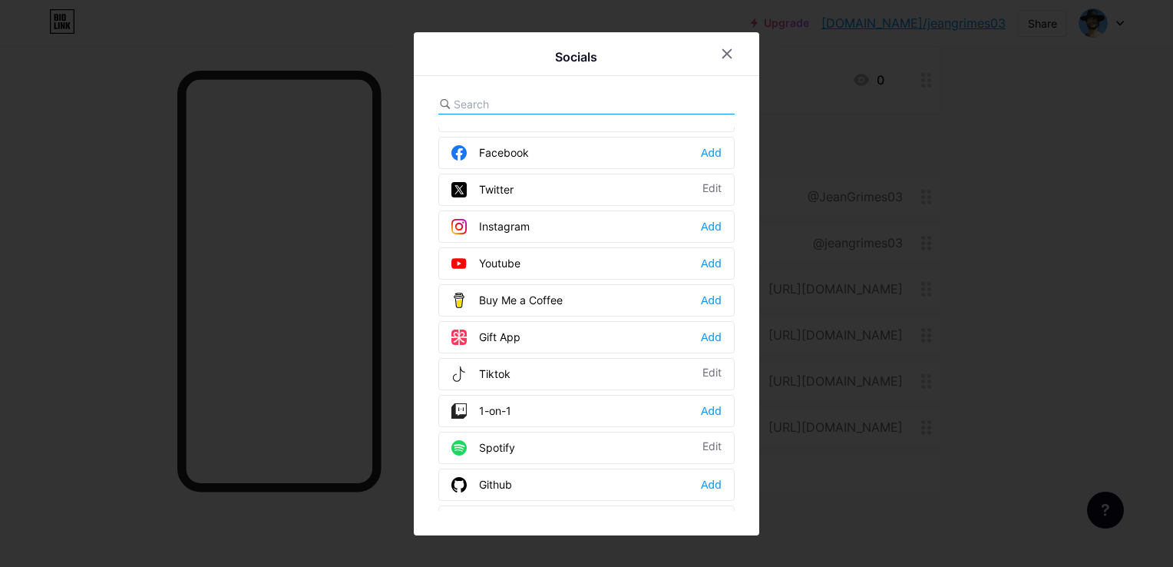
click at [527, 266] on div "Youtube Add" at bounding box center [586, 263] width 296 height 32
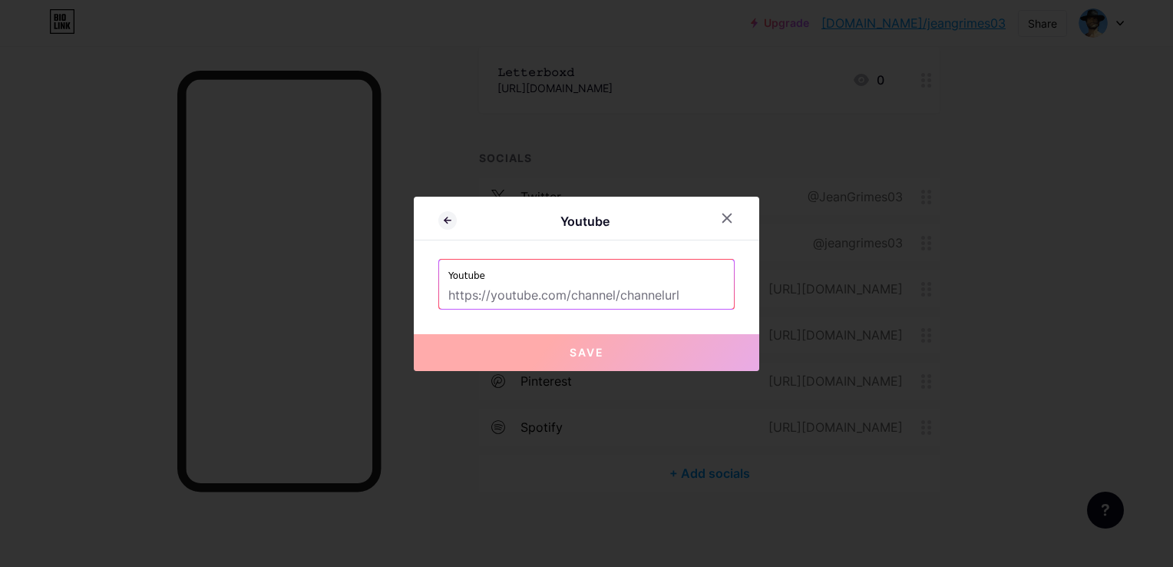
click at [556, 291] on input "text" at bounding box center [586, 296] width 276 height 26
paste input "https://www.youtube.com/@CineSauvage"
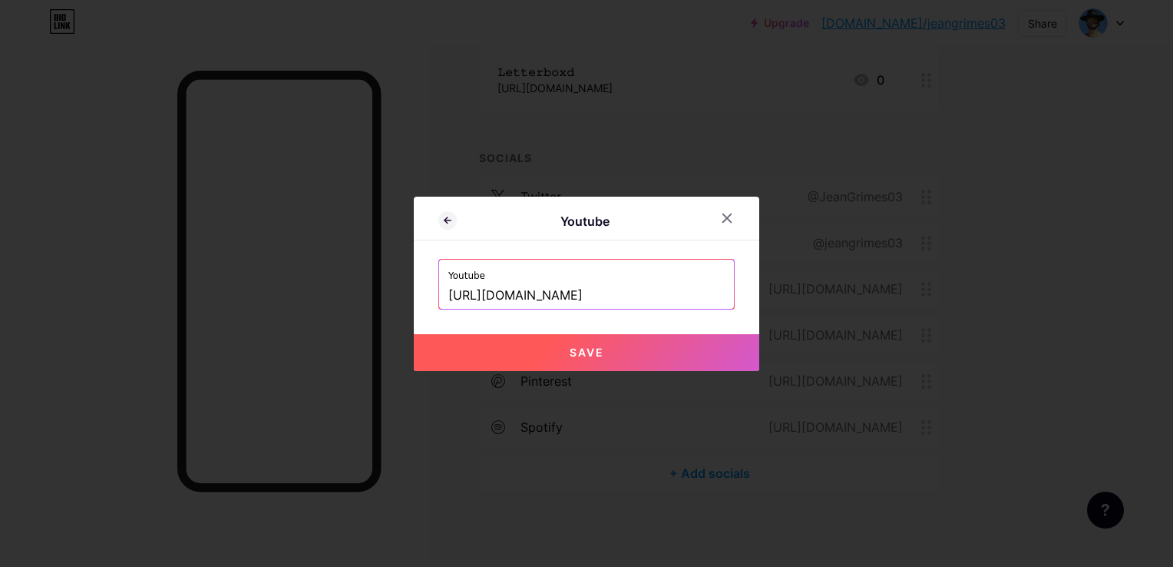
type input "https://www.youtube.com/@CineSauvage"
click at [599, 349] on span "Save" at bounding box center [587, 352] width 35 height 13
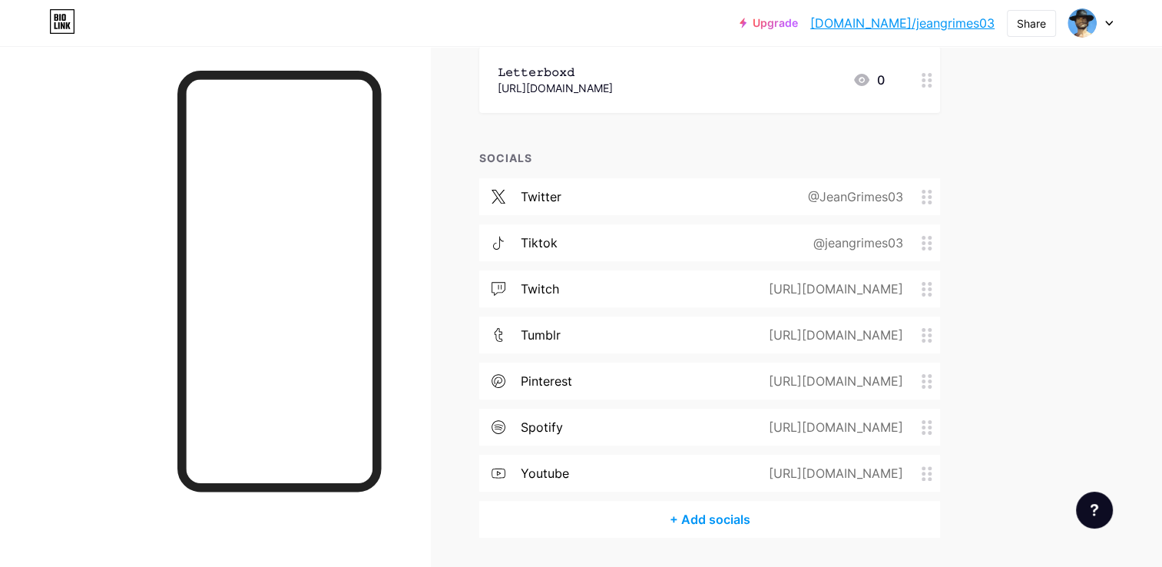
click at [928, 26] on link "bio.link/jeangrimes03" at bounding box center [902, 23] width 184 height 18
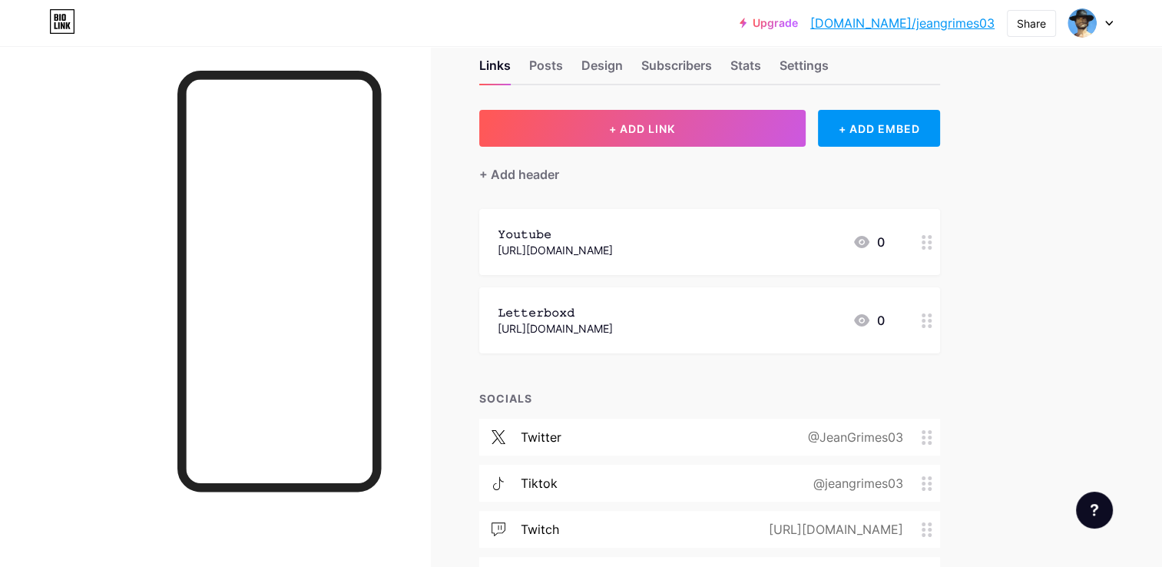
scroll to position [0, 0]
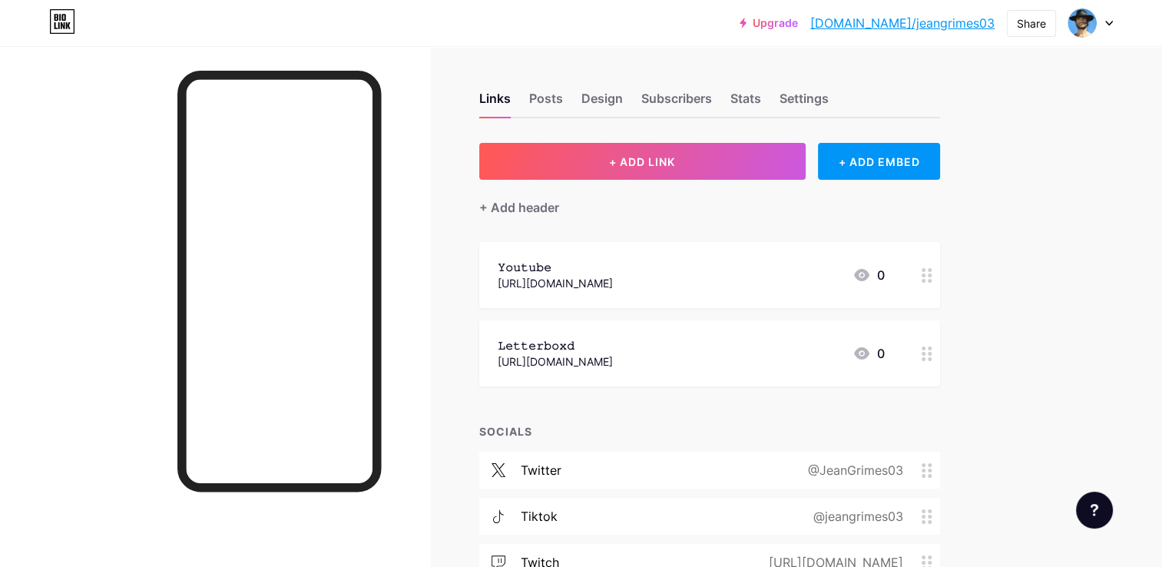
click at [928, 272] on icon at bounding box center [926, 275] width 11 height 15
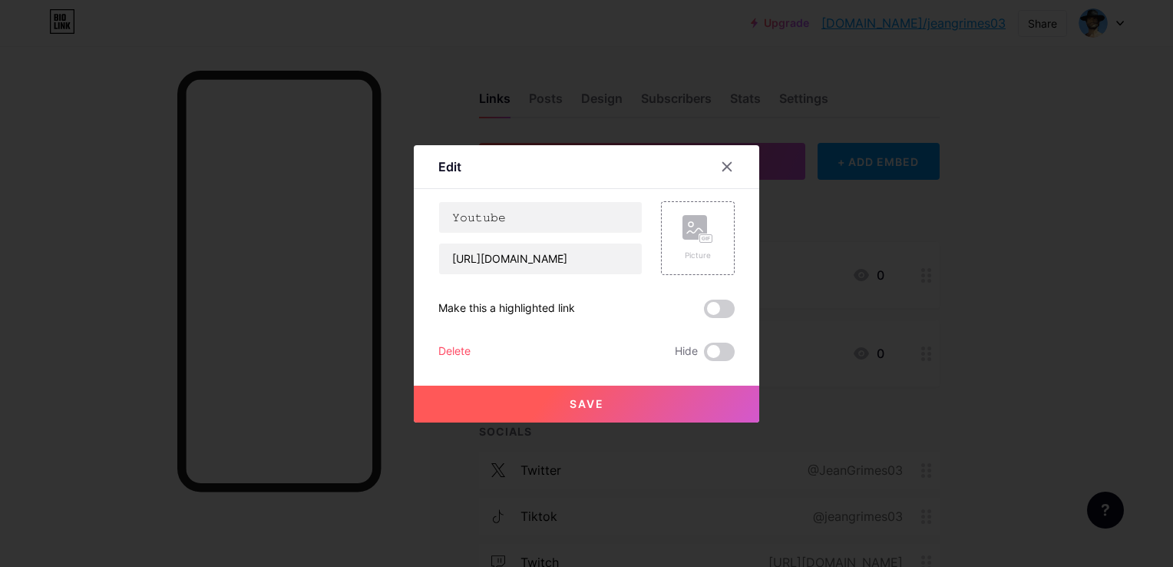
click at [434, 346] on div "Edit Content YouTube Play YouTube video without leaving your page. ADD Vimeo Pl…" at bounding box center [587, 283] width 346 height 277
click at [445, 347] on div "Delete" at bounding box center [454, 351] width 32 height 18
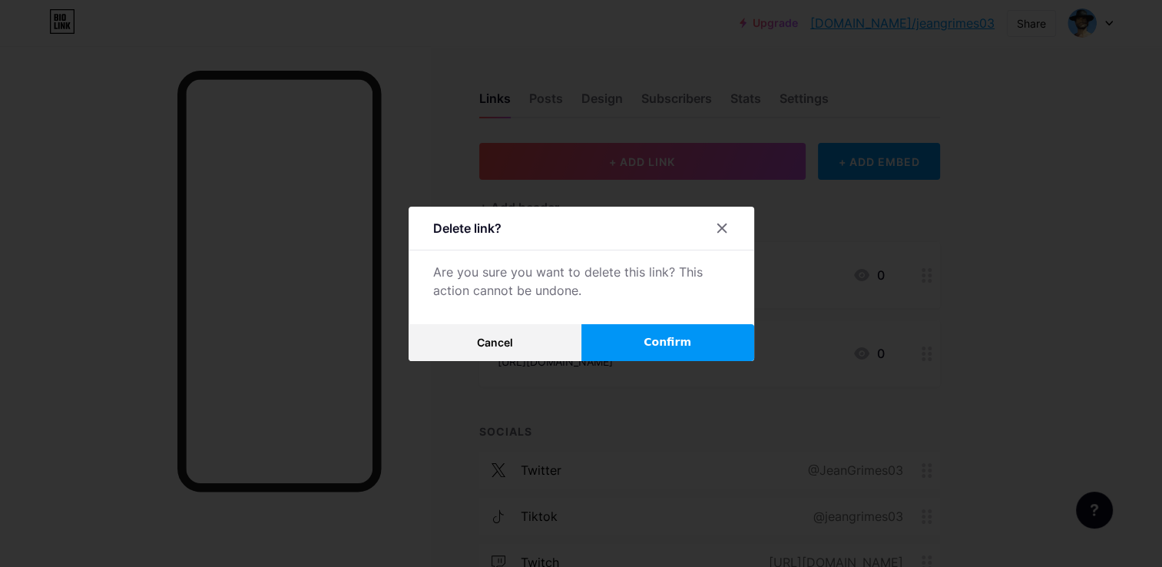
click at [624, 355] on button "Confirm" at bounding box center [667, 342] width 173 height 37
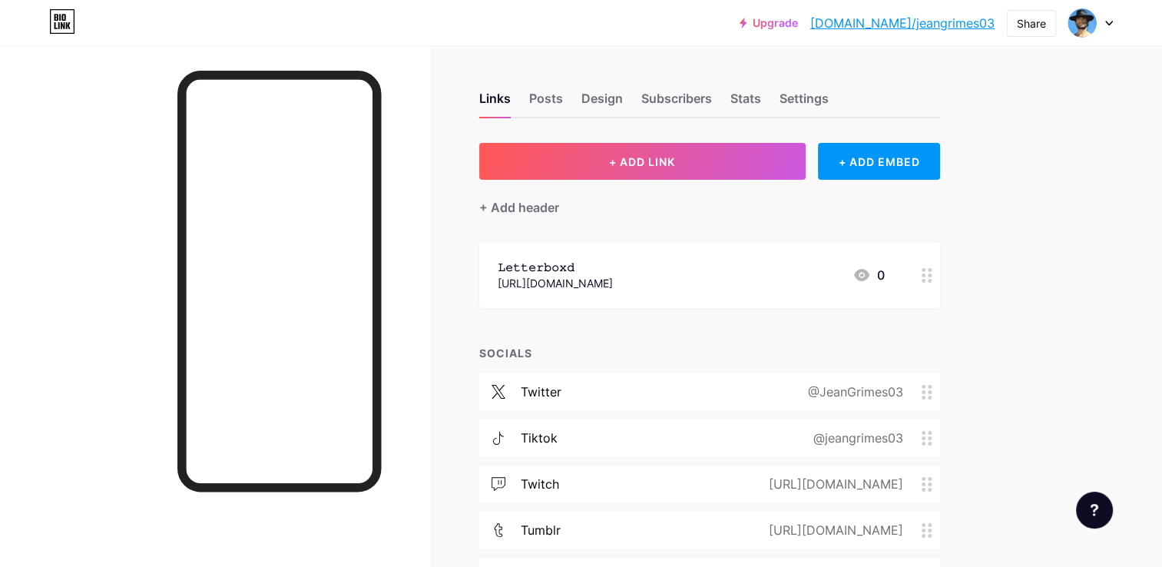
click at [928, 272] on icon at bounding box center [926, 275] width 11 height 15
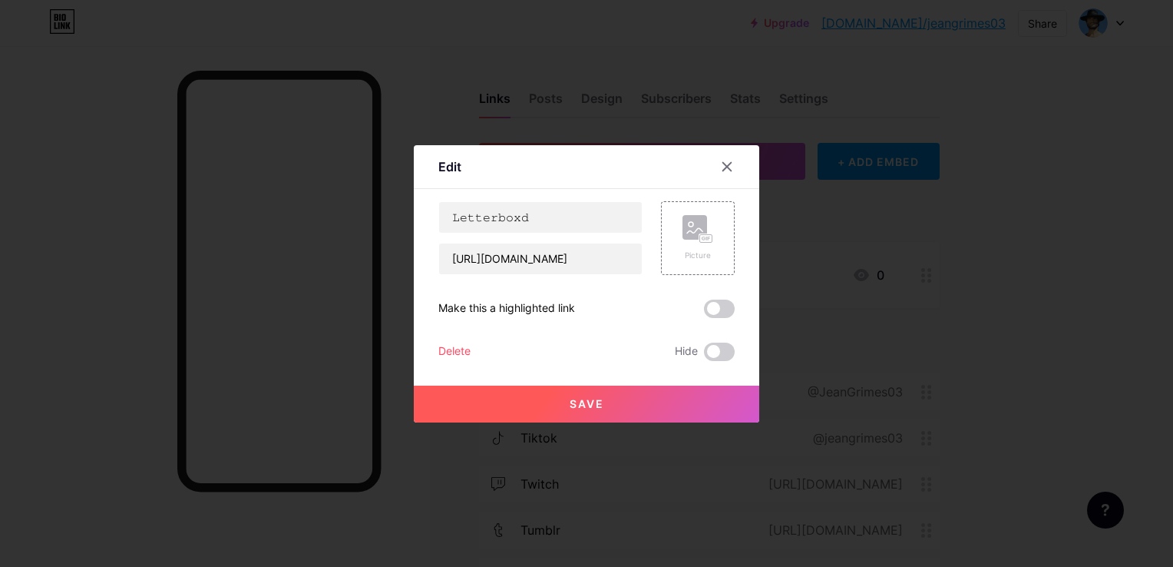
click at [465, 350] on div "Delete" at bounding box center [454, 351] width 32 height 18
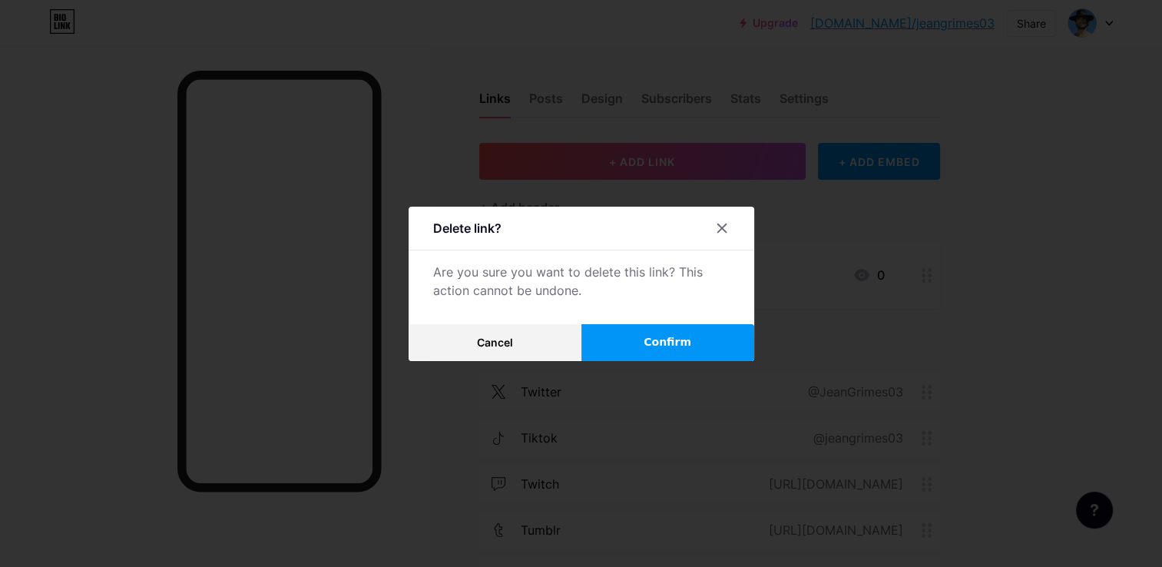
click at [683, 339] on span "Confirm" at bounding box center [667, 342] width 48 height 16
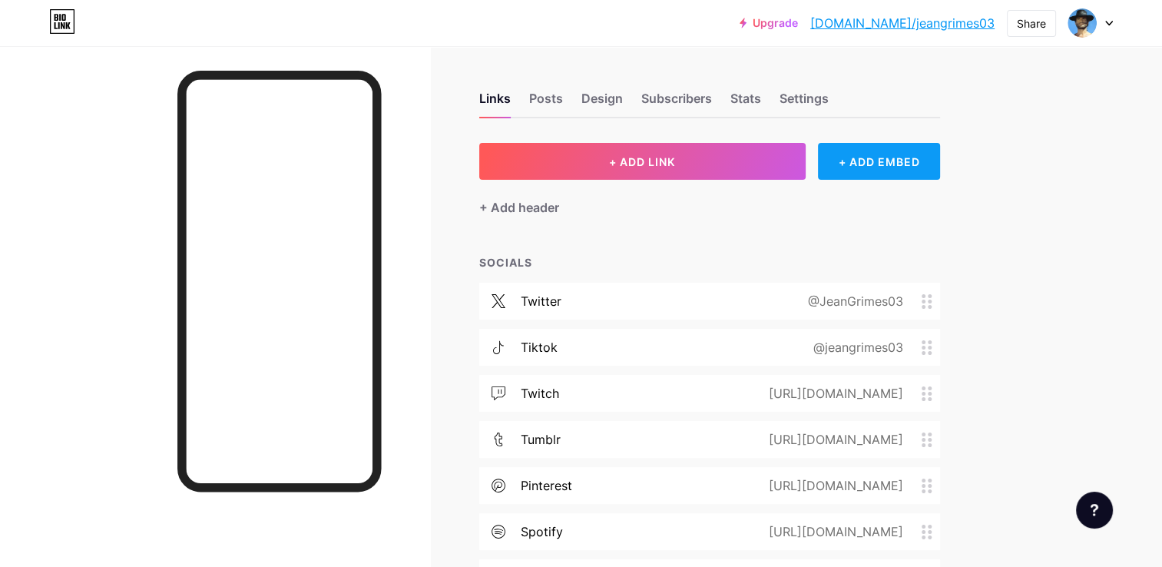
click at [841, 175] on div "+ ADD EMBED" at bounding box center [879, 161] width 122 height 37
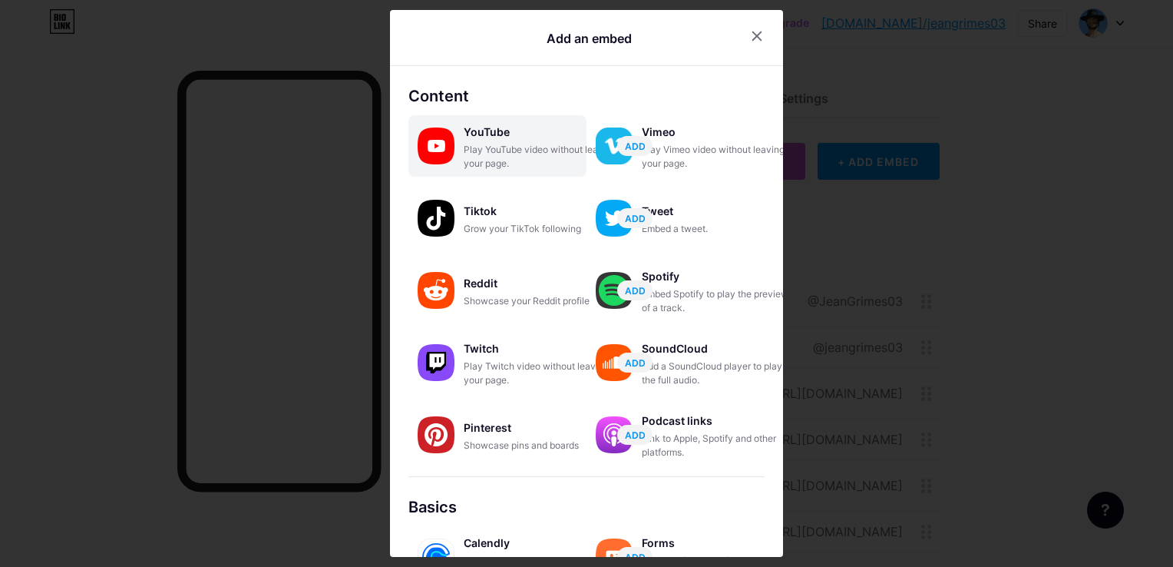
click at [477, 144] on div "Play YouTube video without leaving your page." at bounding box center [541, 157] width 154 height 28
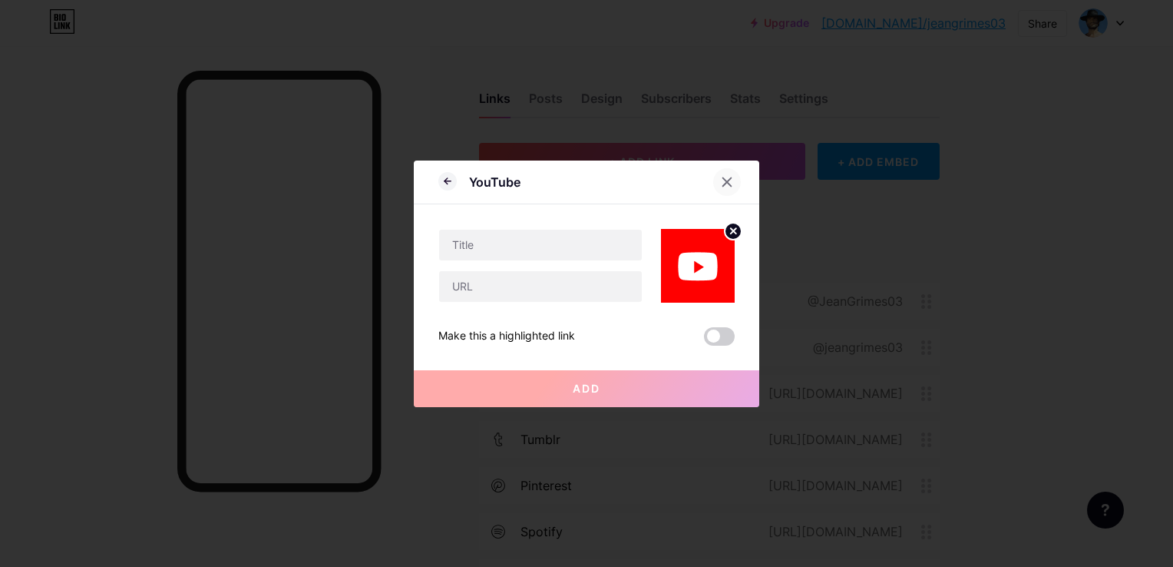
click at [719, 177] on div at bounding box center [727, 182] width 28 height 28
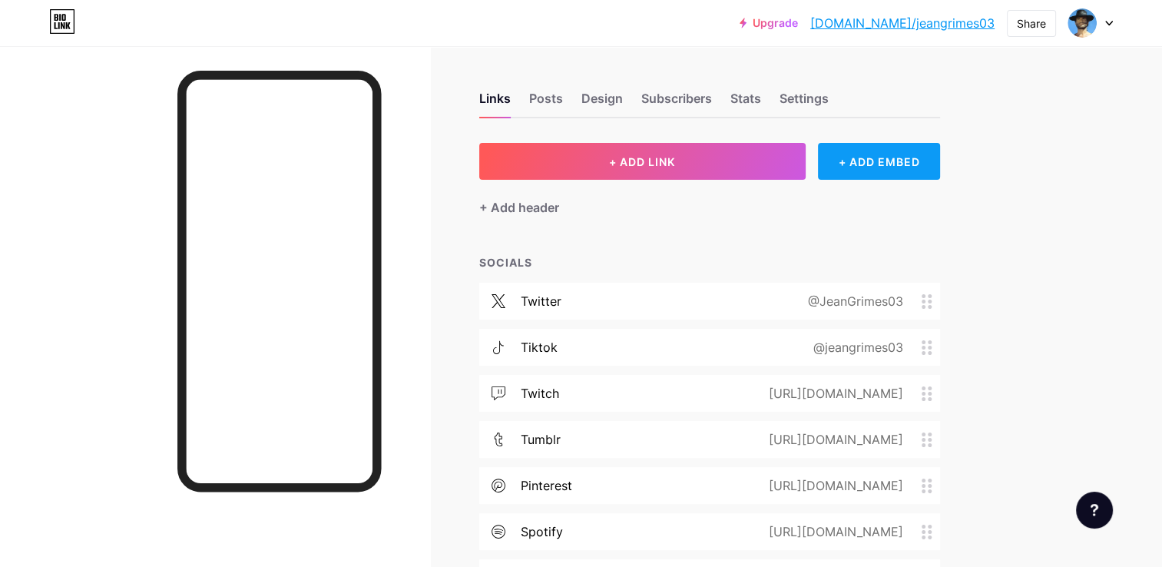
click at [858, 156] on div "+ ADD EMBED" at bounding box center [879, 161] width 122 height 37
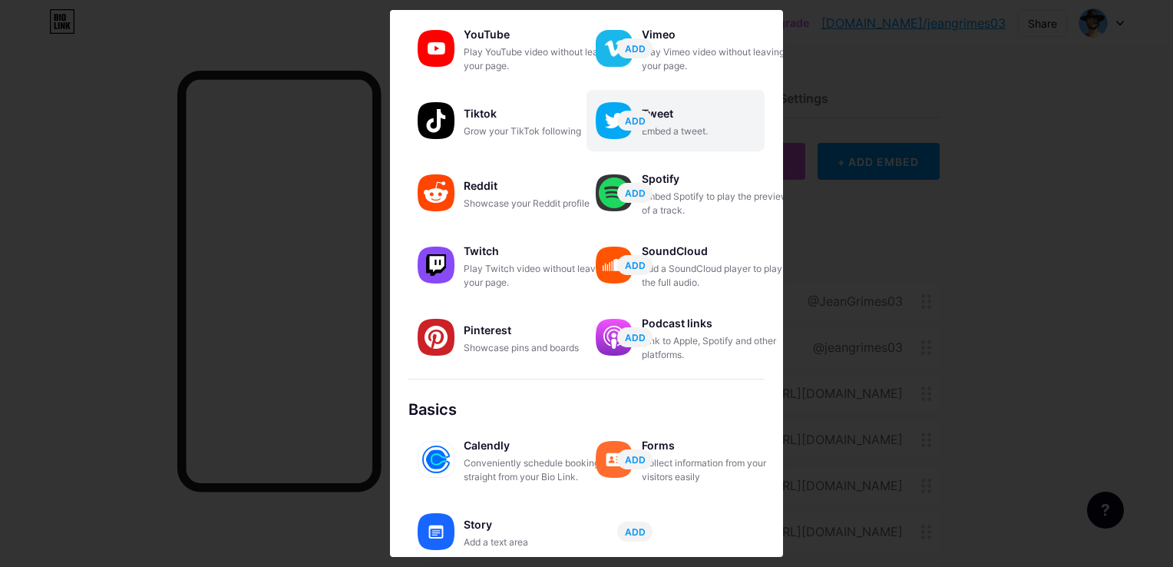
scroll to position [98, 0]
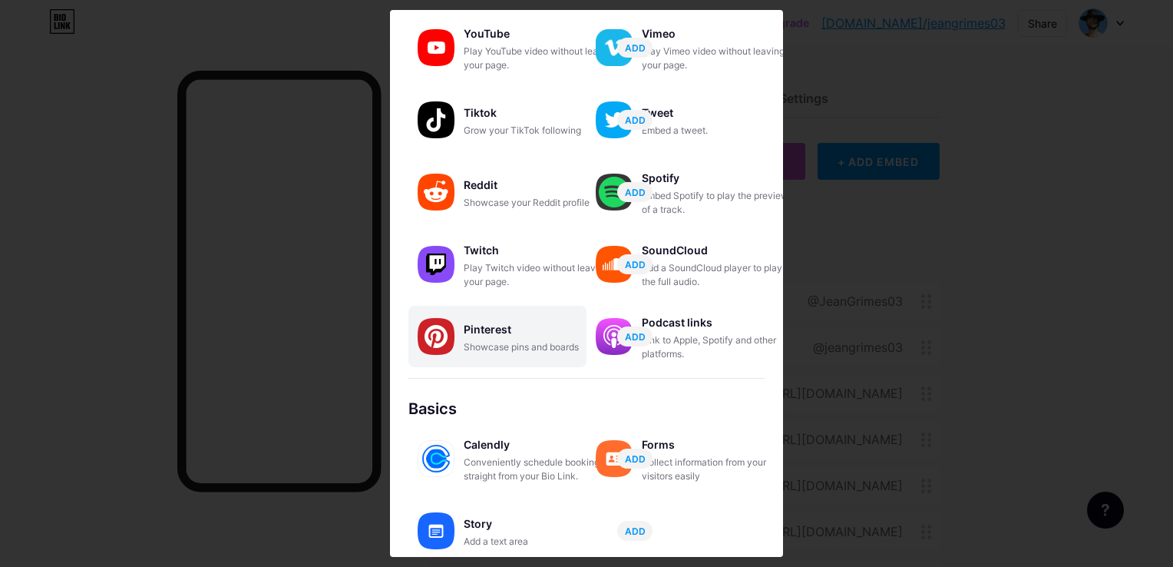
click at [468, 347] on div "Showcase pins and boards" at bounding box center [541, 347] width 154 height 14
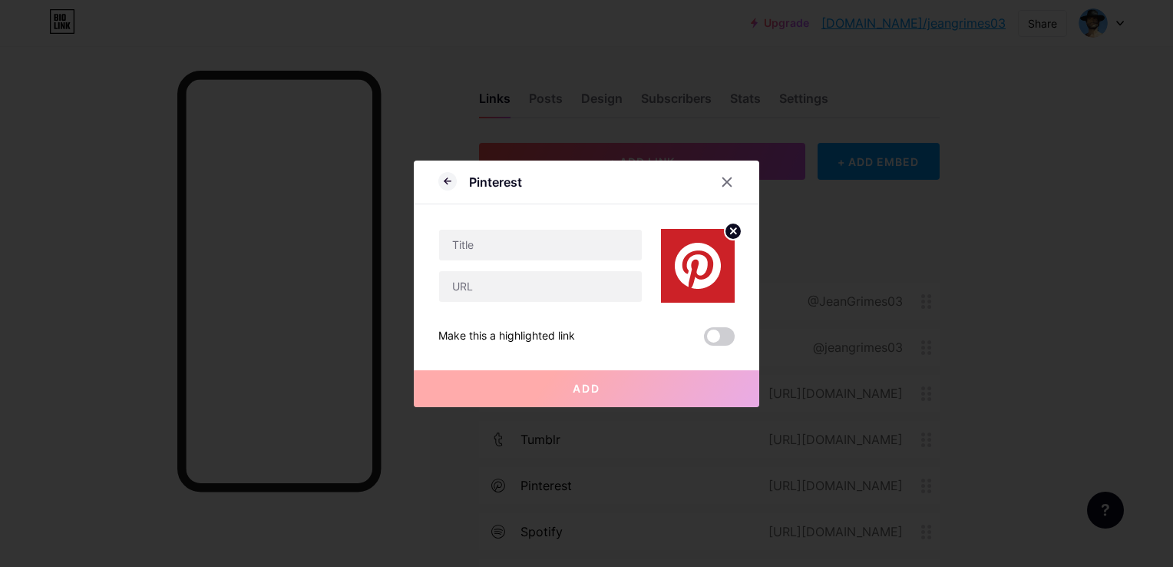
scroll to position [0, 0]
click at [731, 180] on icon at bounding box center [727, 182] width 12 height 12
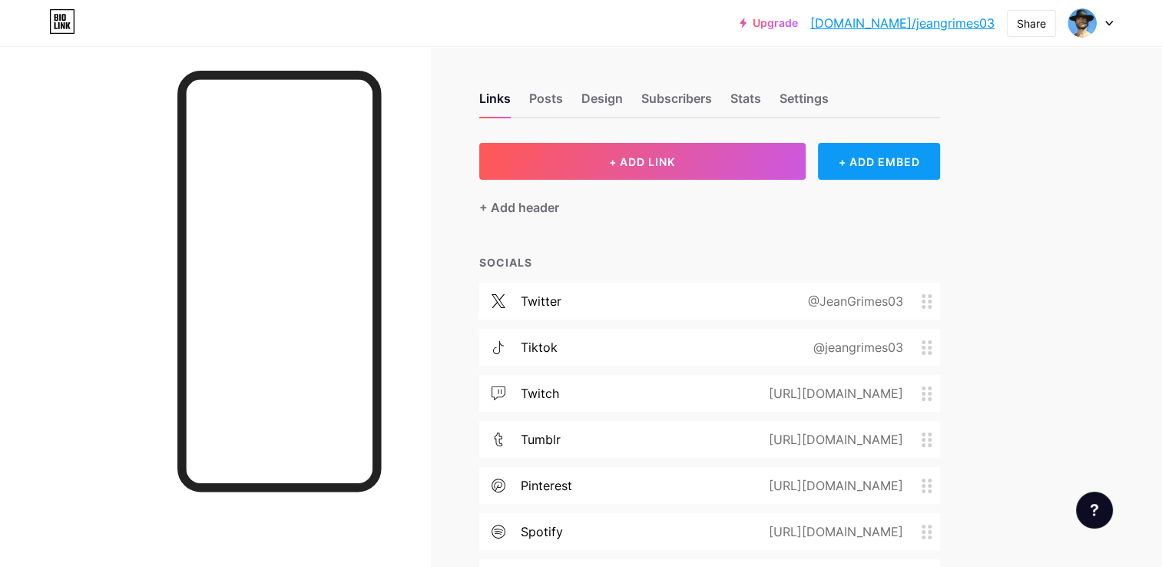
click at [856, 152] on div "+ ADD EMBED" at bounding box center [879, 161] width 122 height 37
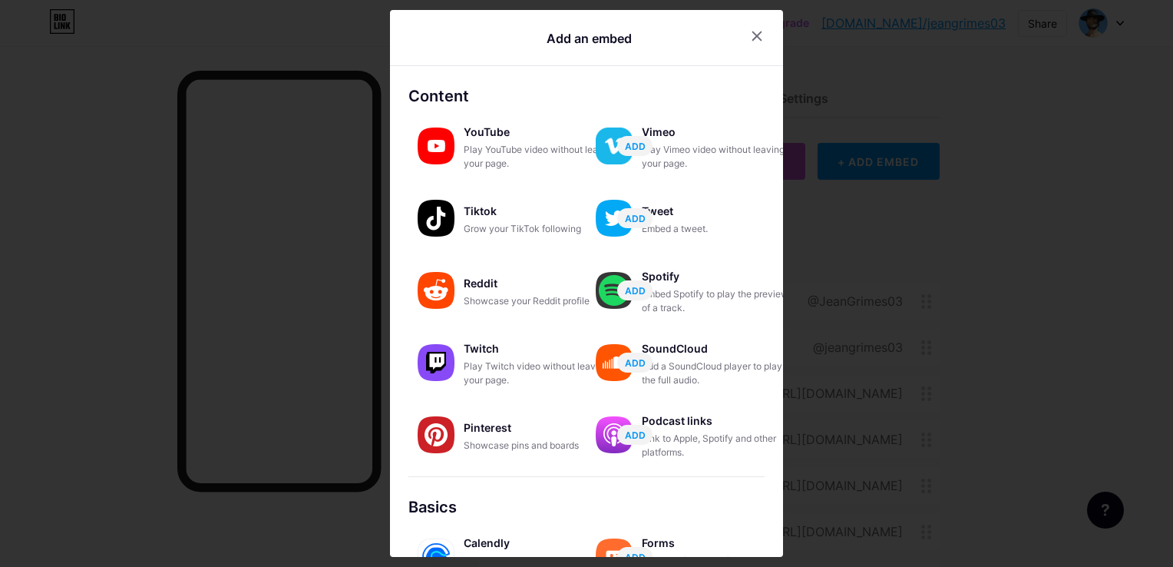
click at [445, 102] on div "Content" at bounding box center [586, 95] width 356 height 23
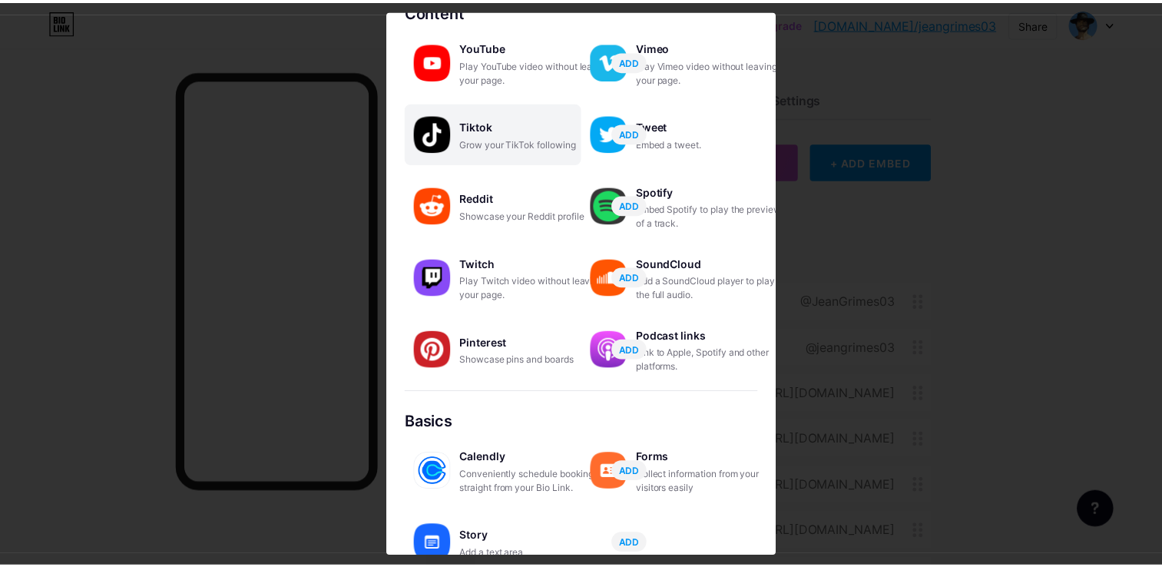
scroll to position [236, 0]
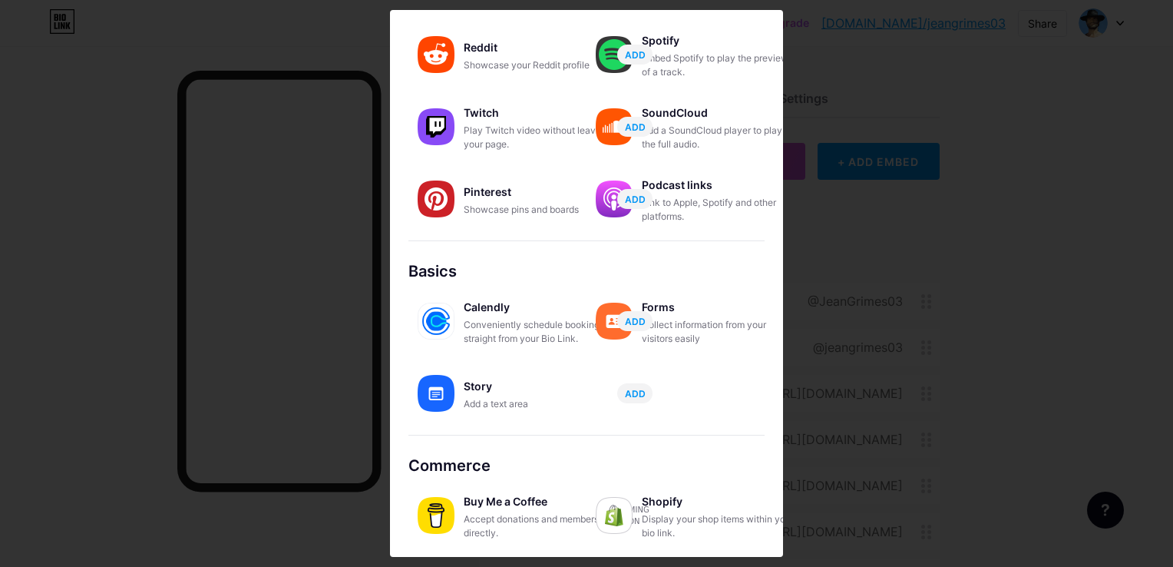
click at [928, 410] on div at bounding box center [586, 283] width 1173 height 567
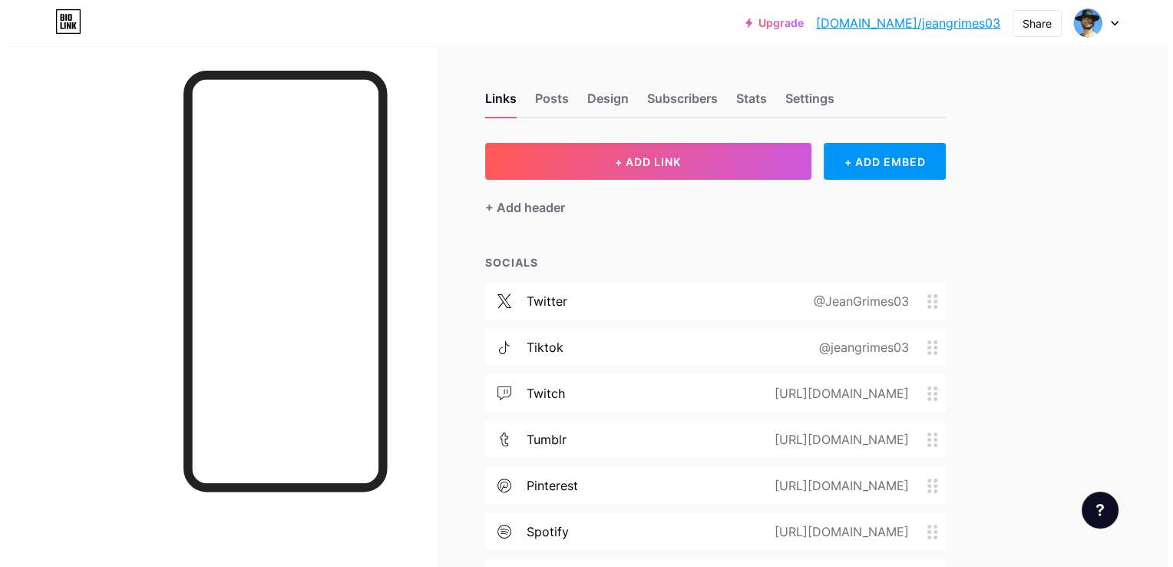
scroll to position [150, 0]
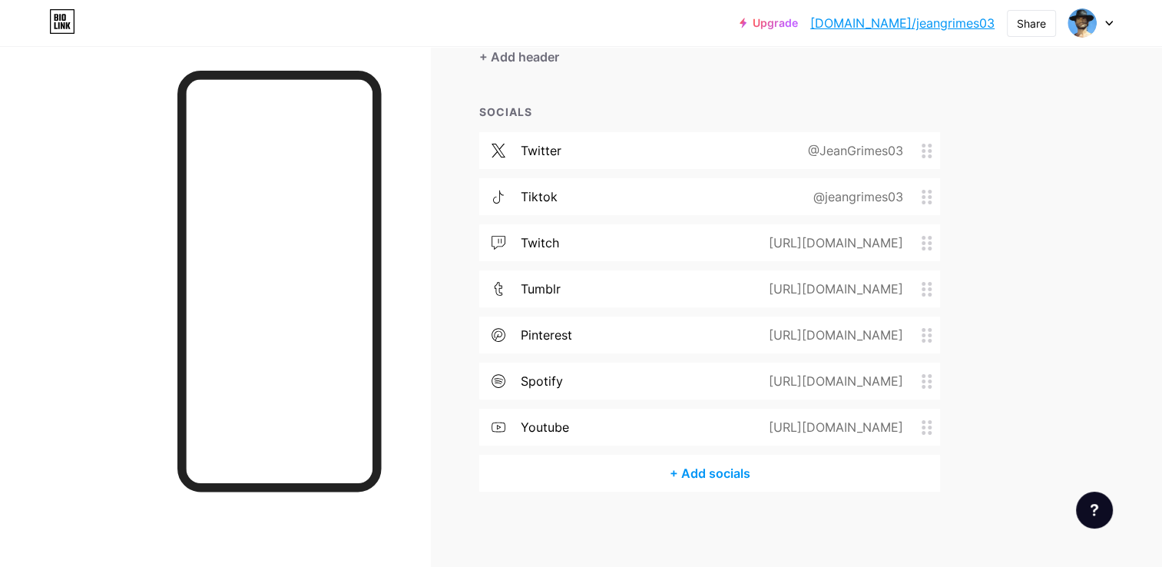
click at [676, 465] on div "+ Add socials" at bounding box center [709, 473] width 461 height 37
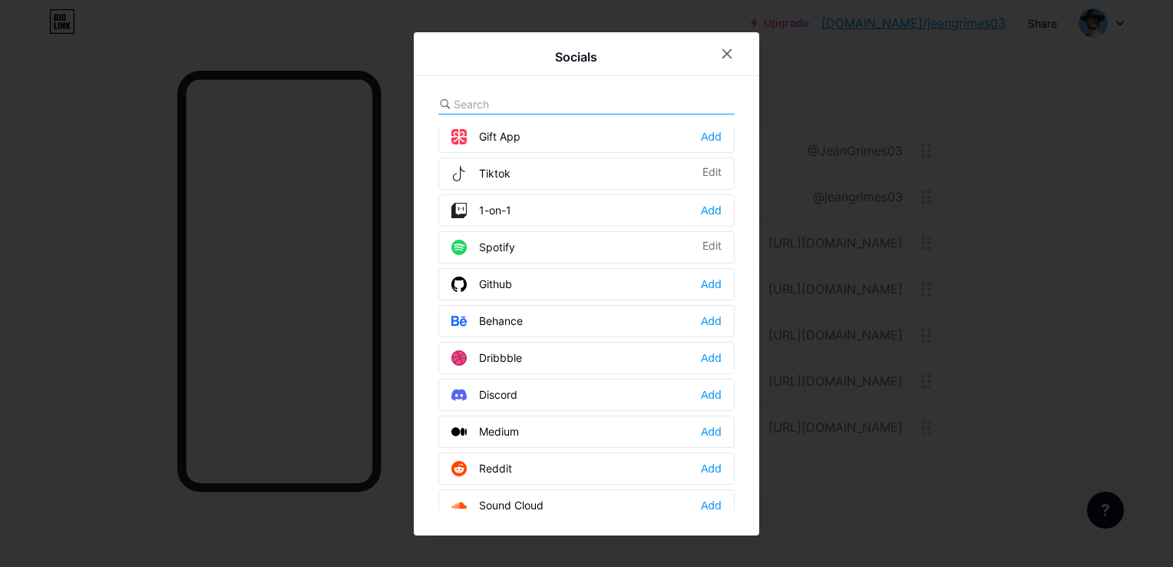
scroll to position [230, 0]
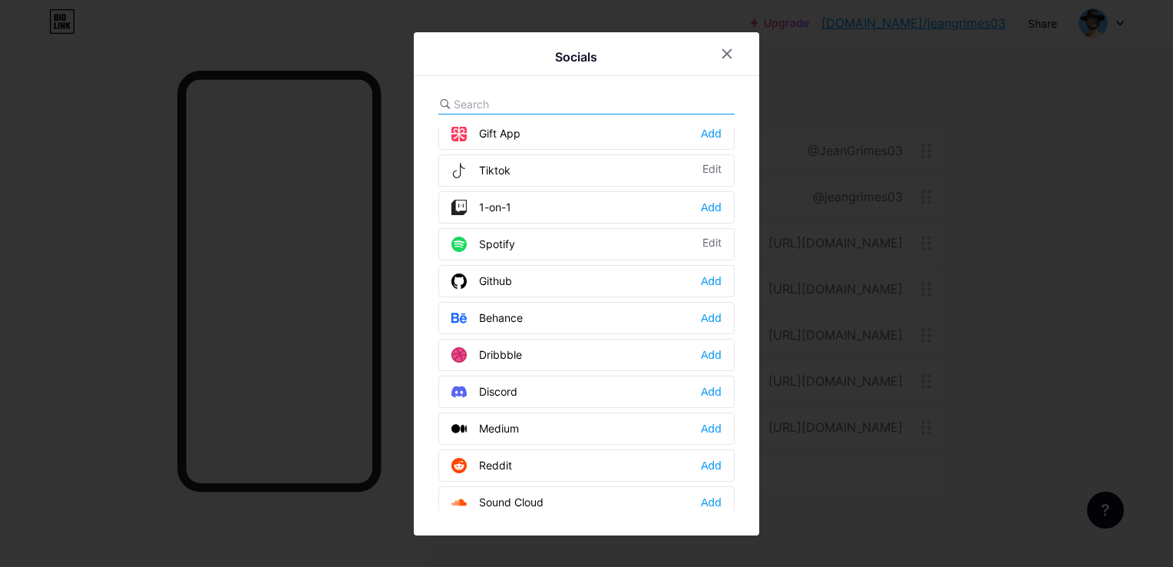
click at [509, 388] on div "Discord" at bounding box center [484, 391] width 66 height 15
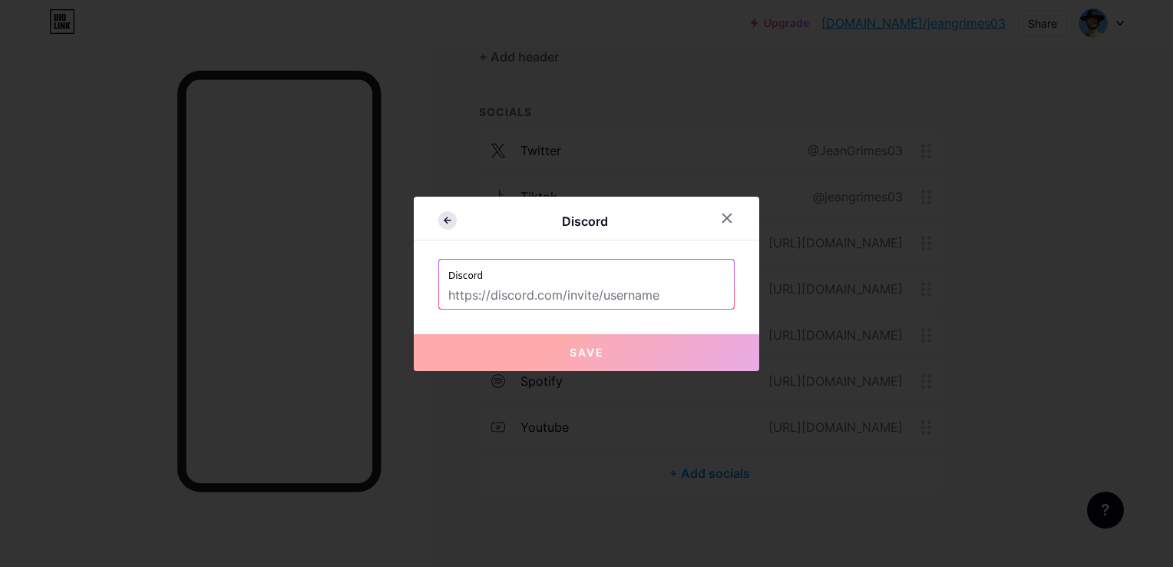
click at [441, 224] on icon at bounding box center [447, 220] width 18 height 18
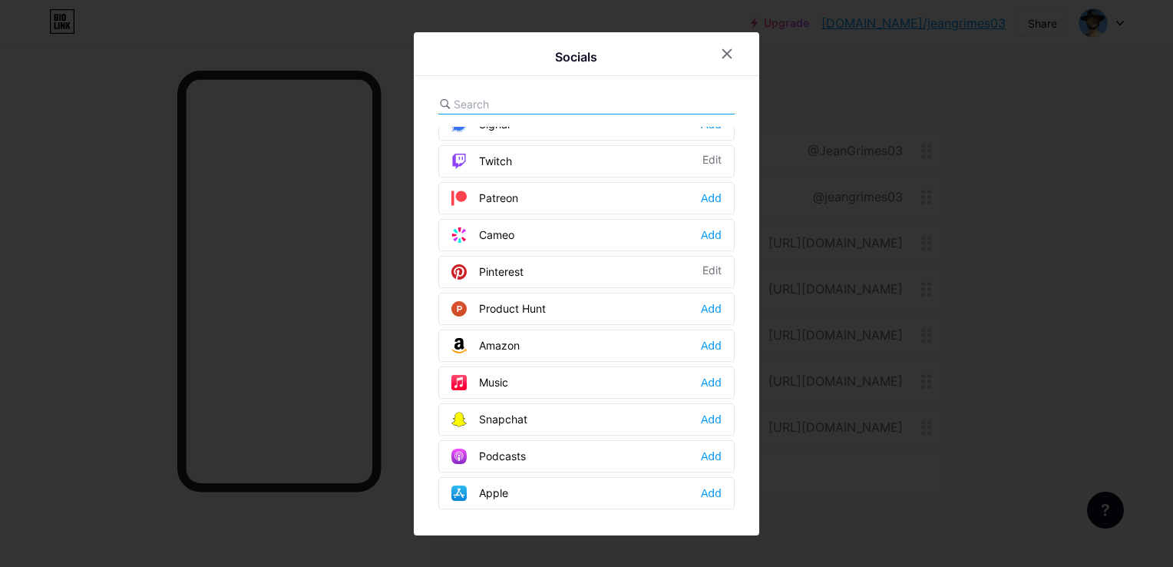
scroll to position [838, 0]
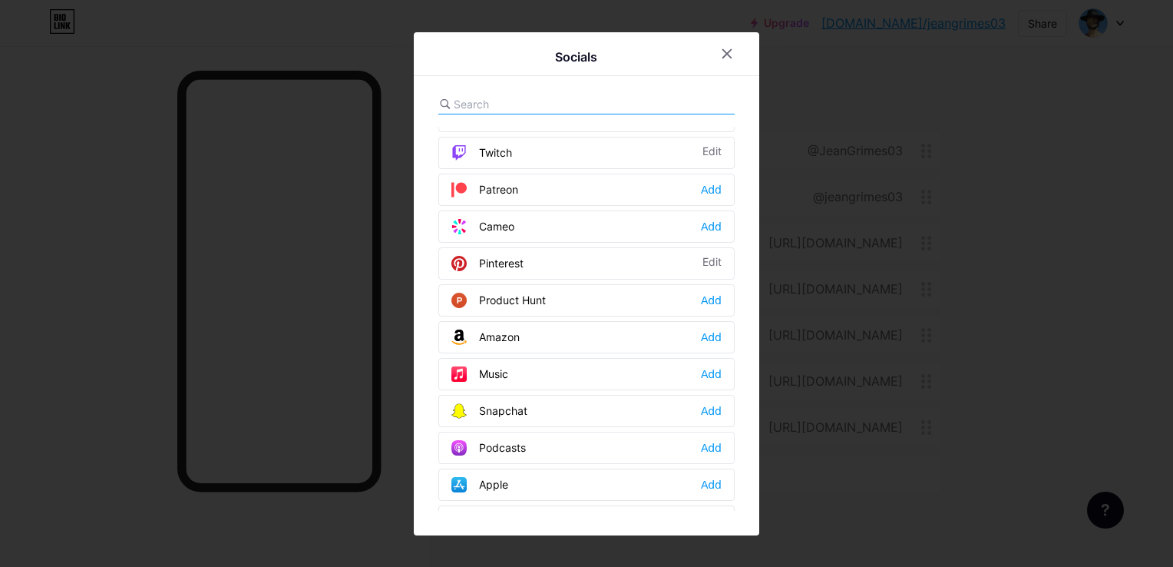
click at [505, 405] on div "Snapchat" at bounding box center [489, 410] width 76 height 15
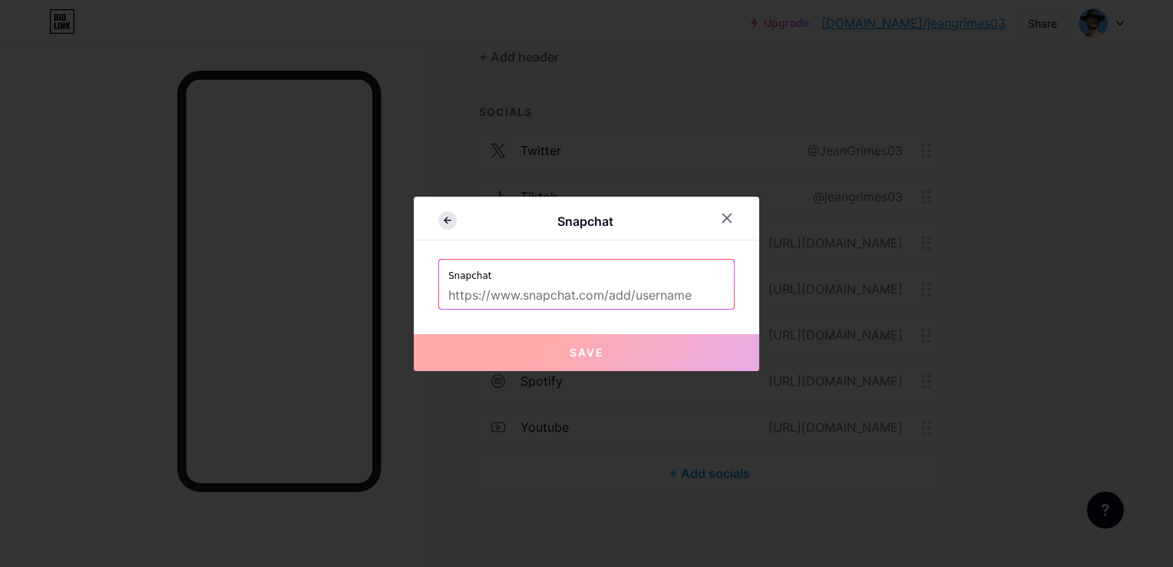
click at [443, 220] on icon at bounding box center [447, 220] width 18 height 18
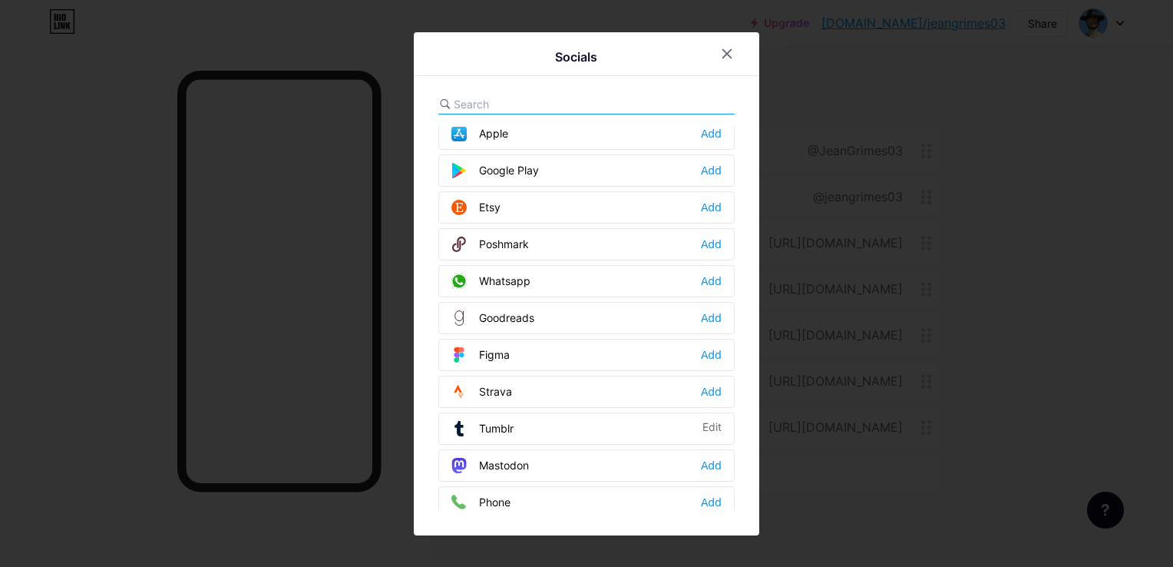
scroll to position [1370, 0]
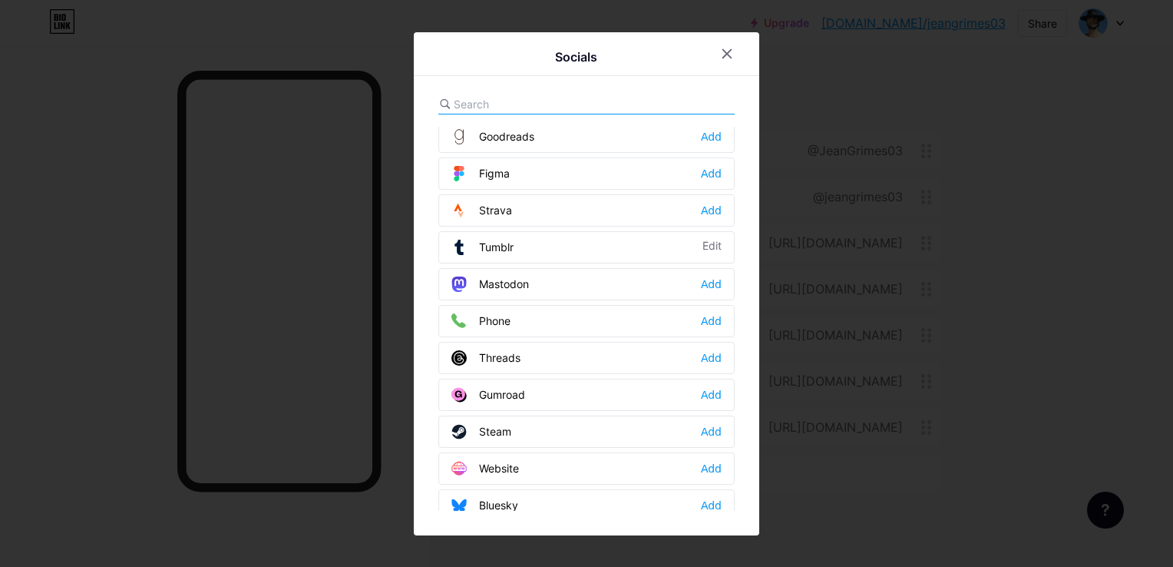
click at [514, 415] on div "Steam Add" at bounding box center [586, 431] width 296 height 32
